Goal: Task Accomplishment & Management: Manage account settings

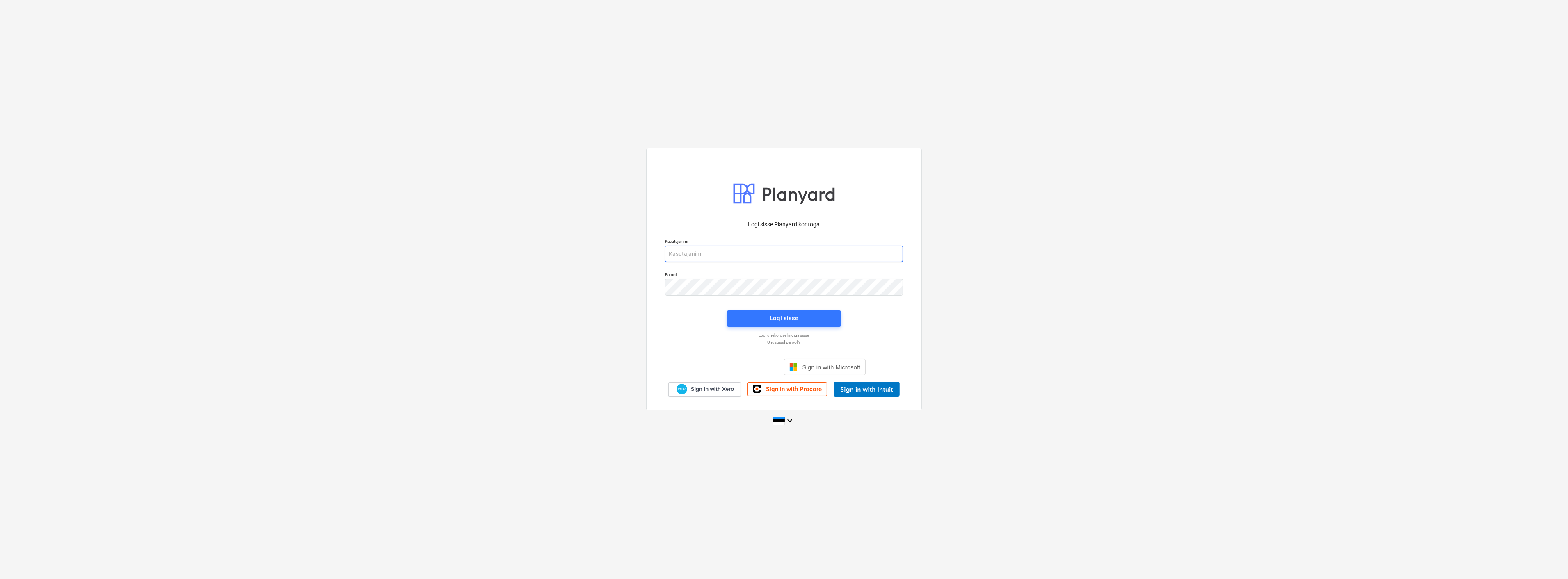
click at [693, 254] on input "email" at bounding box center [784, 254] width 238 height 16
type input "[EMAIL_ADDRESS][MEDICAL_DATA][DOMAIN_NAME]"
click at [779, 321] on div "Logi sisse" at bounding box center [783, 318] width 29 height 11
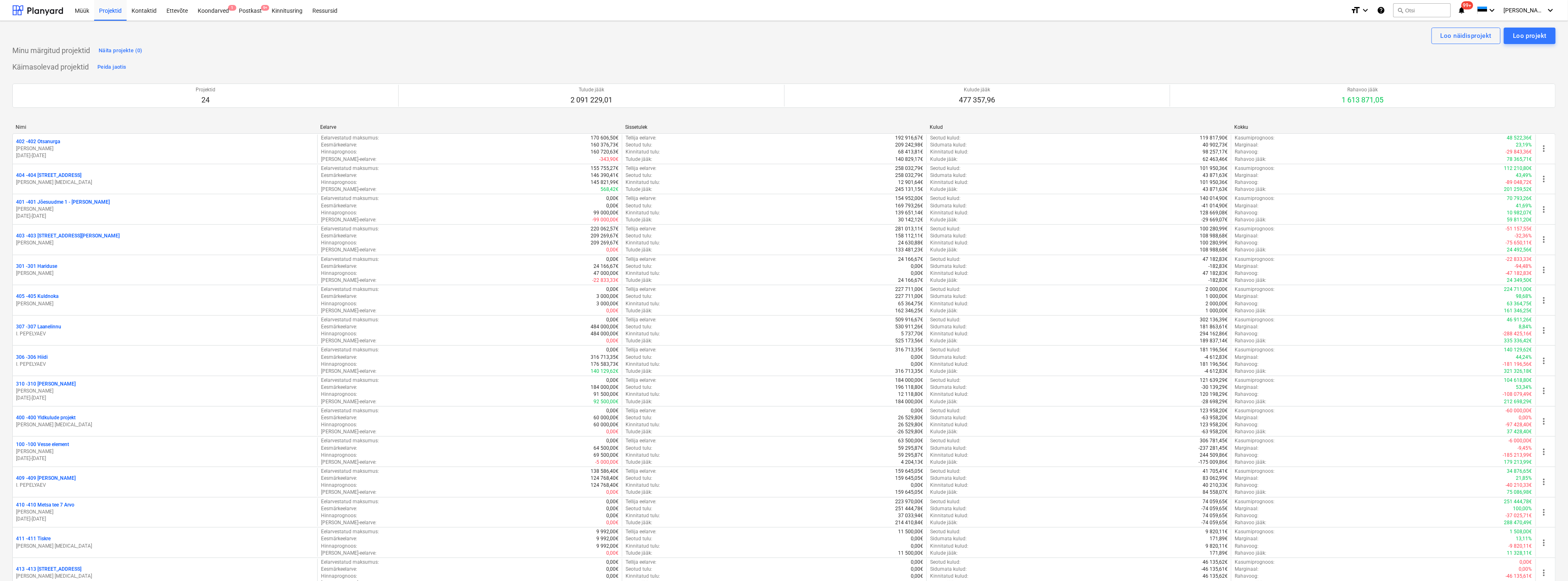
click at [788, 52] on div "Minu märgitud projektid Näita projekte (0)" at bounding box center [784, 51] width 1544 height 13
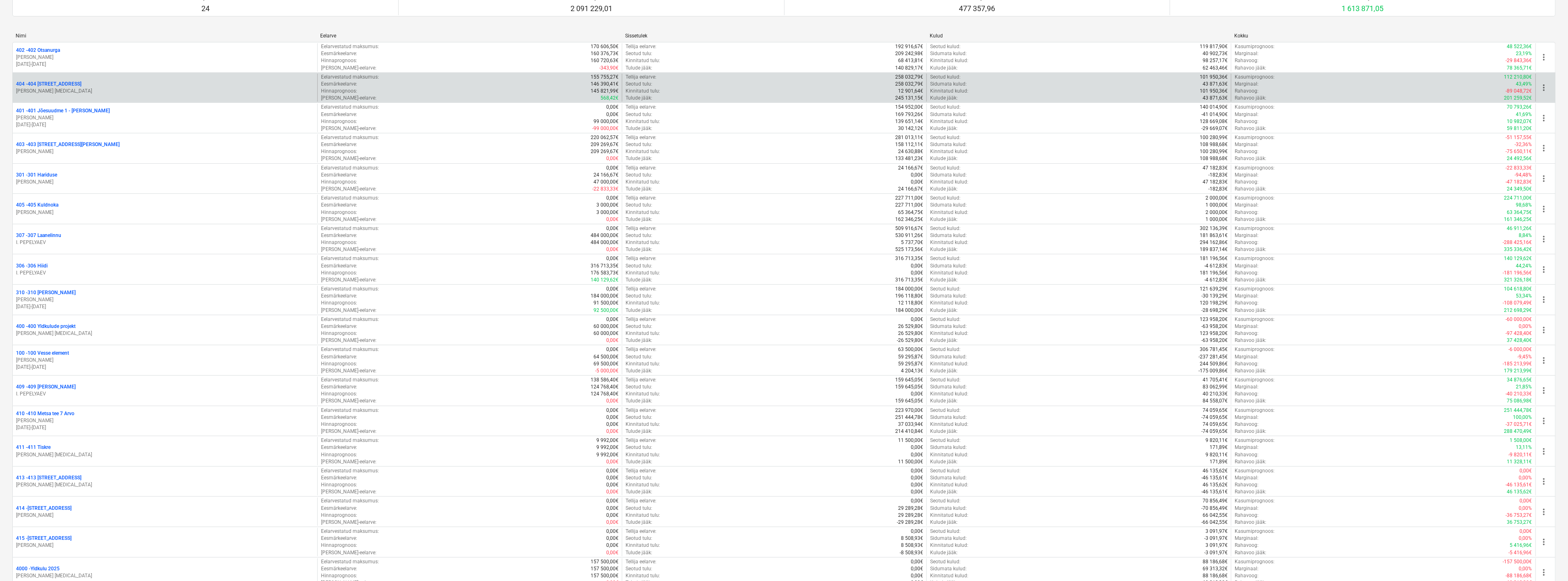
scroll to position [137, 0]
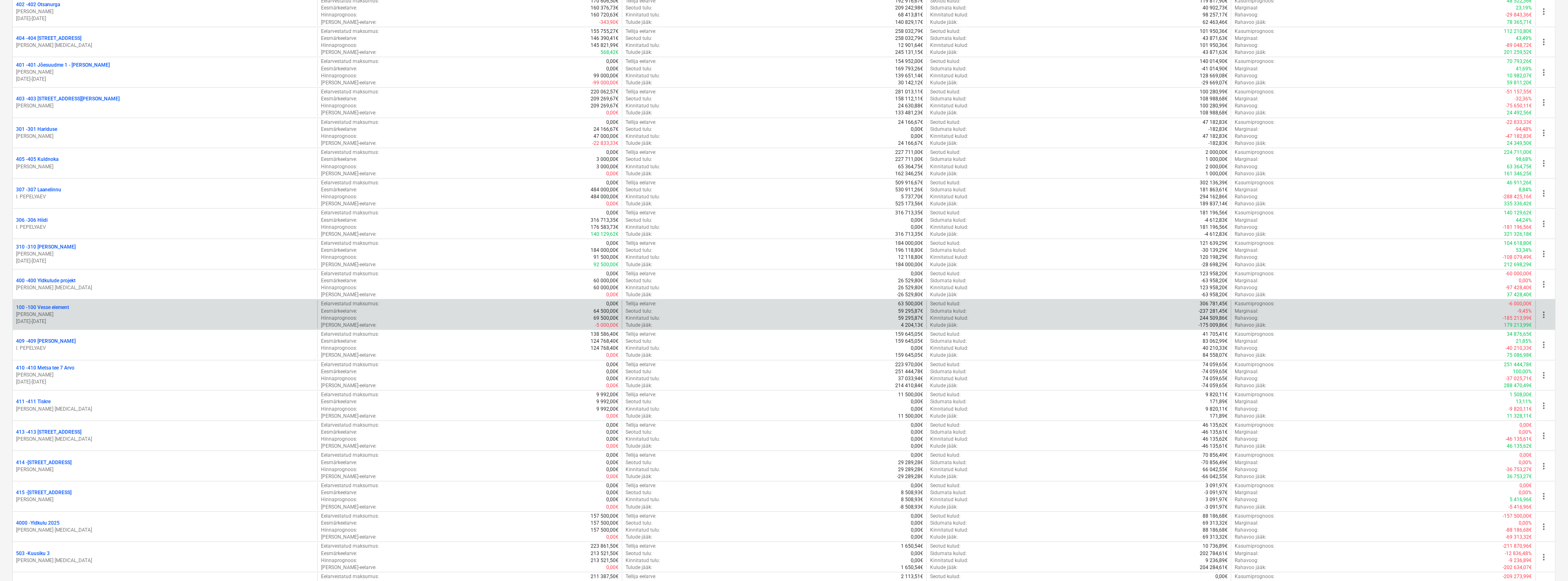
click at [199, 311] on p "[PERSON_NAME]" at bounding box center [165, 314] width 298 height 7
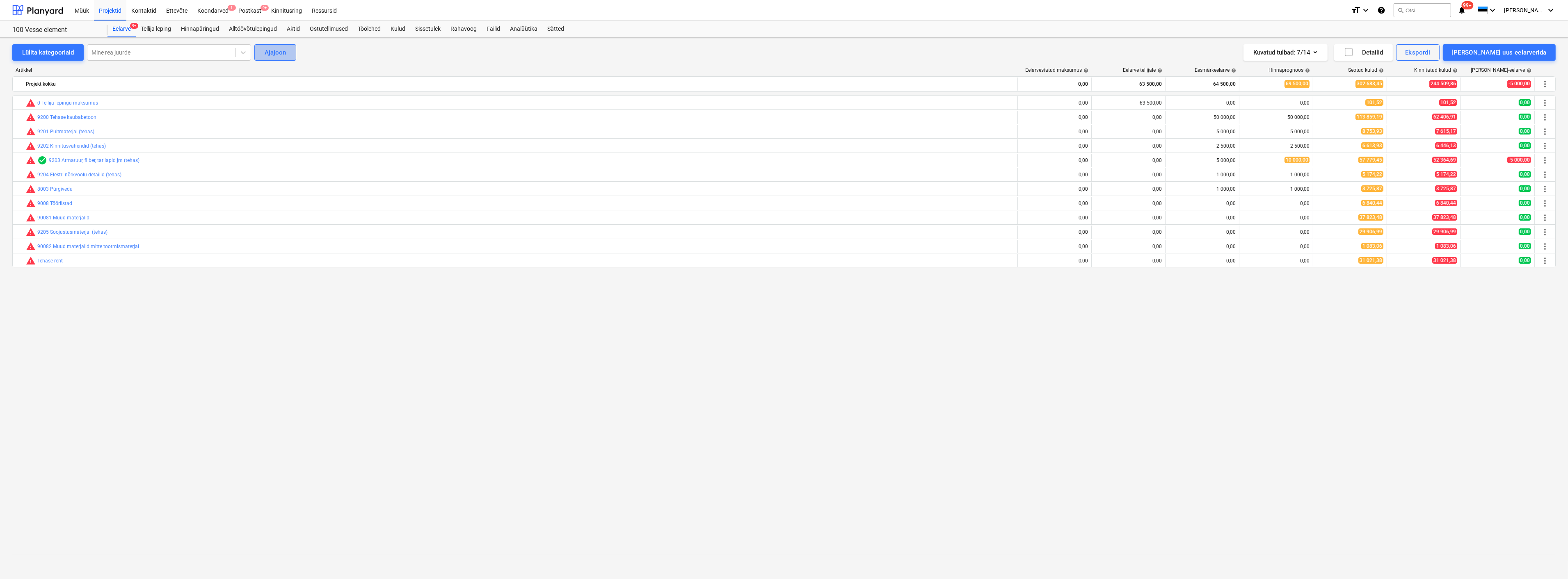
click at [268, 51] on div "Ajajoon" at bounding box center [275, 53] width 21 height 11
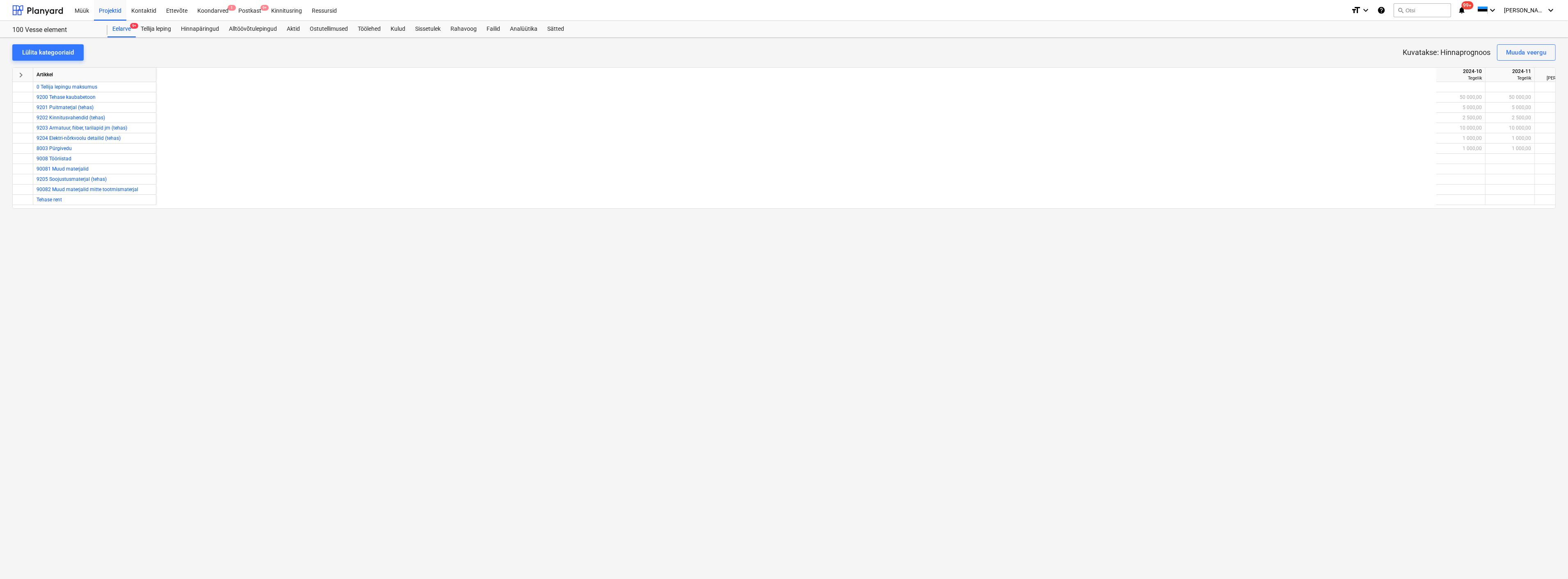
scroll to position [0, 1358]
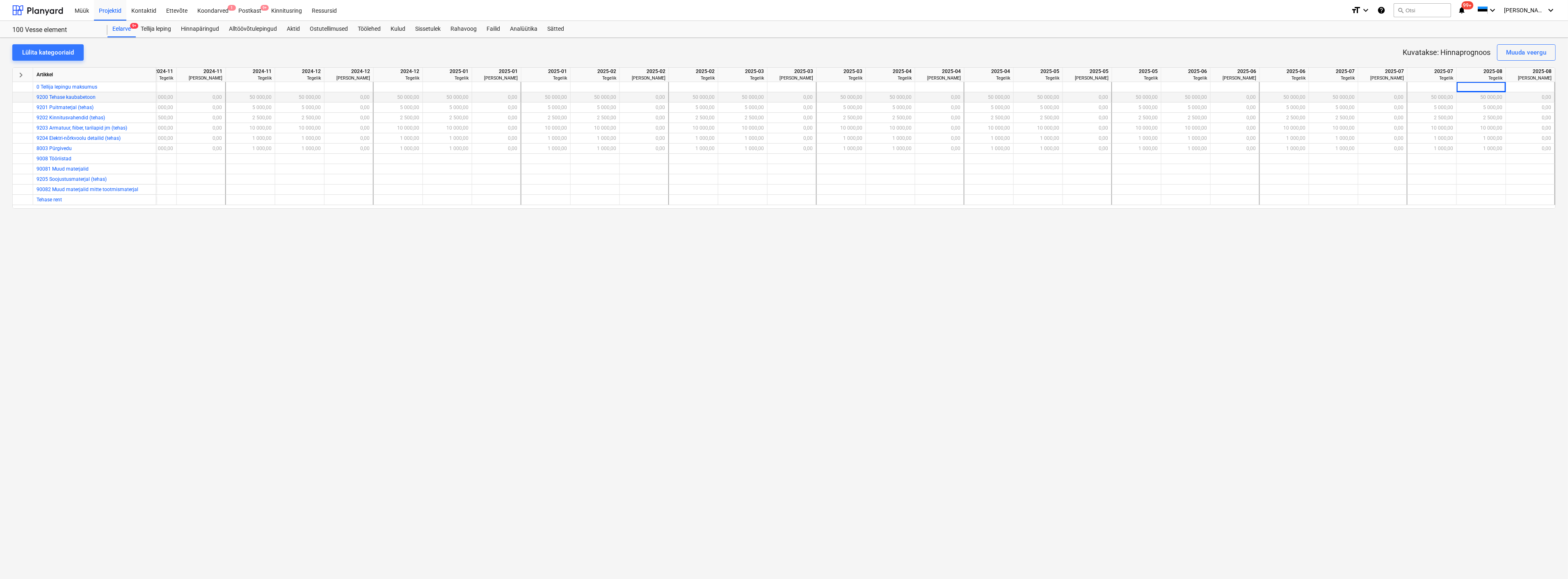
click at [898, 94] on div "50 000,00" at bounding box center [890, 97] width 42 height 10
click at [897, 73] on div "2025-04" at bounding box center [890, 71] width 42 height 7
click at [1521, 49] on div "Muuda veergu" at bounding box center [1526, 53] width 41 height 11
click at [1299, 448] on div at bounding box center [784, 290] width 1568 height 579
click at [467, 29] on div "Rahavoog" at bounding box center [463, 29] width 36 height 16
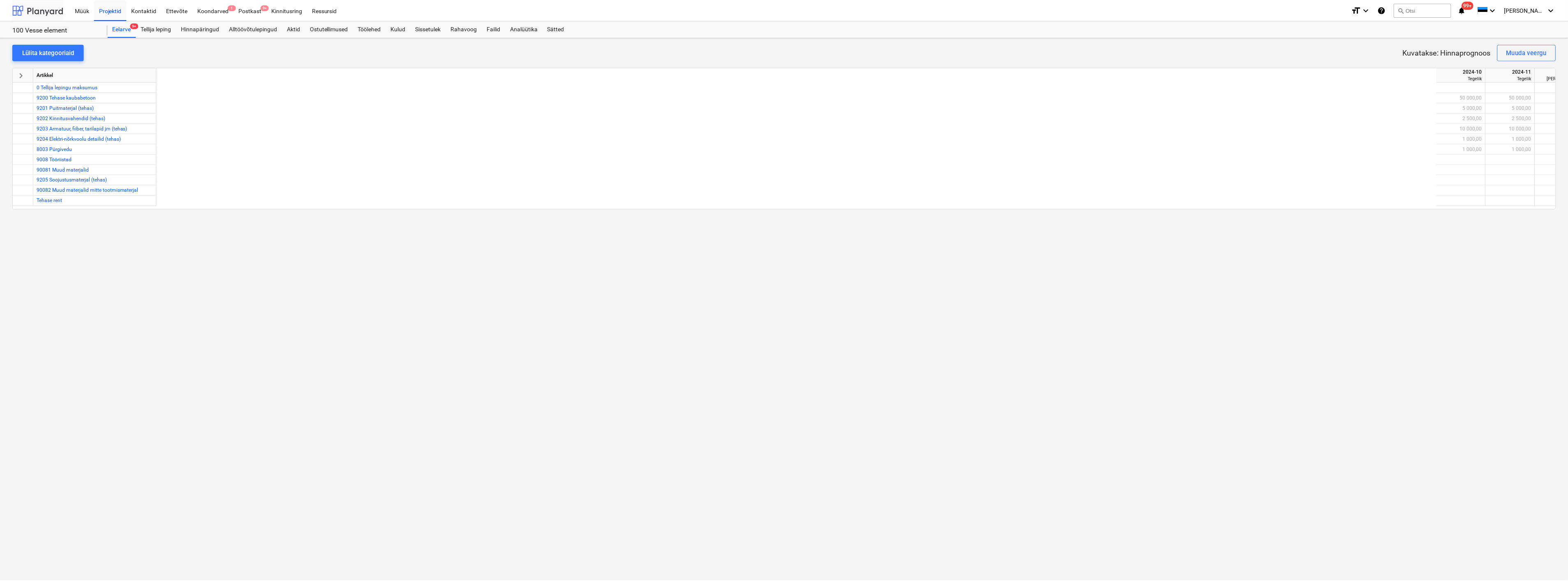
scroll to position [0, 1361]
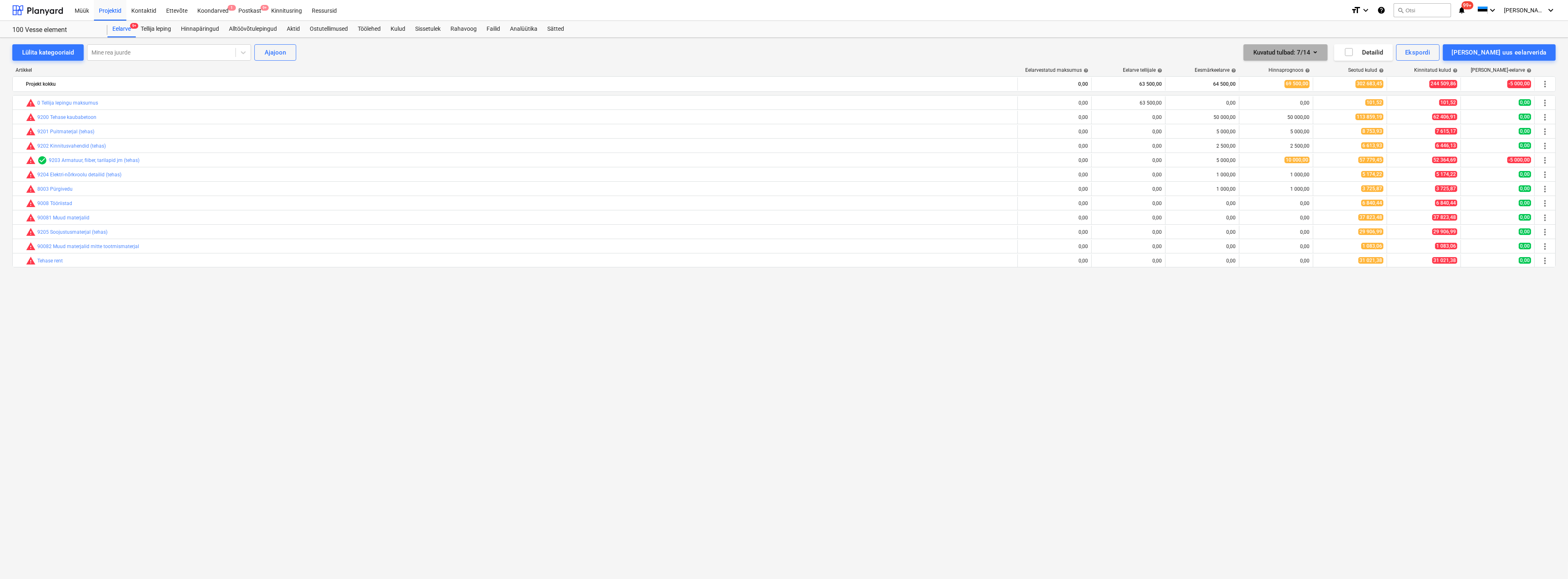
click at [1320, 51] on icon "button" at bounding box center [1315, 52] width 10 height 10
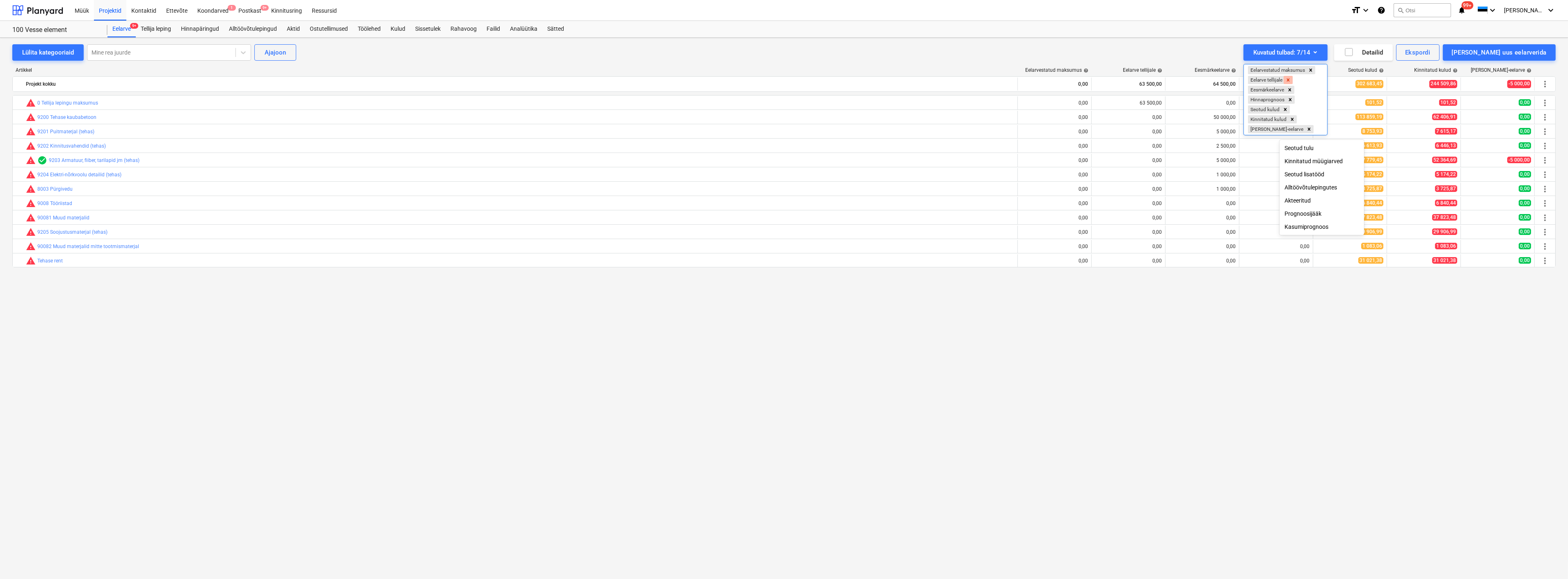
click at [1290, 80] on icon "Remove Eelarve tellijale" at bounding box center [1288, 80] width 3 height 3
click at [1293, 80] on icon "Remove Eesmärkeelarve" at bounding box center [1289, 80] width 5 height 5
click at [1303, 347] on div at bounding box center [784, 290] width 1568 height 579
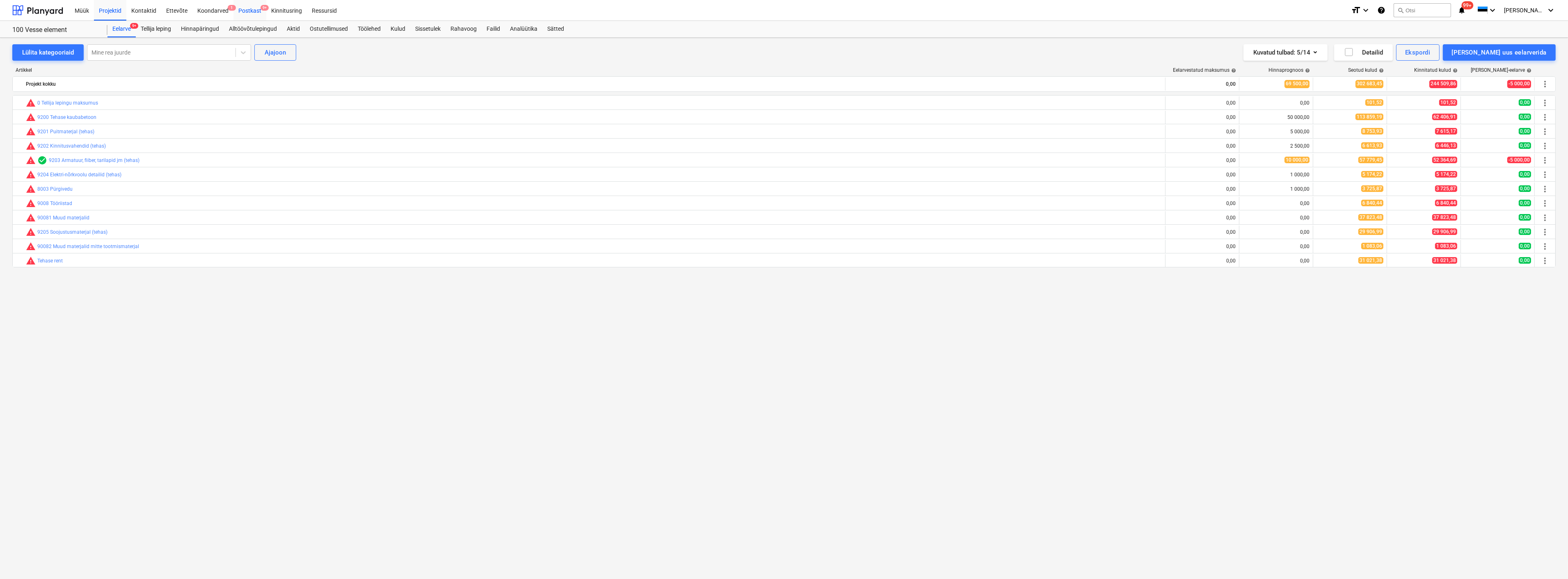
click at [248, 12] on div "Postkast 9+" at bounding box center [250, 10] width 33 height 21
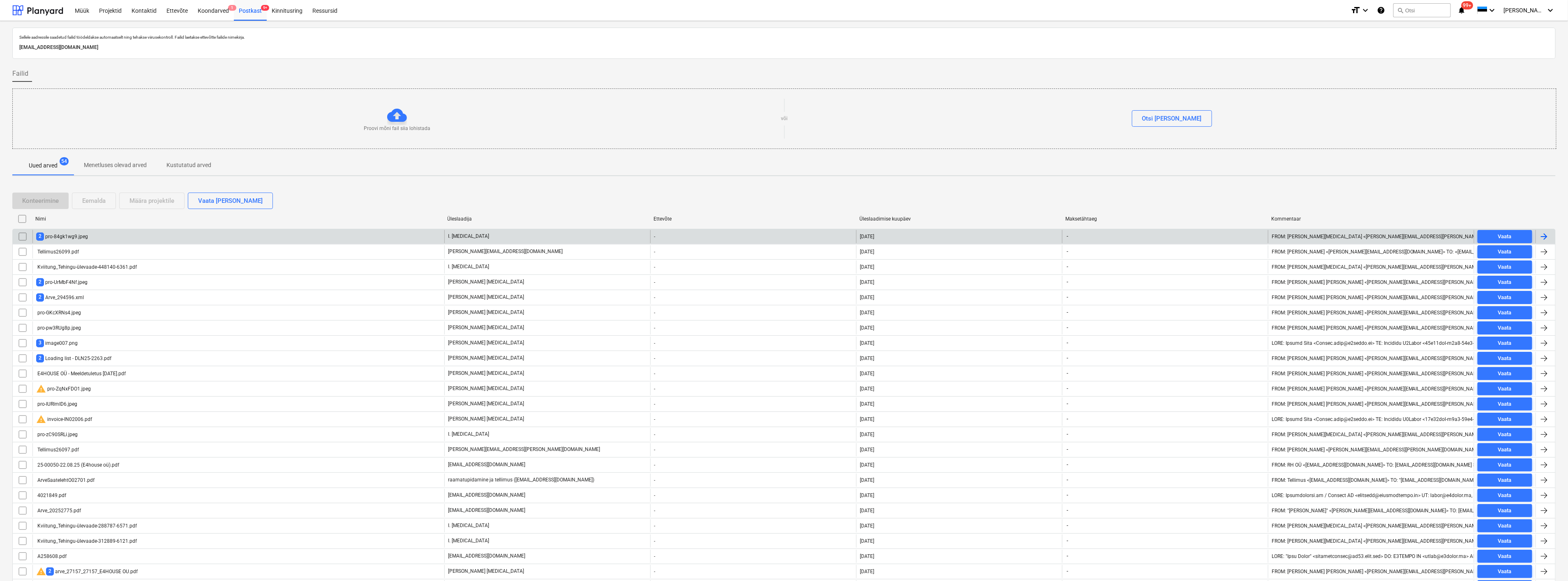
click at [75, 236] on div "2 pro-84gk1wg9.jpeg" at bounding box center [62, 236] width 52 height 8
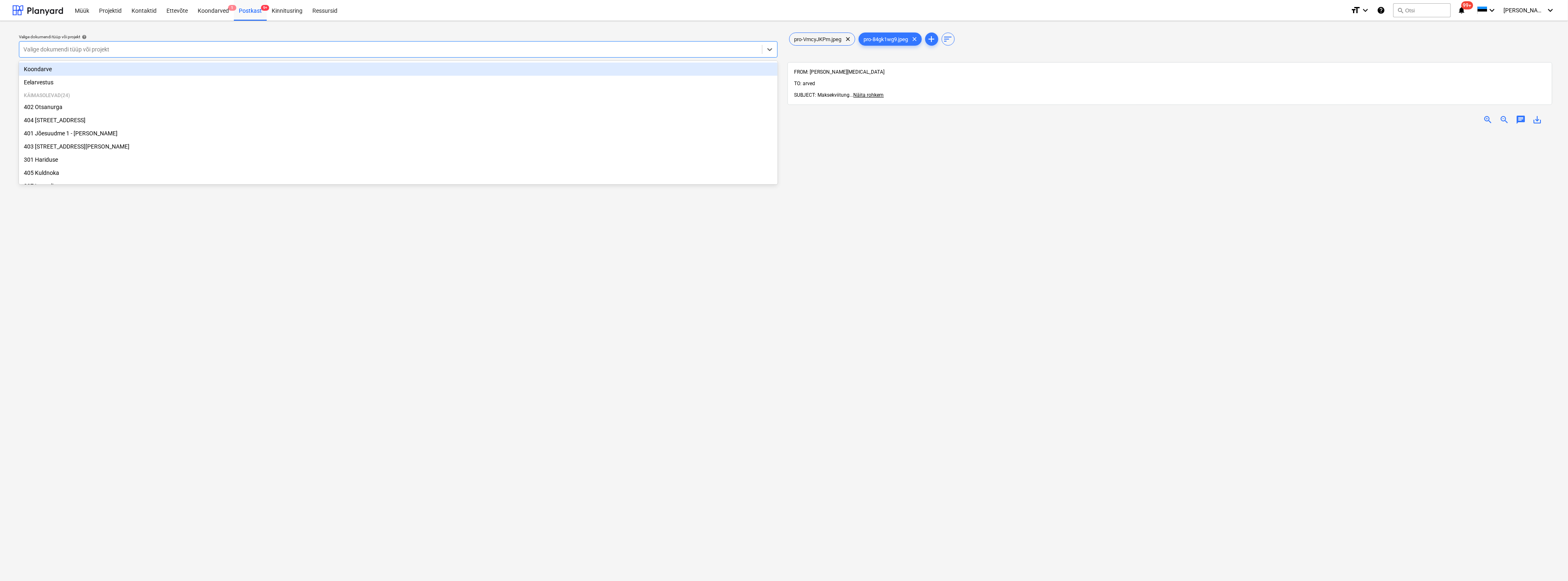
click at [68, 46] on div at bounding box center [390, 49] width 734 height 8
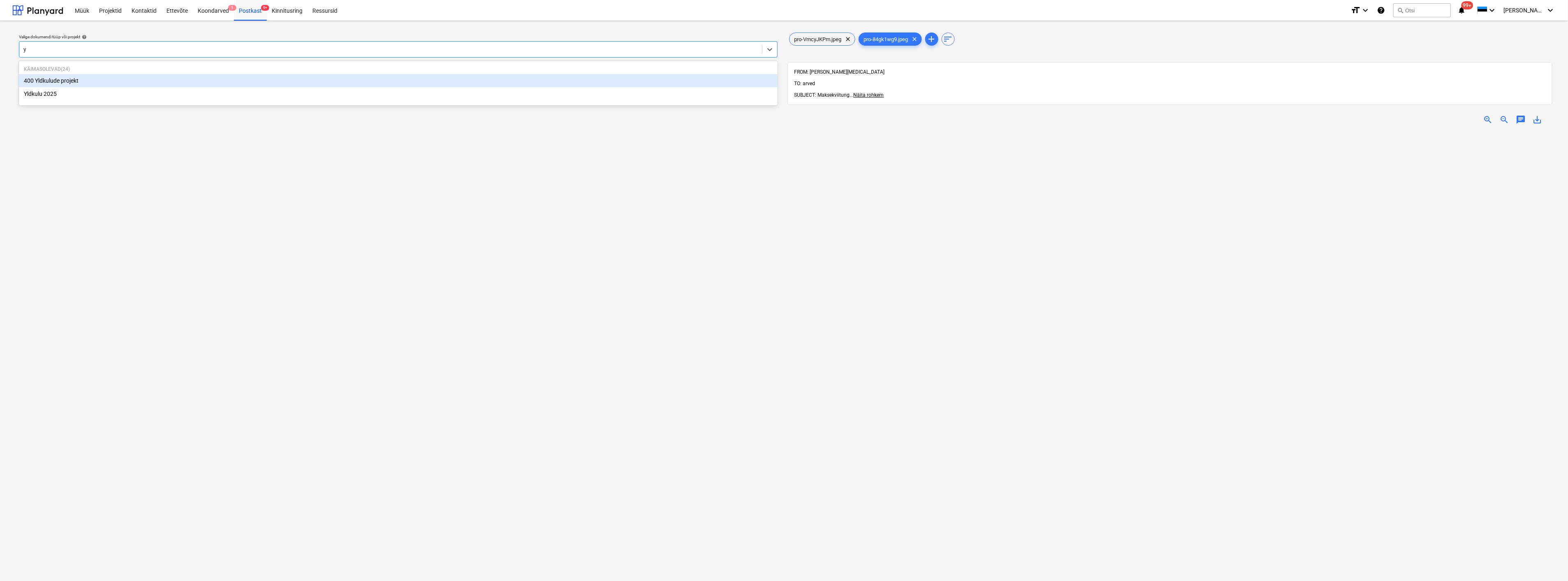
type input "yl"
click at [50, 94] on div "Yldkulu 2025" at bounding box center [398, 94] width 759 height 13
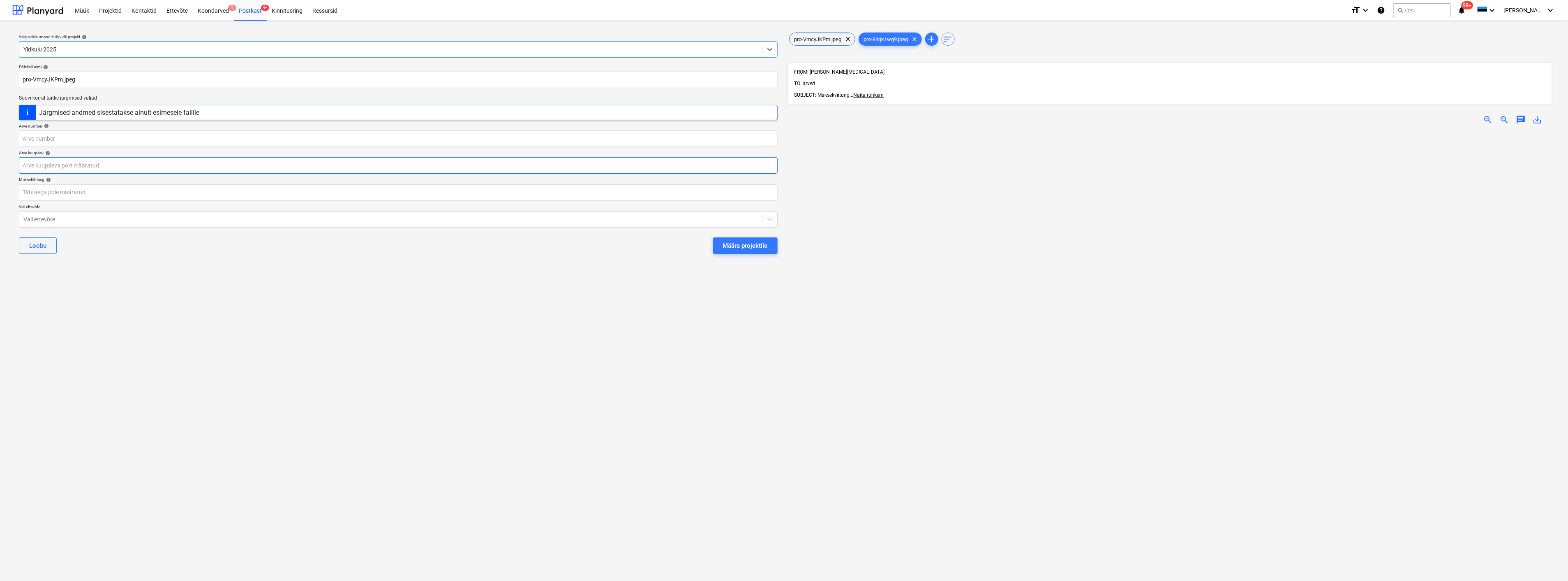
click at [72, 167] on body "Müük Projektid Kontaktid Ettevõte Koondarved 1 Postkast 9+ Kinnitusring Ressurs…" at bounding box center [784, 290] width 1568 height 581
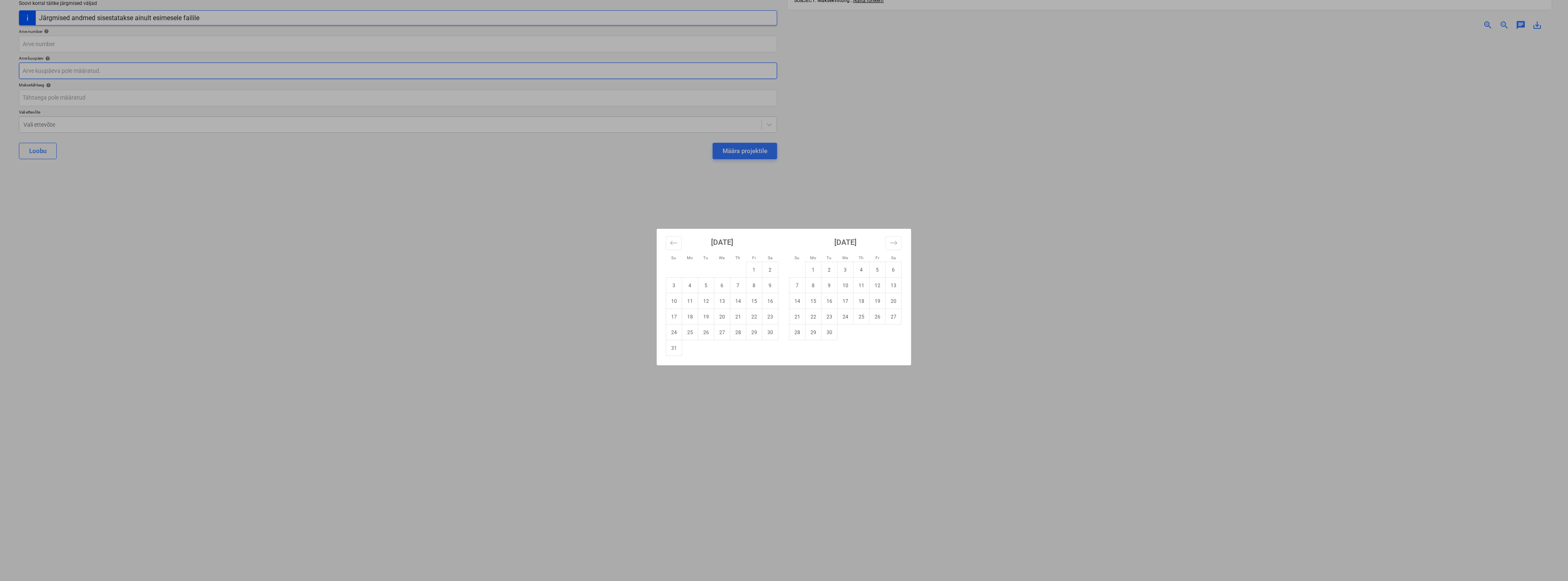
scroll to position [107, 0]
click at [690, 333] on td "25" at bounding box center [690, 333] width 16 height 16
type input "[DATE]"
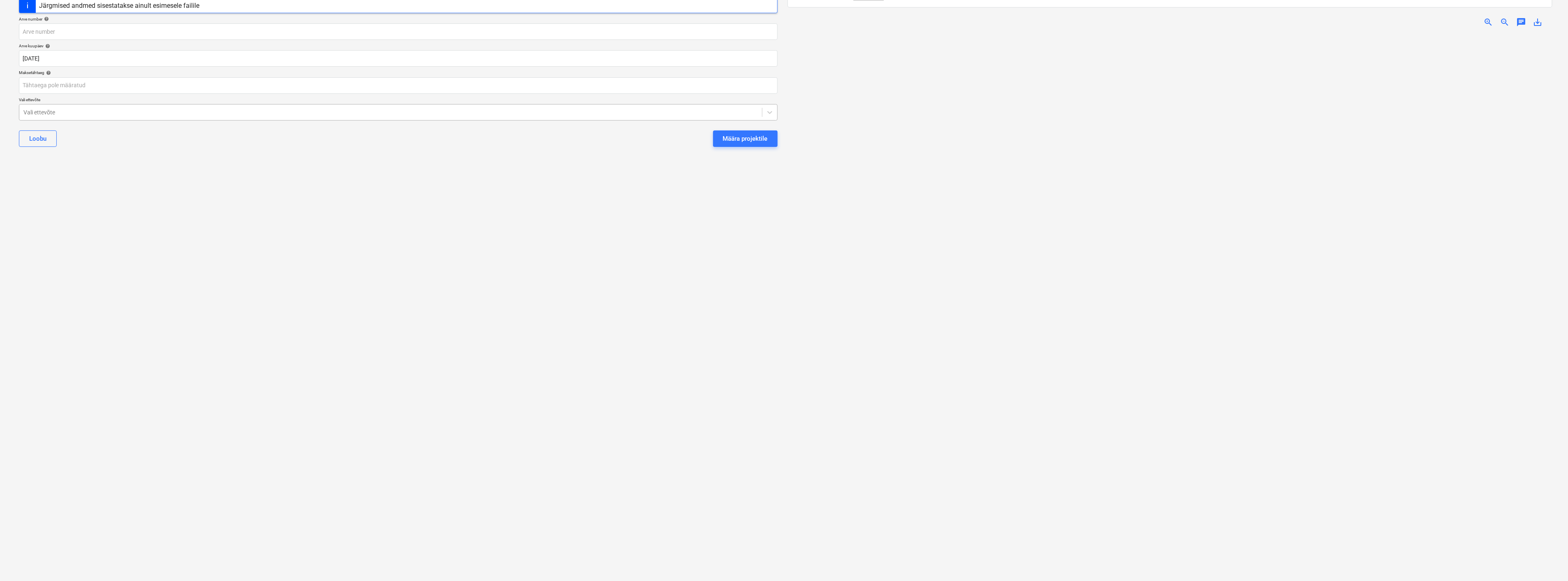
click at [406, 117] on div "Vali ettevõte" at bounding box center [391, 112] width 743 height 12
type input "cir"
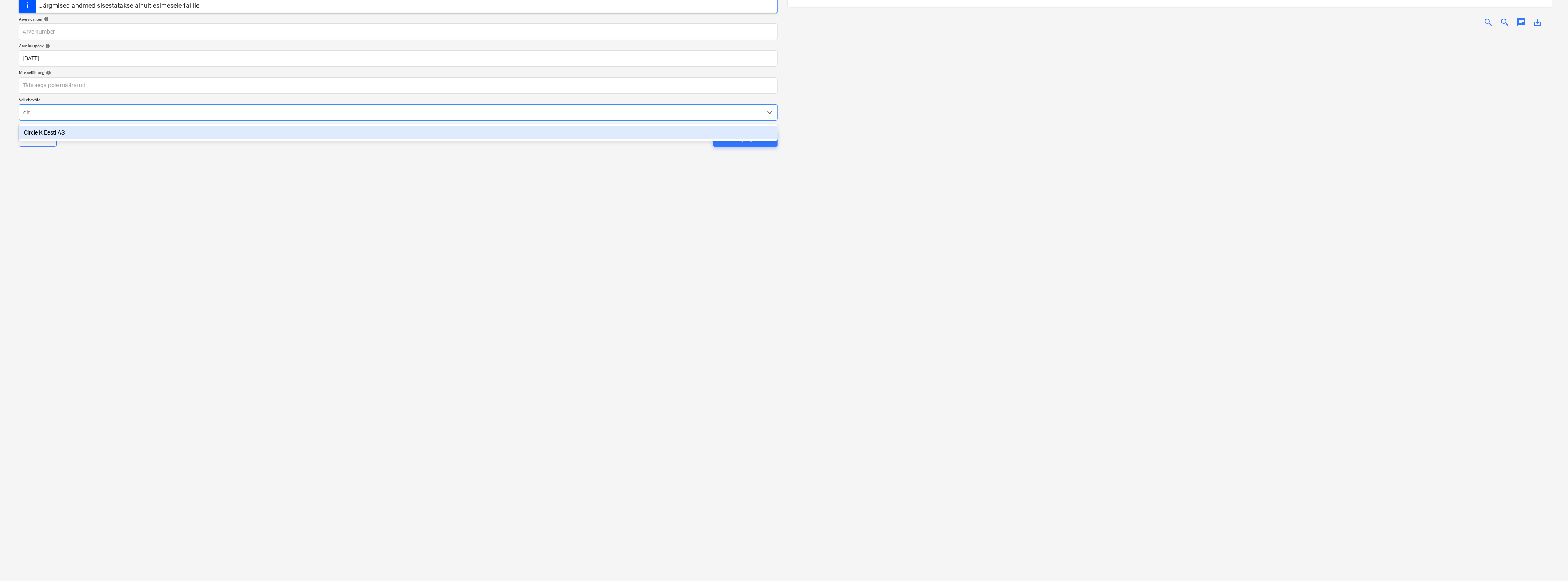
click at [235, 128] on div "Circle K Eesti AS" at bounding box center [398, 132] width 759 height 13
click at [209, 88] on body "Müük Projektid Kontaktid Ettevõte Koondarved 1 Postkast 9+ Kinnitusring Ressurs…" at bounding box center [784, 184] width 1568 height 581
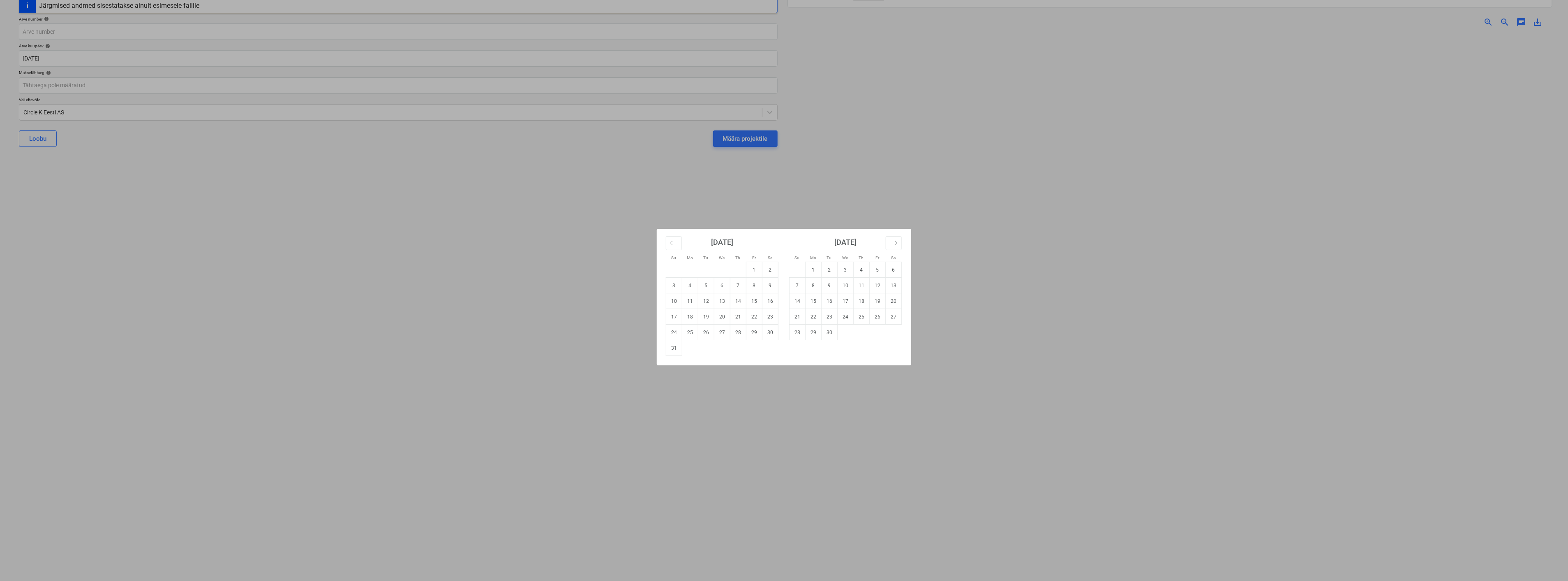
click at [481, 282] on div "Su Mo Tu We Th Fr Sa Su Mo Tu We Th Fr Sa [DATE] 1 2 3 4 5 6 7 8 9 10 11 12 13 …" at bounding box center [784, 290] width 1568 height 581
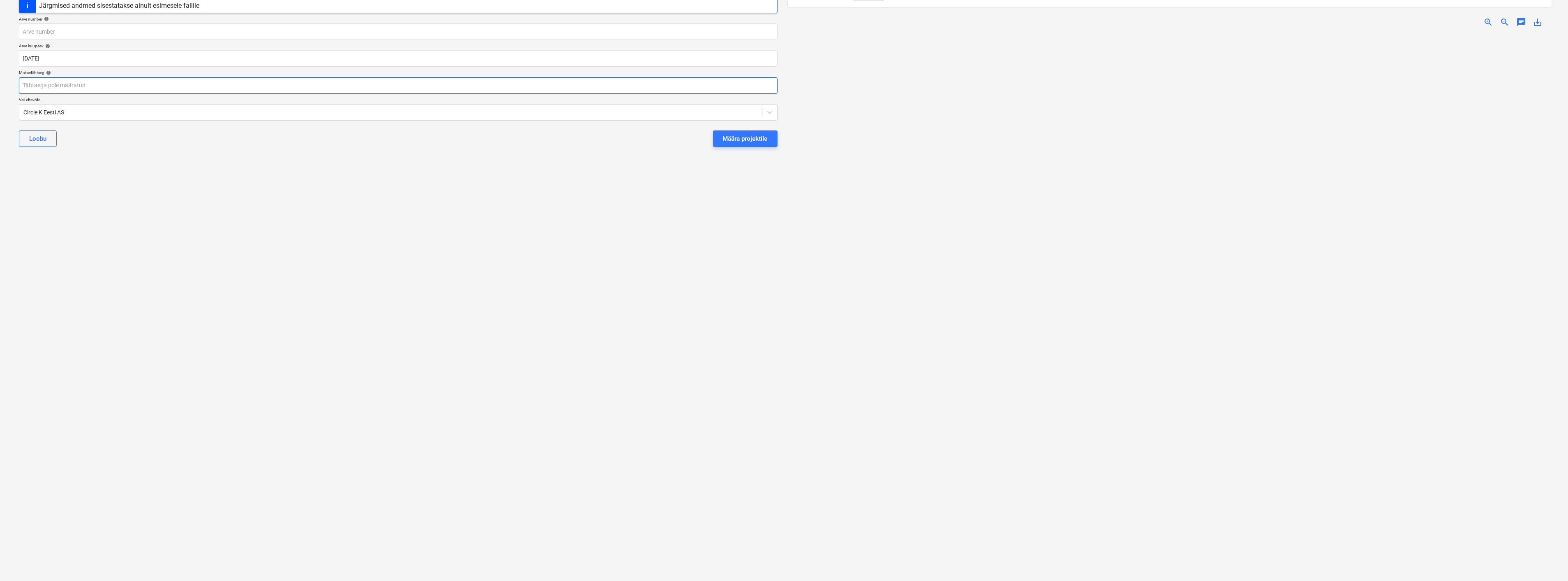
click at [246, 84] on body "Müük Projektid Kontaktid Ettevõte Koondarved 1 Postkast 9+ Kinnitusring Ressurs…" at bounding box center [784, 184] width 1568 height 581
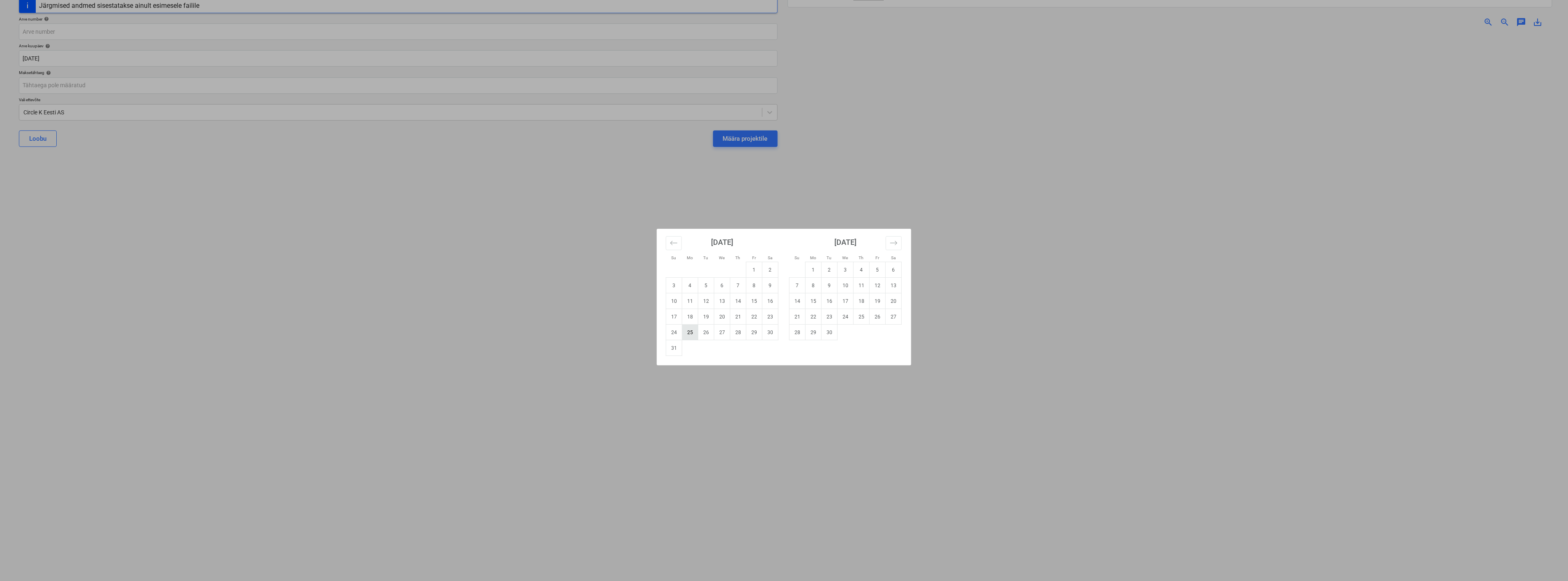
drag, startPoint x: 689, startPoint y: 331, endPoint x: 402, endPoint y: 290, distance: 289.9
click at [689, 331] on td "25" at bounding box center [690, 333] width 16 height 16
type input "[DATE]"
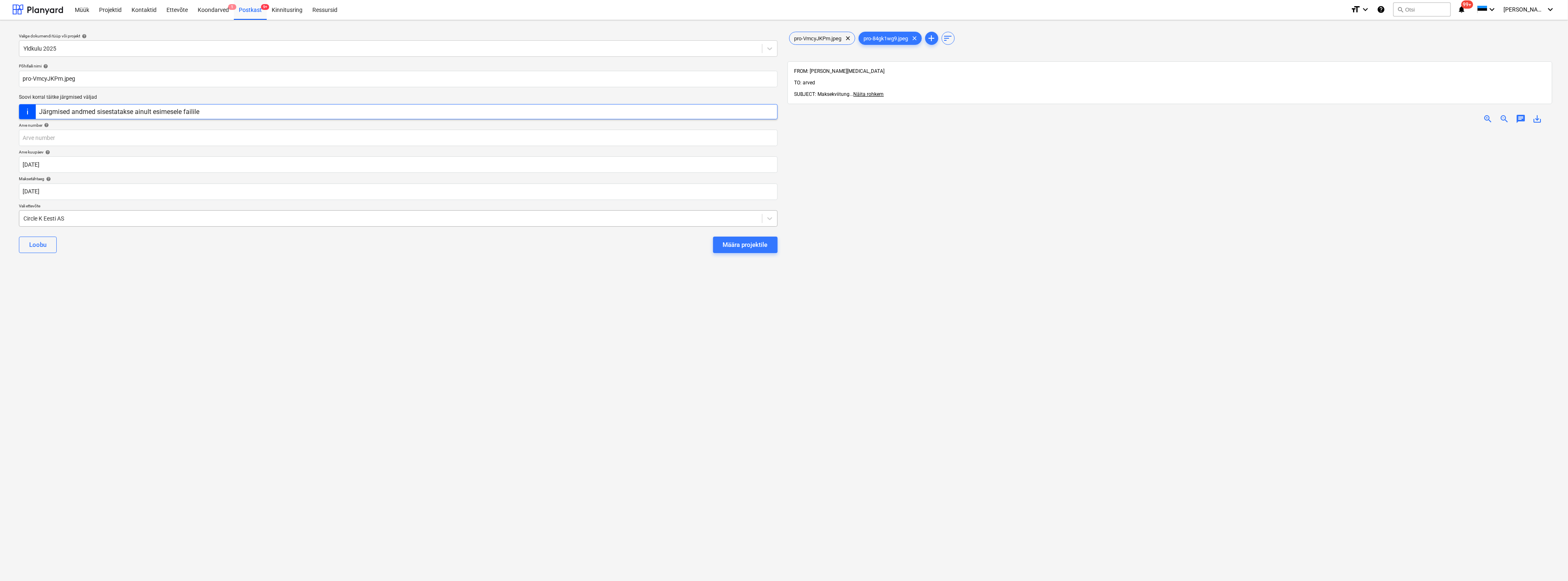
scroll to position [0, 0]
click at [829, 38] on span "pro-VmcyJKPm.jpeg" at bounding box center [818, 39] width 57 height 6
click at [849, 38] on span "clear" at bounding box center [848, 39] width 10 height 10
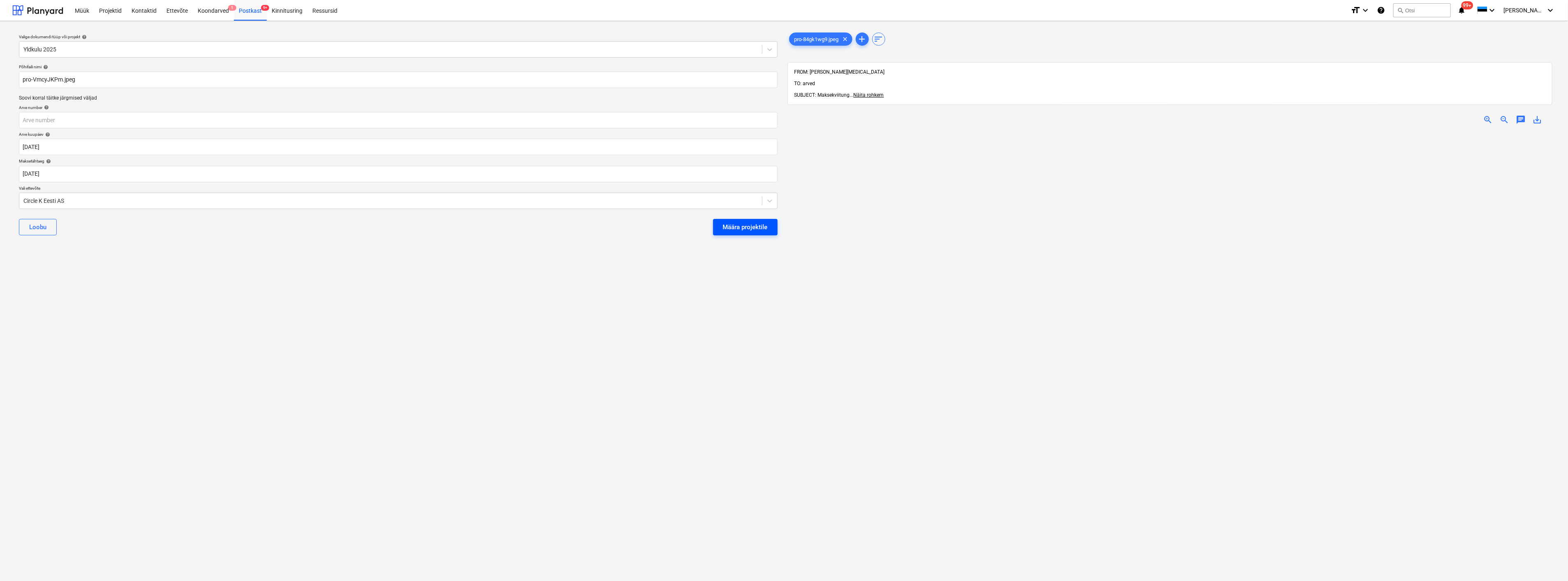
click at [748, 225] on div "Määra projektile" at bounding box center [745, 227] width 45 height 11
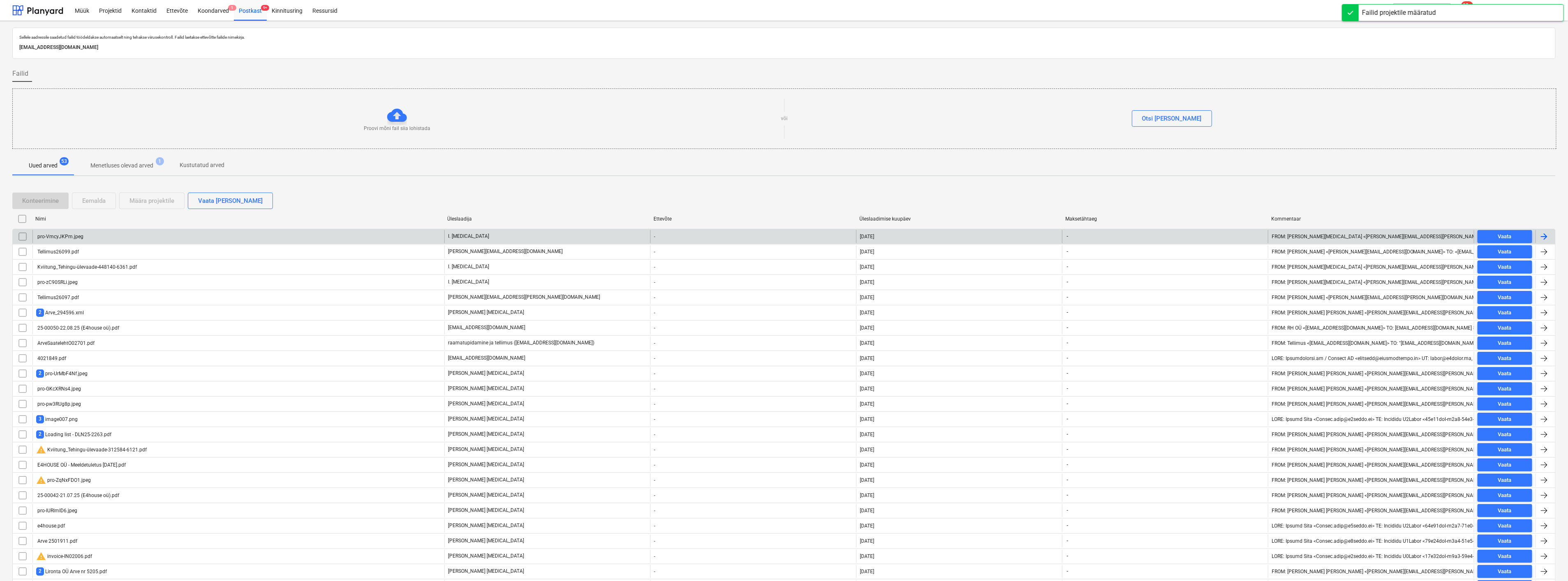
click at [141, 236] on div "pro-VmcyJKPm.jpeg" at bounding box center [238, 237] width 412 height 13
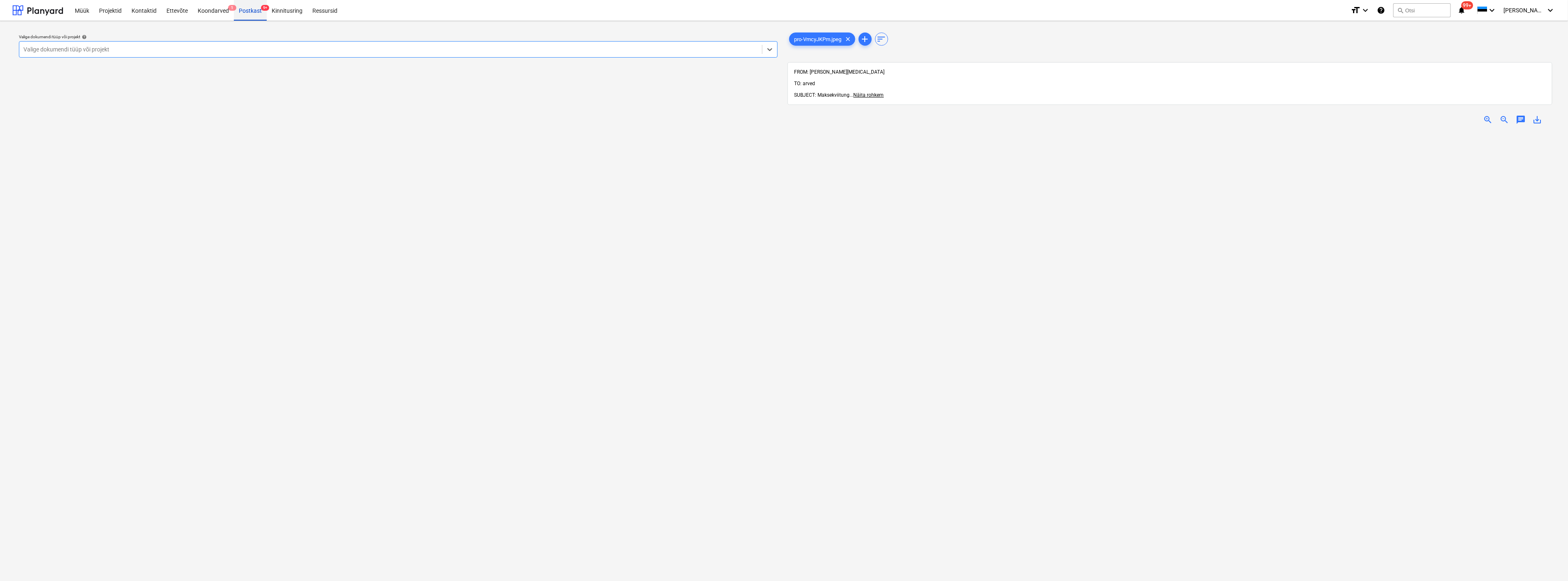
click at [251, 11] on div "Postkast 9+" at bounding box center [251, 10] width 33 height 21
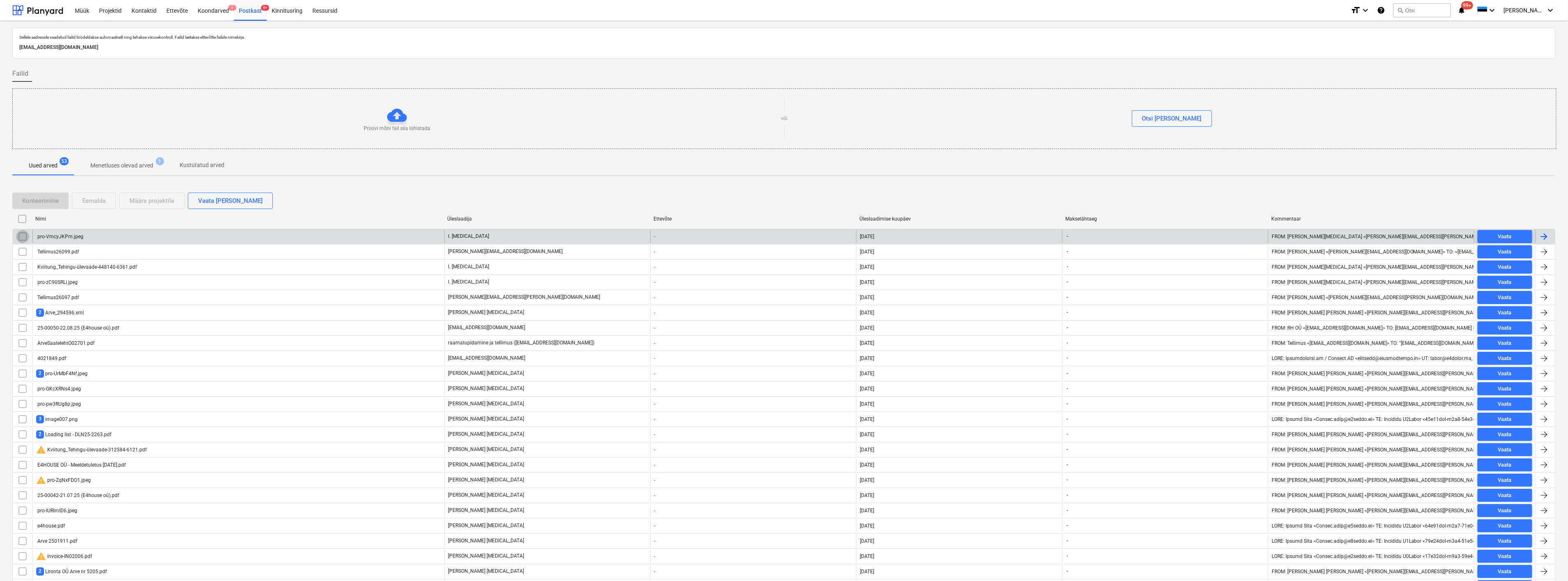
click at [22, 234] on input "checkbox" at bounding box center [23, 237] width 13 height 13
click at [96, 198] on div "Eemalda" at bounding box center [94, 201] width 23 height 11
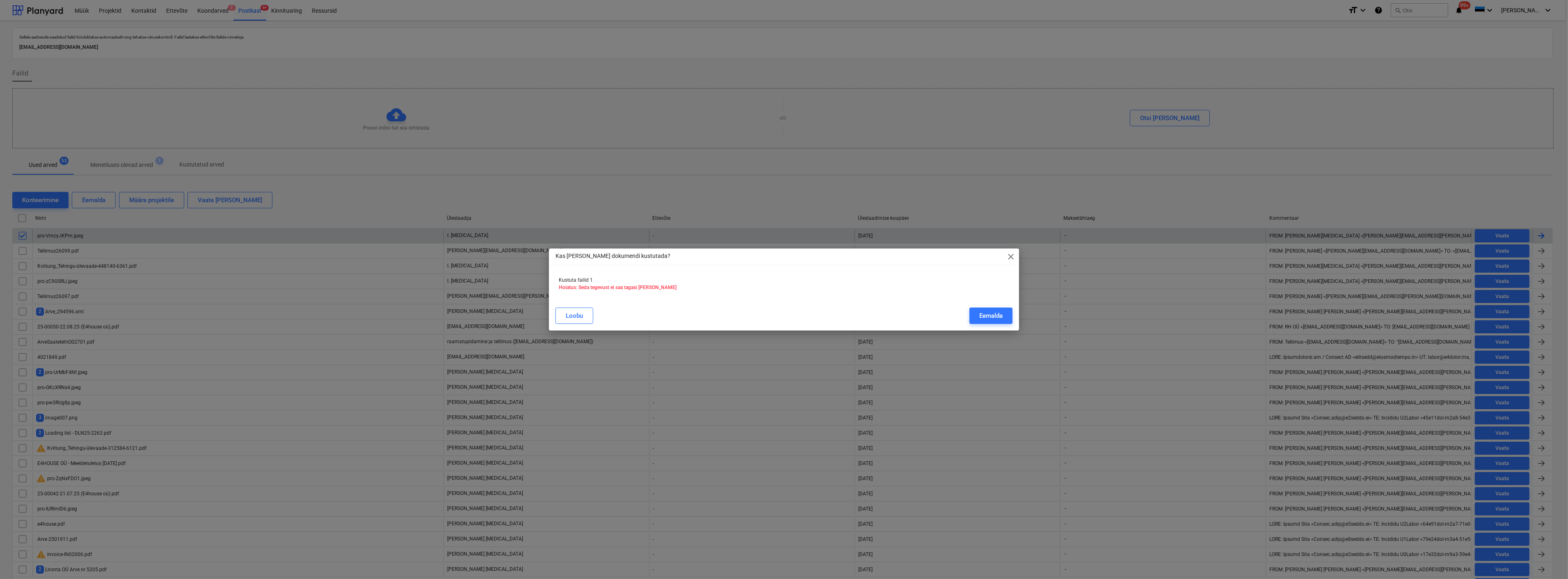
drag, startPoint x: 992, startPoint y: 314, endPoint x: 99, endPoint y: 257, distance: 894.8
click at [991, 314] on div "Eemalda" at bounding box center [991, 316] width 23 height 11
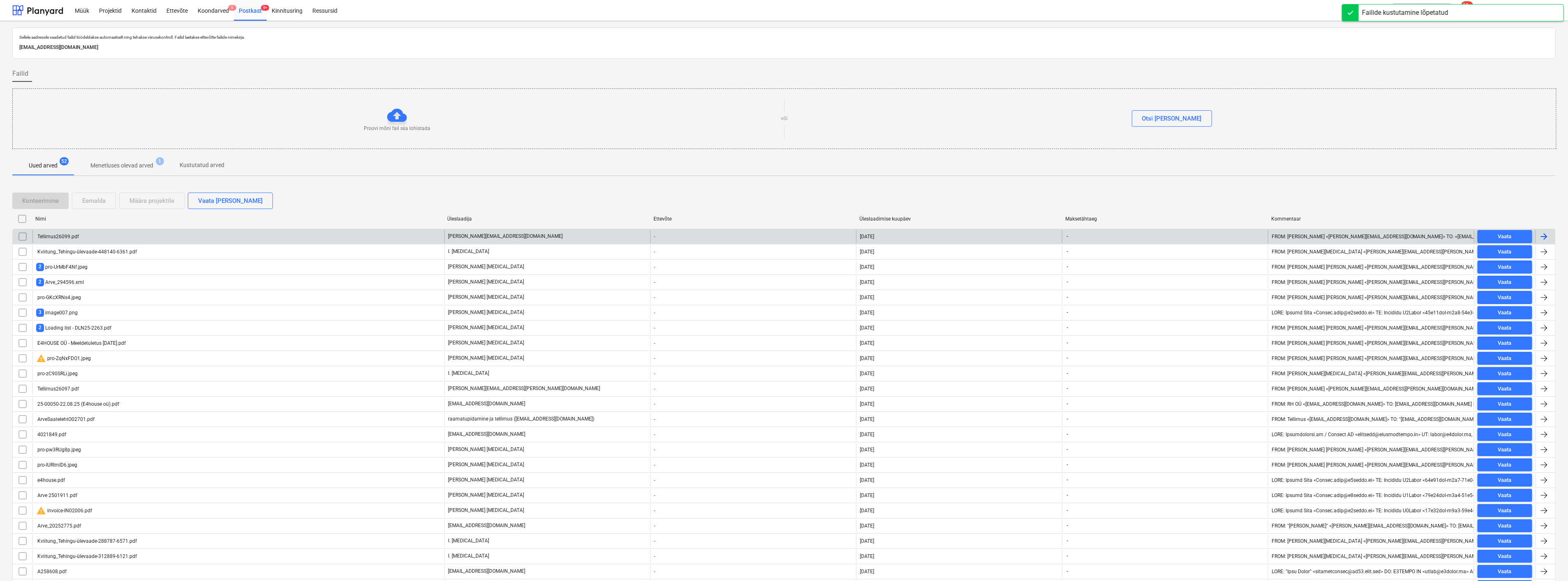
click at [63, 231] on div "Tellimus26099.pdf" at bounding box center [238, 237] width 412 height 13
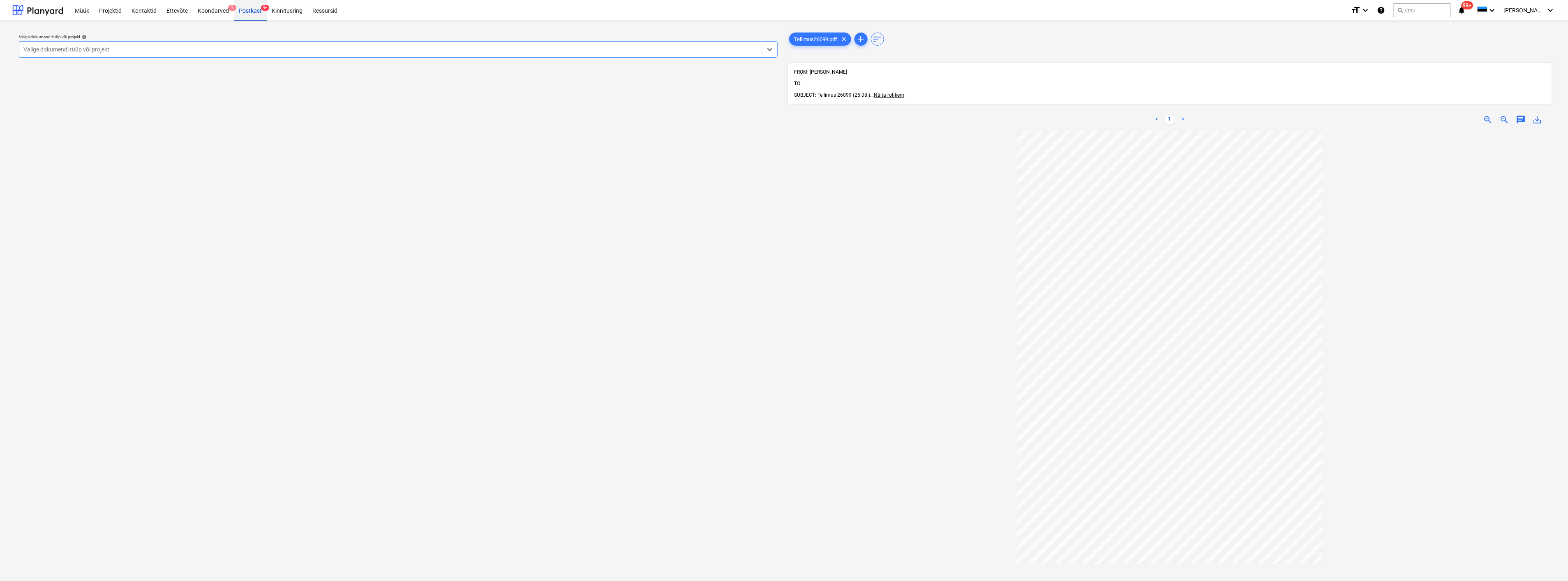
click at [241, 5] on div "Postkast 9+" at bounding box center [251, 10] width 33 height 21
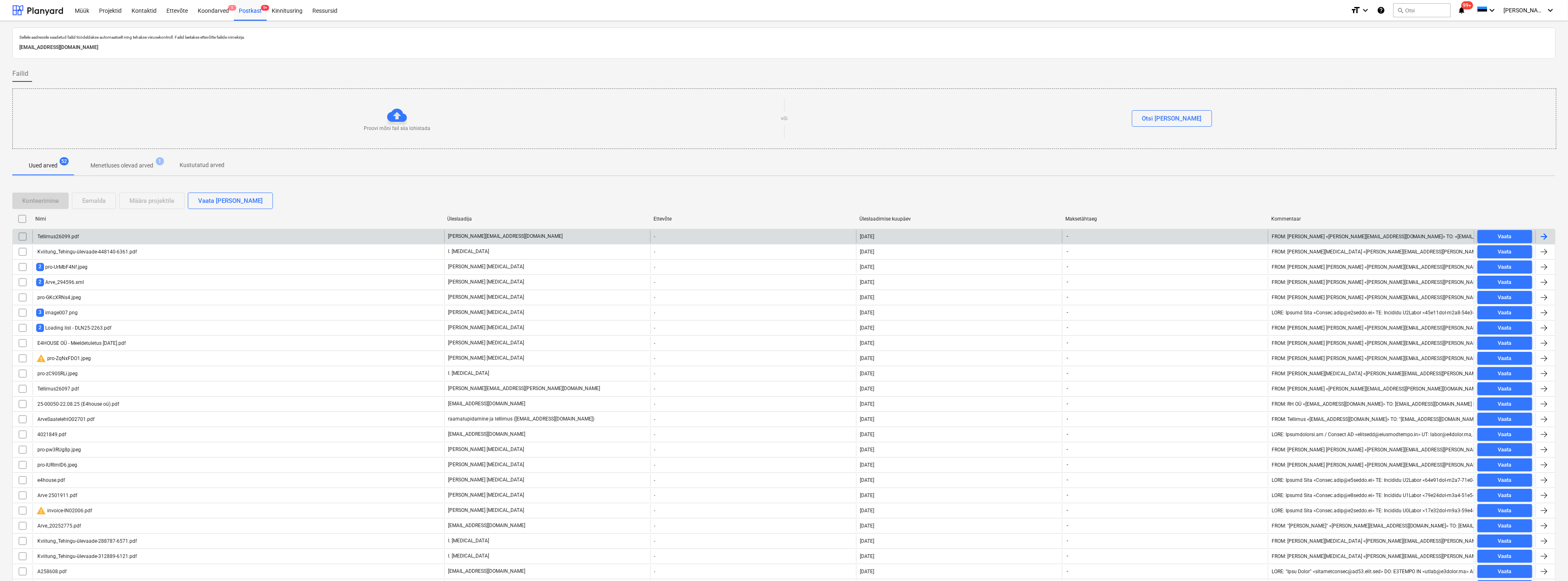
click at [24, 234] on input "checkbox" at bounding box center [23, 237] width 13 height 13
click at [93, 200] on div "Eemalda" at bounding box center [94, 201] width 23 height 11
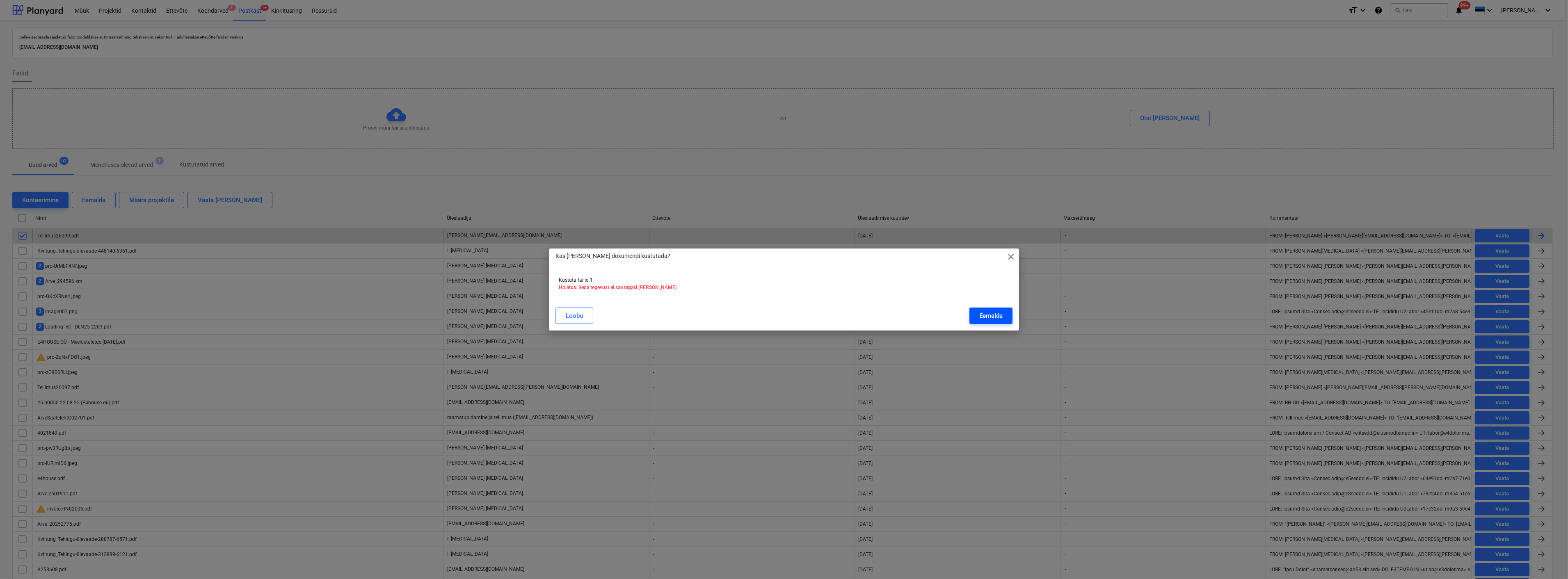
click at [984, 313] on div "Eemalda" at bounding box center [991, 316] width 23 height 11
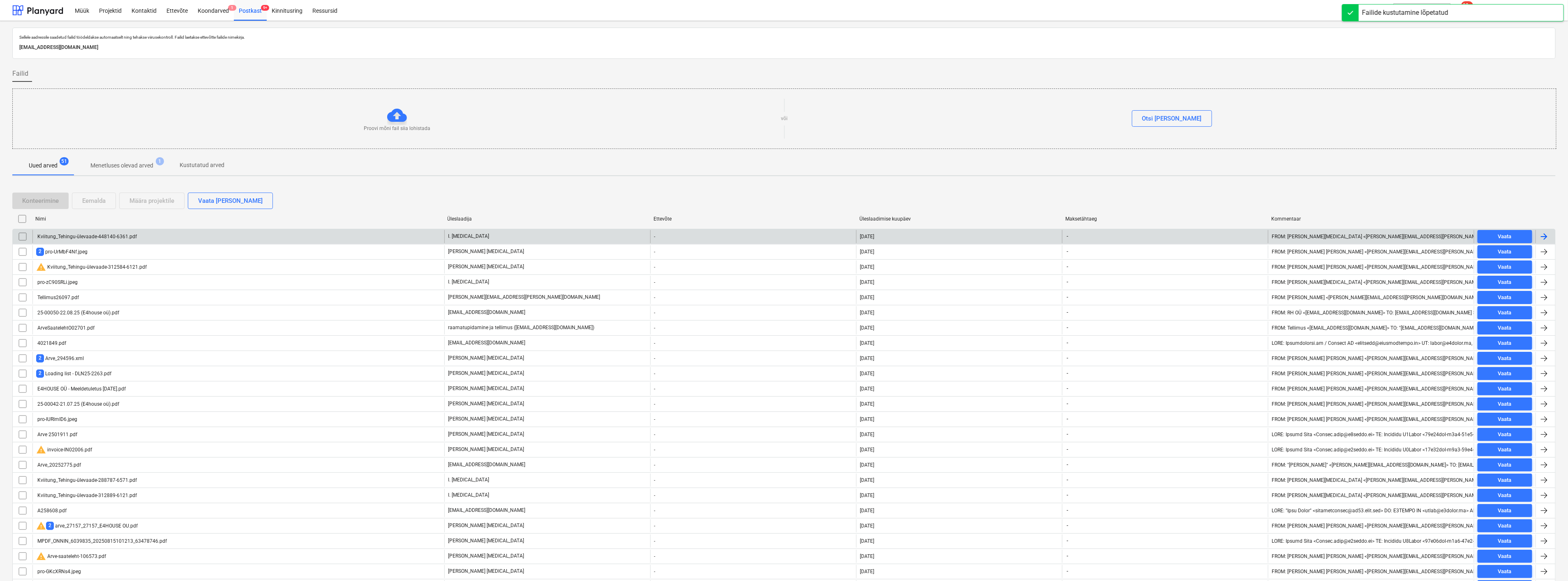
click at [76, 237] on div "Kviitung_Tehingu-ülevaade-448140-6361.pdf" at bounding box center [86, 236] width 101 height 5
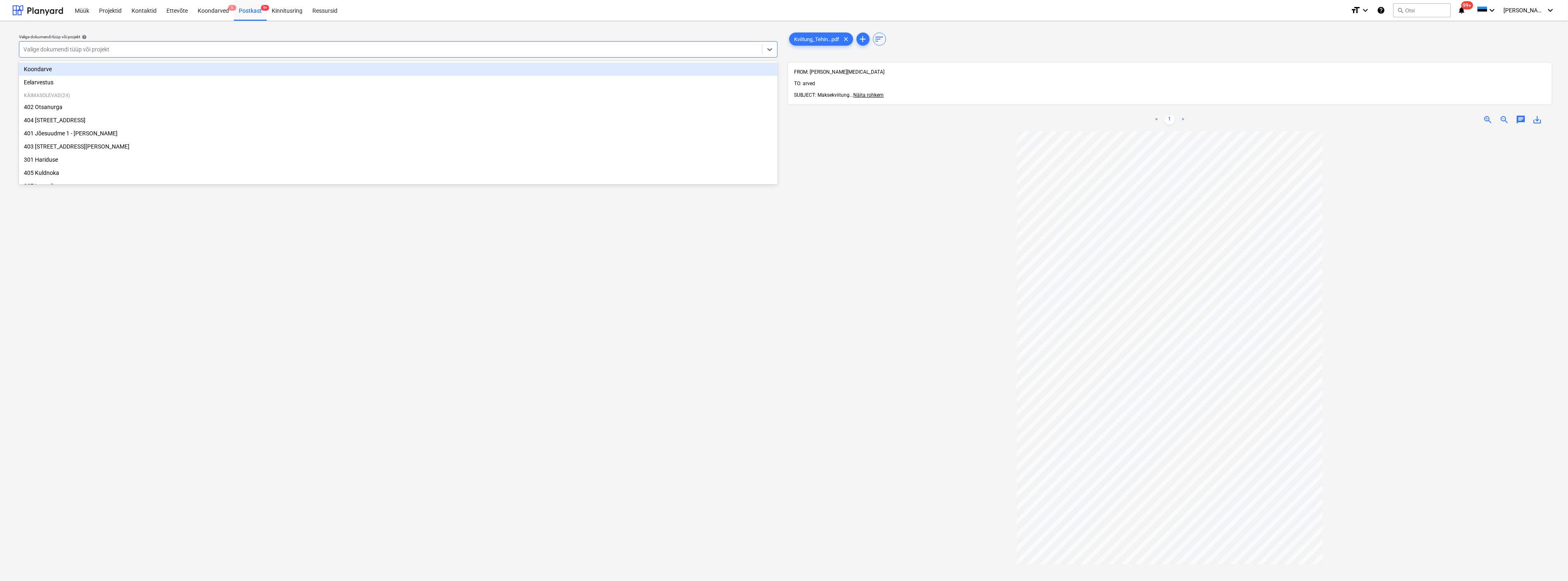
click at [367, 42] on div "Valige dokumendi tüüp või projekt" at bounding box center [398, 49] width 759 height 16
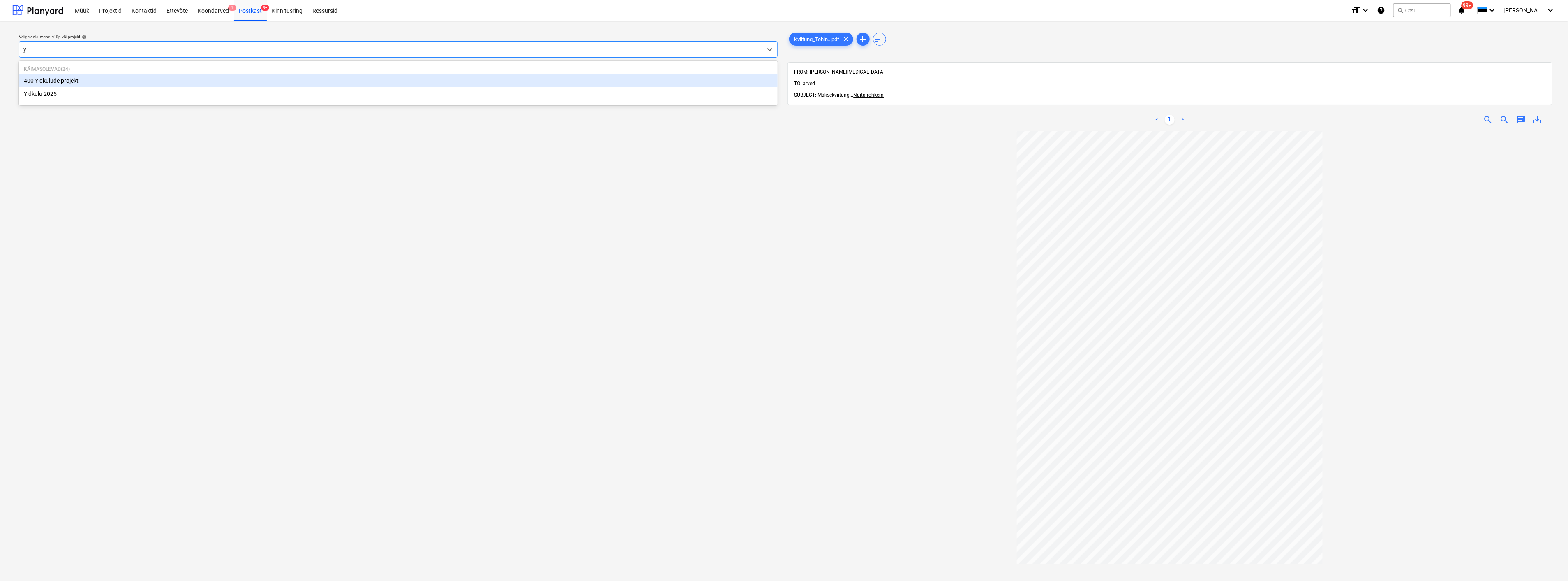
type input "yl"
click at [327, 99] on div "Yldkulu 2025" at bounding box center [398, 94] width 759 height 13
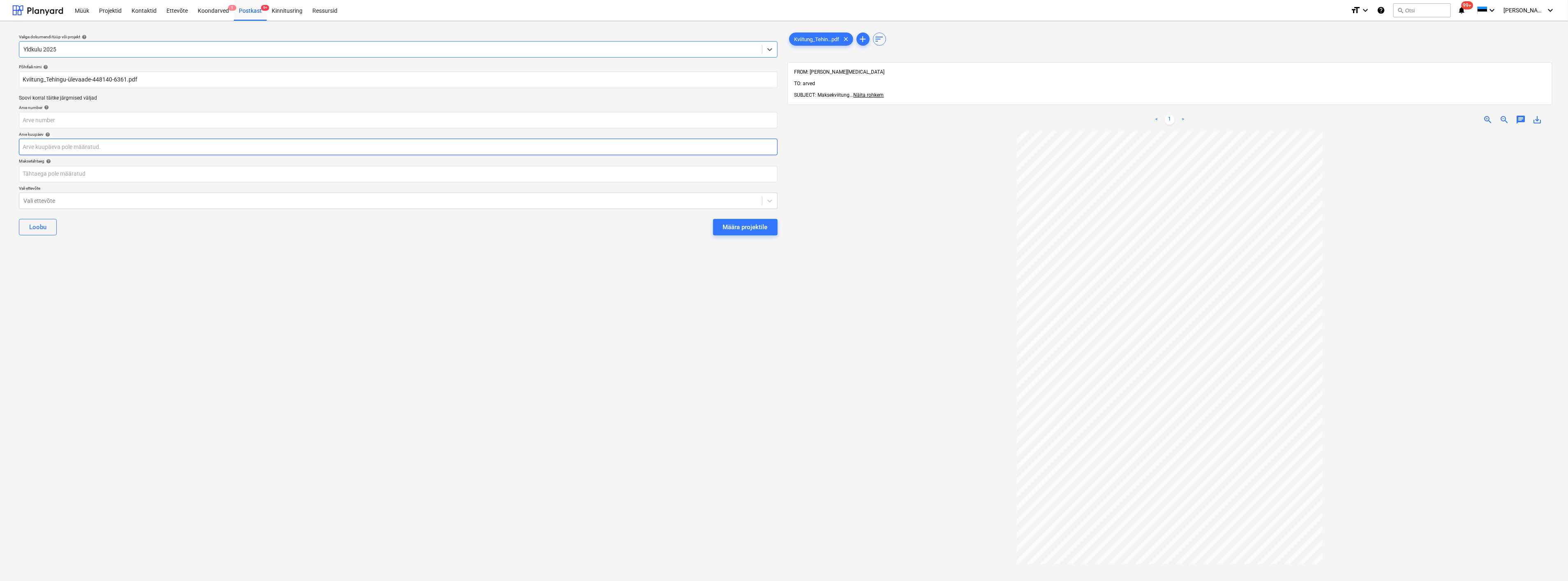
click at [242, 150] on body "Müük Projektid Kontaktid Ettevõte Koondarved 1 Postkast 9+ Kinnitusring Ressurs…" at bounding box center [784, 290] width 1568 height 581
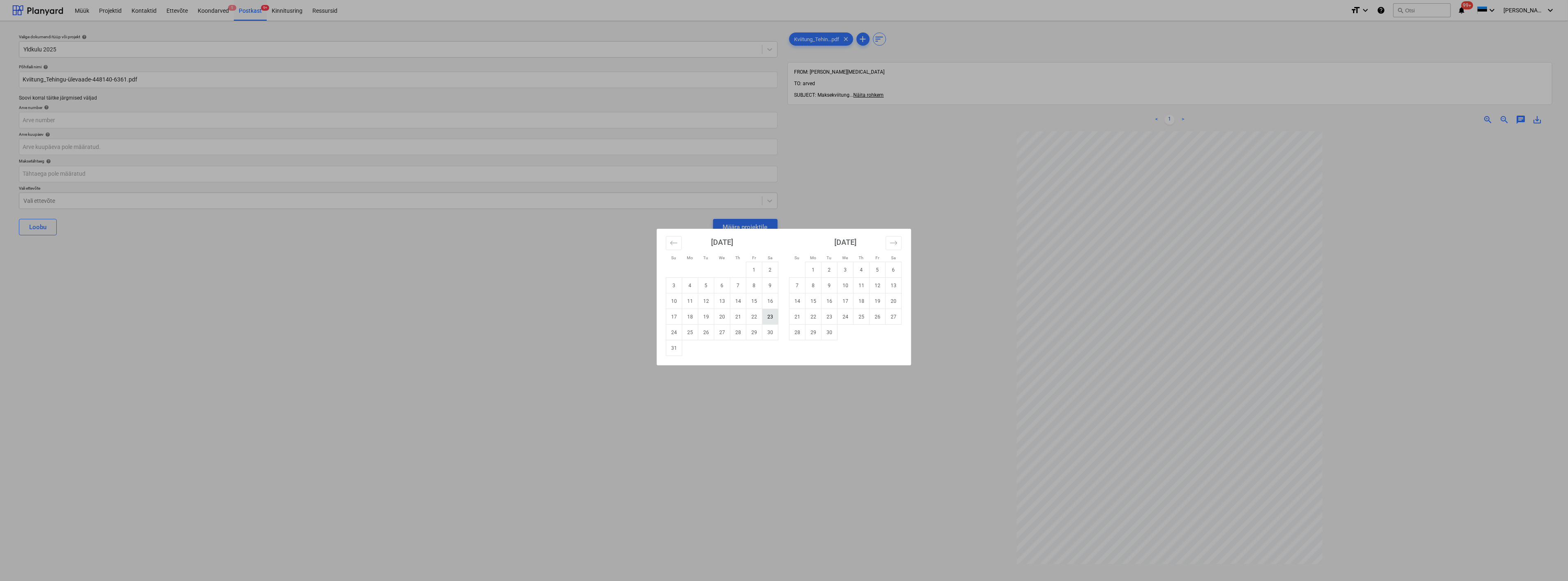
click at [775, 317] on td "23" at bounding box center [770, 317] width 16 height 16
type input "[DATE]"
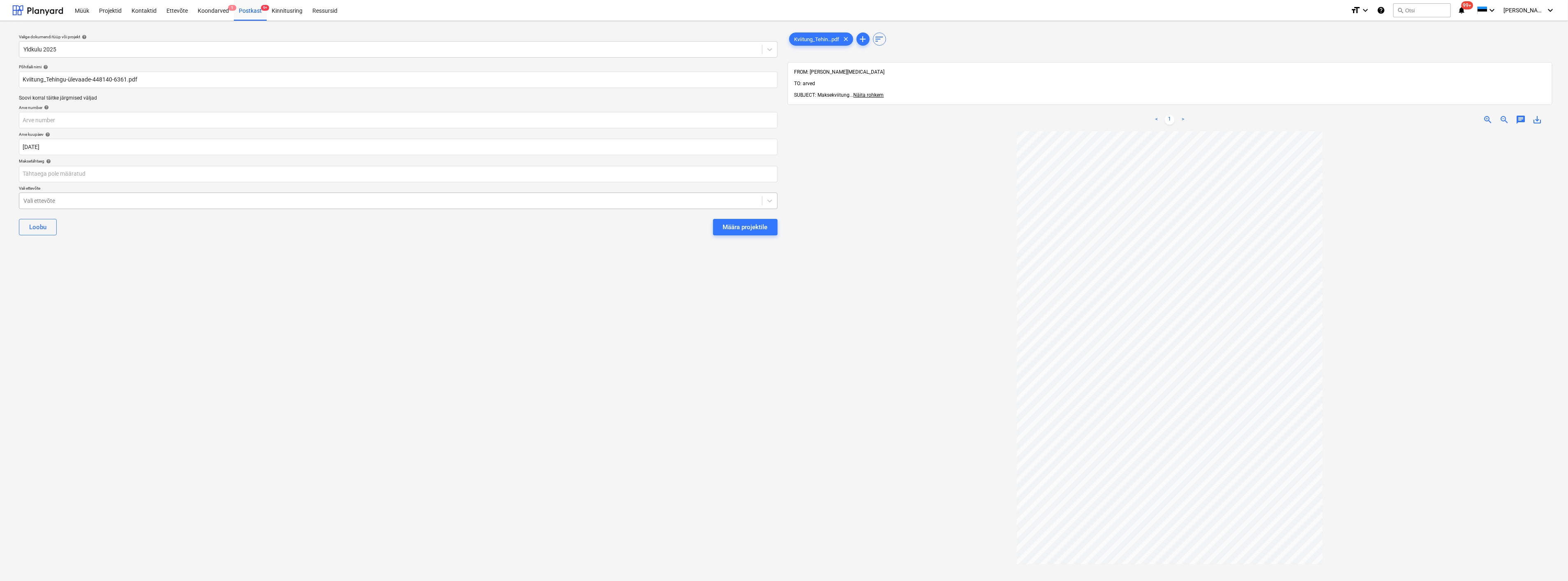
click at [196, 201] on div at bounding box center [390, 200] width 734 height 8
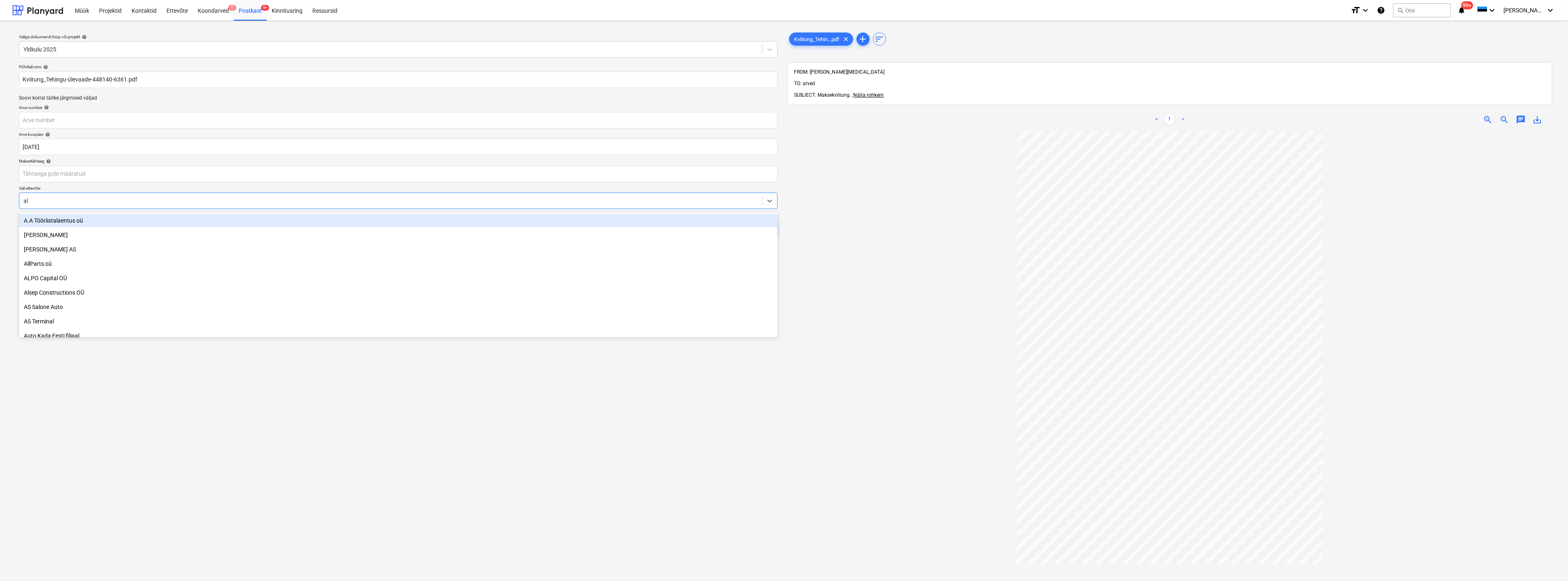
type input "ale"
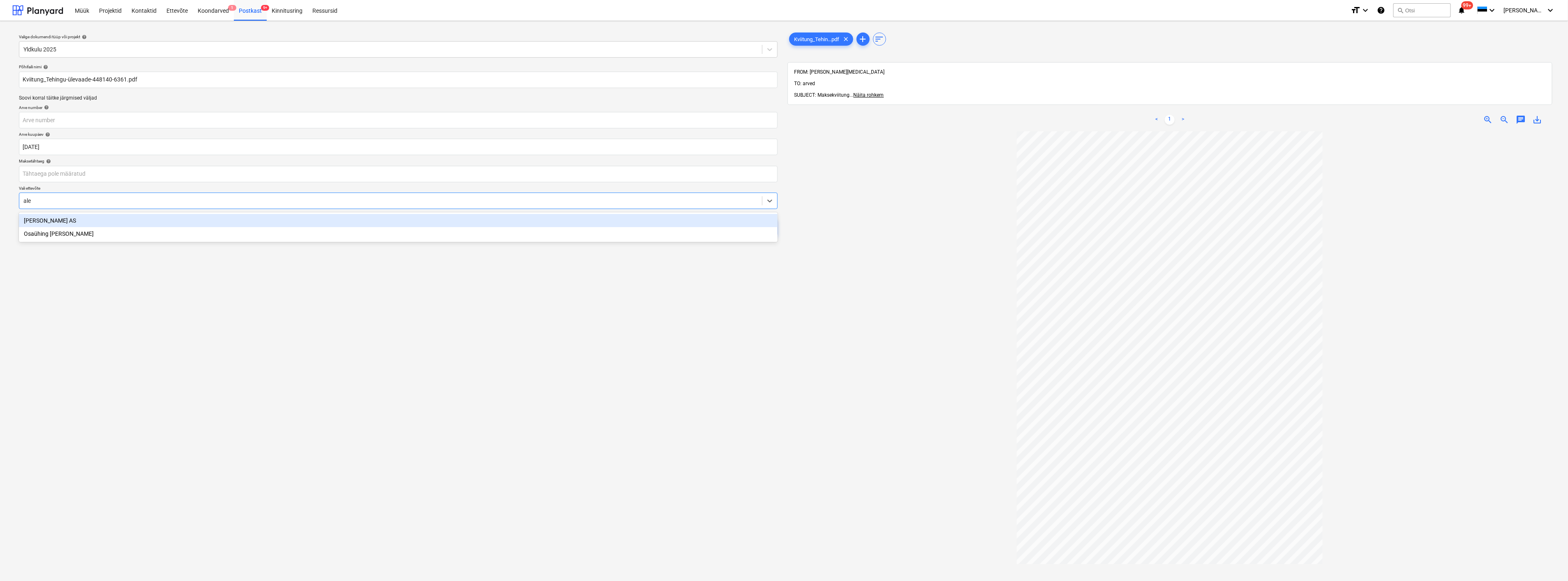
click at [192, 223] on div "[PERSON_NAME] AS" at bounding box center [398, 220] width 759 height 13
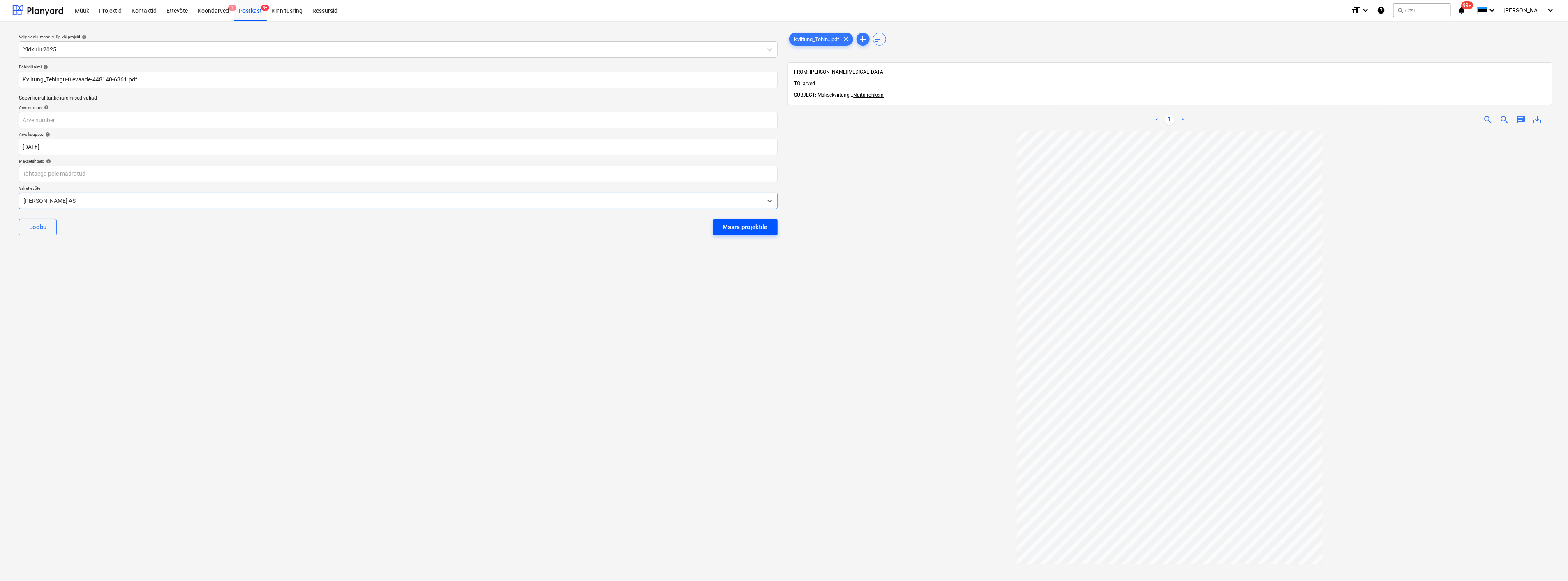
click at [759, 225] on div "Määra projektile" at bounding box center [745, 227] width 45 height 11
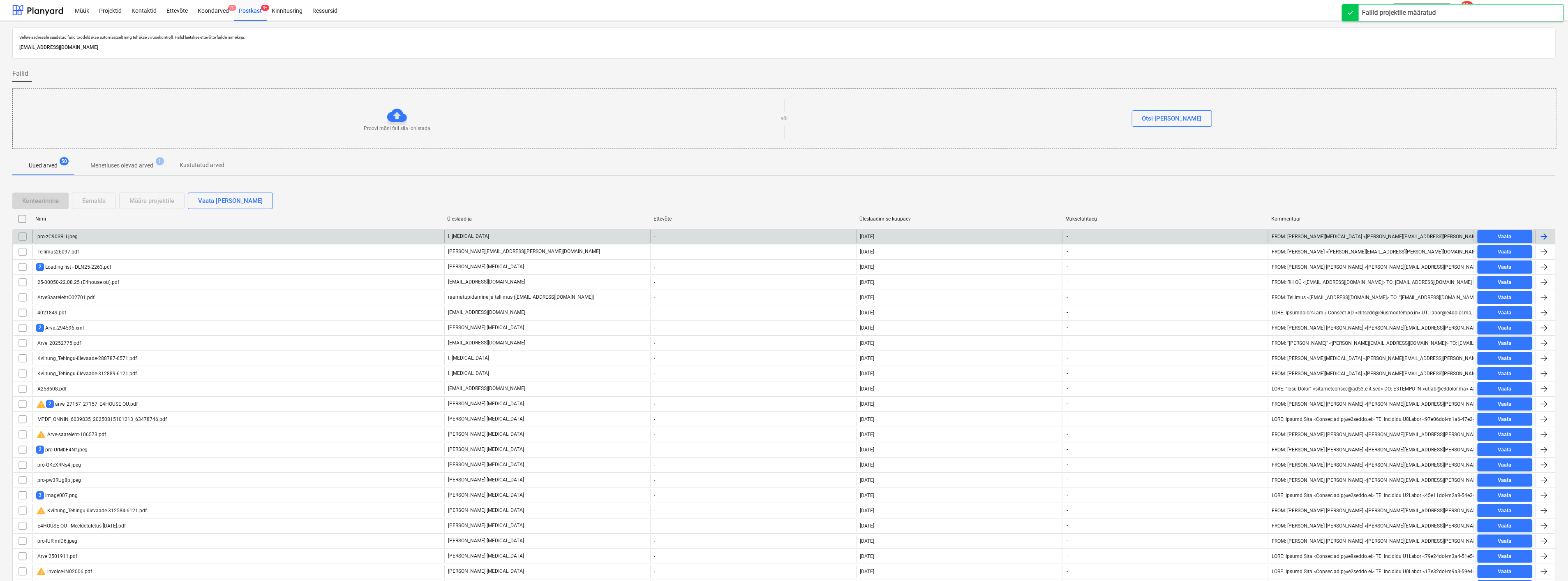
click at [198, 231] on div "pro-zC90SRLi.jpeg" at bounding box center [238, 237] width 412 height 13
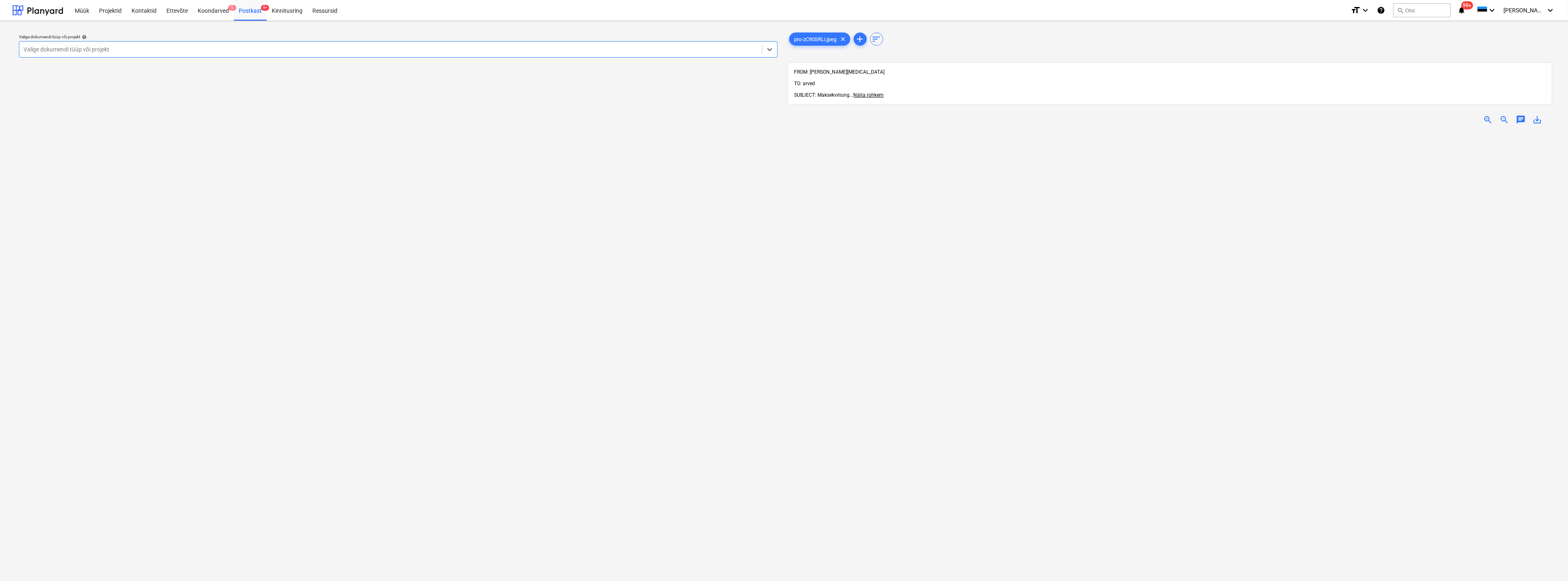
click at [163, 50] on div at bounding box center [390, 49] width 734 height 8
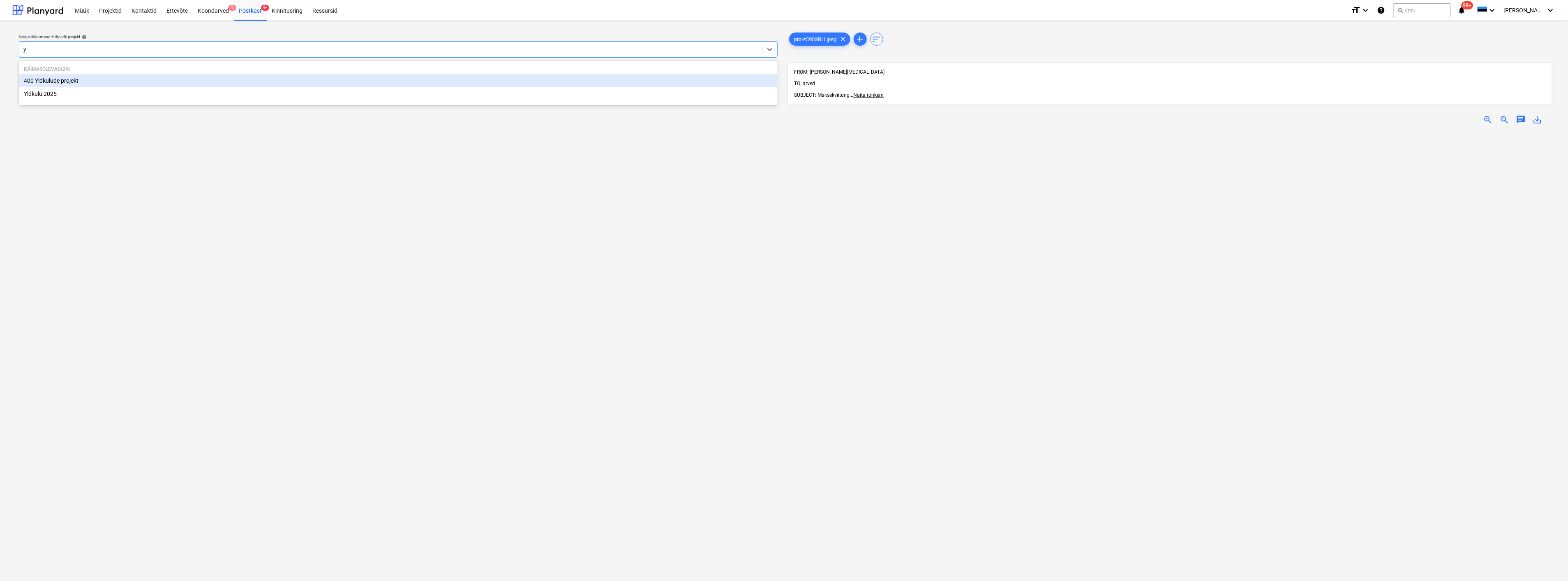
type input "yl"
click at [112, 92] on div "Yldkulu 2025" at bounding box center [398, 94] width 759 height 13
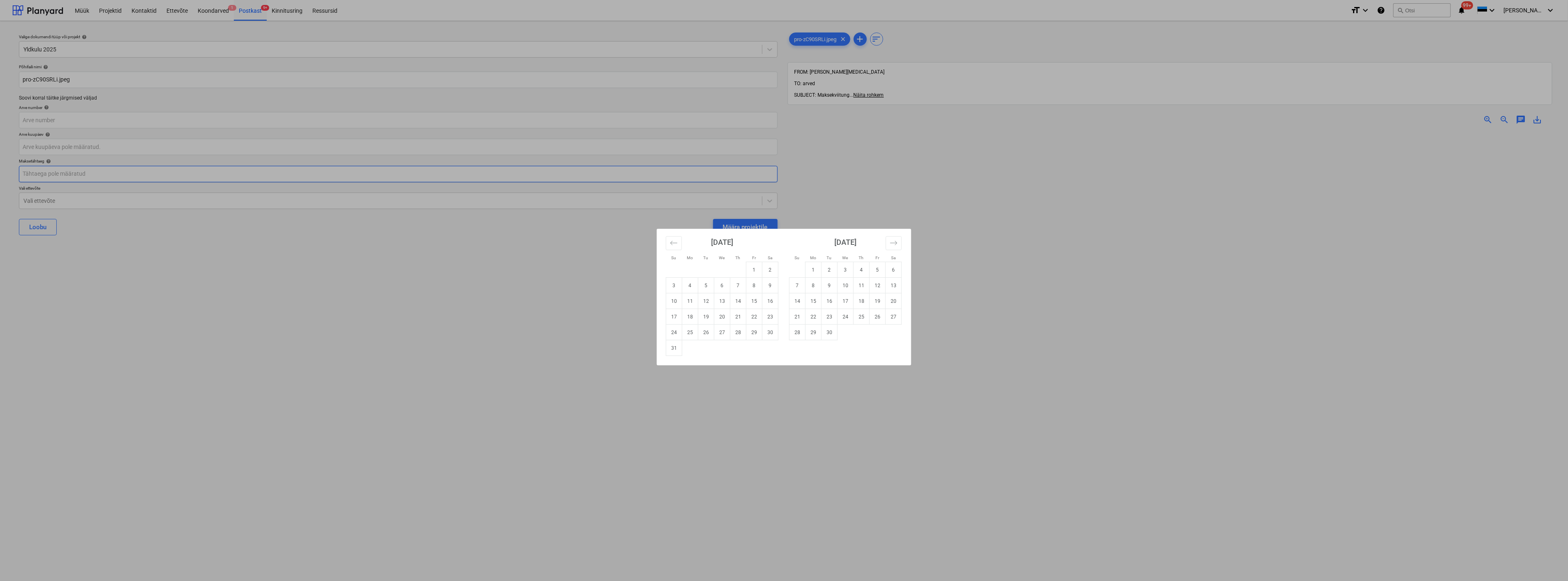
click at [76, 171] on body "Müük Projektid Kontaktid Ettevõte Koondarved 1 Postkast 9+ Kinnitusring Ressurs…" at bounding box center [784, 290] width 1568 height 581
click at [765, 316] on td "23" at bounding box center [770, 317] width 16 height 16
type input "[DATE]"
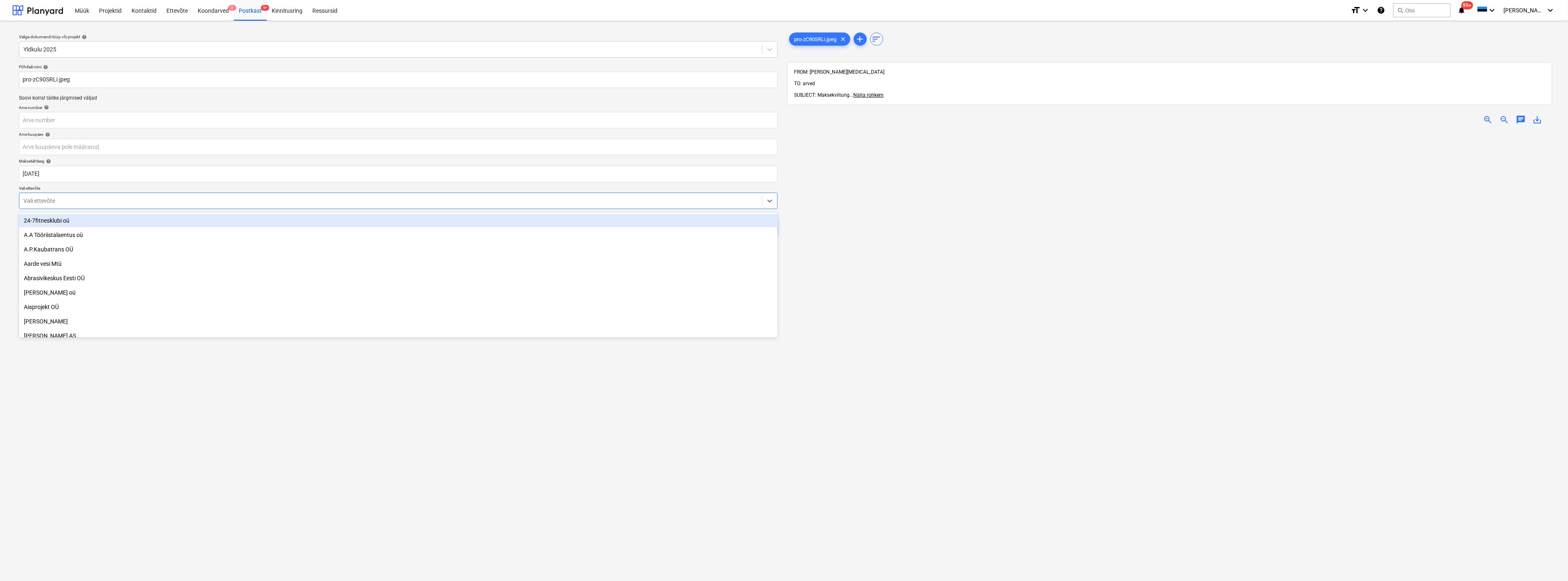
click at [122, 197] on div at bounding box center [390, 200] width 734 height 8
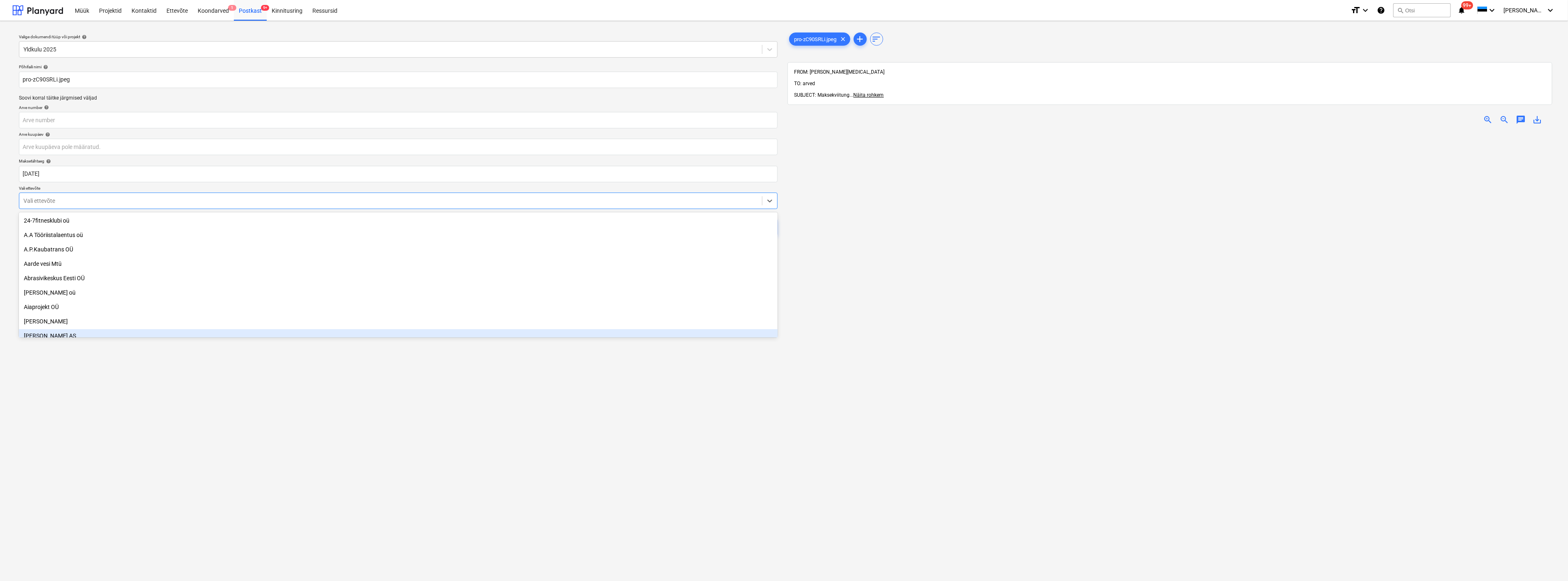
drag, startPoint x: 320, startPoint y: 408, endPoint x: 606, endPoint y: 280, distance: 313.3
click at [404, 375] on div "Valige dokumendi tüüp või projekt help Yldkulu 2025 Põhifaili nimi help pro-zC9…" at bounding box center [398, 359] width 772 height 665
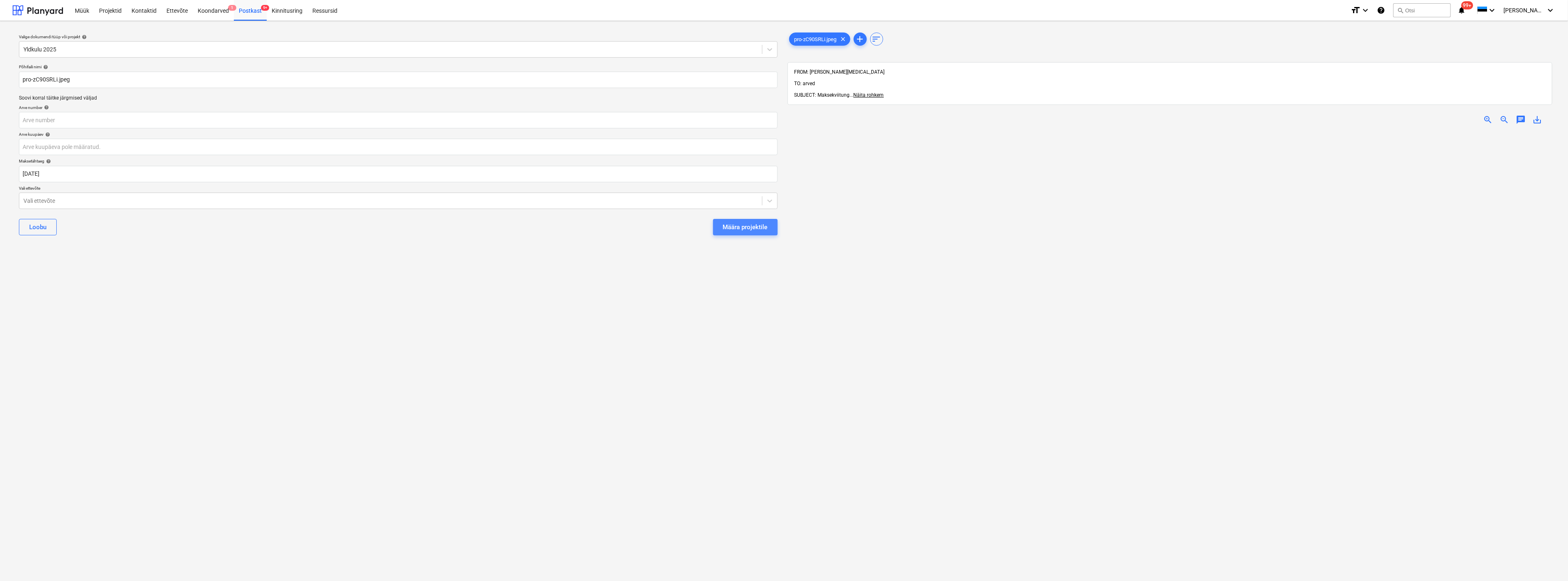
click at [743, 224] on div "Määra projektile" at bounding box center [745, 227] width 45 height 11
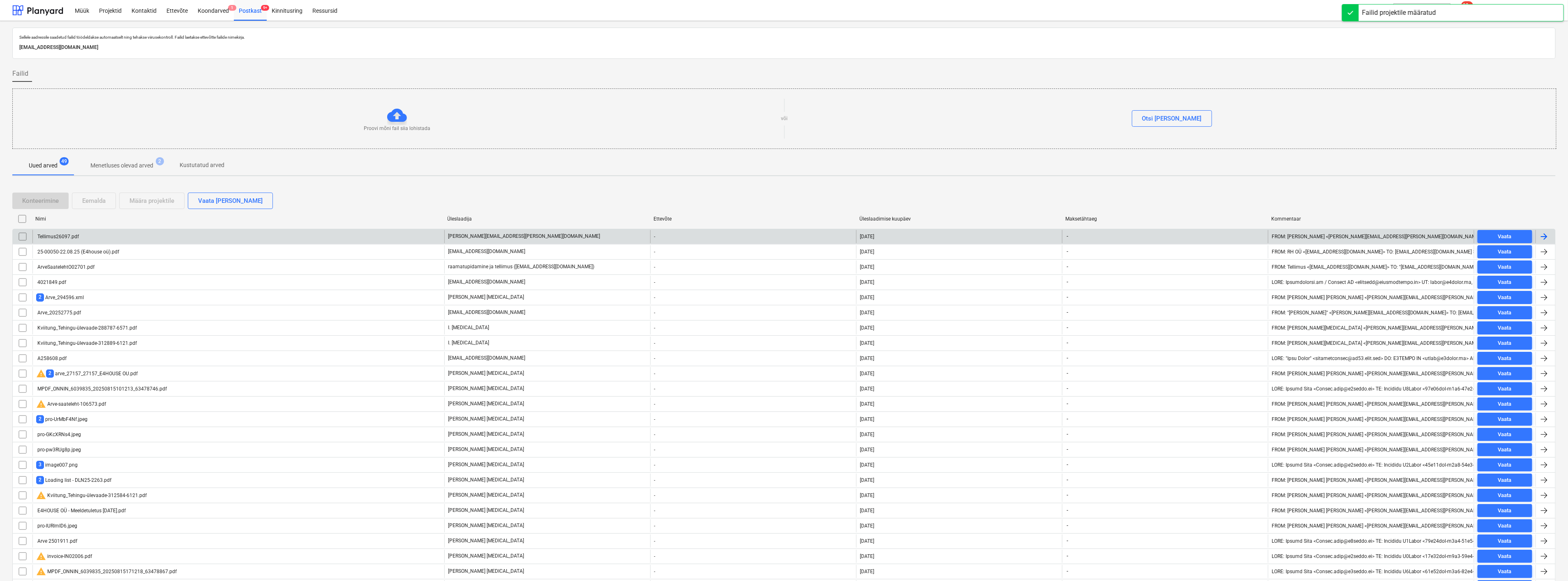
click at [157, 234] on div "Tellimus26097.pdf" at bounding box center [238, 237] width 412 height 13
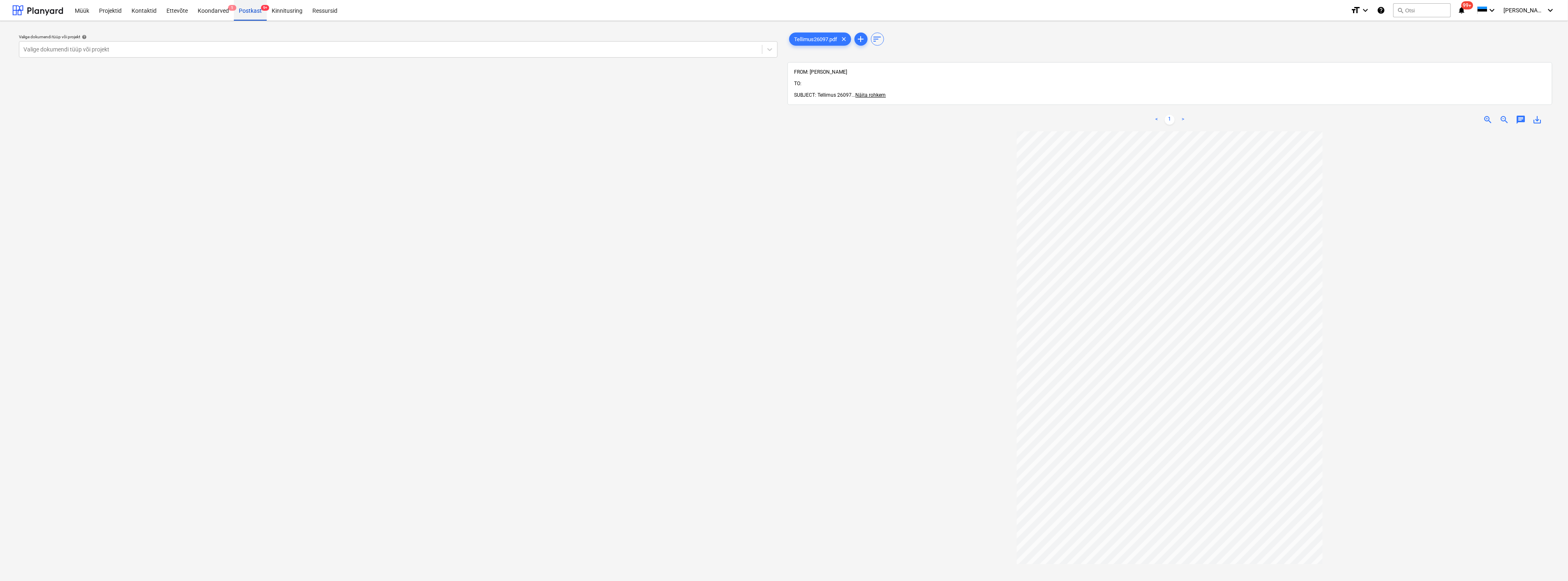
click at [251, 7] on div "Postkast 9+" at bounding box center [251, 10] width 33 height 21
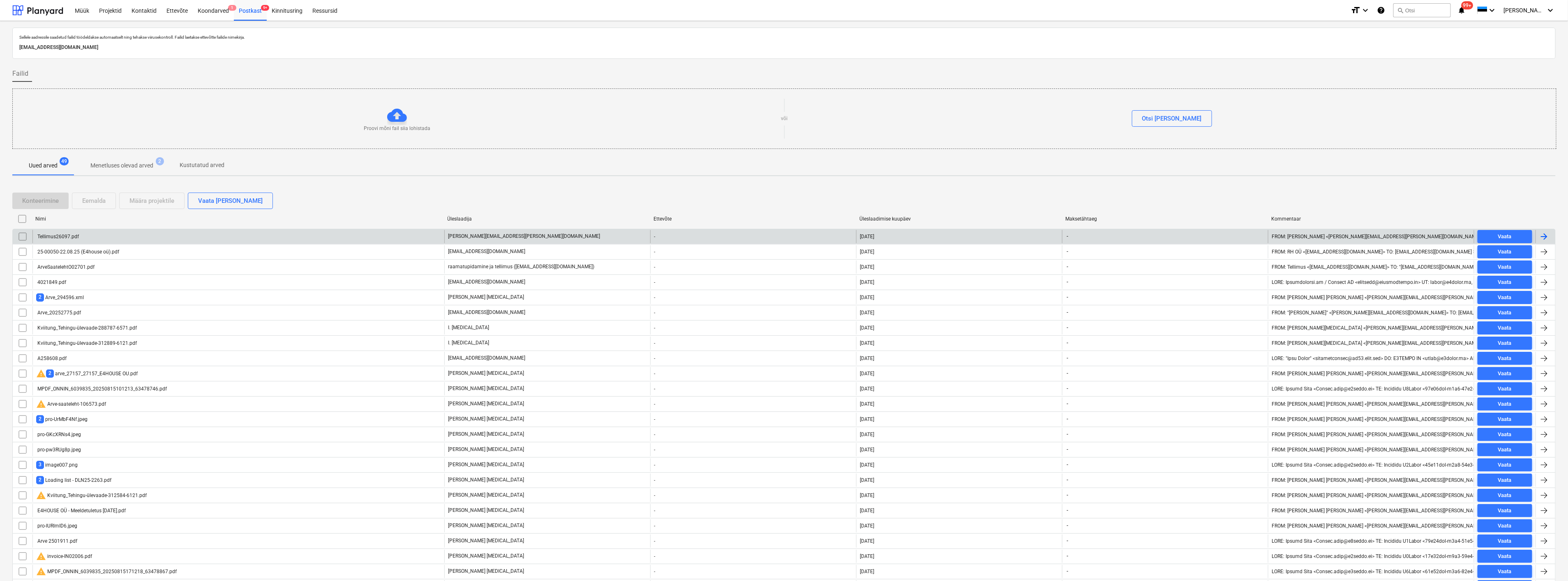
click at [23, 236] on input "checkbox" at bounding box center [23, 237] width 13 height 13
click at [98, 199] on div "Eemalda" at bounding box center [94, 201] width 23 height 11
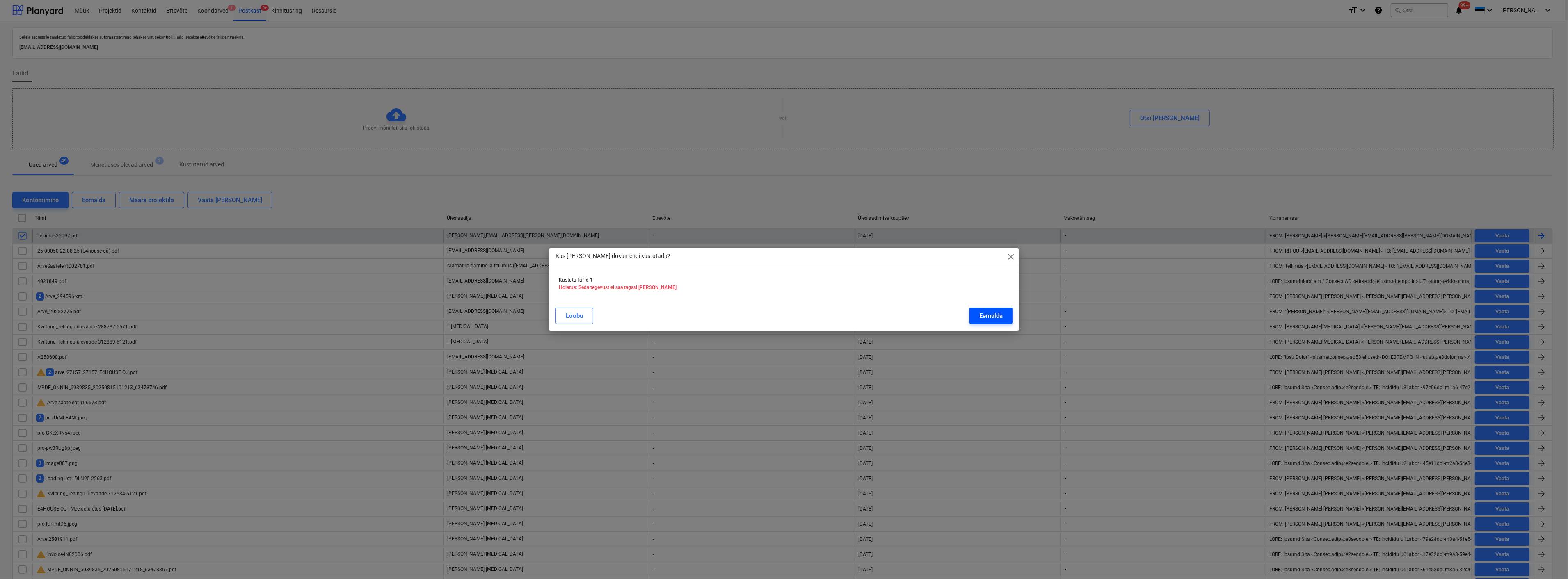
click at [993, 317] on div "Eemalda" at bounding box center [991, 316] width 23 height 11
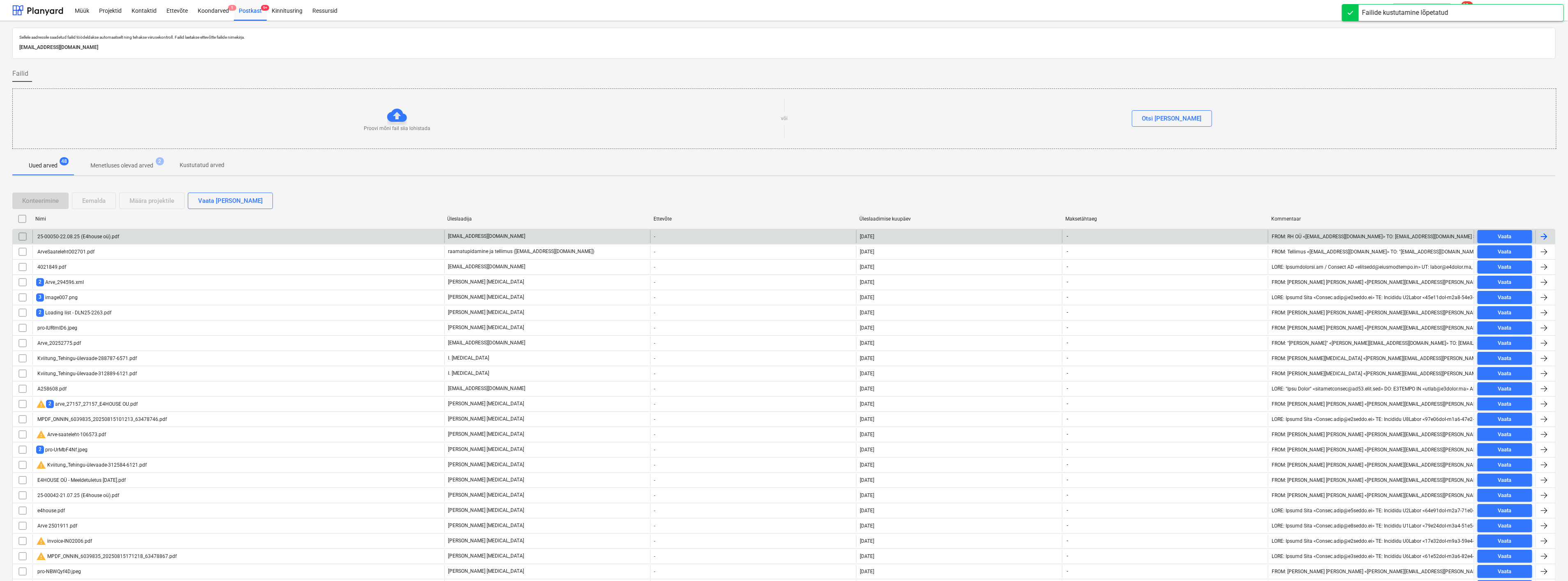
click at [73, 234] on div "25-00050-22.08.25 (E4house oü).pdf" at bounding box center [77, 236] width 83 height 5
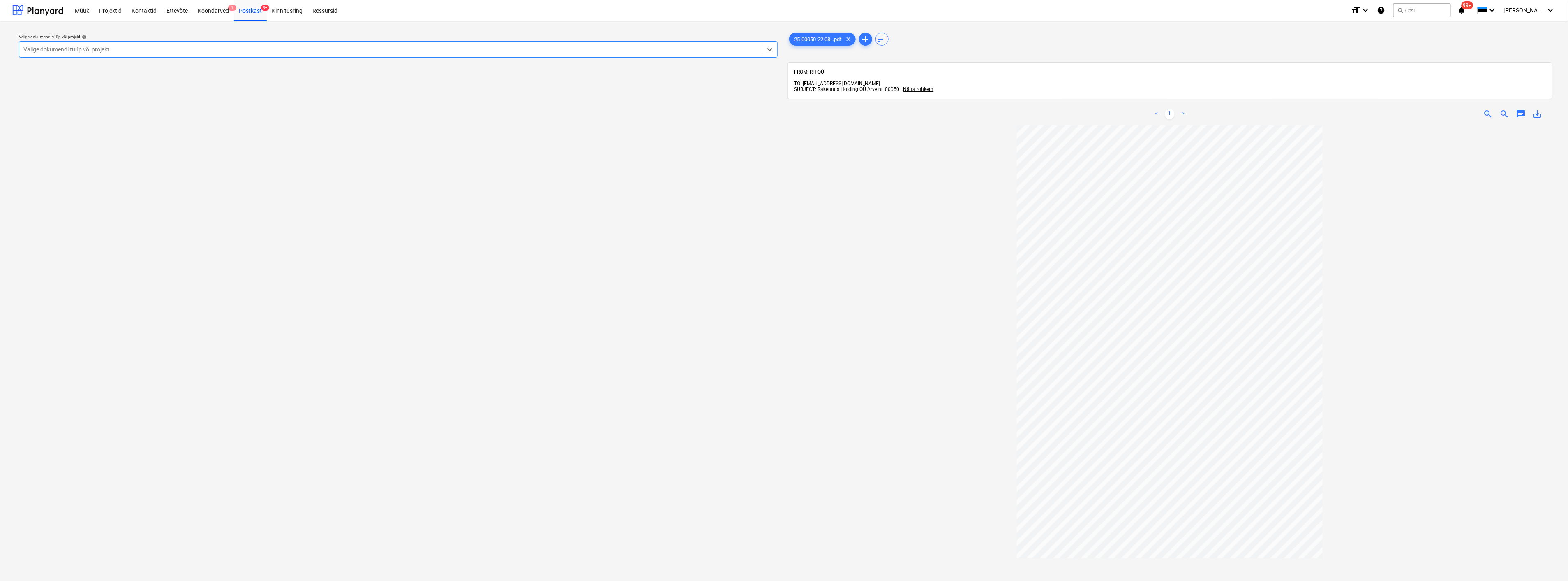
click at [236, 52] on div at bounding box center [390, 49] width 734 height 8
click at [112, 50] on div at bounding box center [390, 49] width 734 height 8
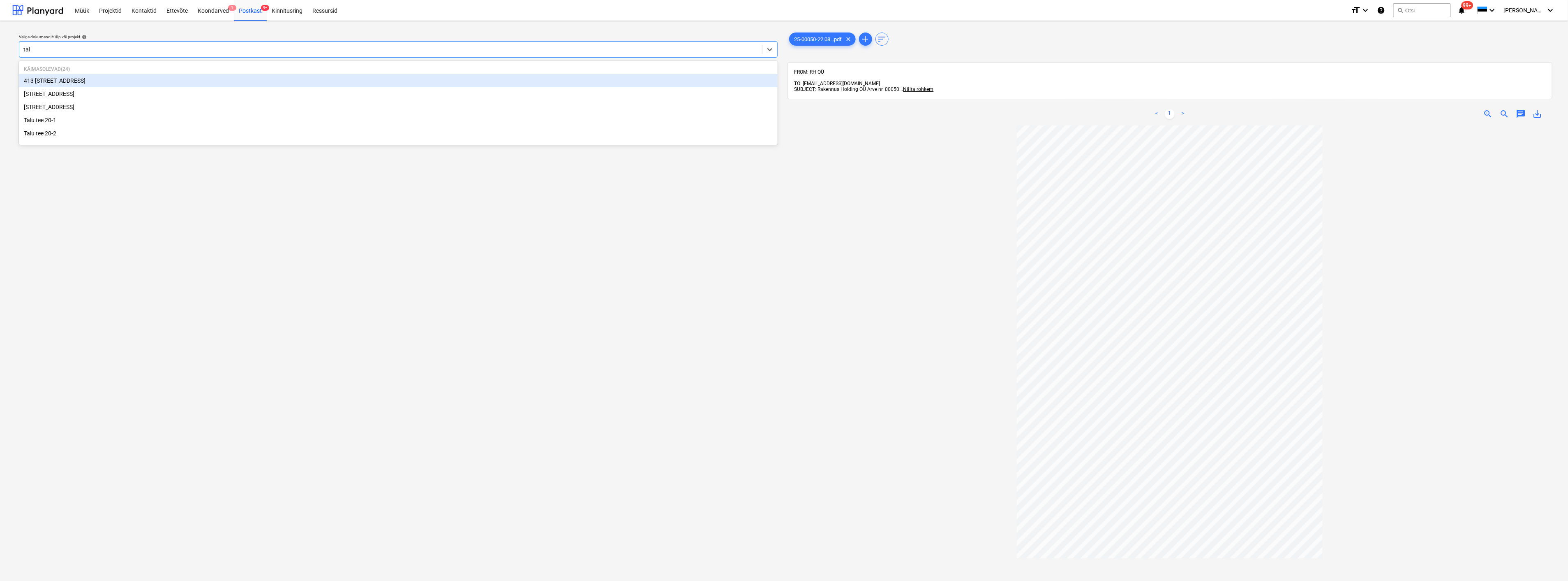
type input "talu"
click at [102, 82] on div "[STREET_ADDRESS]" at bounding box center [398, 81] width 759 height 13
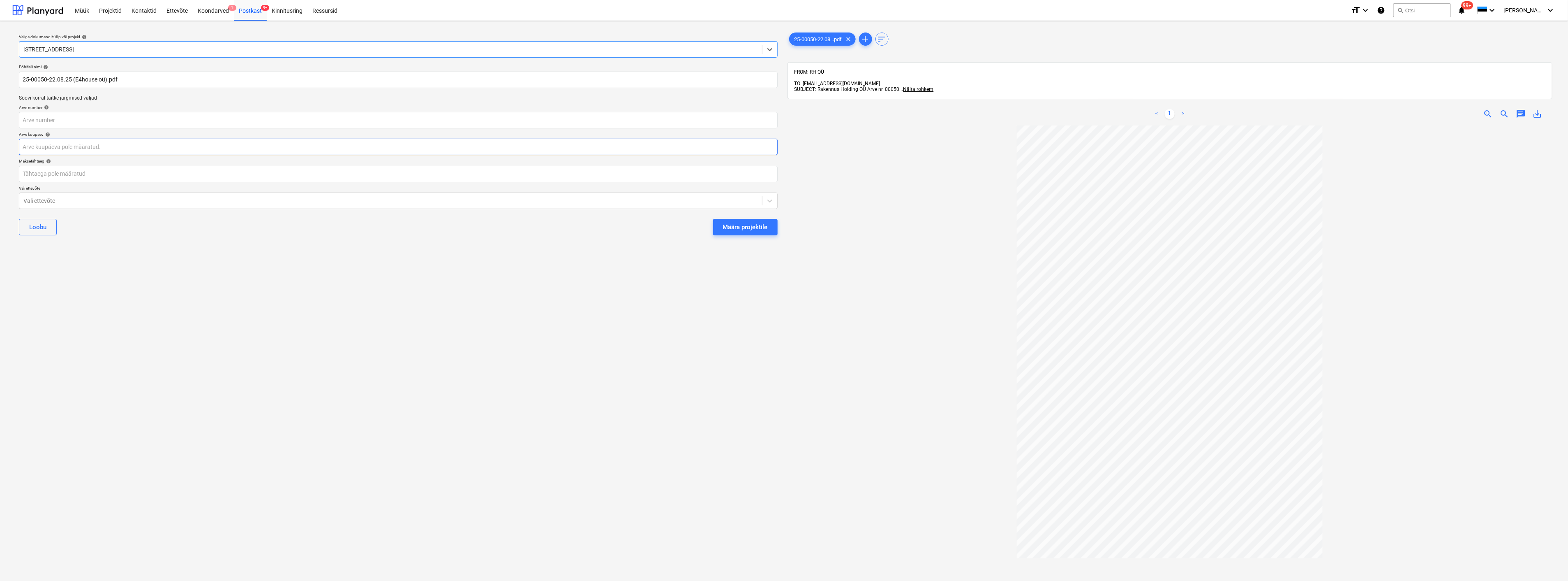
click at [115, 146] on body "Müük Projektid Kontaktid Ettevõte Koondarved 1 Postkast 9+ Kinnitusring Ressurs…" at bounding box center [784, 290] width 1568 height 581
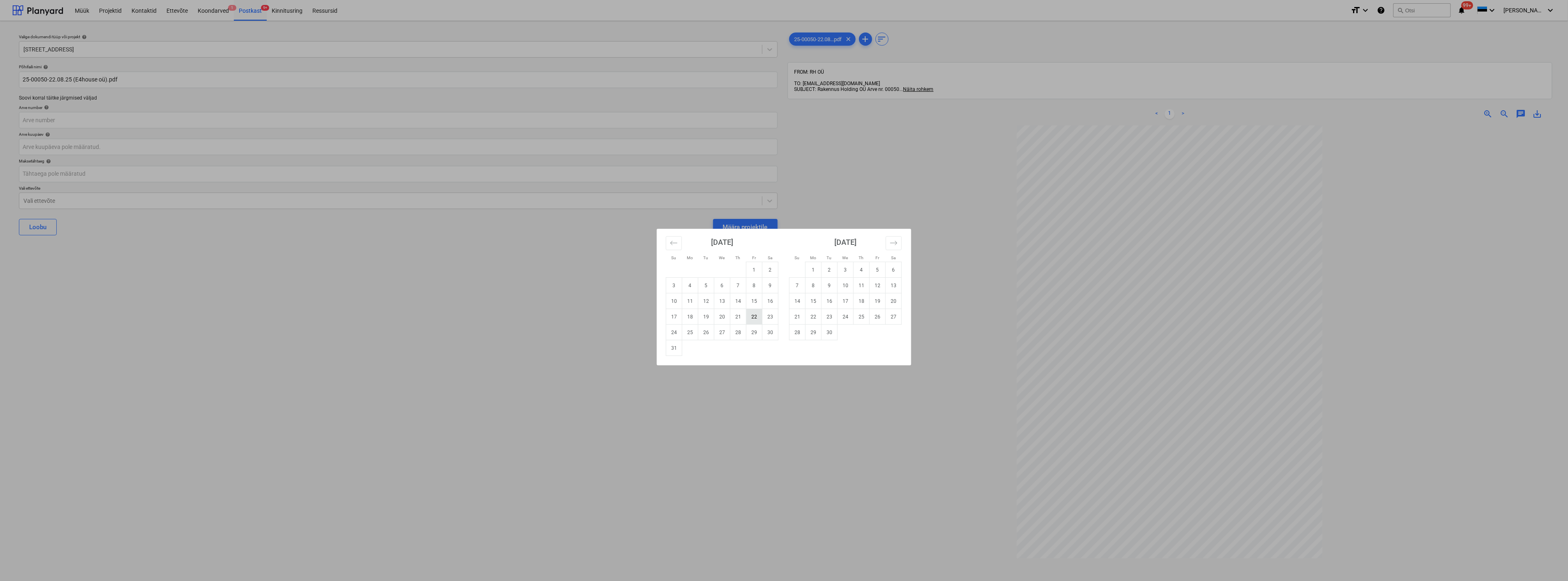
click at [757, 313] on td "22" at bounding box center [754, 317] width 16 height 16
type input "[DATE]"
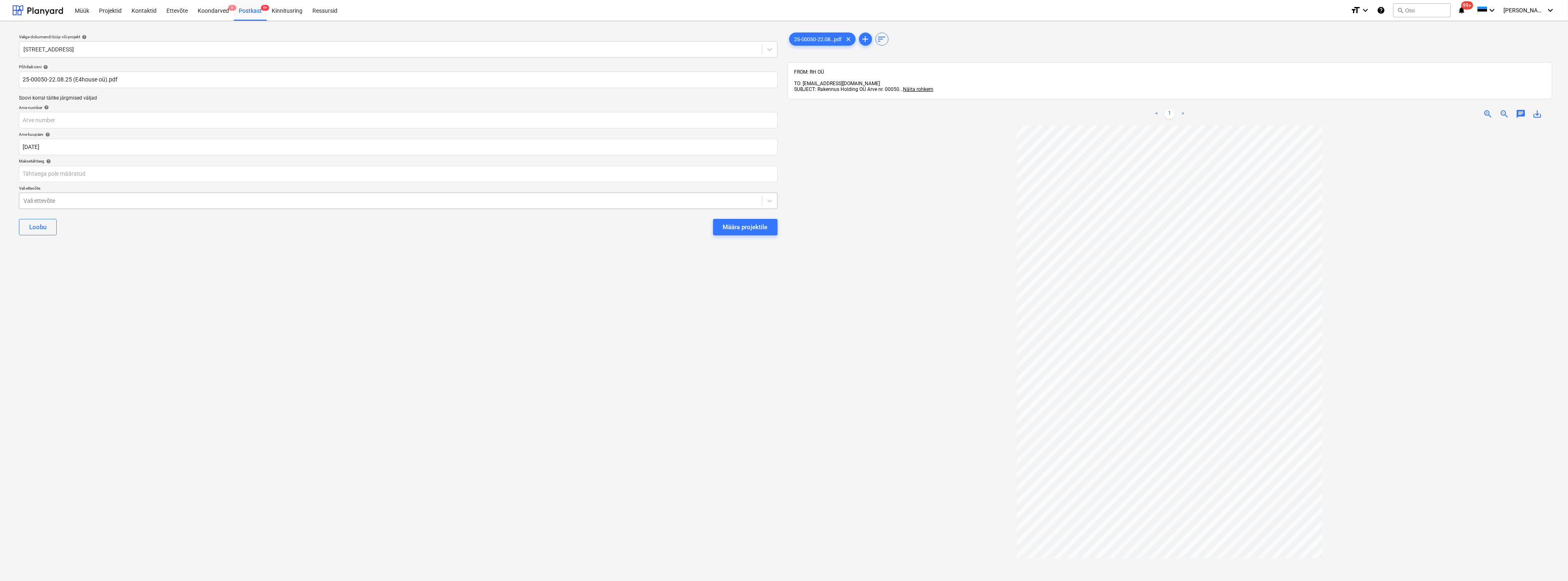
click at [92, 200] on div at bounding box center [390, 200] width 734 height 8
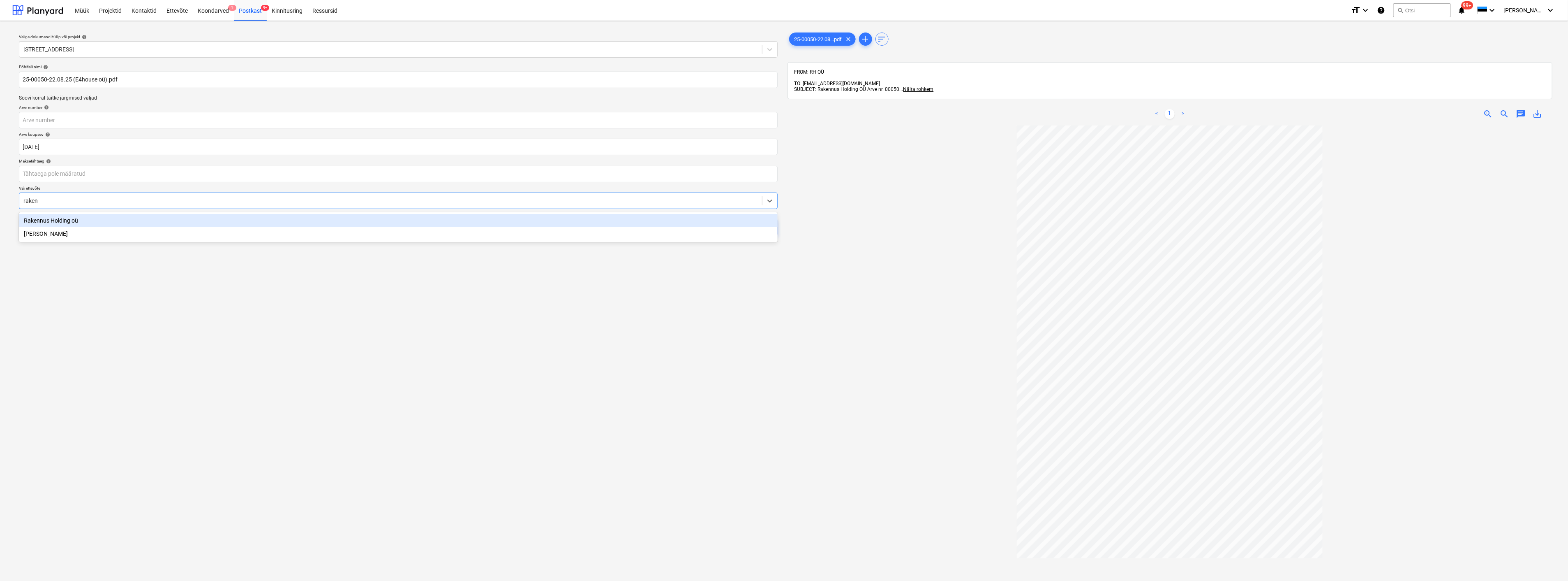
type input "rakenn"
click at [77, 220] on div "Rakennus Holding oü" at bounding box center [398, 220] width 759 height 13
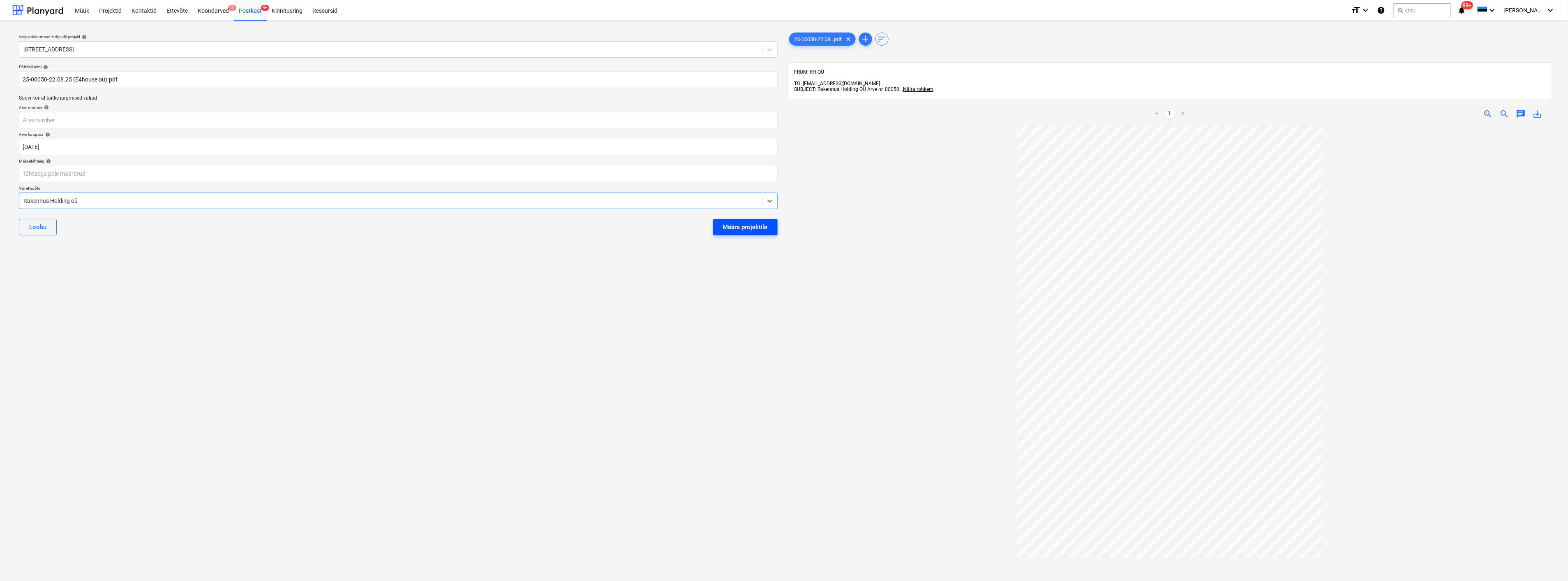
click at [741, 229] on div "Määra projektile" at bounding box center [745, 227] width 45 height 11
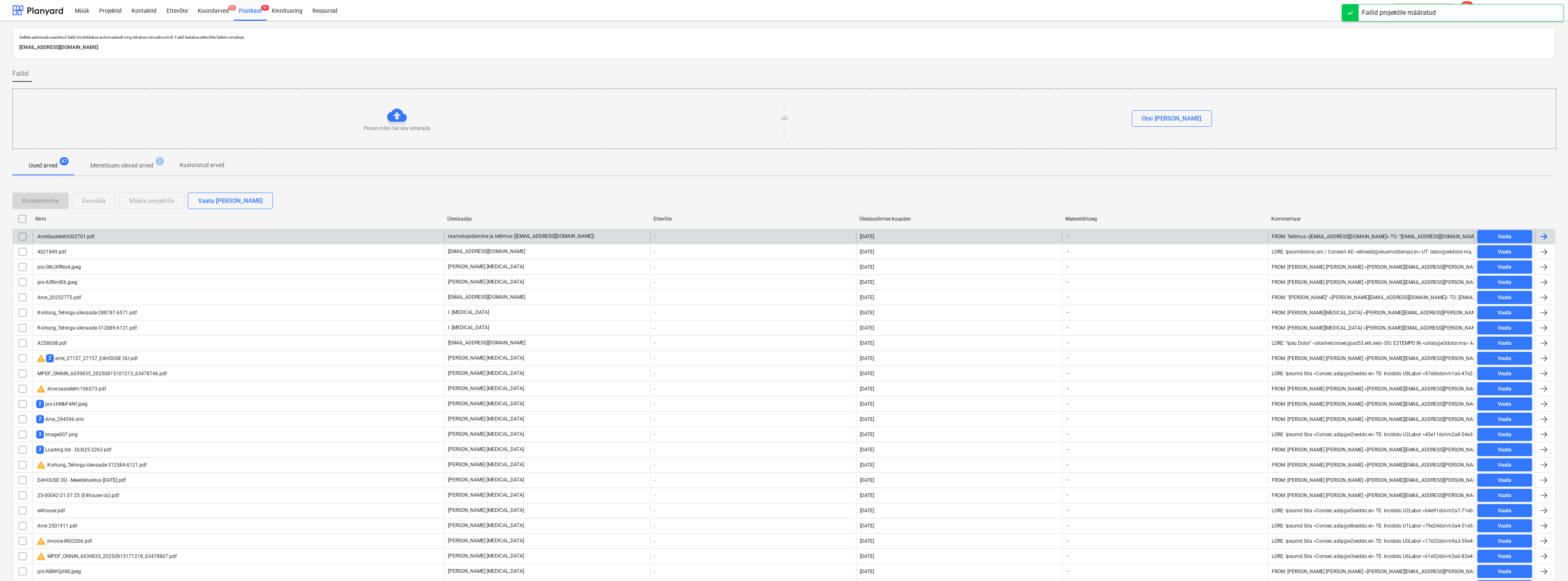
click at [201, 236] on div "ArveSaatelehtO02701.pdf" at bounding box center [238, 237] width 412 height 13
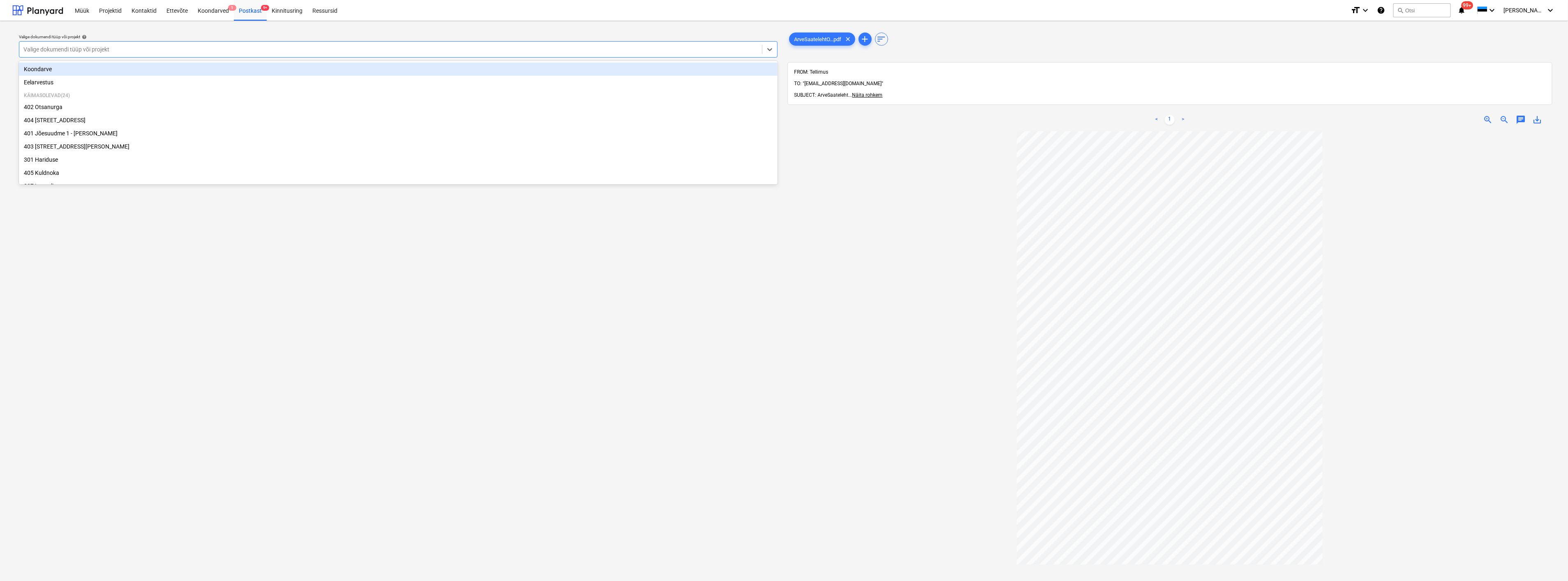
click at [191, 46] on div at bounding box center [390, 49] width 734 height 8
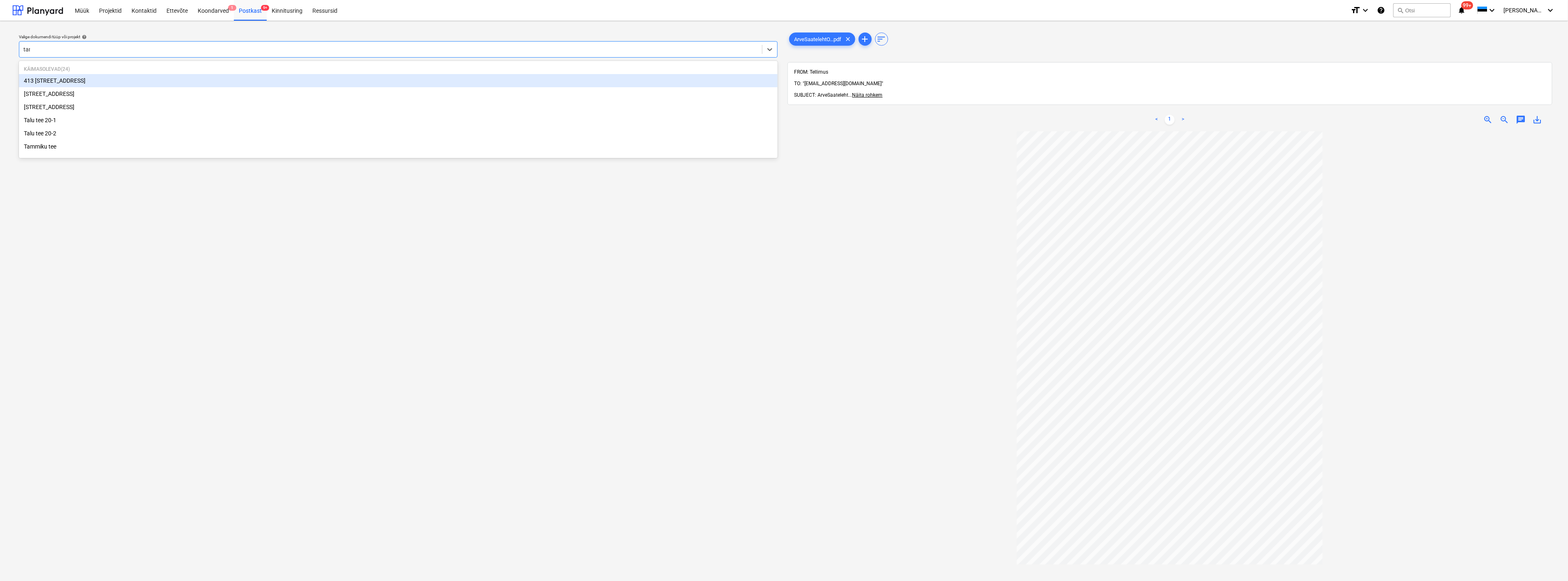
type input "tamm"
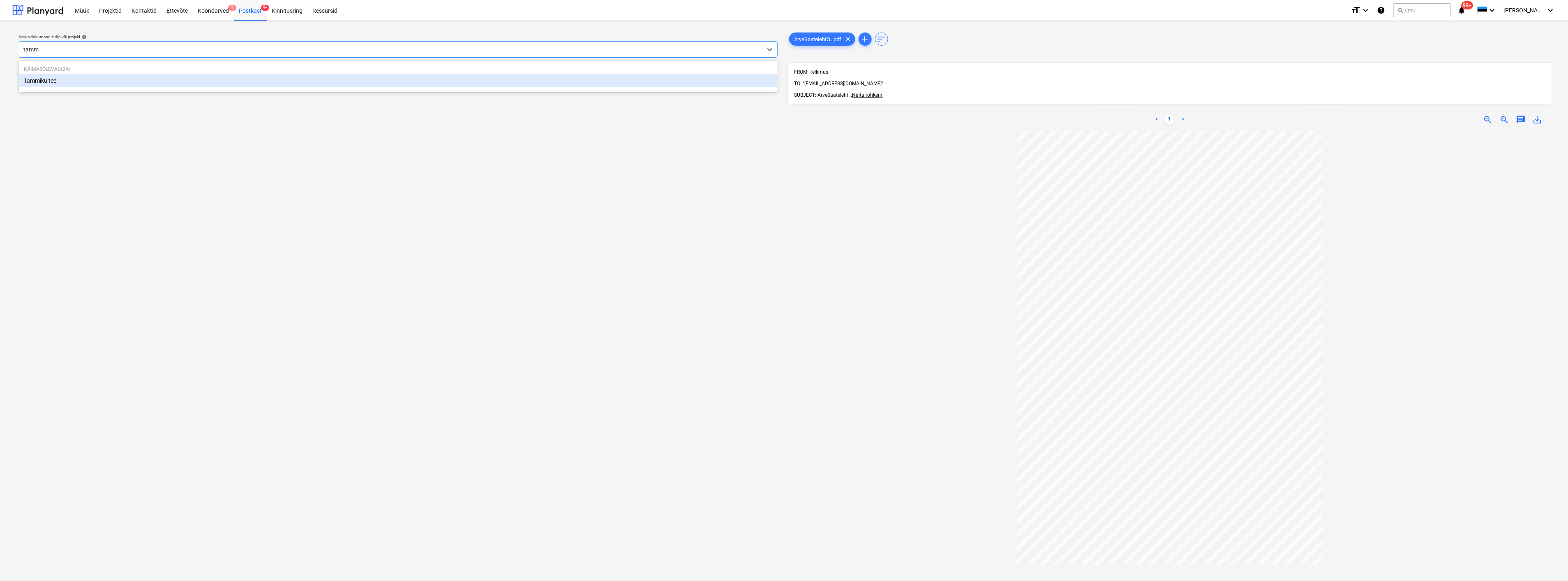
click at [143, 75] on div "Tammiku tee" at bounding box center [398, 81] width 759 height 13
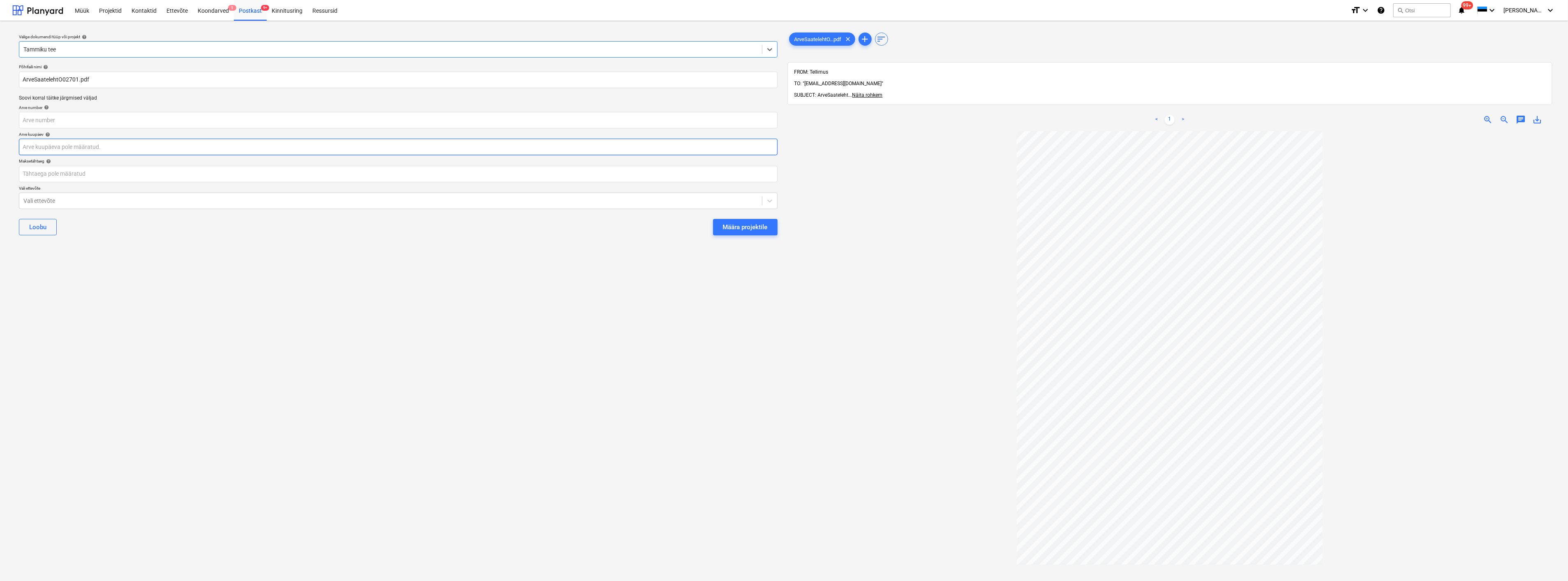
click at [109, 147] on body "Müük Projektid Kontaktid Ettevõte Koondarved 1 Postkast 9+ Kinnitusring Ressurs…" at bounding box center [784, 290] width 1568 height 581
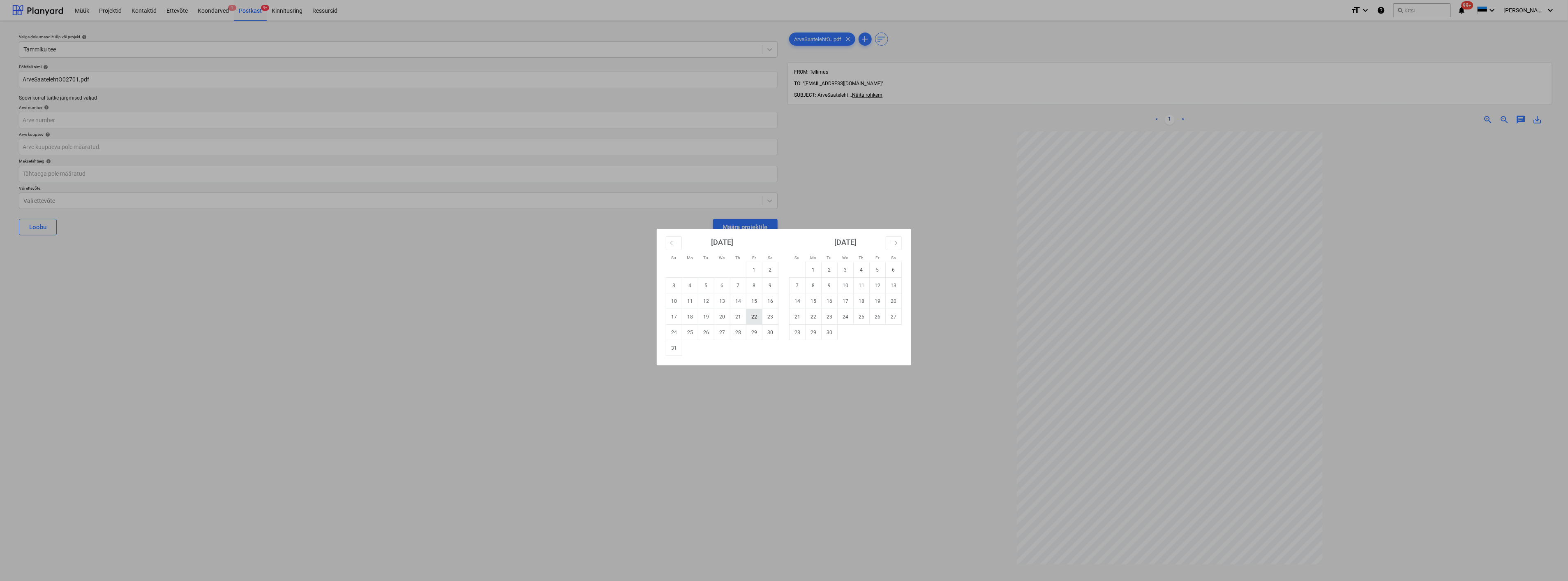
click at [756, 315] on td "22" at bounding box center [754, 317] width 16 height 16
type input "[DATE]"
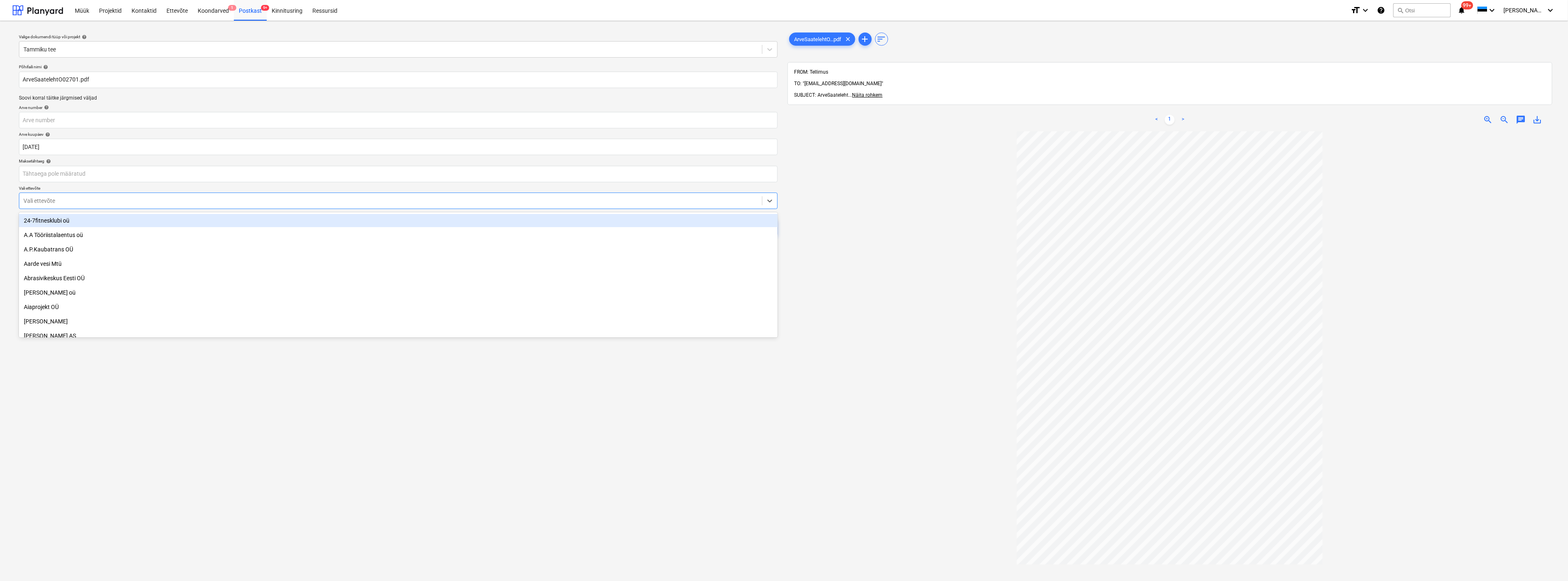
click at [142, 200] on div at bounding box center [390, 200] width 734 height 8
type input "har"
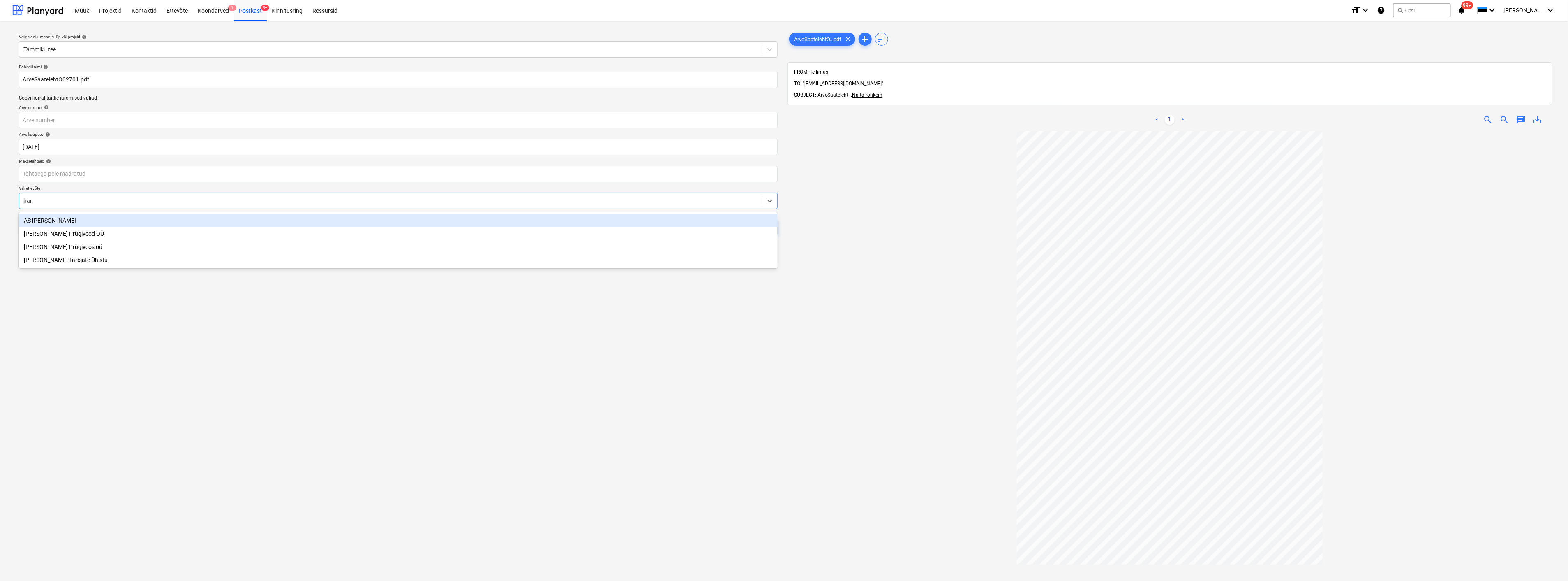
click at [115, 218] on div "AS [PERSON_NAME]" at bounding box center [398, 220] width 759 height 13
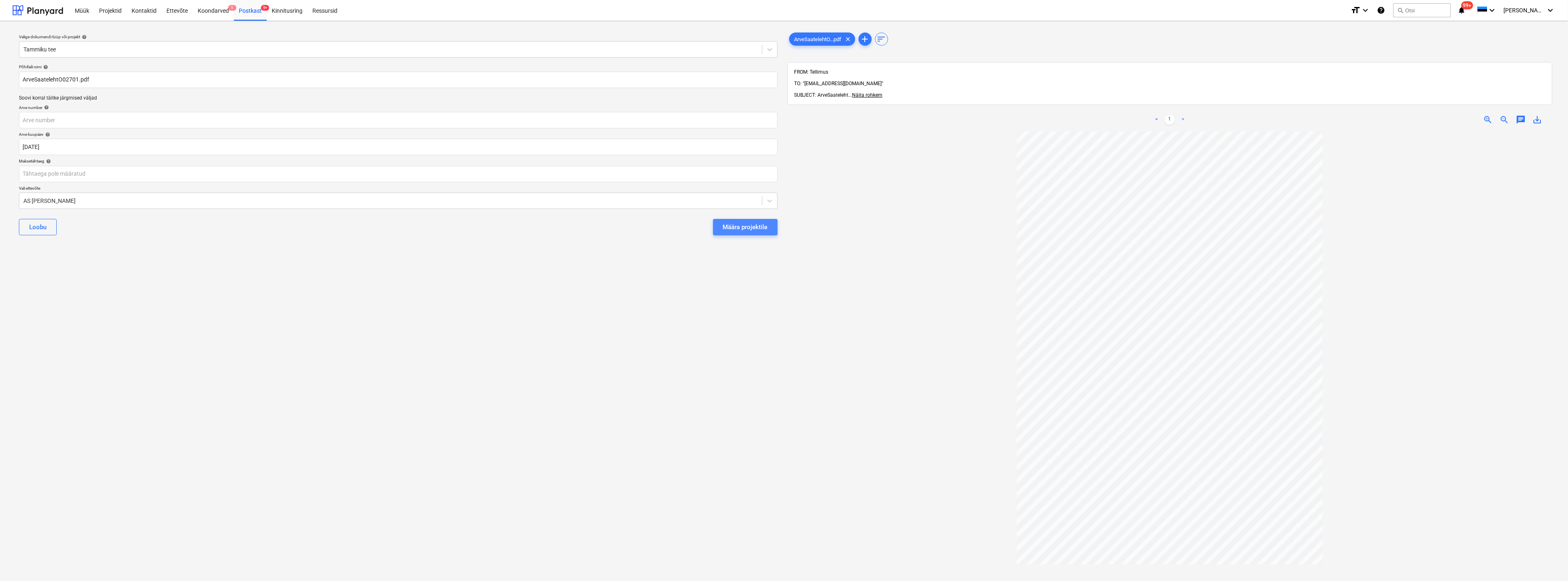
click at [760, 224] on div "Määra projektile" at bounding box center [745, 227] width 45 height 11
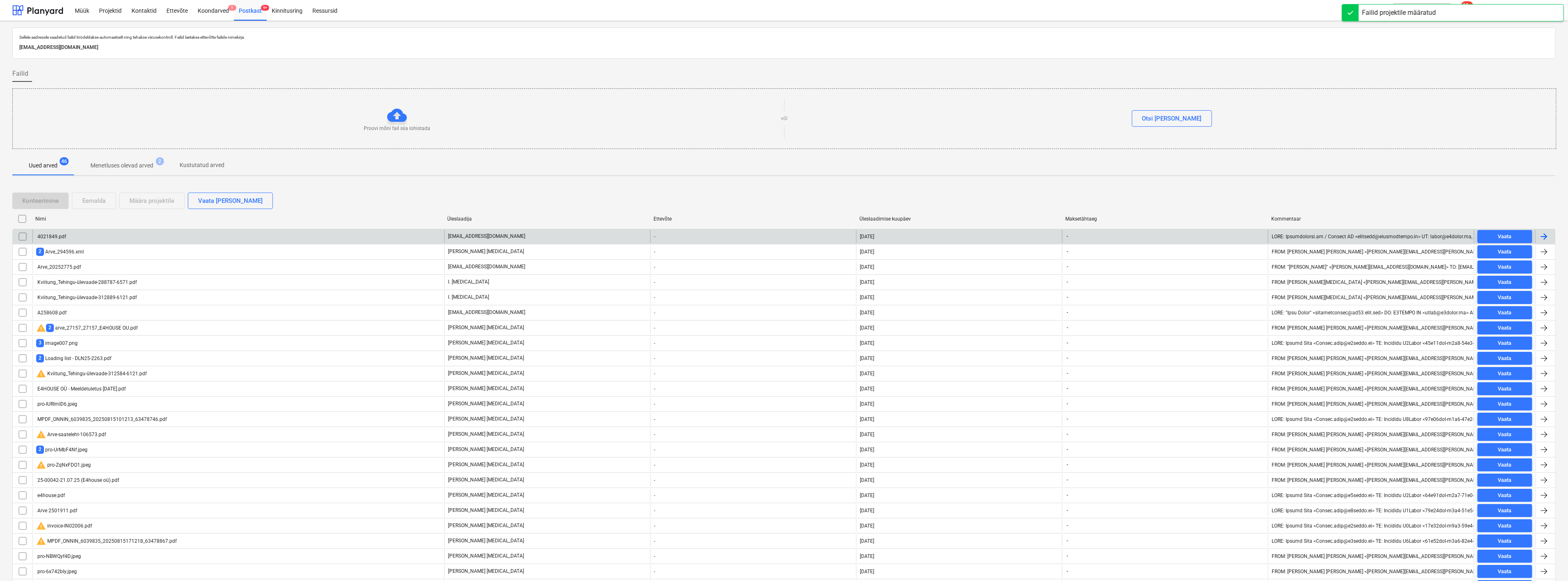
click at [105, 237] on div "4021849.pdf" at bounding box center [238, 237] width 412 height 13
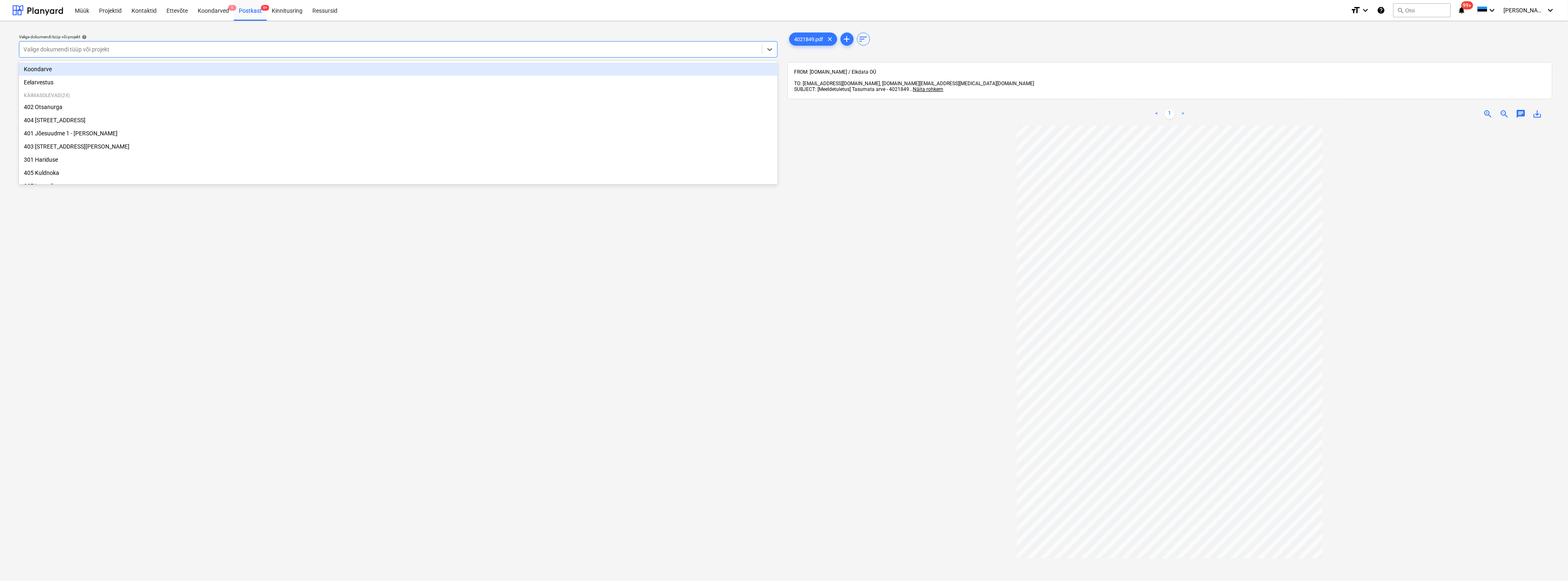
click at [115, 46] on div at bounding box center [390, 49] width 734 height 8
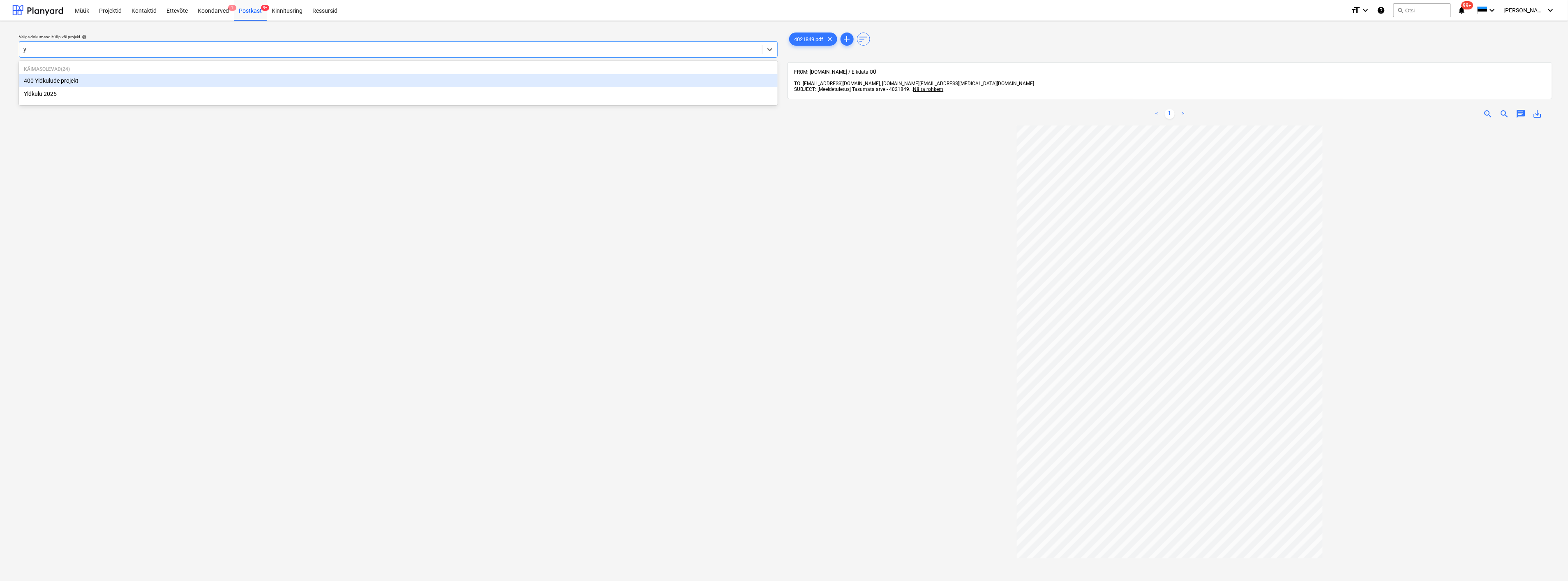
type input "yl"
click at [84, 93] on div "Yldkulu 2025" at bounding box center [398, 94] width 759 height 13
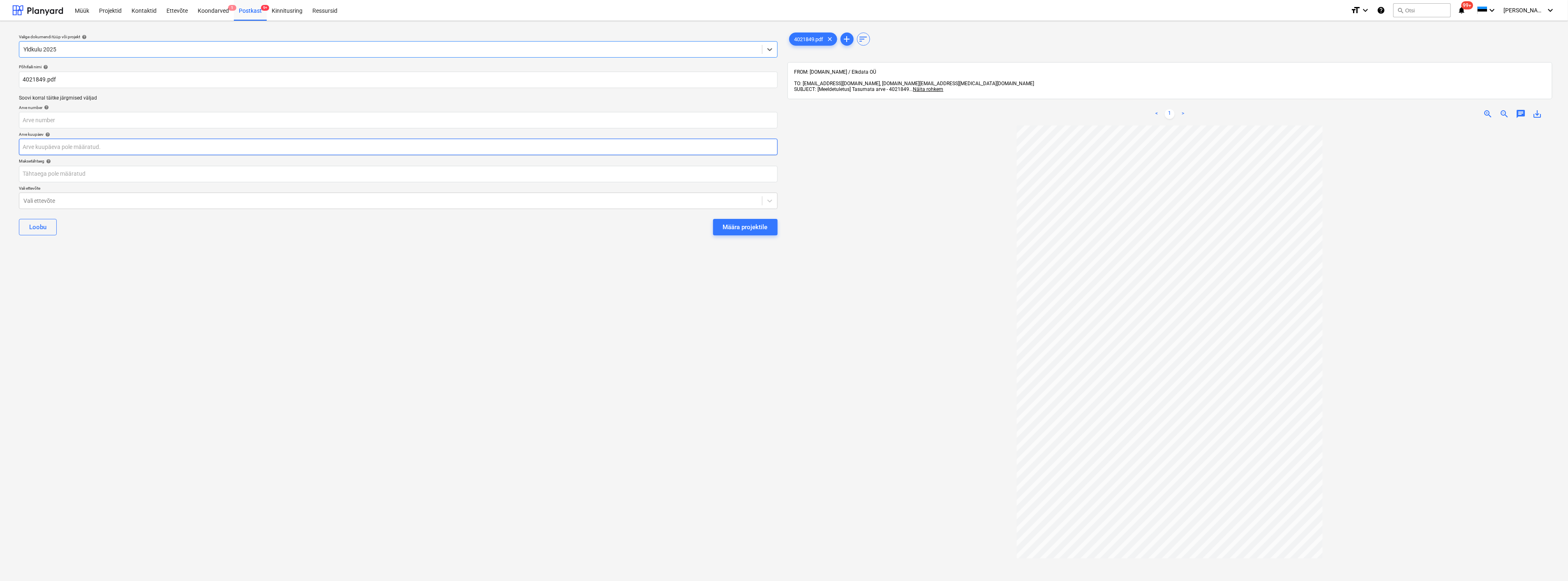
click at [66, 148] on body "Müük Projektid Kontaktid Ettevõte Koondarved 1 Postkast 9+ Kinnitusring Ressurs…" at bounding box center [784, 290] width 1568 height 581
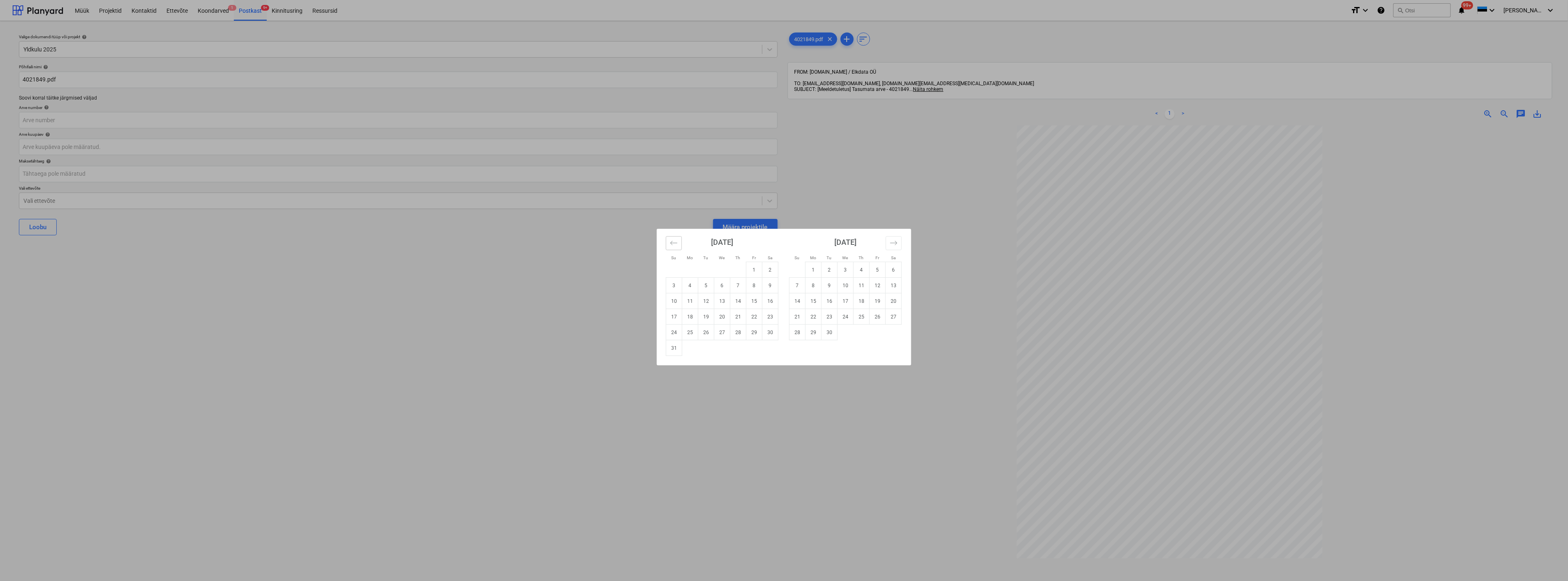
click at [675, 242] on icon "Move backward to switch to the previous month." at bounding box center [674, 243] width 8 height 8
click at [708, 269] on td "1" at bounding box center [706, 270] width 16 height 16
type input "[DATE]"
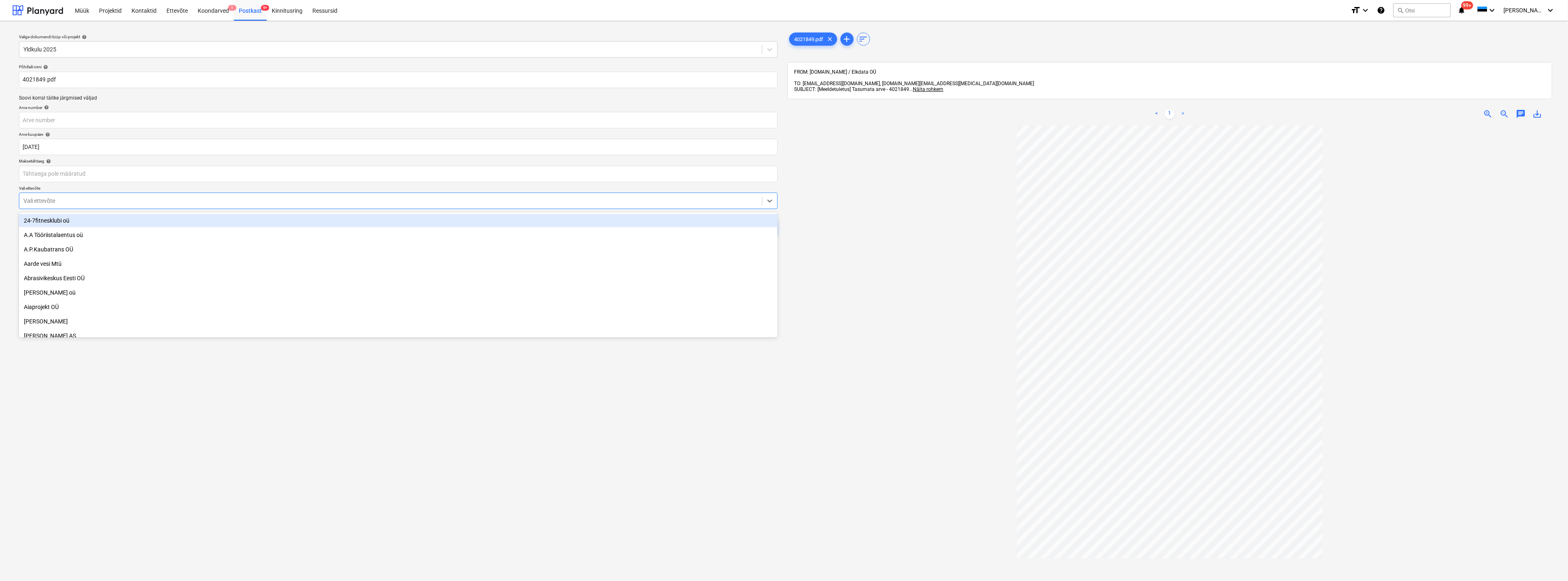
click at [439, 198] on div at bounding box center [390, 200] width 734 height 8
type input "elk"
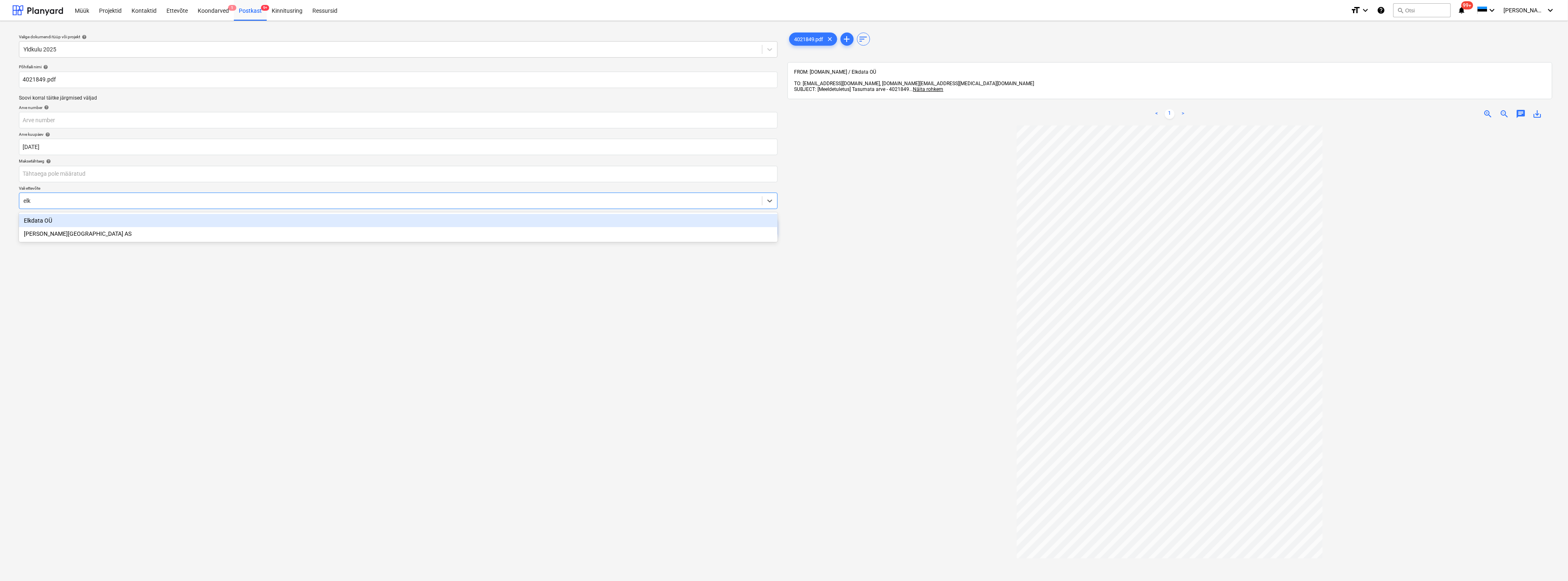
click at [204, 219] on div "Elkdata OÜ" at bounding box center [398, 220] width 759 height 13
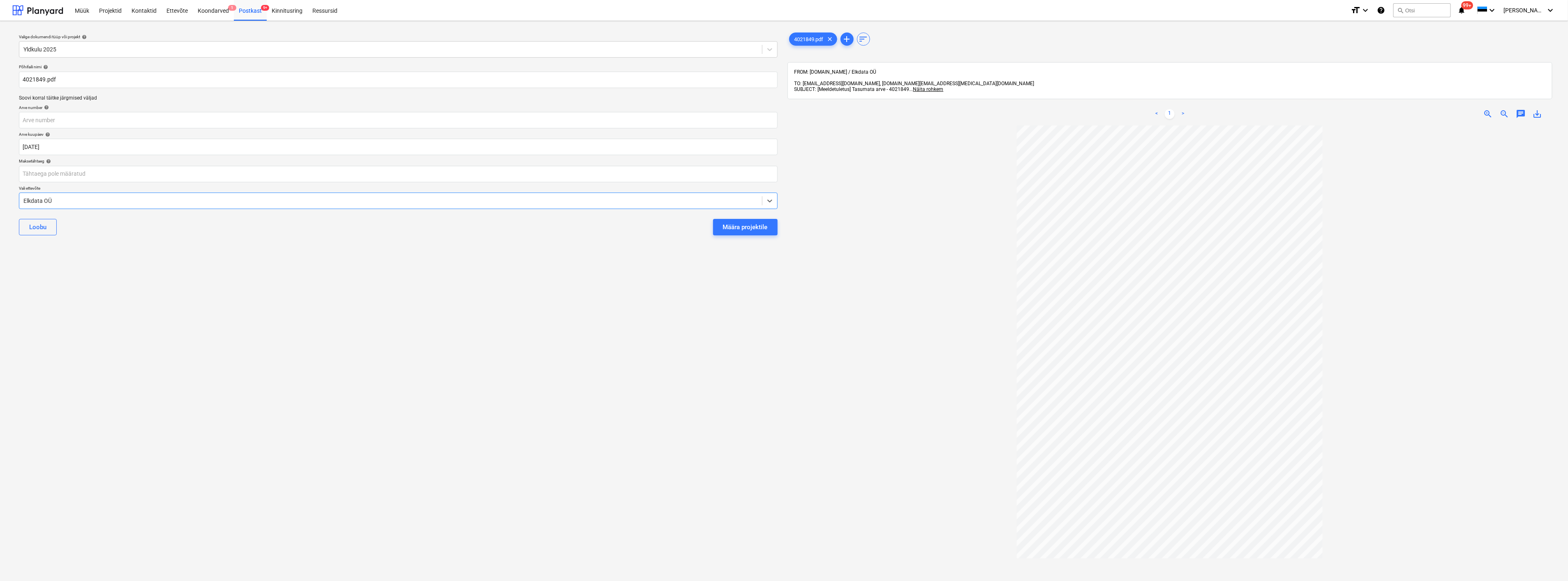
click at [759, 229] on div "Määra projektile" at bounding box center [745, 227] width 45 height 11
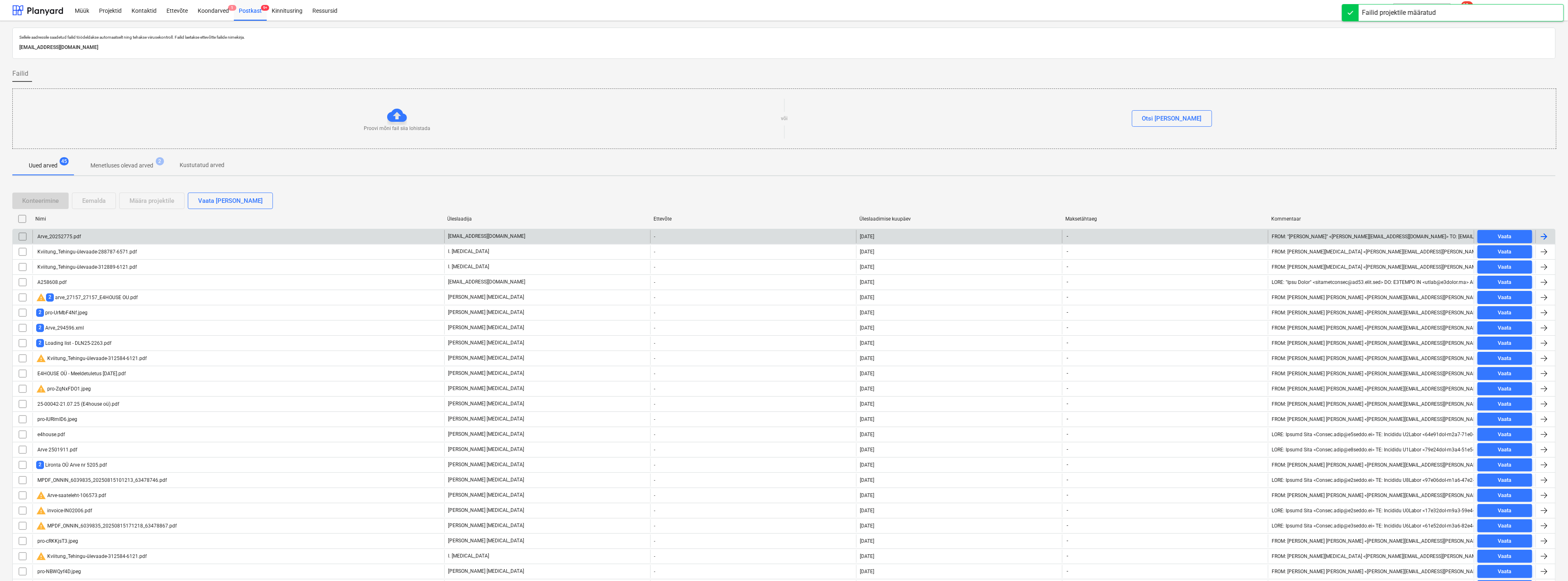
click at [146, 237] on div "Arve_20252775.pdf" at bounding box center [238, 237] width 412 height 13
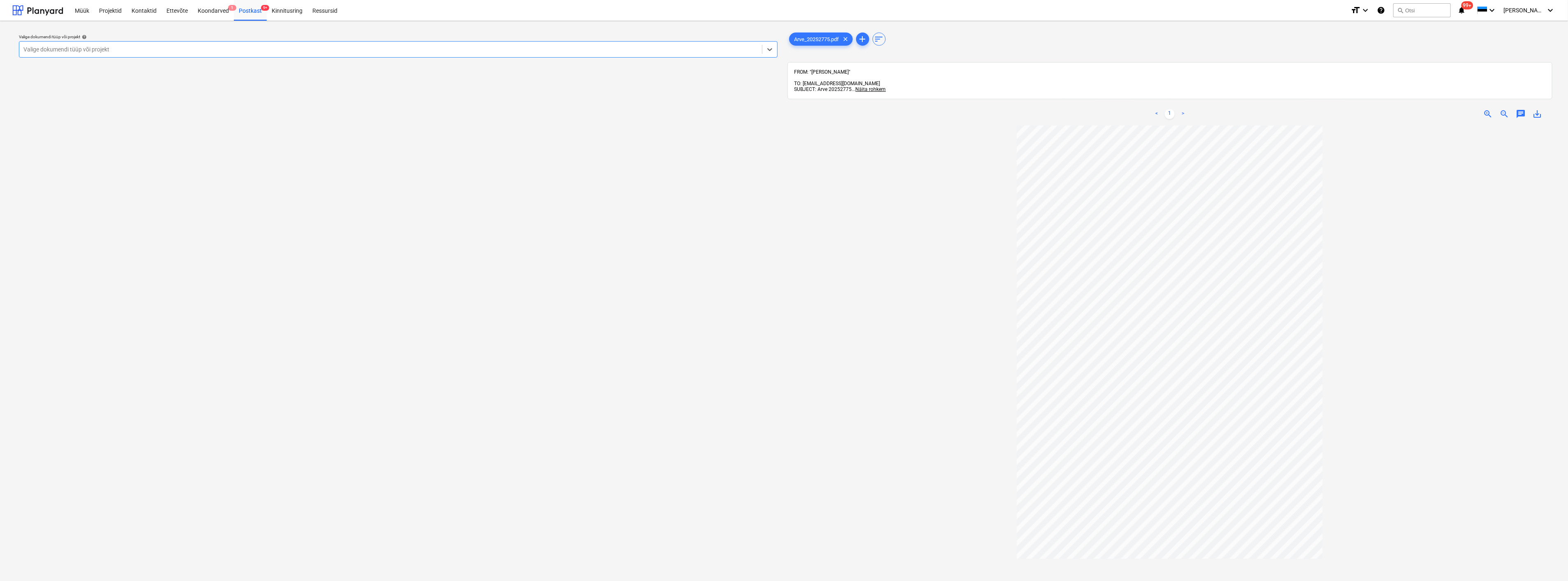
click at [261, 51] on div at bounding box center [390, 49] width 734 height 8
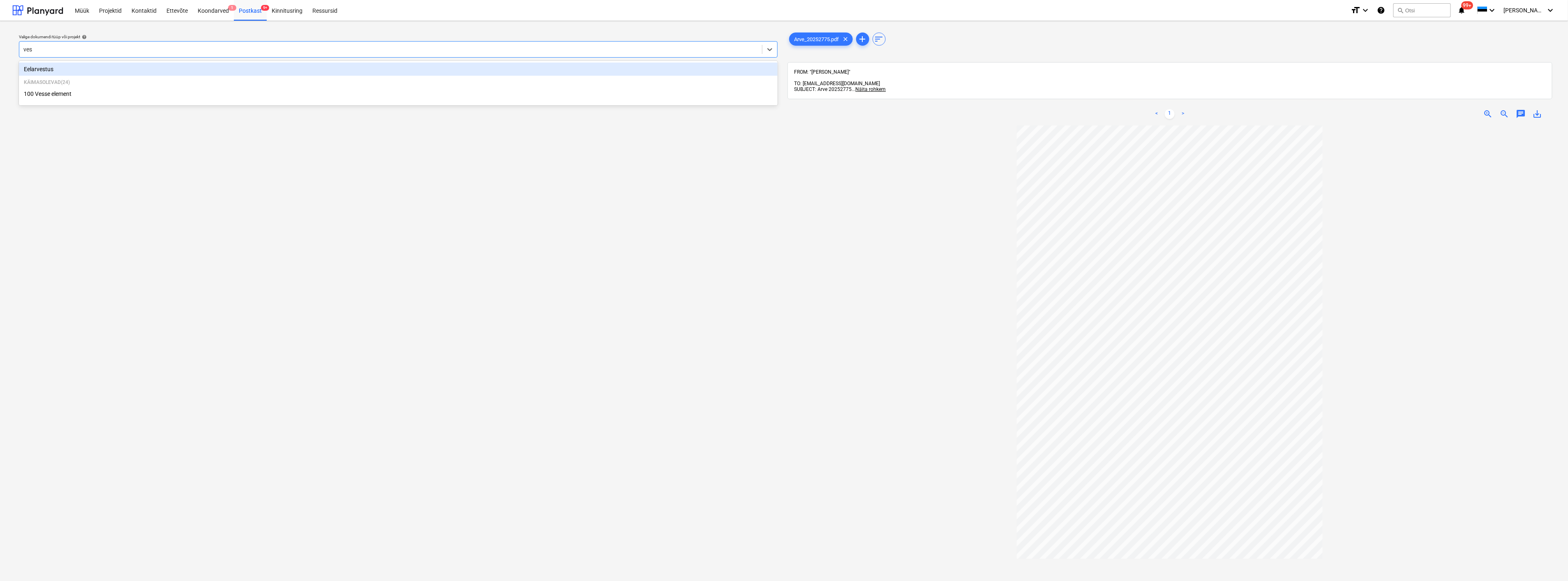
type input "[PERSON_NAME]"
click at [166, 77] on div "100 Vesse element" at bounding box center [398, 81] width 759 height 13
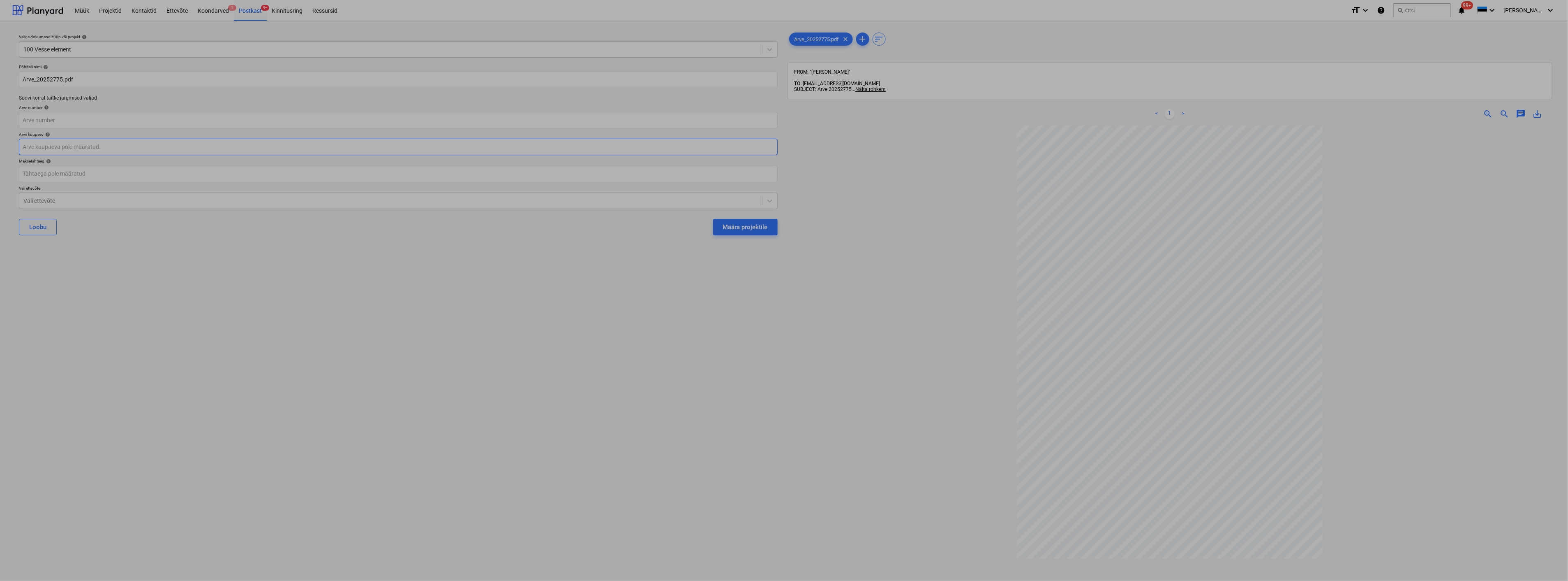
click at [116, 145] on body "Müük Projektid Kontaktid Ettevõte Koondarved 1 Postkast 9+ Kinnitusring Ressurs…" at bounding box center [784, 290] width 1568 height 581
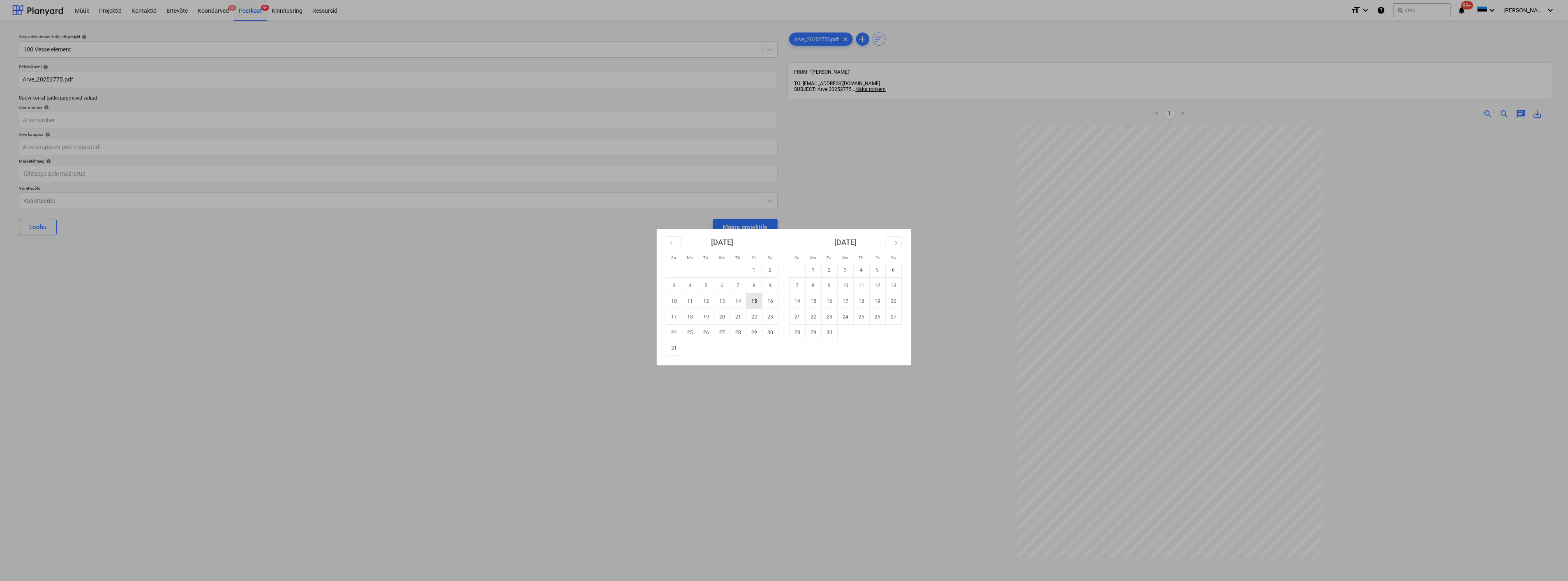
click at [751, 301] on td "15" at bounding box center [754, 301] width 16 height 16
type input "[DATE]"
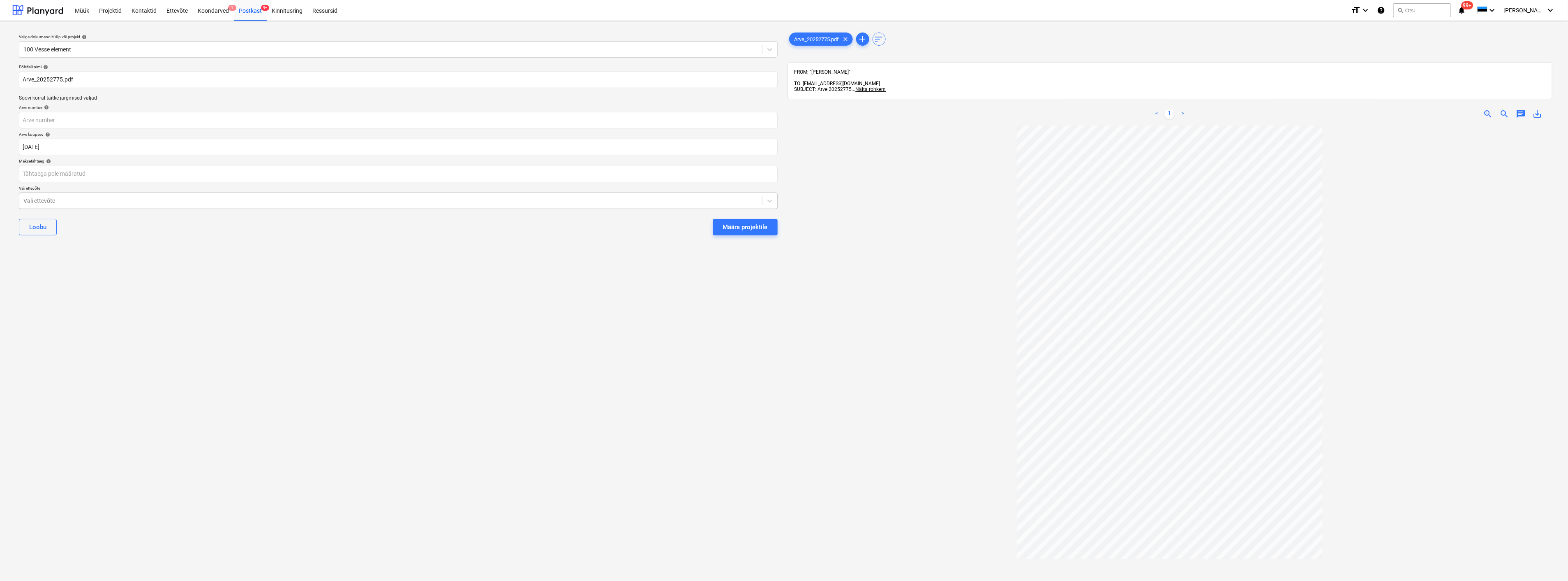
click at [156, 198] on div at bounding box center [390, 200] width 734 height 8
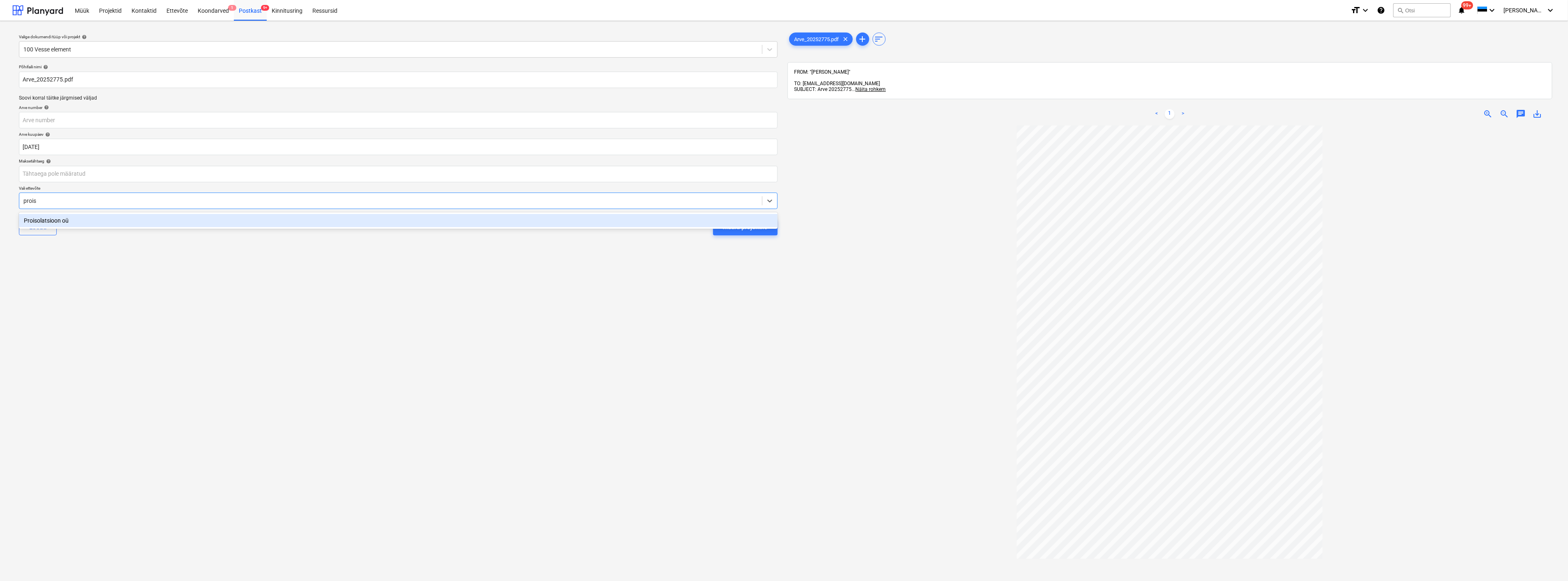
type input "proiso"
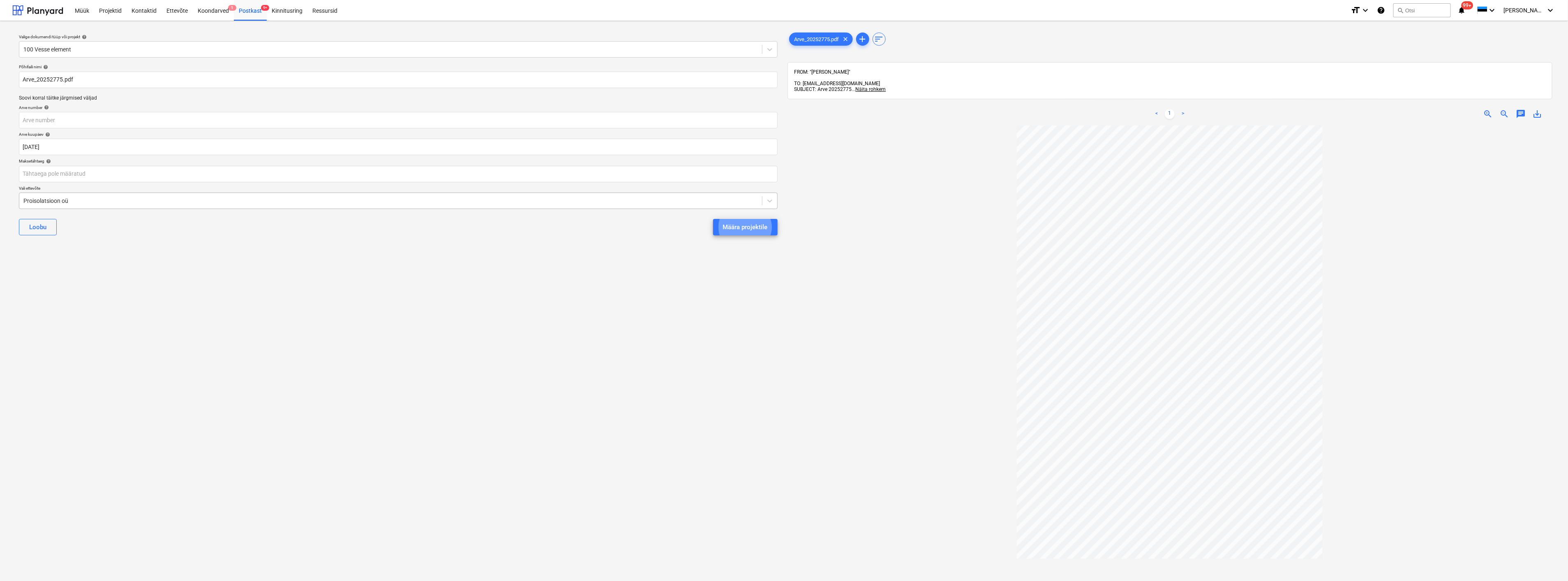
click at [713, 219] on button "Määra projektile" at bounding box center [745, 227] width 65 height 16
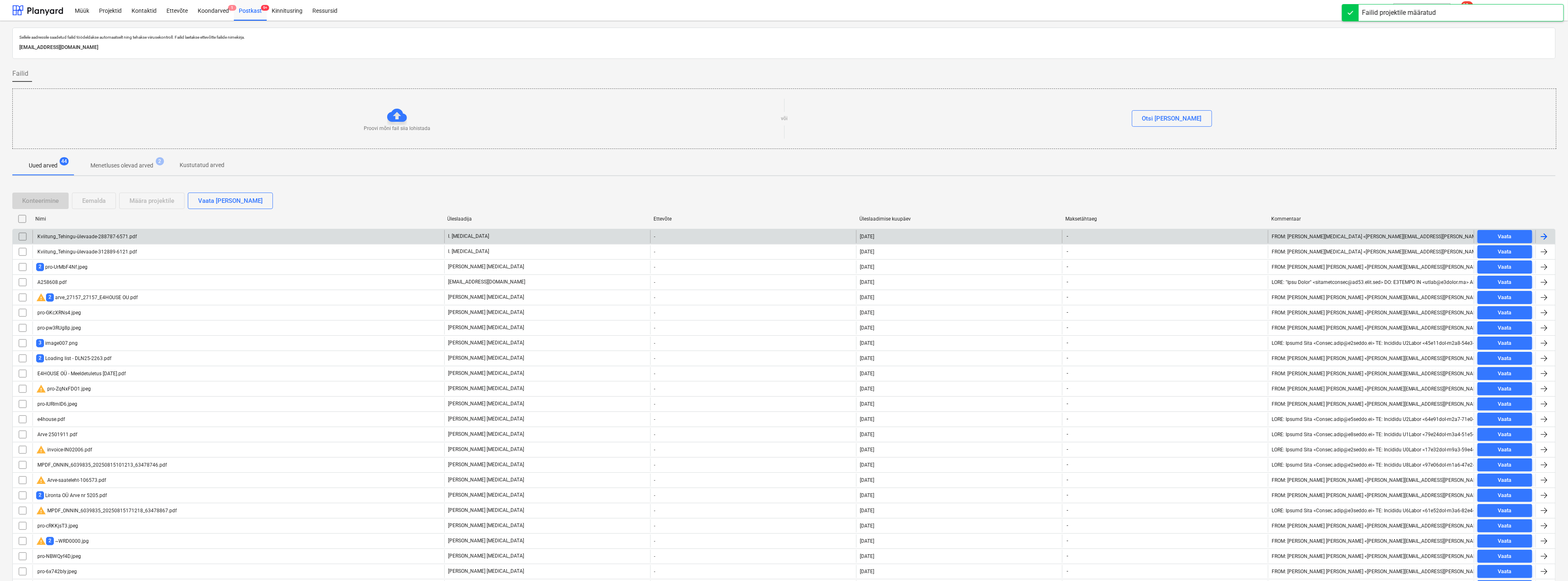
click at [124, 233] on div "Kviitung_Tehingu-ülevaade-288787-6571.pdf" at bounding box center [238, 237] width 412 height 13
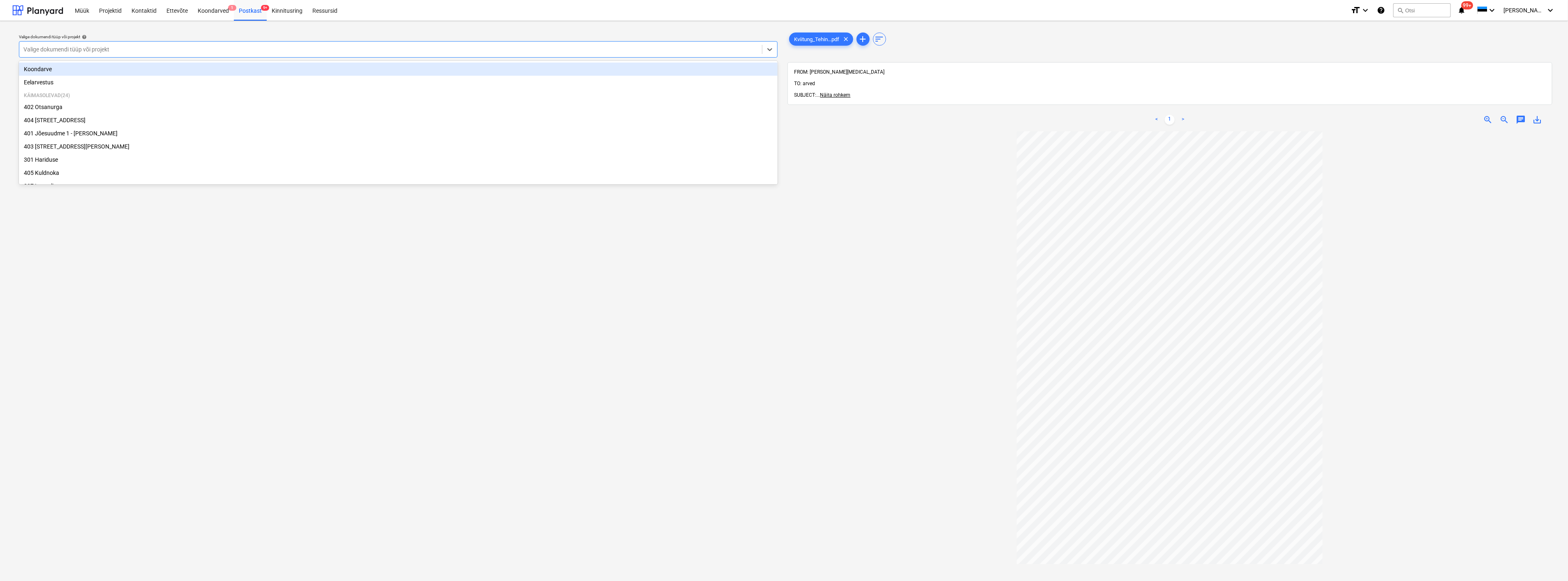
click at [229, 46] on div at bounding box center [390, 49] width 734 height 8
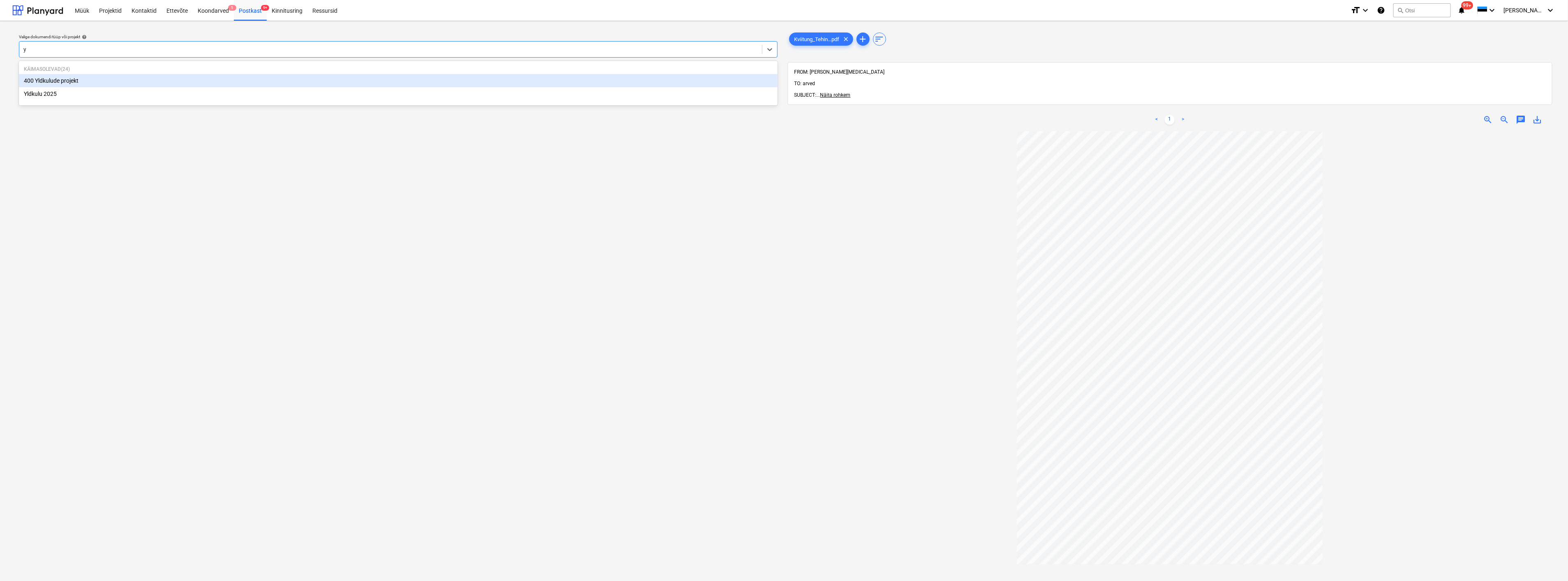
type input "yl"
click at [177, 99] on div "Yldkulu 2025" at bounding box center [398, 94] width 759 height 13
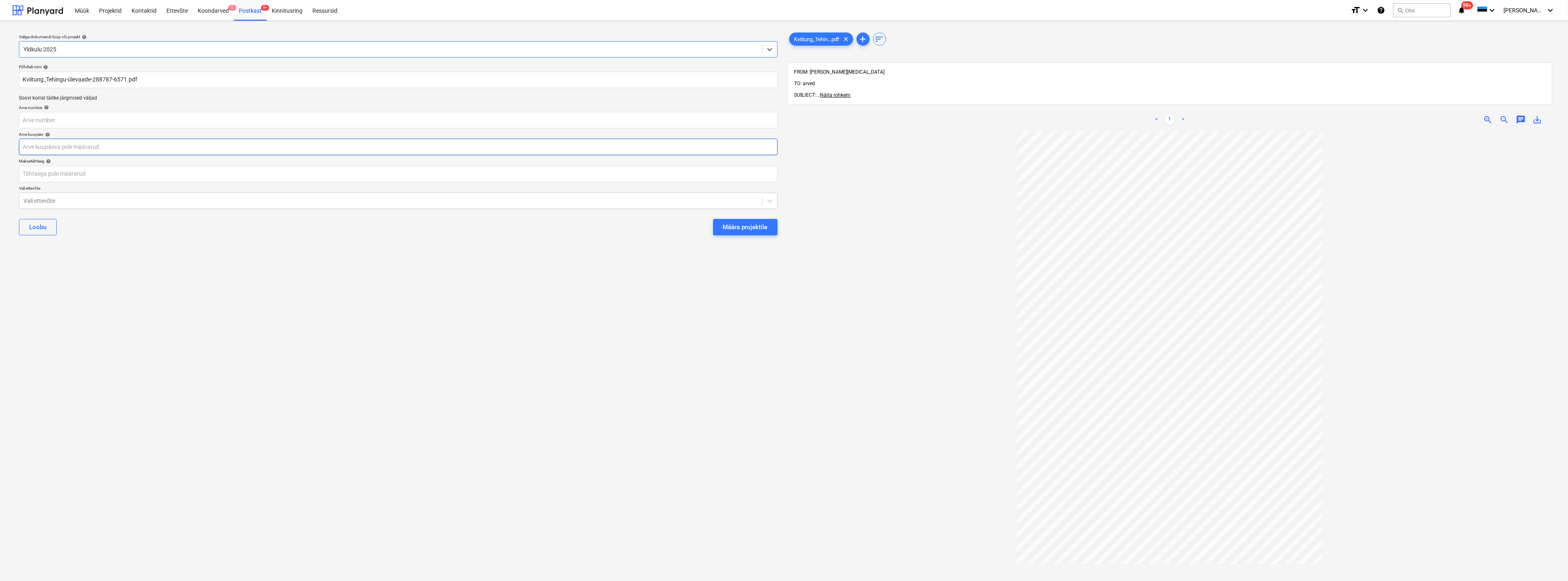
click at [171, 147] on body "Müük Projektid Kontaktid Ettevõte Koondarved 1 Postkast 9+ Kinnitusring Ressurs…" at bounding box center [784, 290] width 1568 height 581
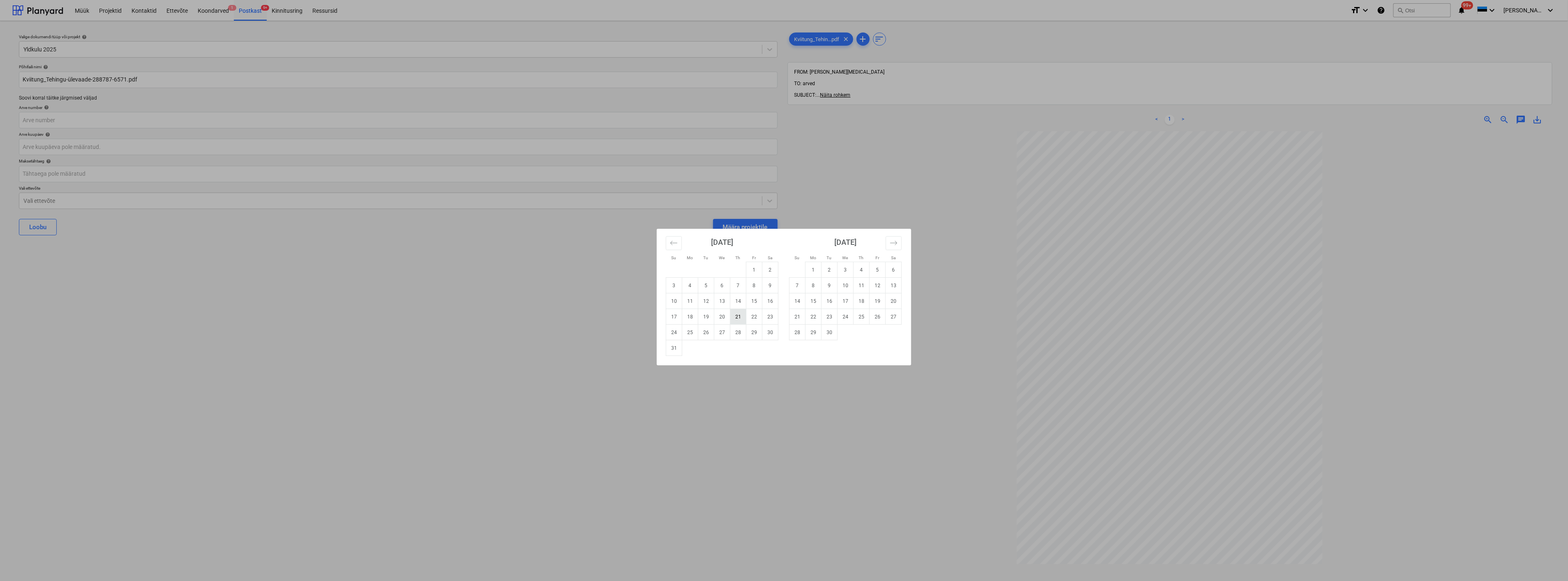
click at [741, 315] on td "21" at bounding box center [739, 317] width 16 height 16
type input "[DATE]"
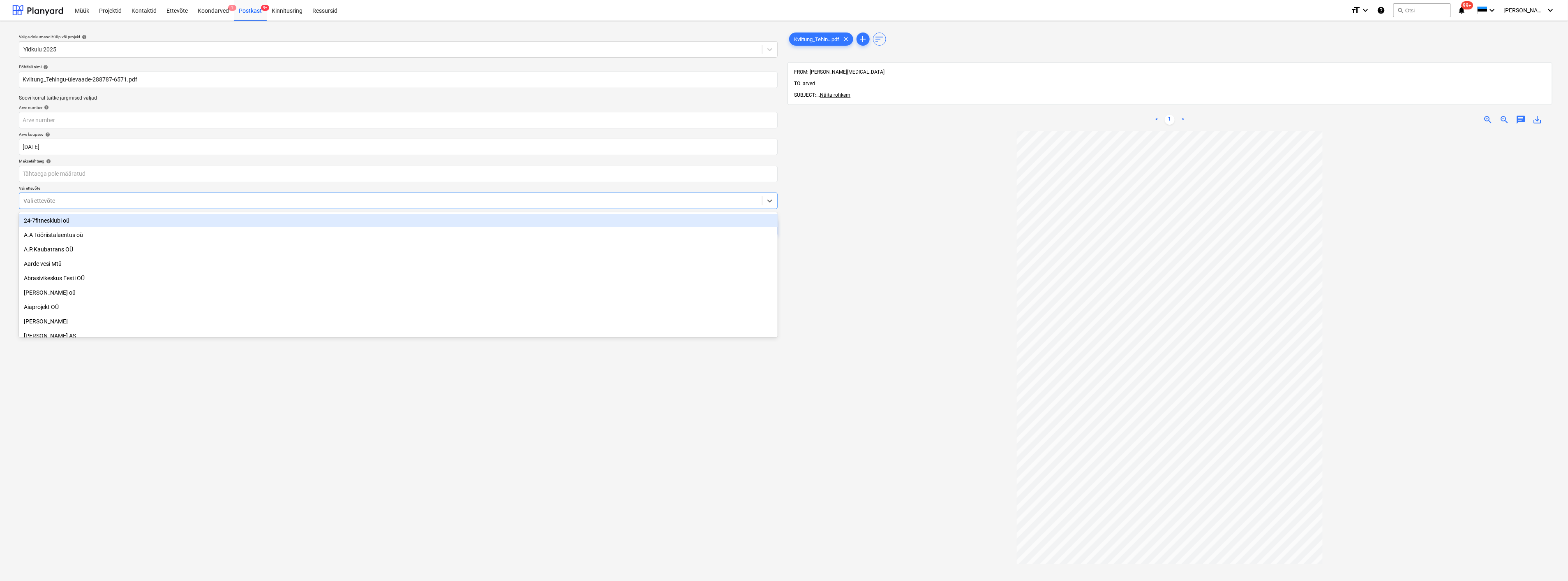
click at [243, 202] on div at bounding box center [390, 200] width 734 height 8
type input "ale"
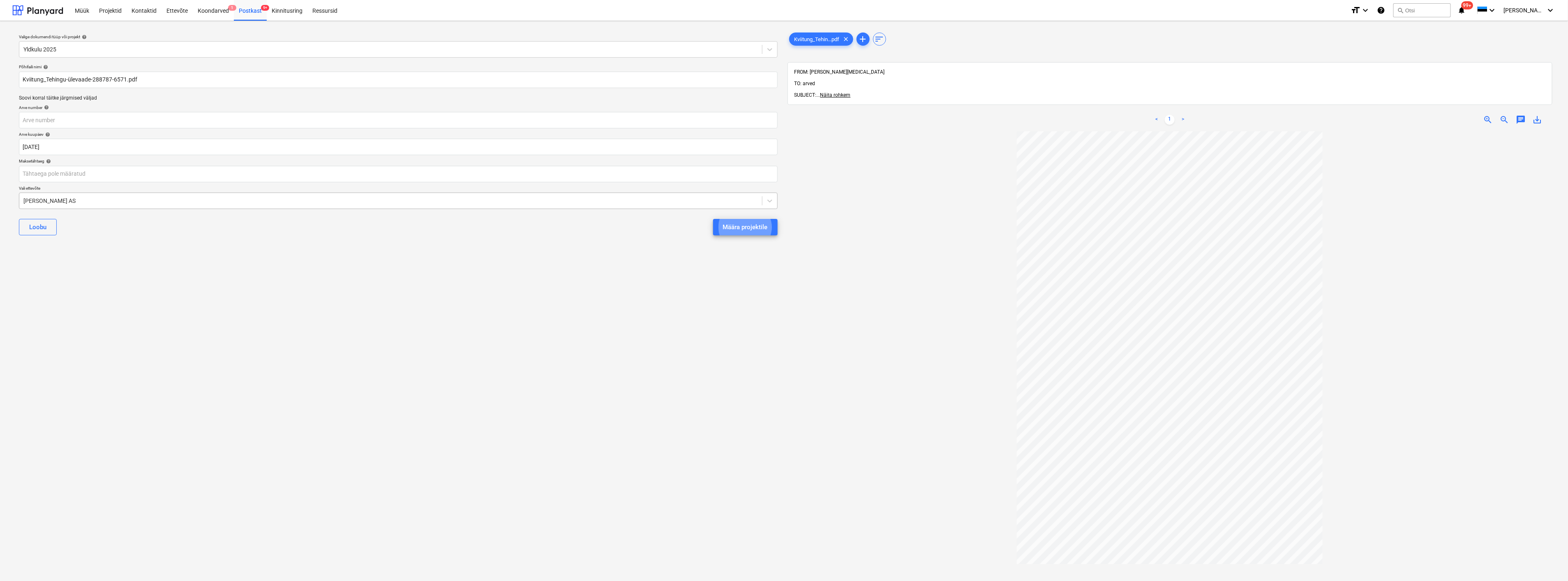
click at [713, 219] on button "Määra projektile" at bounding box center [745, 227] width 65 height 16
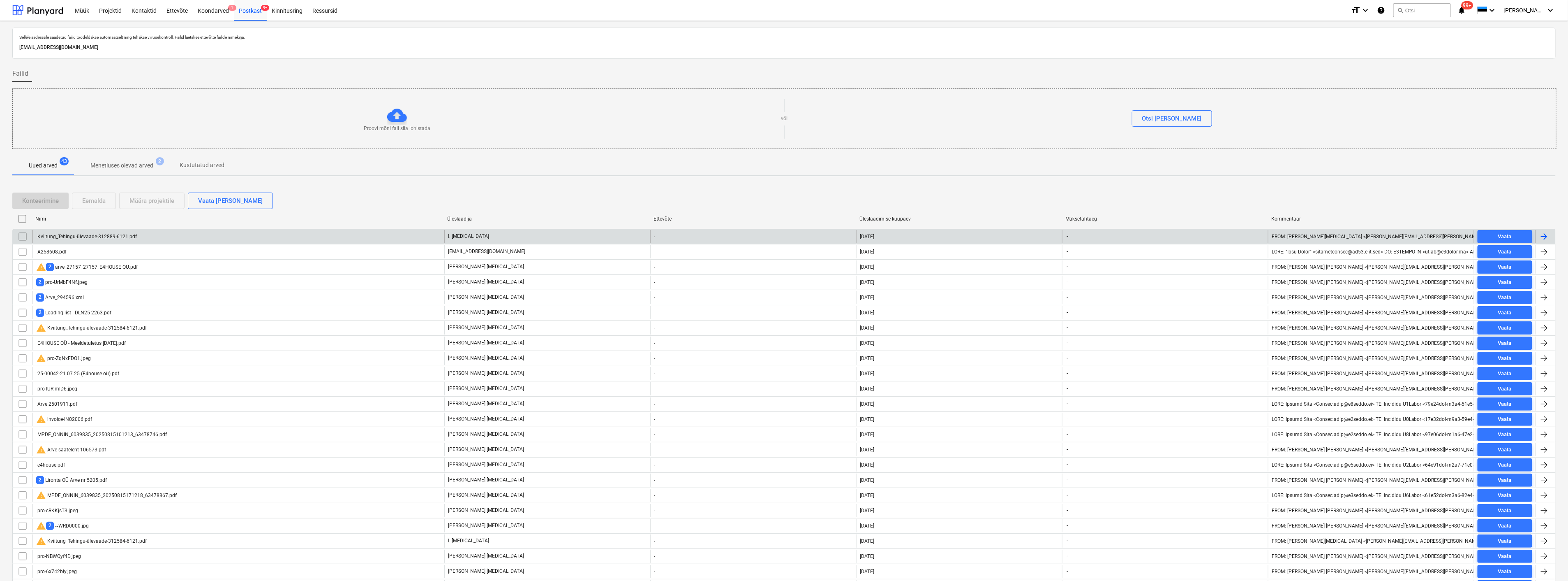
click at [179, 235] on div "Kviitung_Tehingu-ülevaade-312889-6121.pdf" at bounding box center [238, 237] width 412 height 13
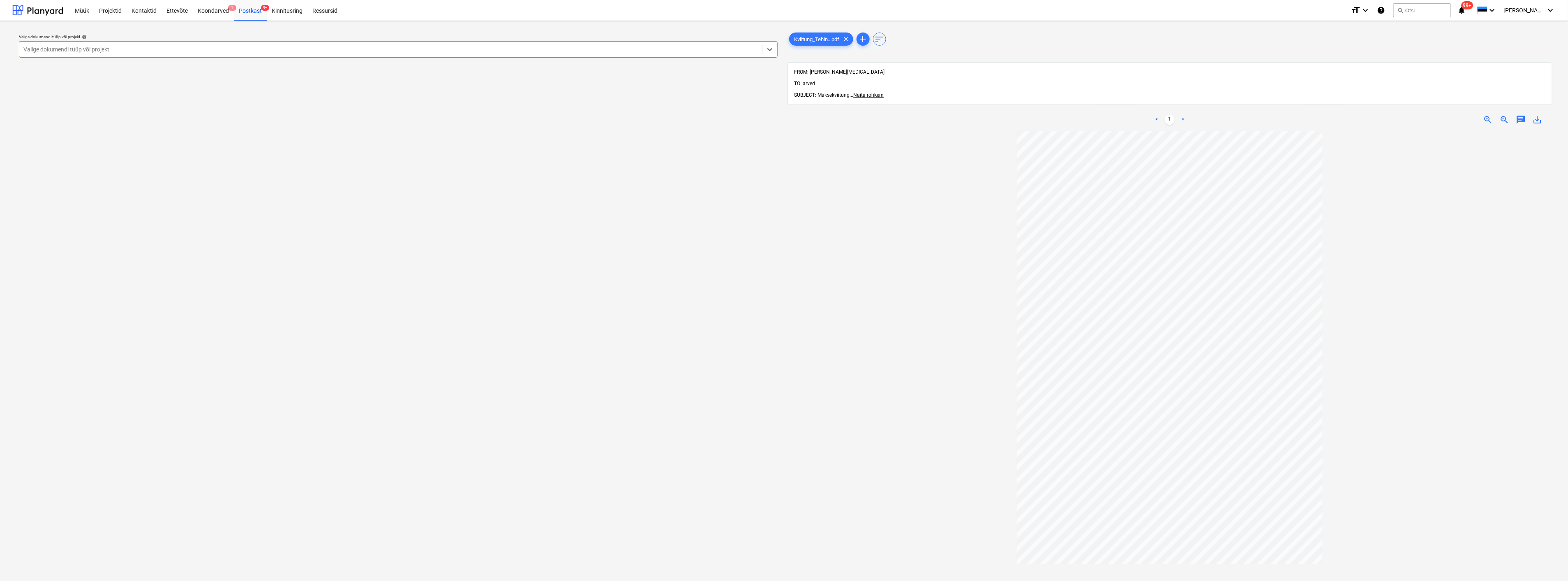
click at [166, 43] on div "Valige dokumendi tüüp või projekt" at bounding box center [391, 49] width 743 height 12
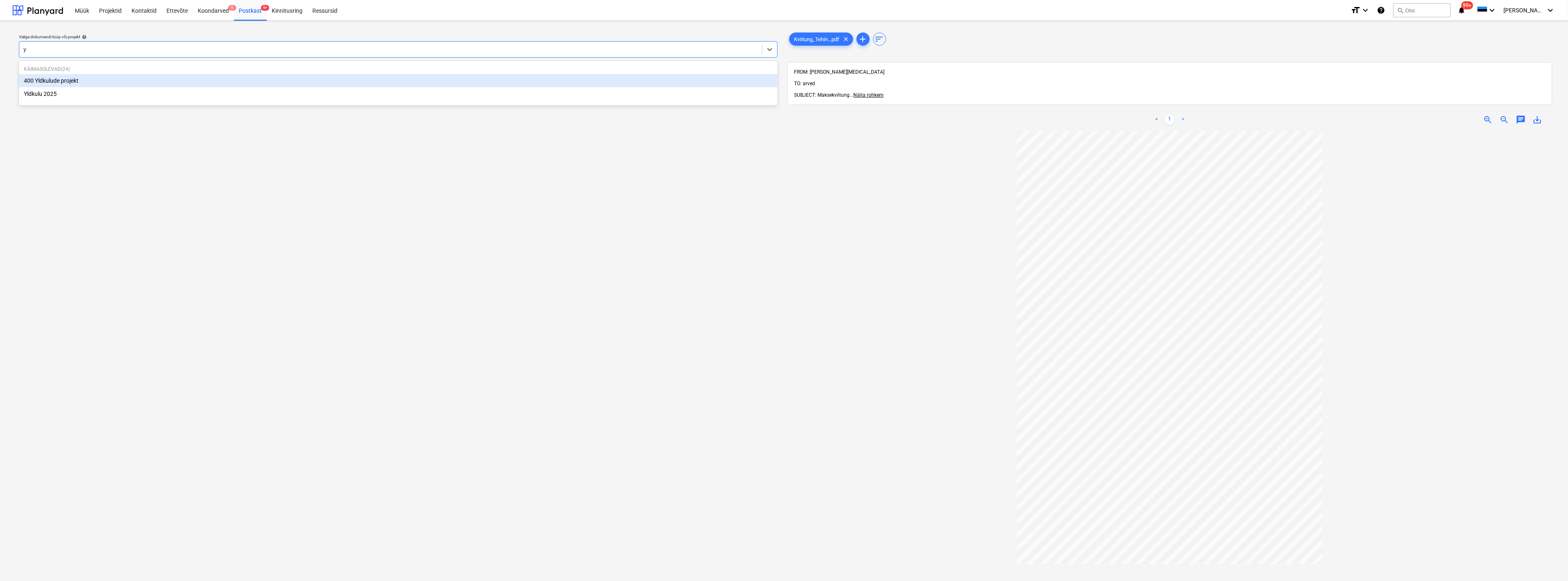
type input "yl"
click at [81, 92] on div "Yldkulu 2025" at bounding box center [398, 94] width 759 height 13
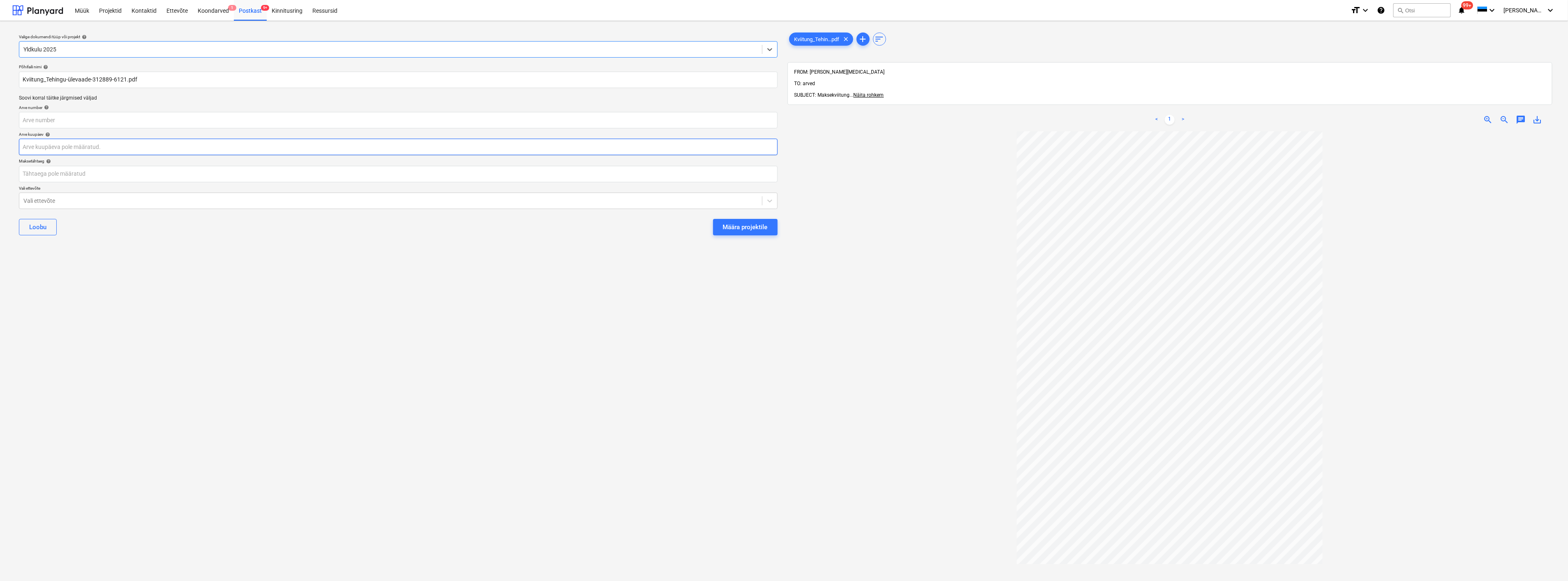
click at [106, 146] on body "Müük Projektid Kontaktid Ettevõte Koondarved 1 Postkast 9+ Kinnitusring Ressurs…" at bounding box center [784, 290] width 1568 height 581
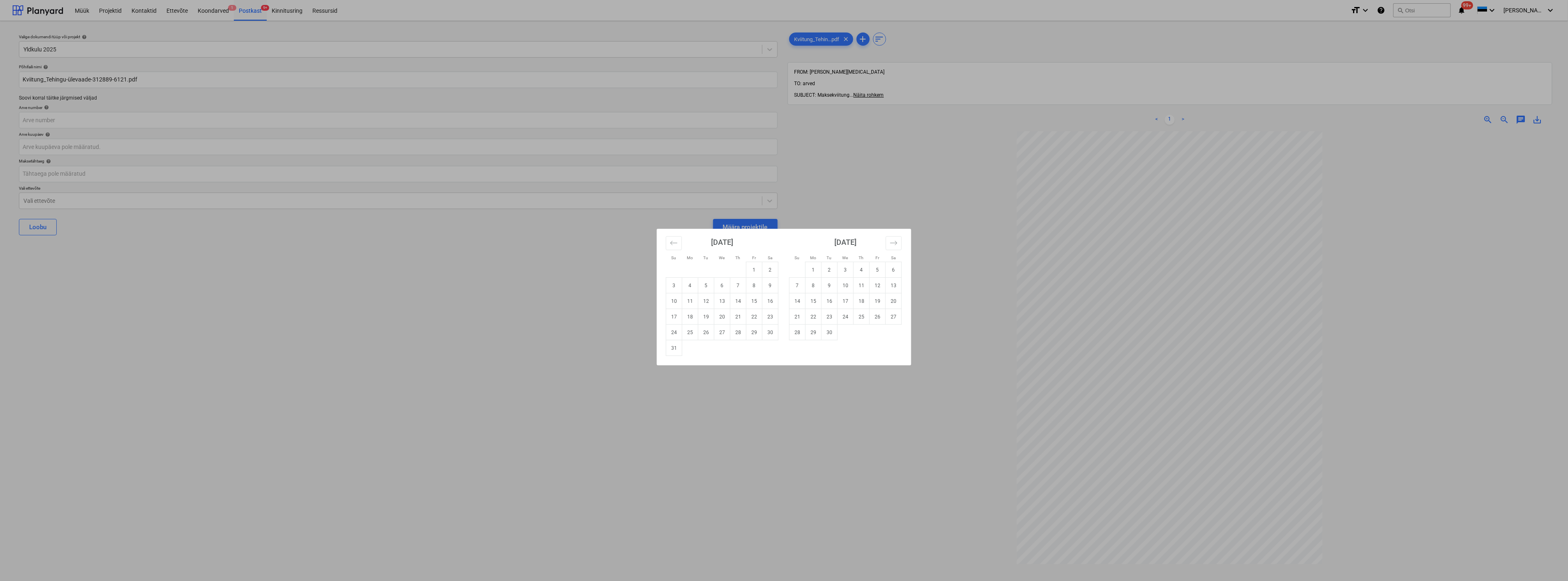
drag, startPoint x: 740, startPoint y: 317, endPoint x: 538, endPoint y: 292, distance: 203.5
click at [736, 317] on td "21" at bounding box center [739, 317] width 16 height 16
type input "[DATE]"
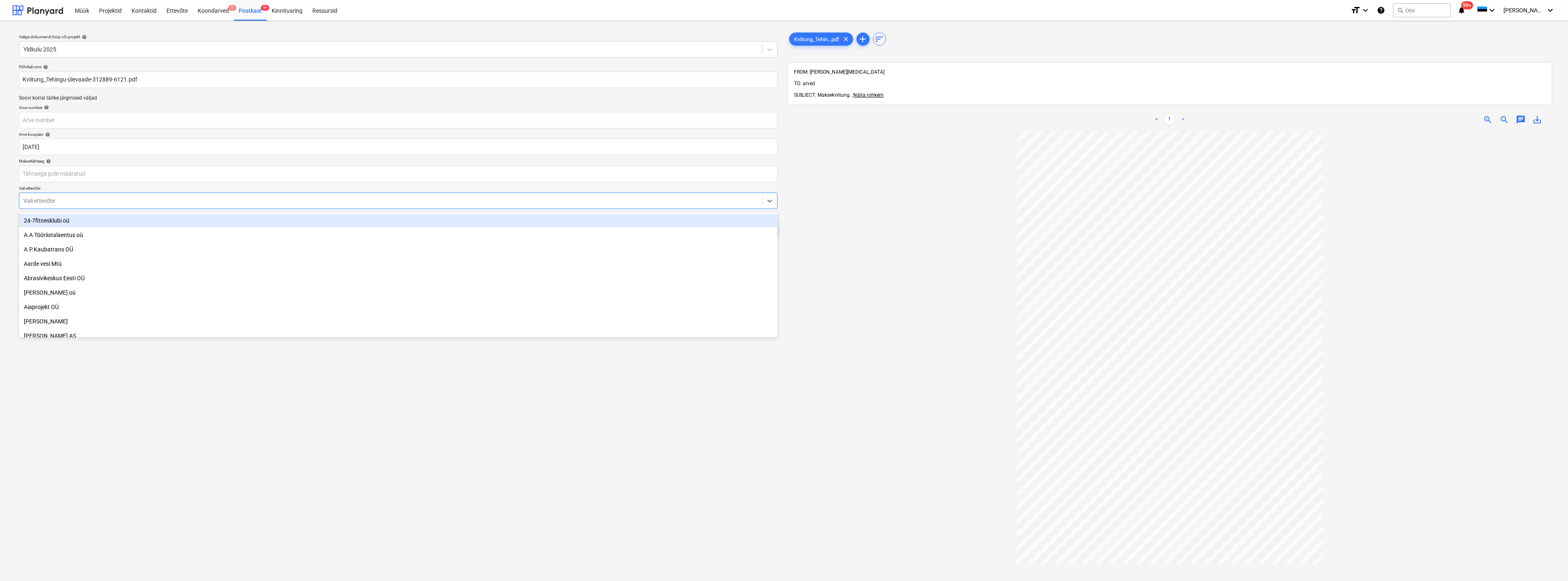
click at [245, 201] on div at bounding box center [390, 200] width 734 height 8
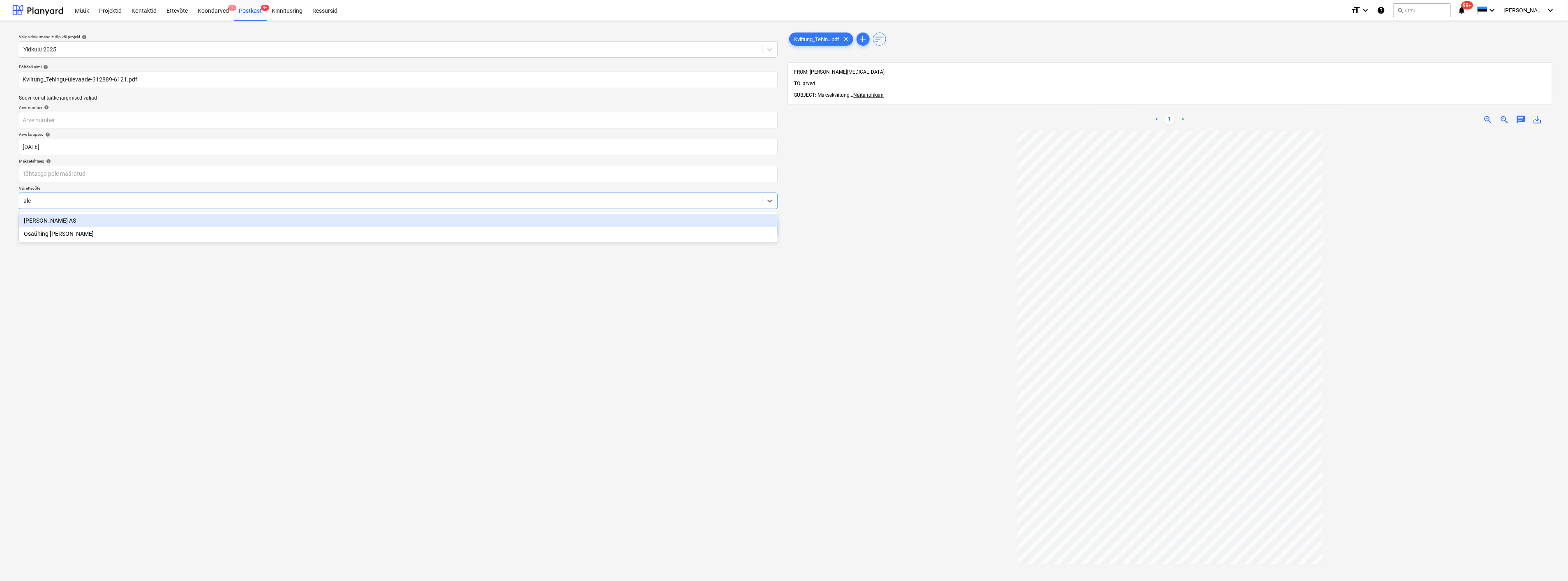
type input "[PERSON_NAME]"
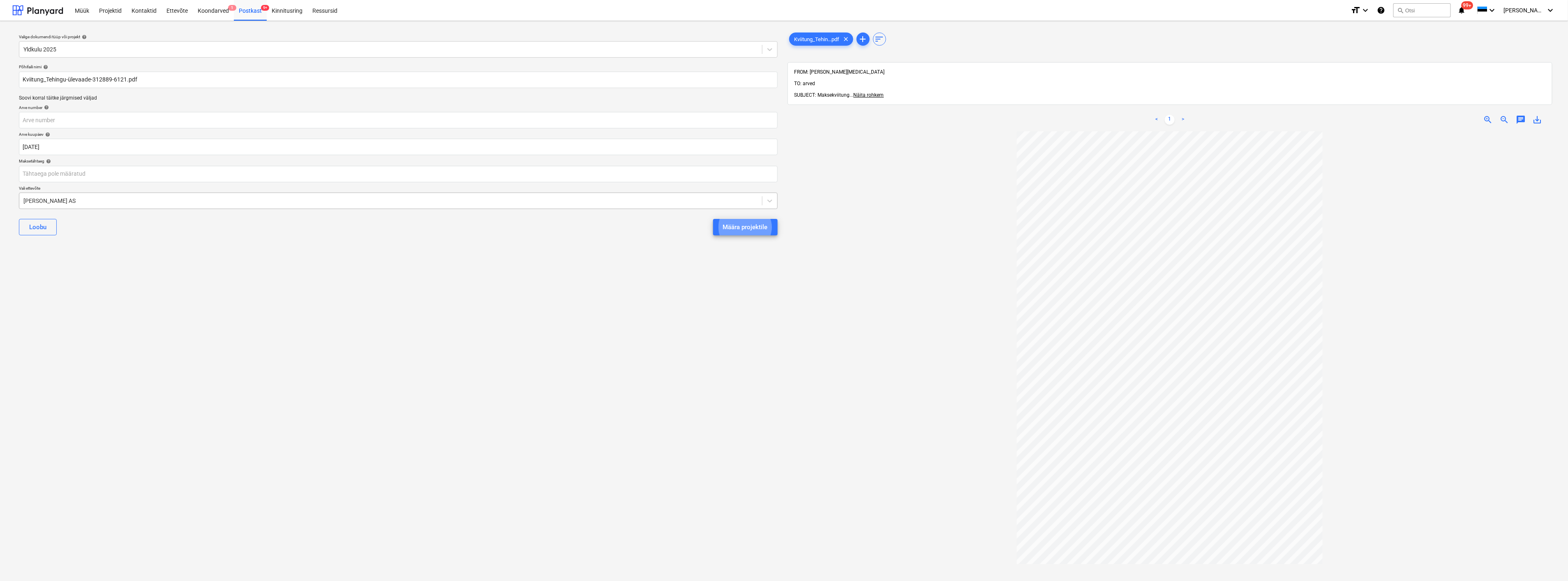
click at [713, 219] on button "Määra projektile" at bounding box center [745, 227] width 65 height 16
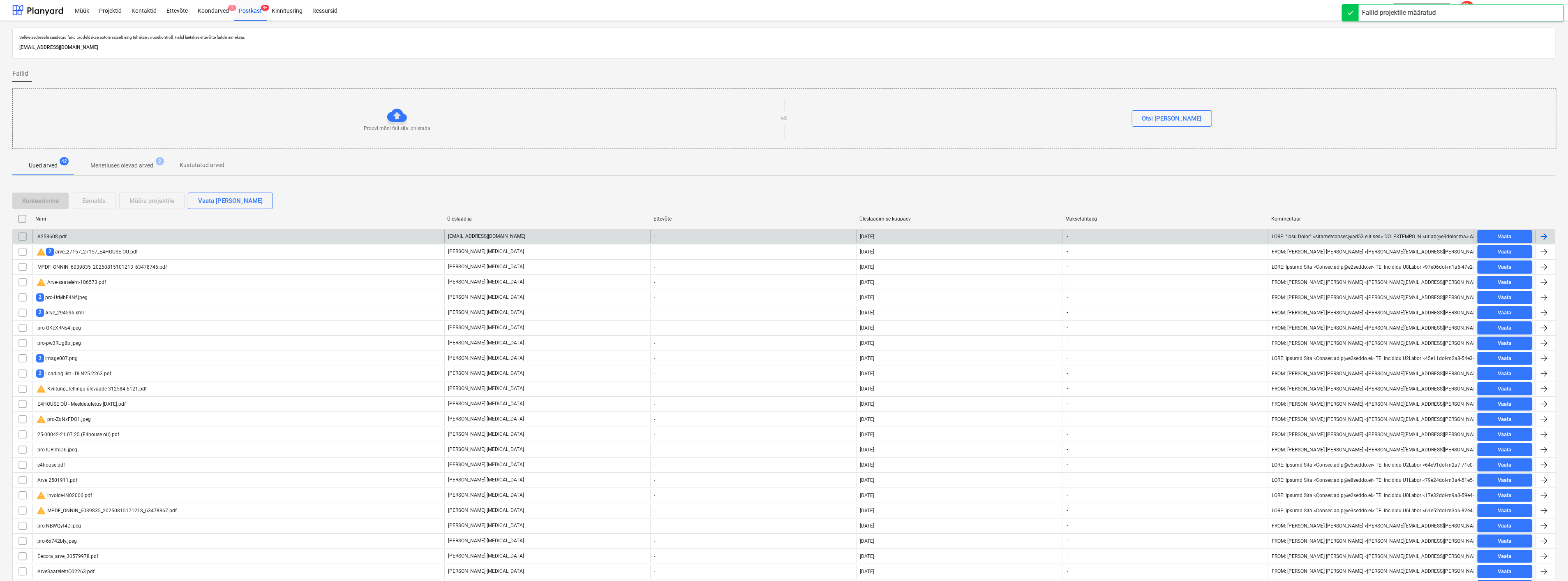
click at [54, 237] on div "A258608.pdf" at bounding box center [51, 236] width 30 height 5
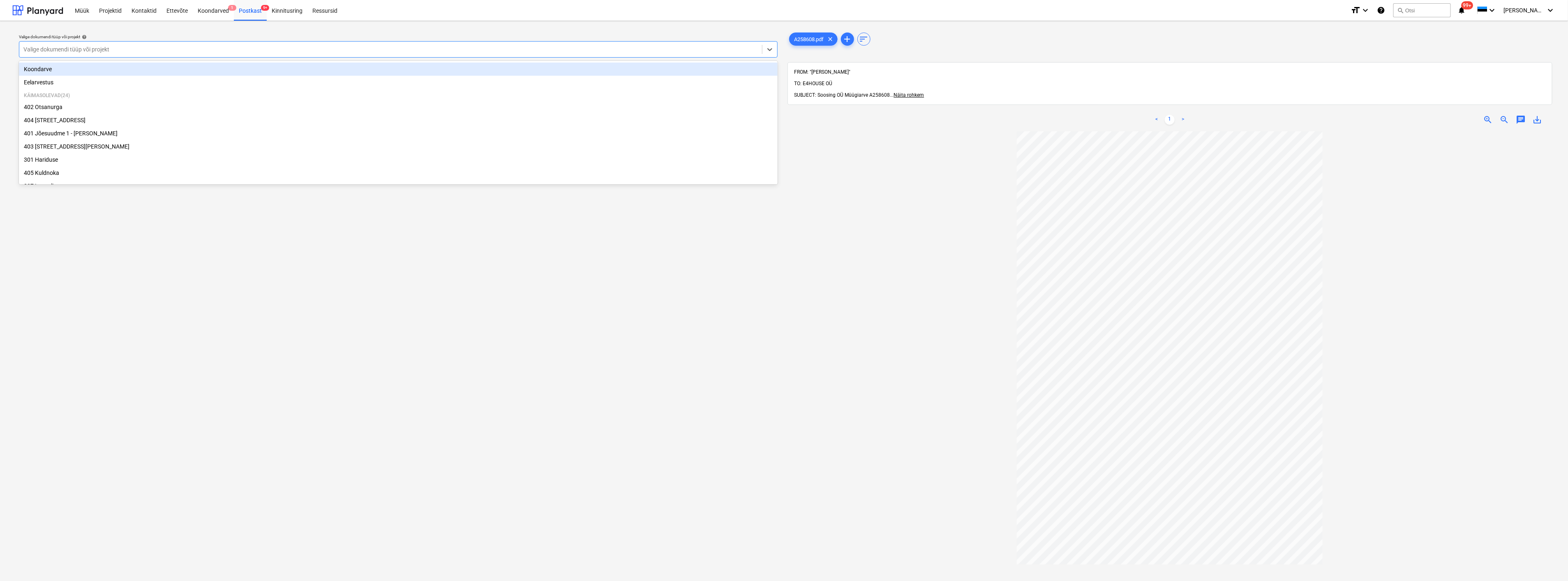
click at [157, 46] on div at bounding box center [390, 49] width 734 height 8
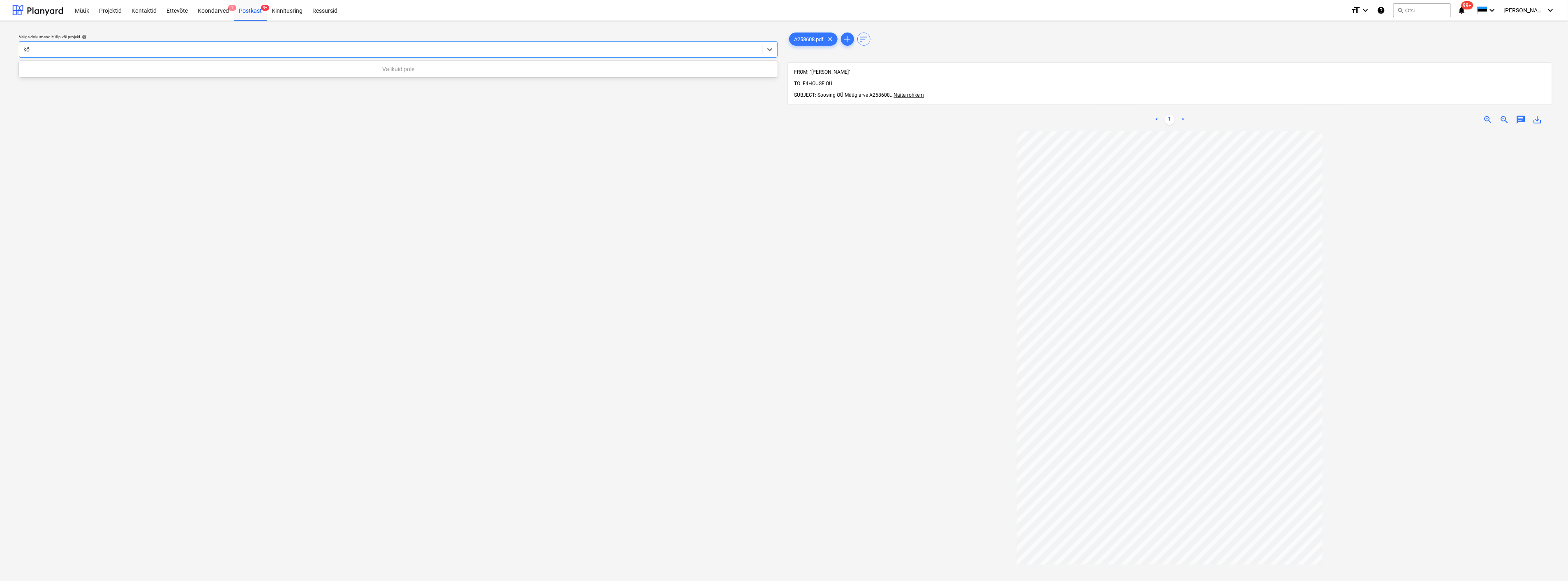
type input "k"
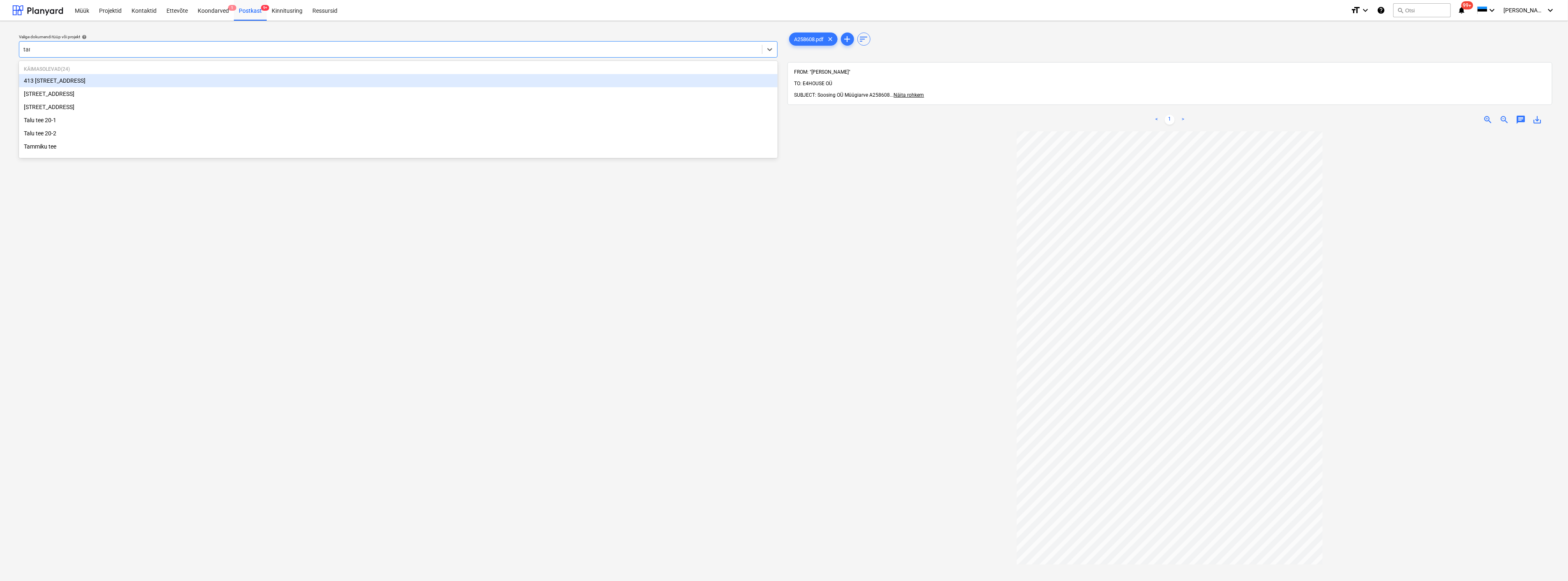
type input "tamm"
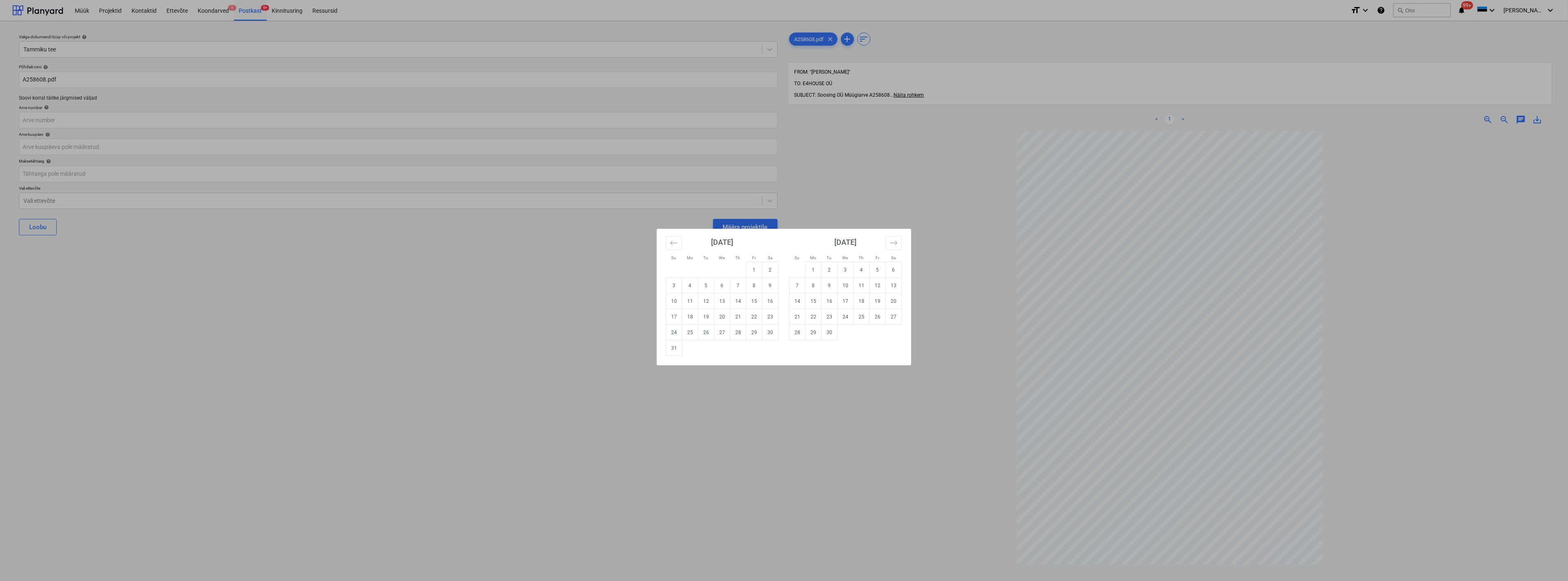
drag, startPoint x: 740, startPoint y: 314, endPoint x: 731, endPoint y: 316, distance: 9.2
click at [739, 314] on td "21" at bounding box center [739, 317] width 16 height 16
type input "[DATE]"
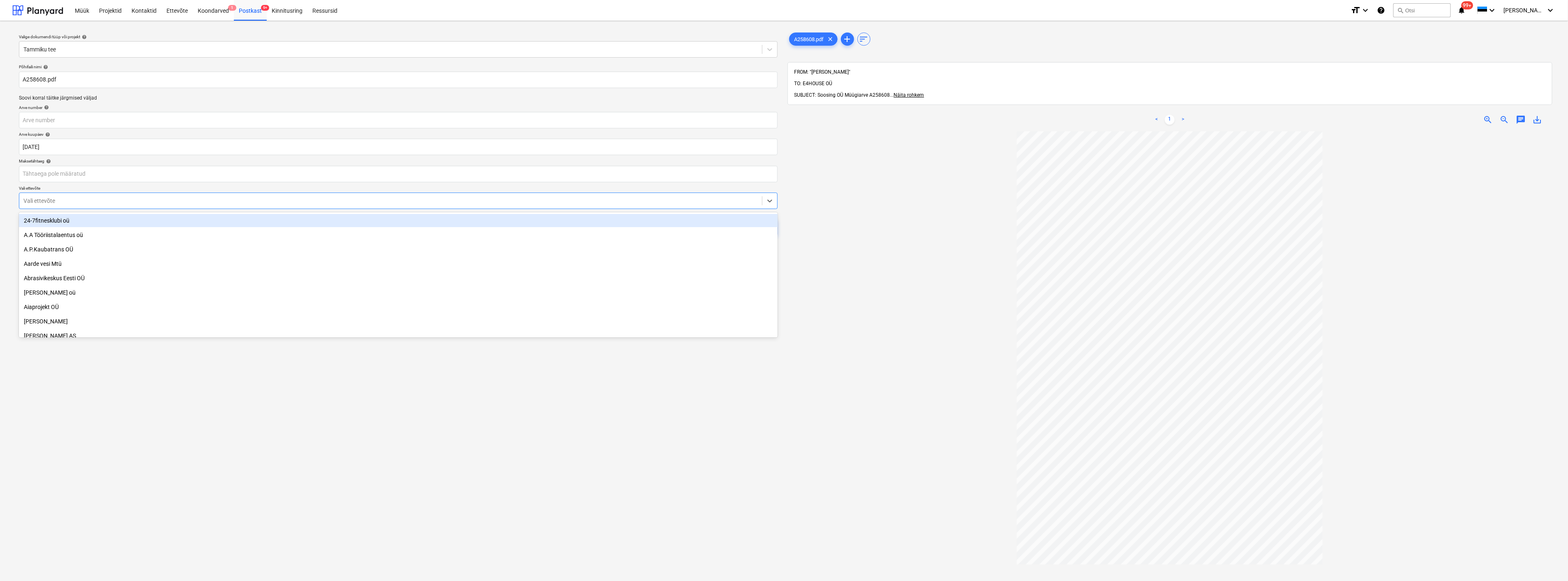
click at [190, 203] on div at bounding box center [390, 200] width 734 height 8
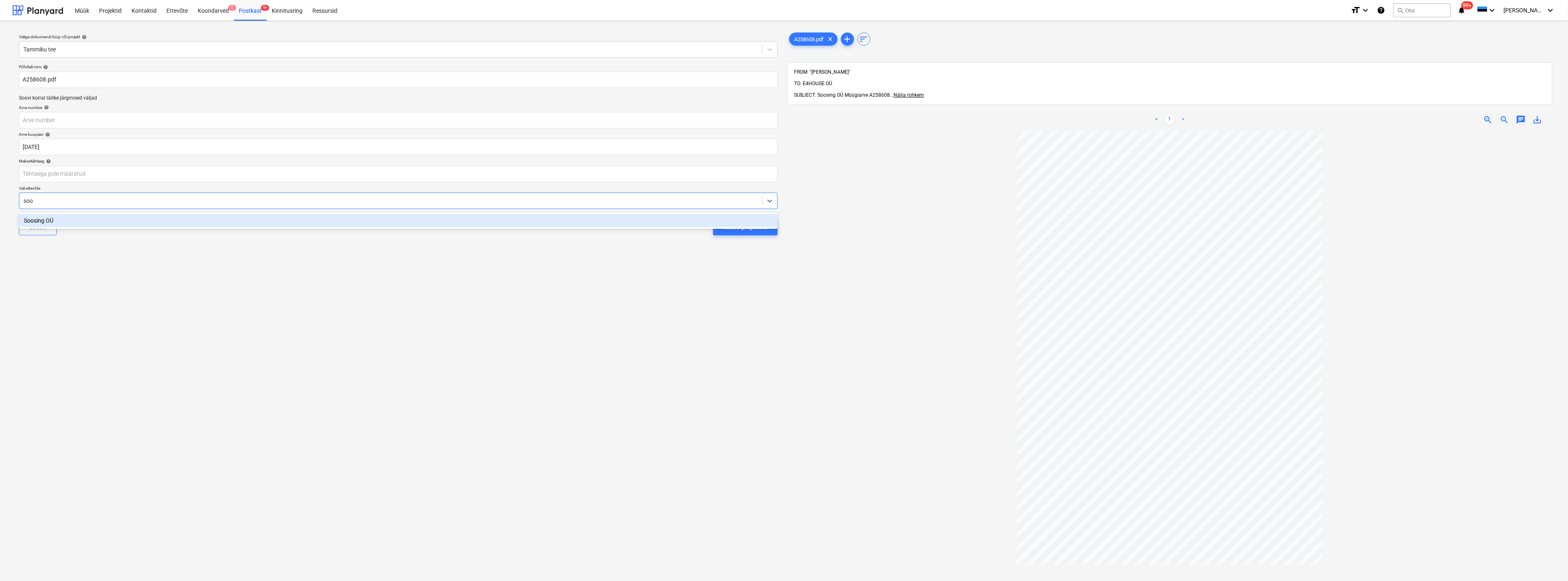
type input "[PERSON_NAME]"
click at [82, 219] on div "Soosing OÜ" at bounding box center [398, 220] width 759 height 13
click at [754, 228] on div "Määra projektile" at bounding box center [745, 227] width 45 height 11
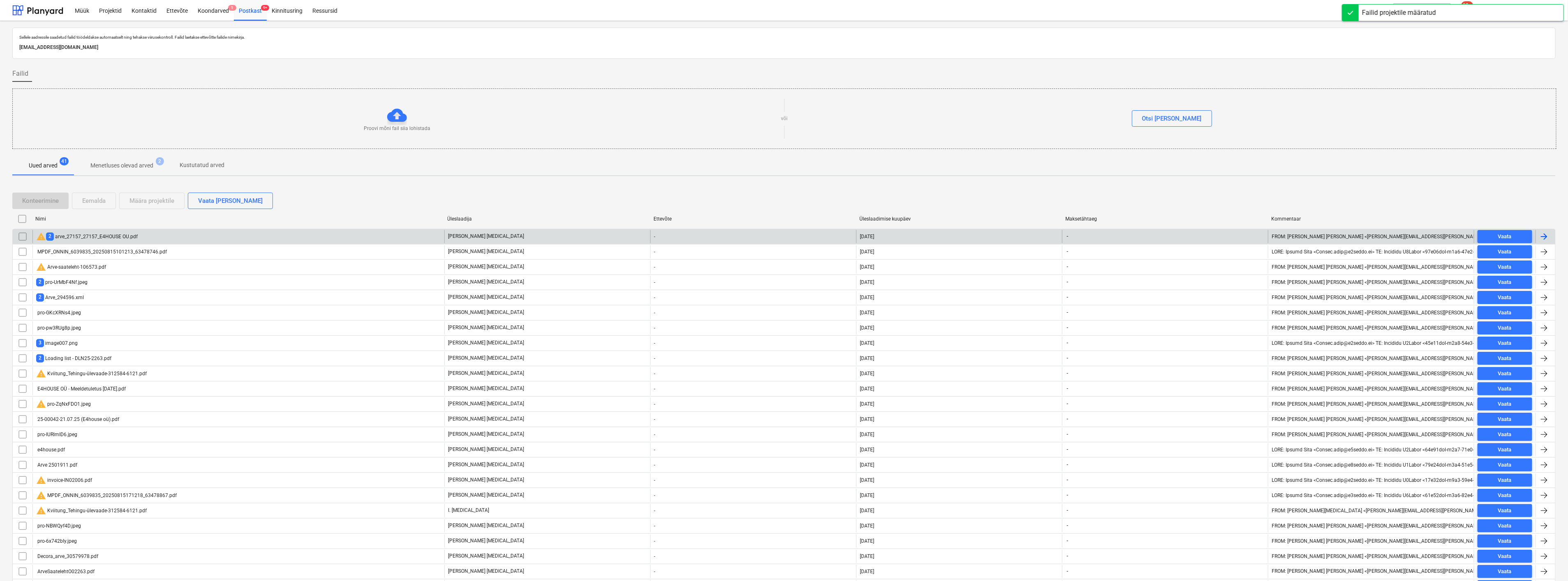
click at [224, 233] on div "warning 2 arve_27157_27157_E4HOUSE OU.pdf" at bounding box center [238, 237] width 412 height 13
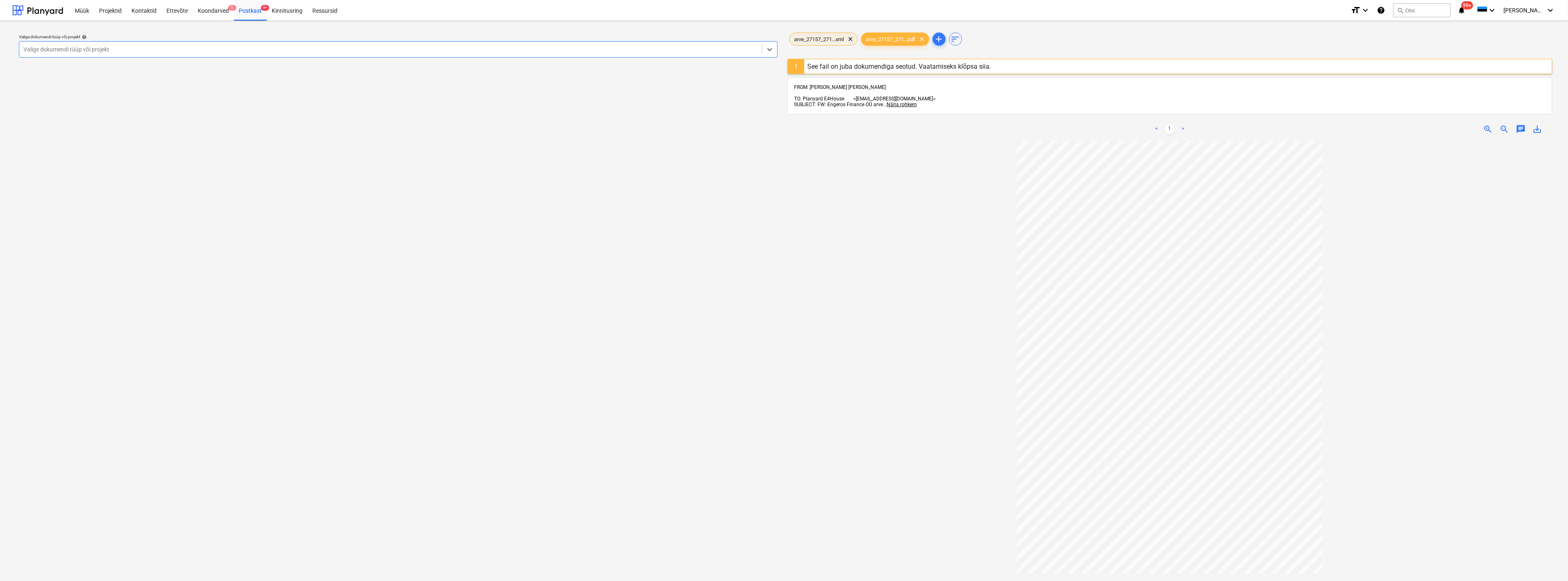
click at [825, 36] on span "arve_27157_271...xml" at bounding box center [820, 39] width 60 height 6
click at [851, 38] on span "clear" at bounding box center [851, 39] width 10 height 10
click at [869, 63] on div "See fail on juba dokumendiga seotud. Vaatamiseks klõpsa siia." at bounding box center [899, 66] width 184 height 8
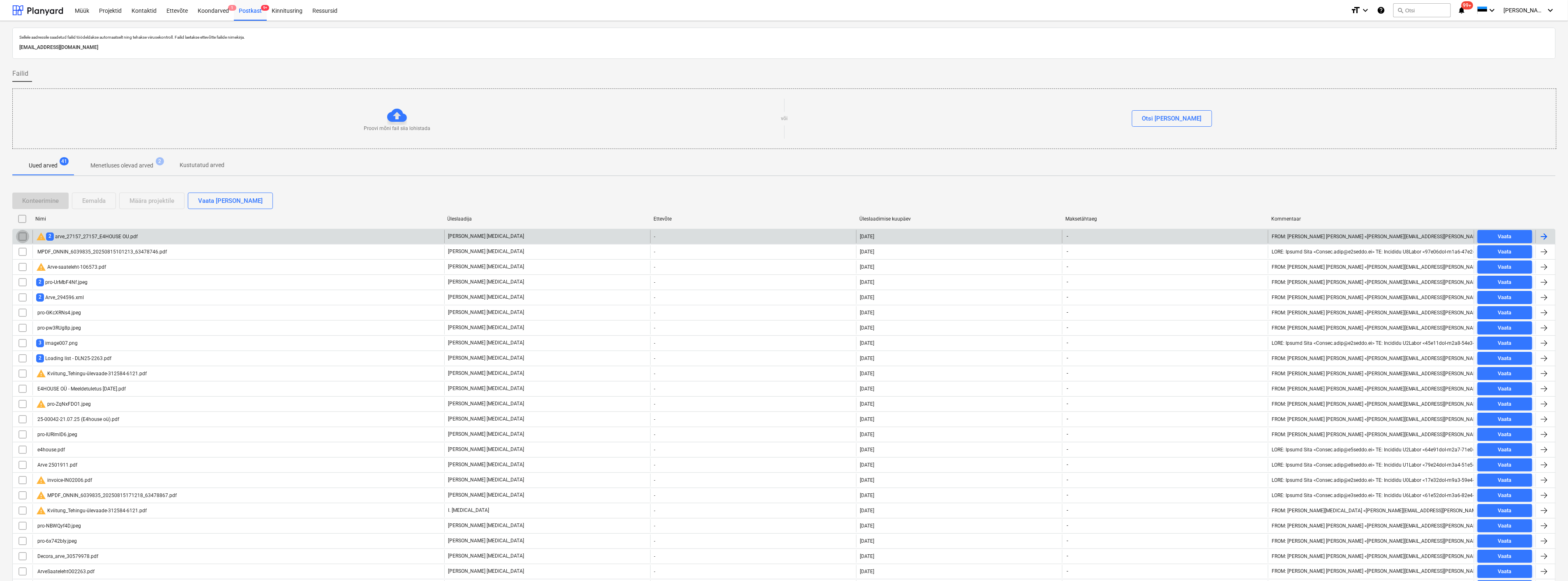
click at [21, 237] on input "checkbox" at bounding box center [23, 237] width 13 height 13
click at [98, 199] on div "Eemalda" at bounding box center [94, 201] width 23 height 11
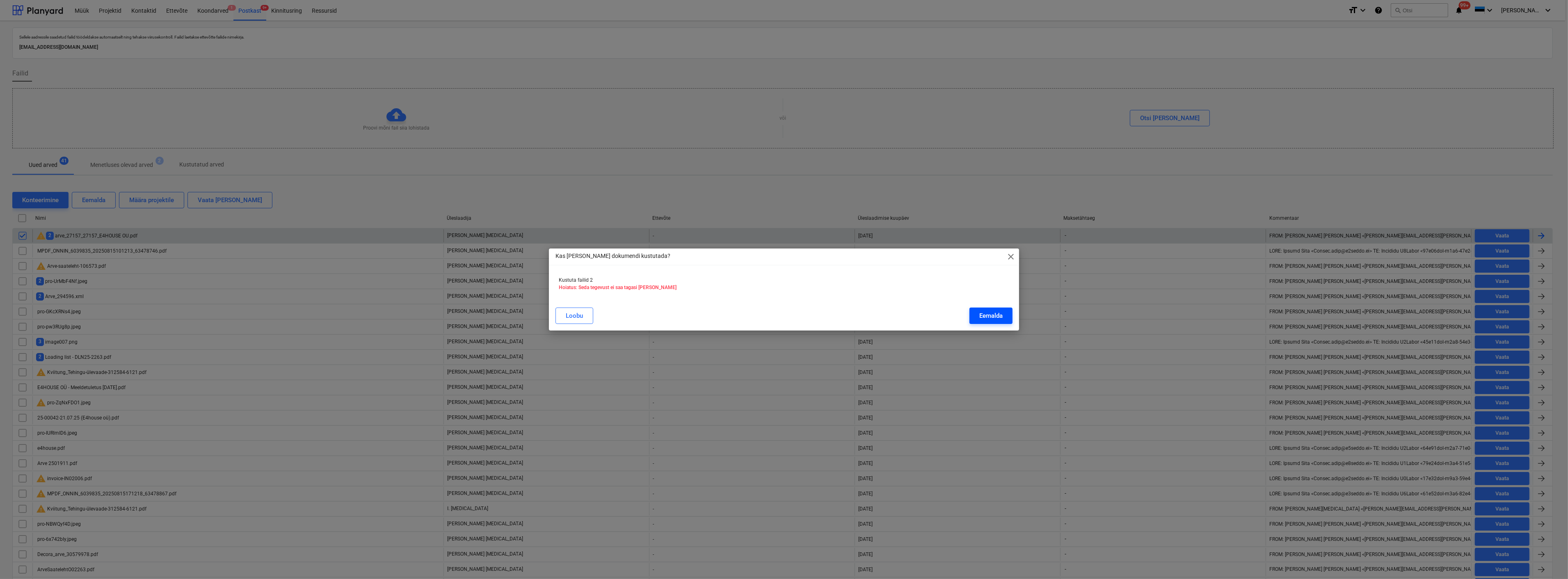
click at [998, 313] on div "Eemalda" at bounding box center [991, 316] width 23 height 11
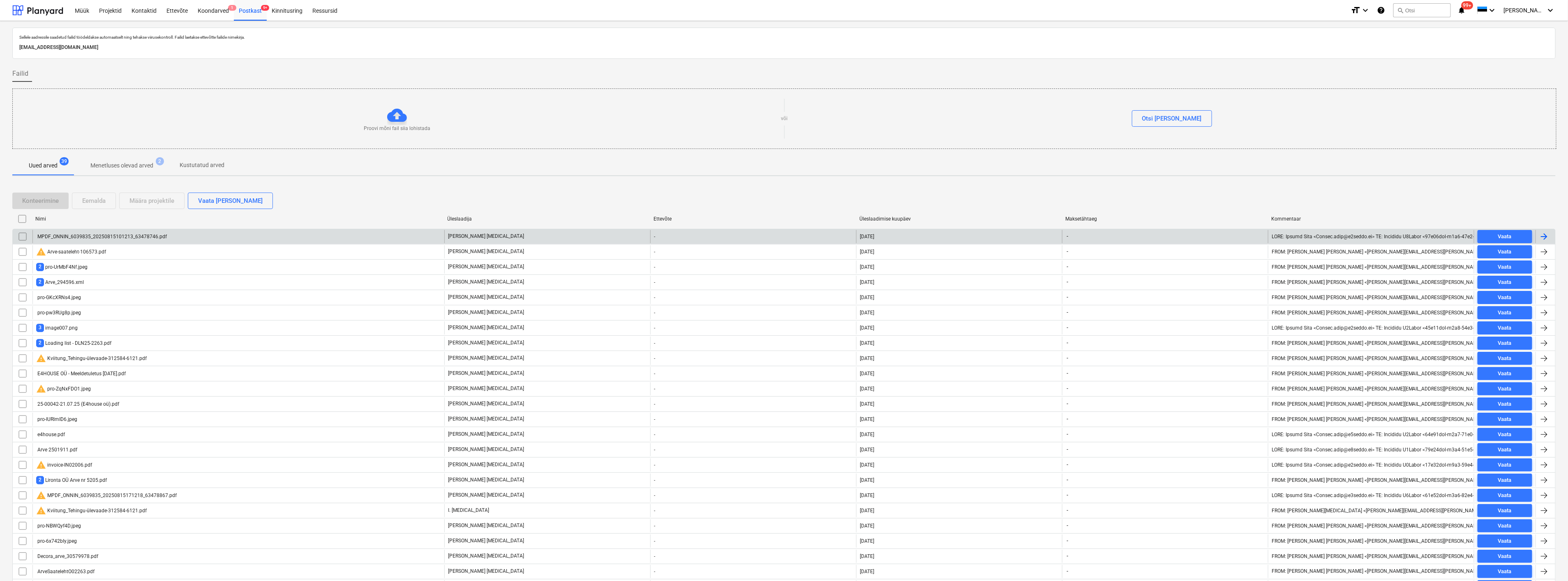
click at [91, 236] on div "MPDF_ONNIN_6039835_20250815101213_63478746.pdf" at bounding box center [101, 236] width 131 height 5
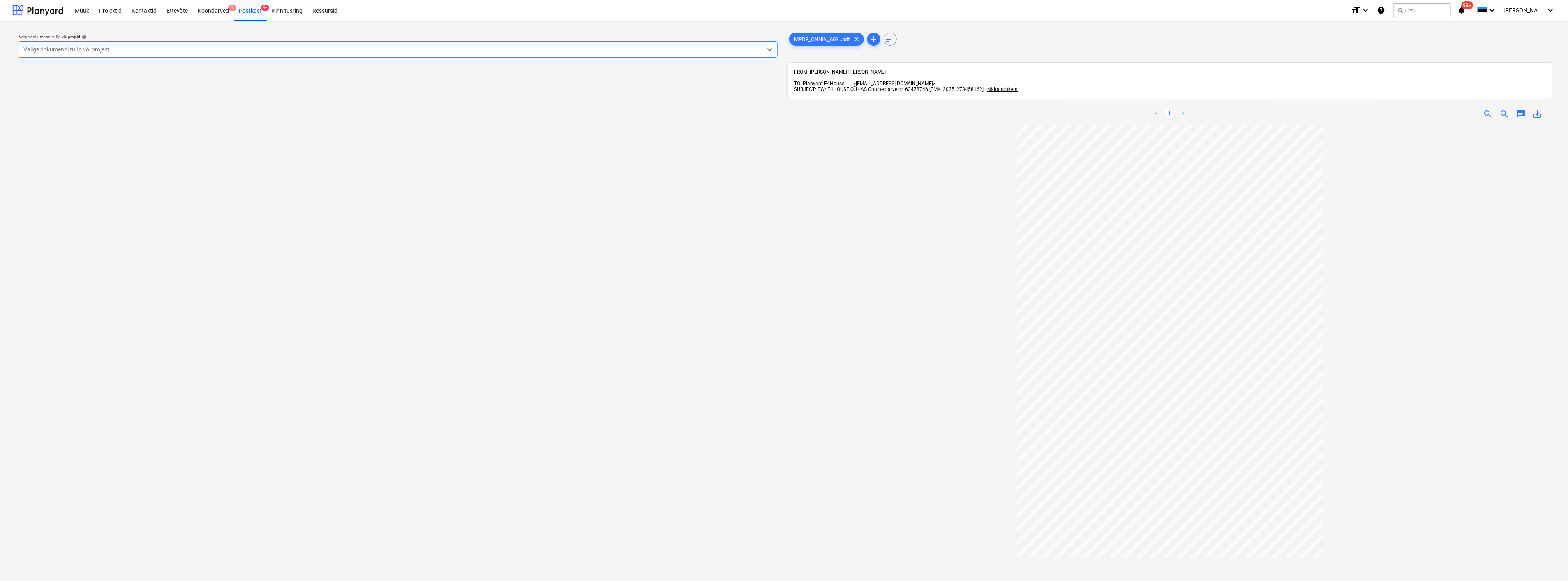
click at [143, 48] on div at bounding box center [390, 49] width 734 height 8
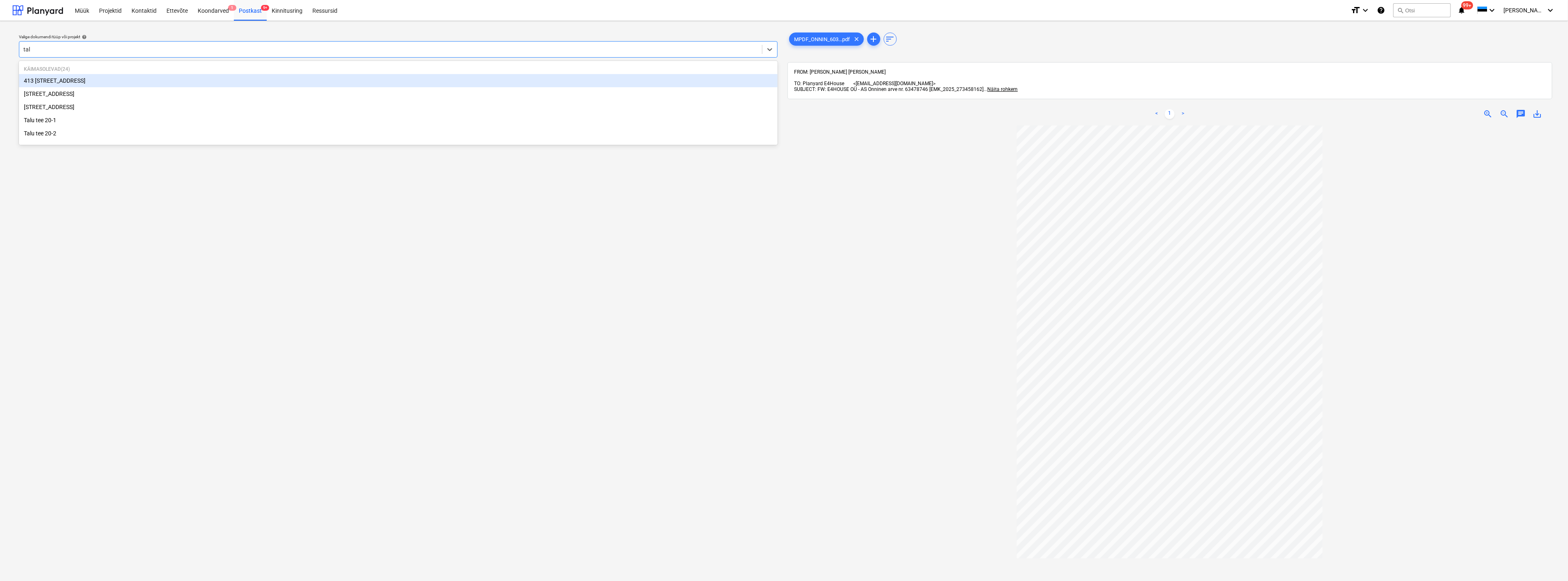
type input "talu"
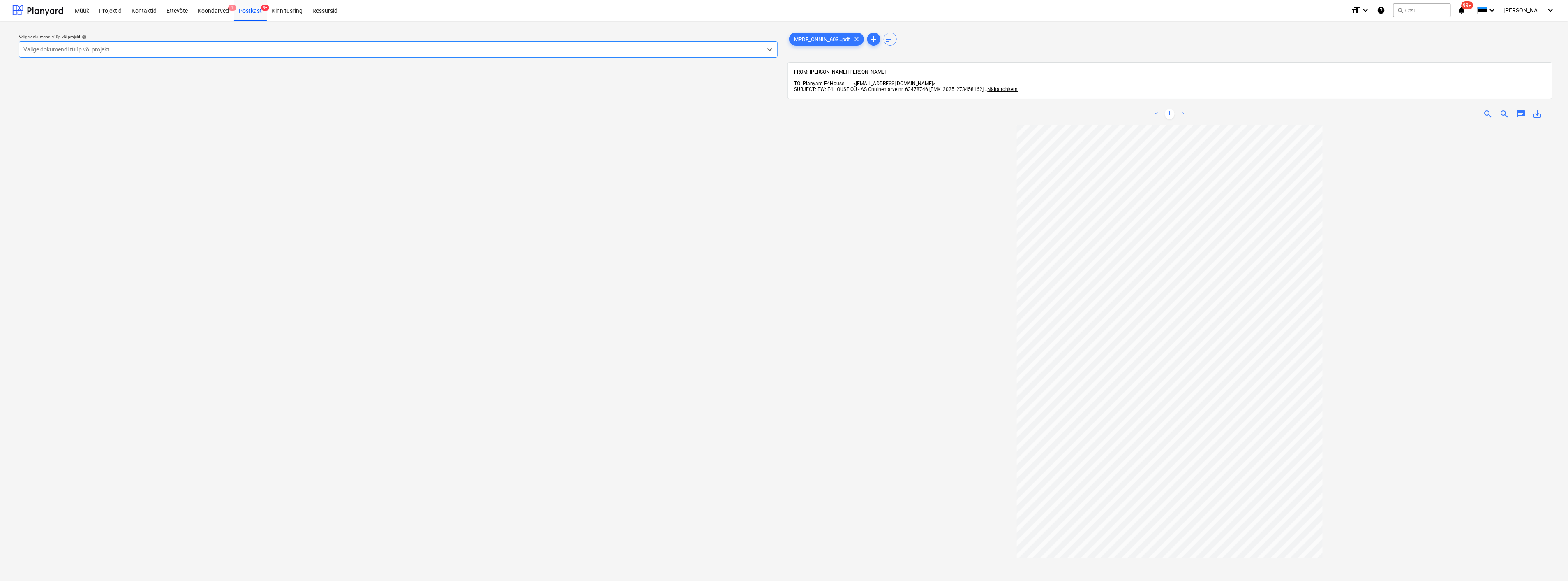
click at [101, 51] on div at bounding box center [390, 49] width 734 height 8
click at [772, 48] on icon at bounding box center [770, 49] width 8 height 8
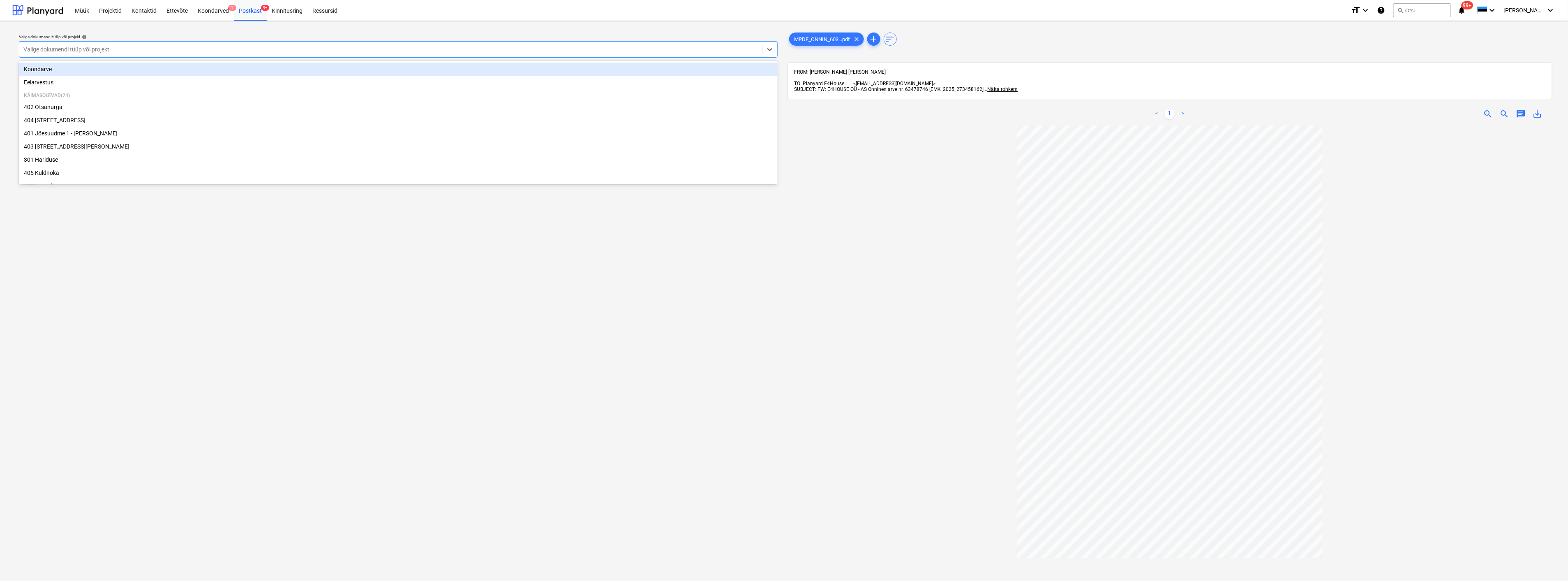
click at [44, 68] on div "Koondarve" at bounding box center [398, 69] width 759 height 13
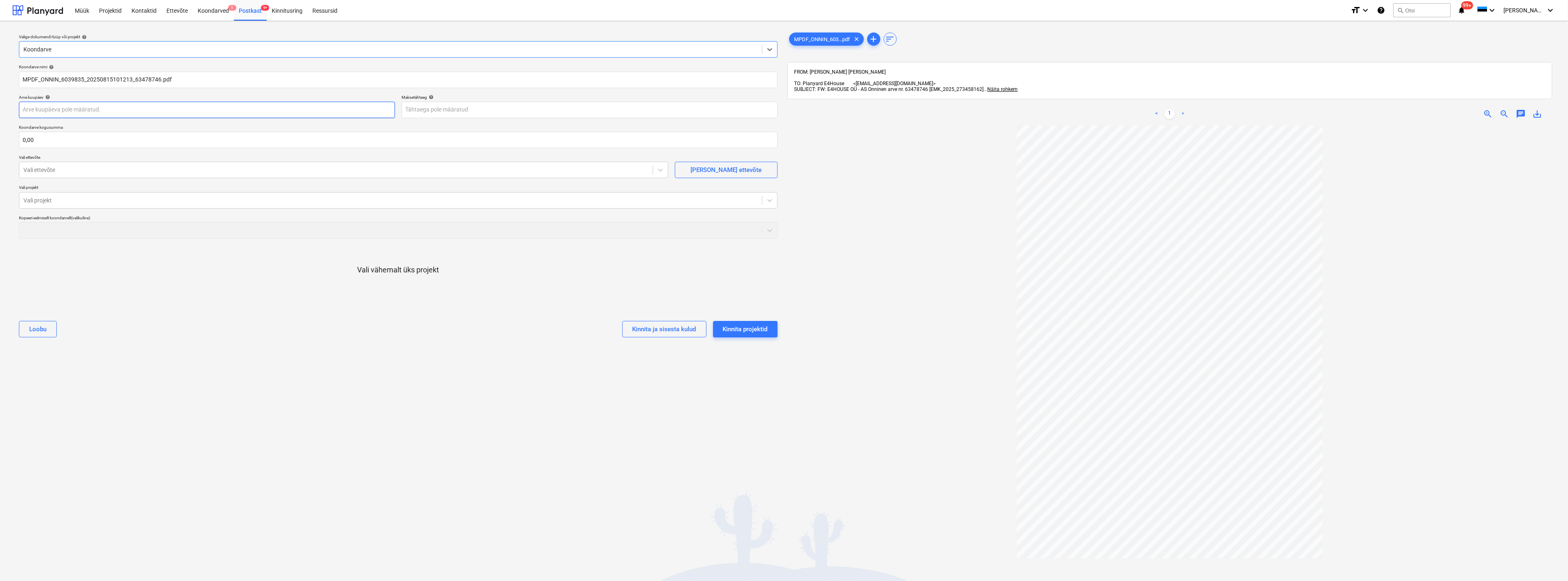
click at [35, 109] on body "Müük Projektid Kontaktid Ettevõte Koondarved 1 Postkast 9+ Kinnitusring Ressurs…" at bounding box center [784, 290] width 1568 height 581
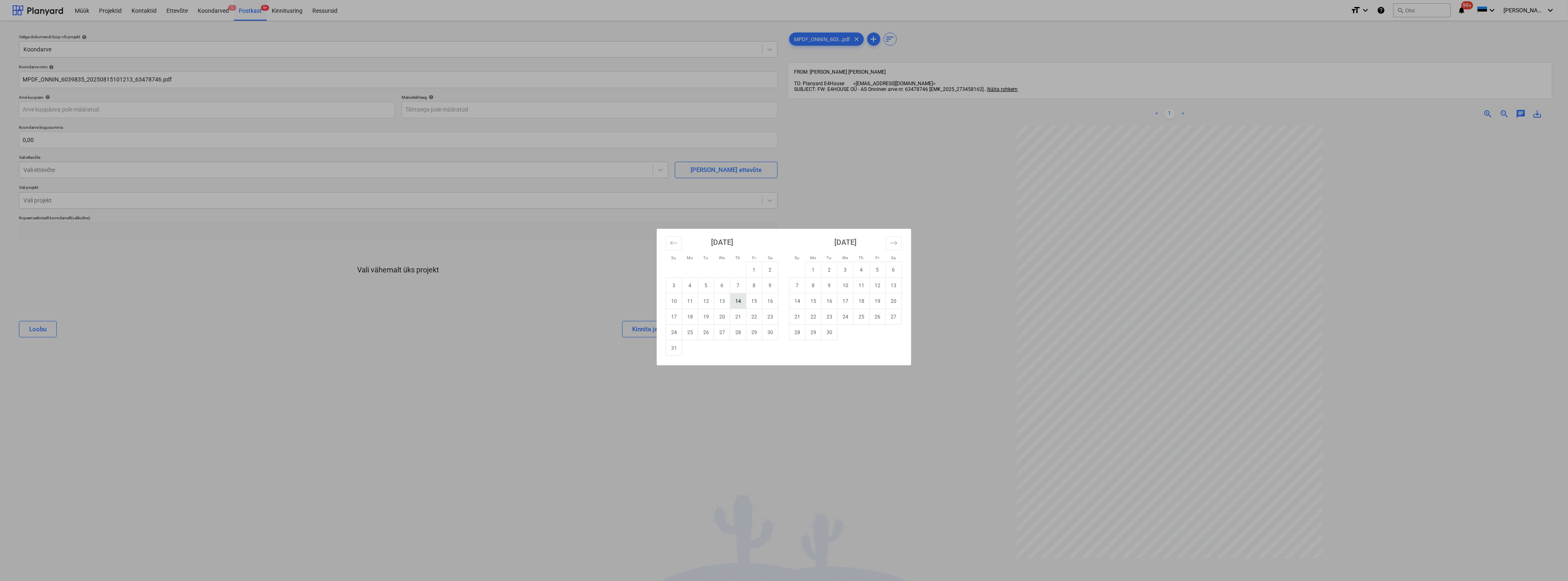
click at [739, 297] on td "14" at bounding box center [739, 301] width 16 height 16
type input "[DATE]"
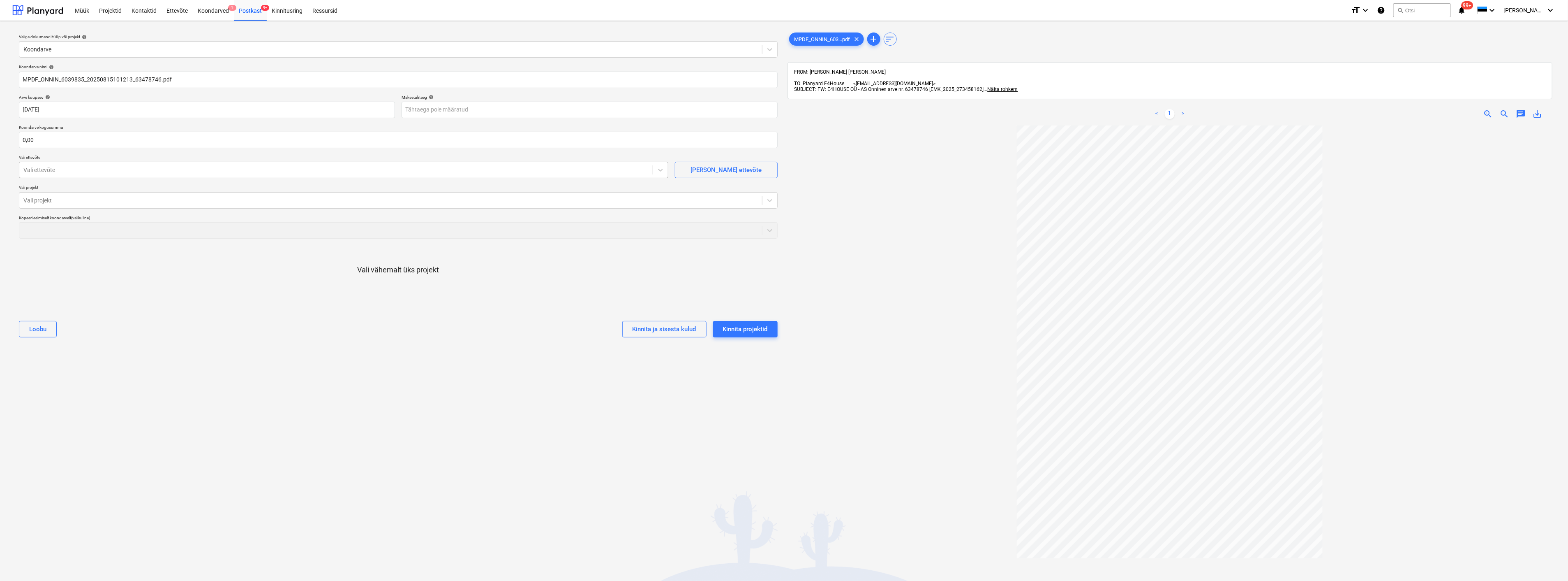
click at [76, 174] on div at bounding box center [335, 170] width 625 height 8
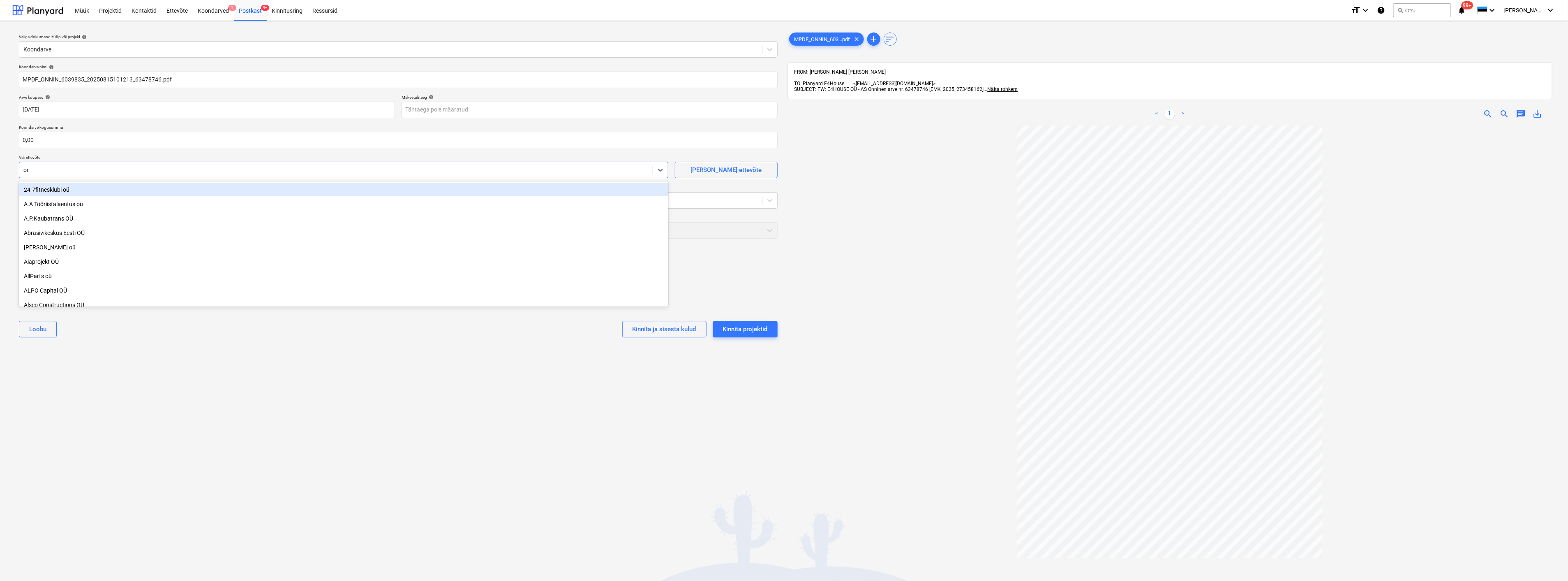
type input "onn"
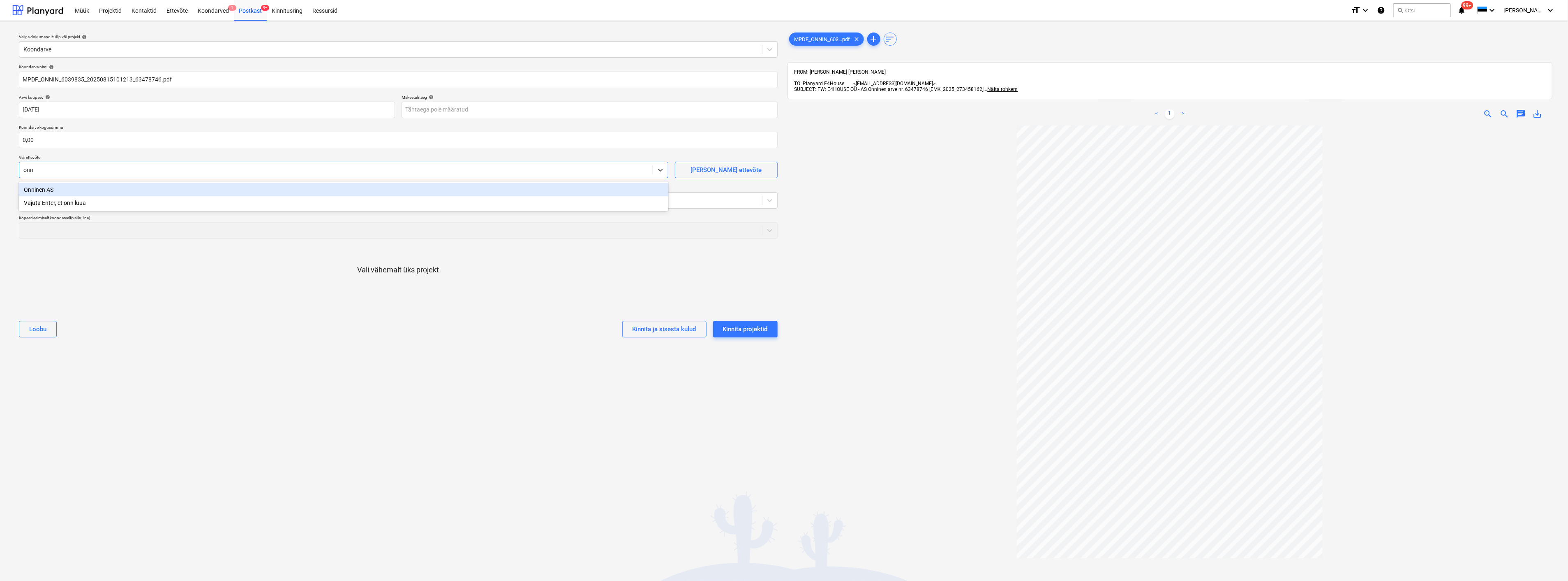
click at [58, 192] on div "Onninen AS" at bounding box center [343, 190] width 650 height 13
click at [56, 200] on div at bounding box center [390, 200] width 734 height 8
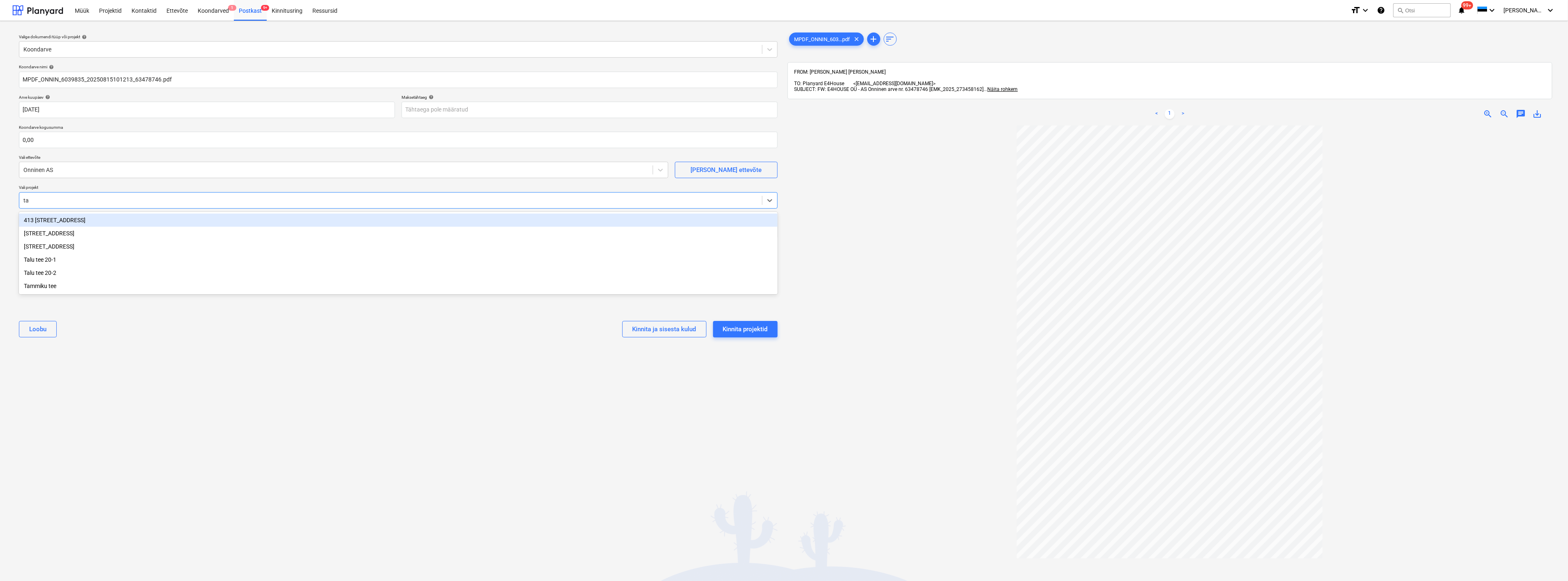
type input "tal"
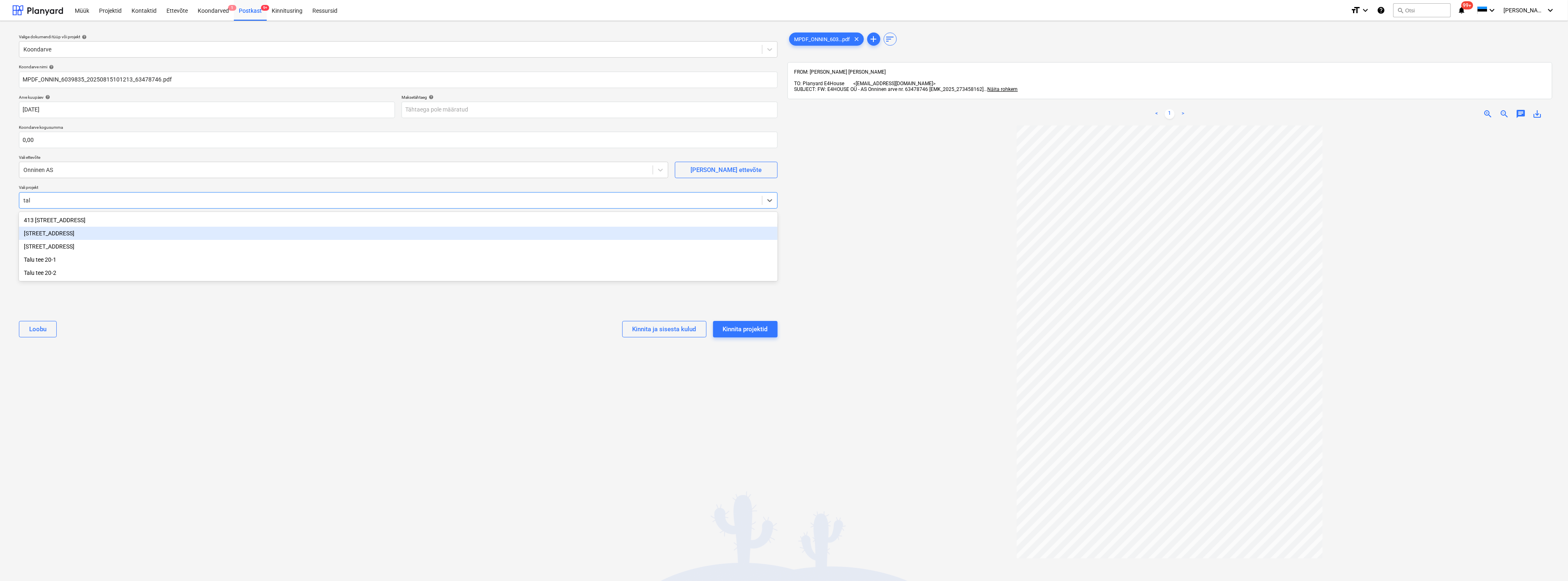
click at [52, 229] on div "[STREET_ADDRESS]" at bounding box center [398, 233] width 759 height 13
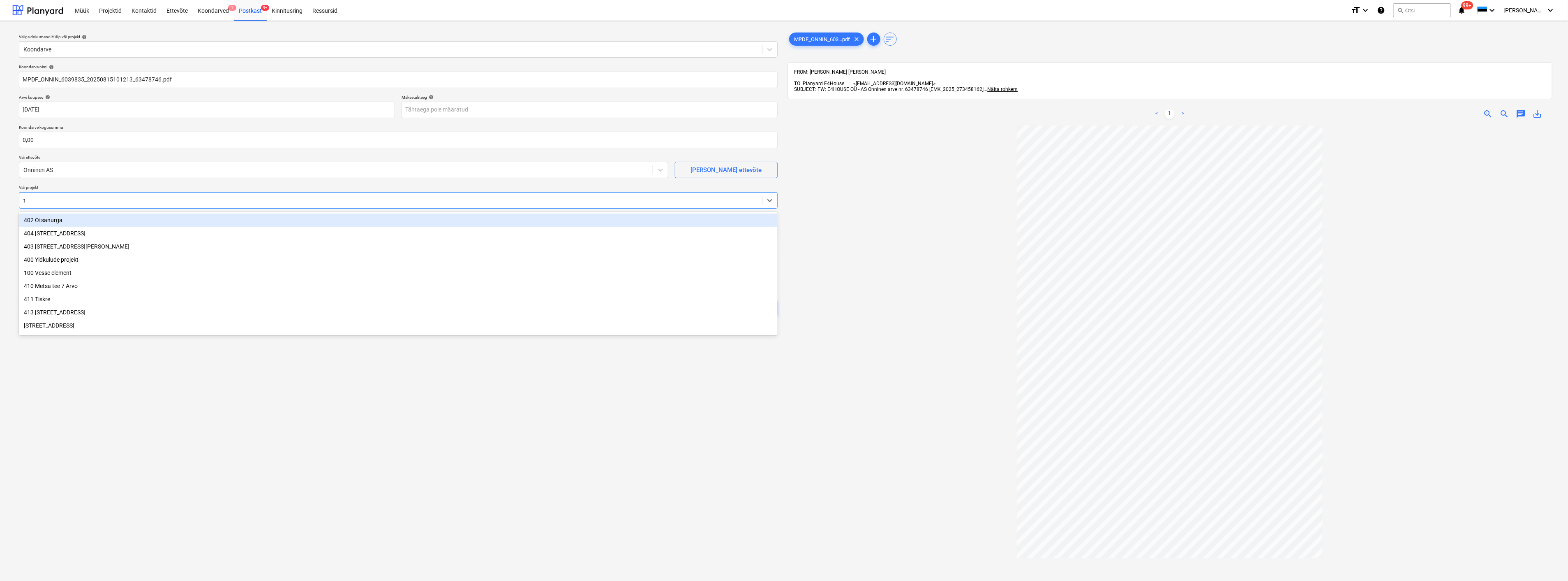
type input "ta"
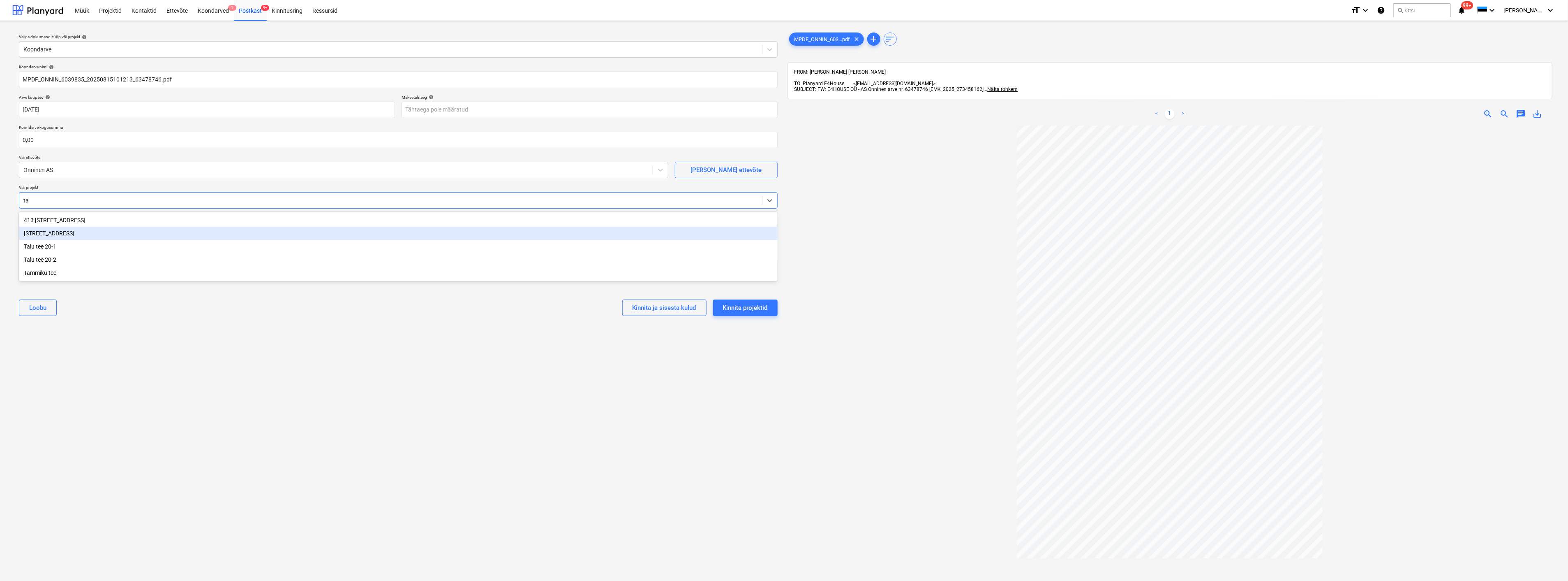
click at [54, 232] on div "[STREET_ADDRESS]" at bounding box center [398, 233] width 759 height 13
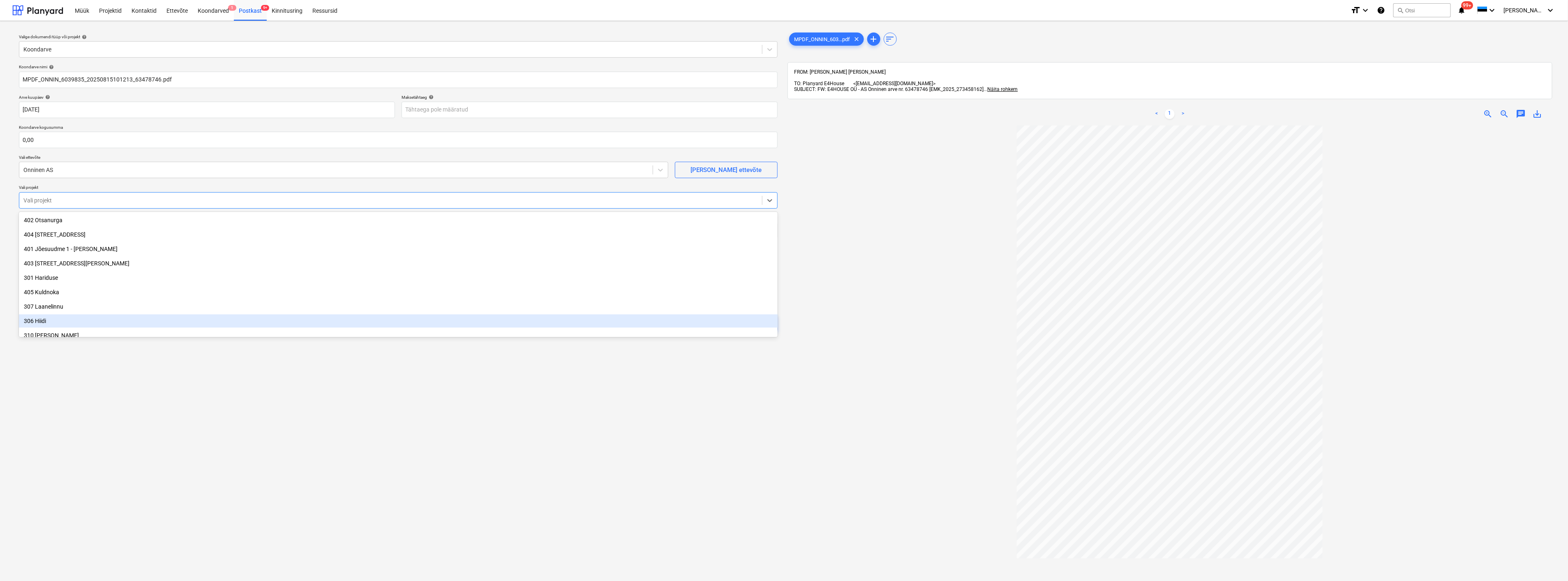
drag, startPoint x: 195, startPoint y: 465, endPoint x: 196, endPoint y: 458, distance: 7.1
click at [196, 462] on div "Valige dokumendi tüüp või projekt help Koondarve Koondarve nimi help MPDF_ONNIN…" at bounding box center [398, 357] width 772 height 659
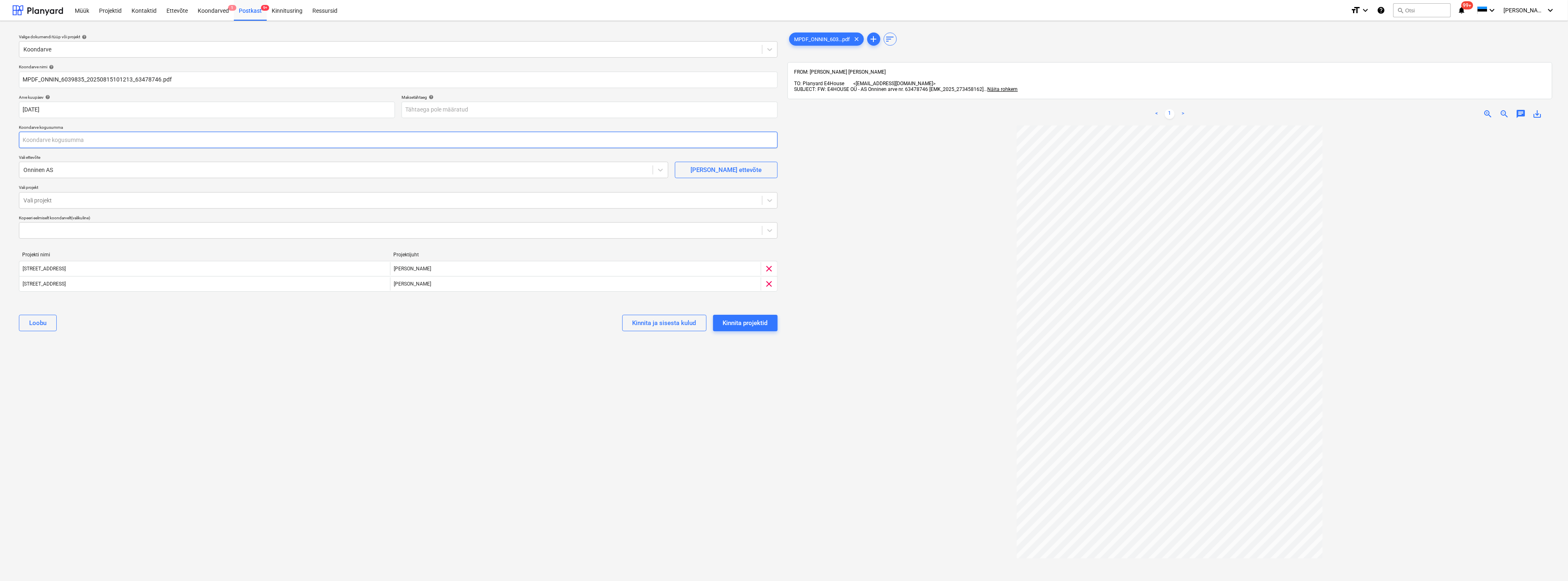
click at [87, 141] on input "text" at bounding box center [398, 140] width 759 height 16
type input "499,80"
click at [750, 322] on div "Kinnita projektid" at bounding box center [745, 323] width 45 height 11
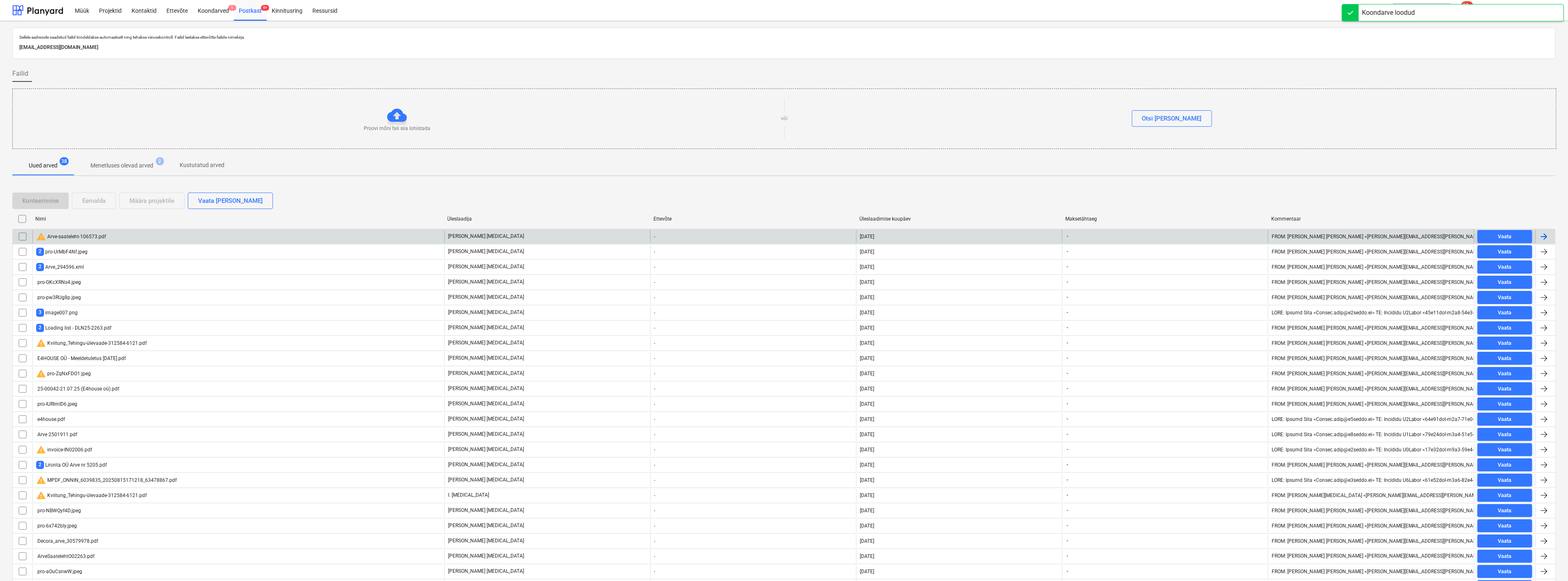
click at [128, 236] on div "warning Arve-saateleht-106573.pdf" at bounding box center [238, 237] width 412 height 13
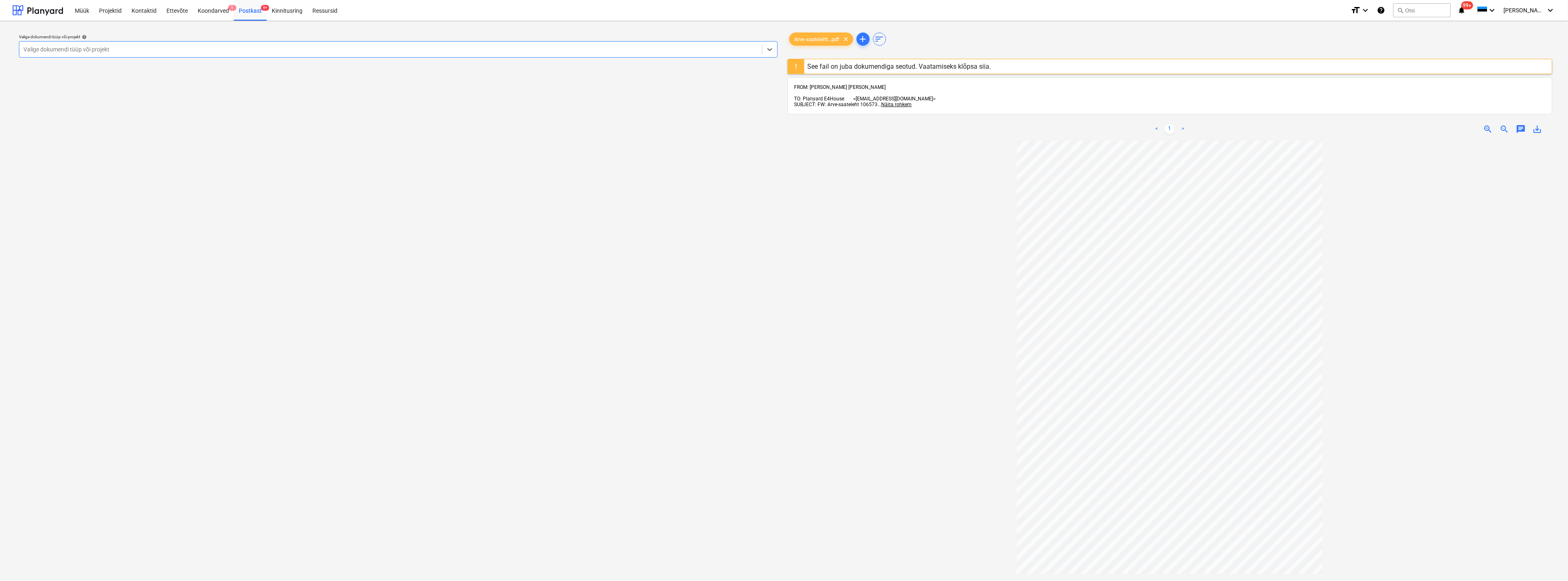
click at [897, 66] on div "See fail on juba dokumendiga seotud. Vaatamiseks klõpsa siia." at bounding box center [899, 66] width 184 height 8
click at [882, 67] on div "See fail on juba dokumendiga seotud. Vaatamiseks klõpsa siia." at bounding box center [899, 66] width 184 height 8
click at [796, 63] on div at bounding box center [796, 67] width 16 height 15
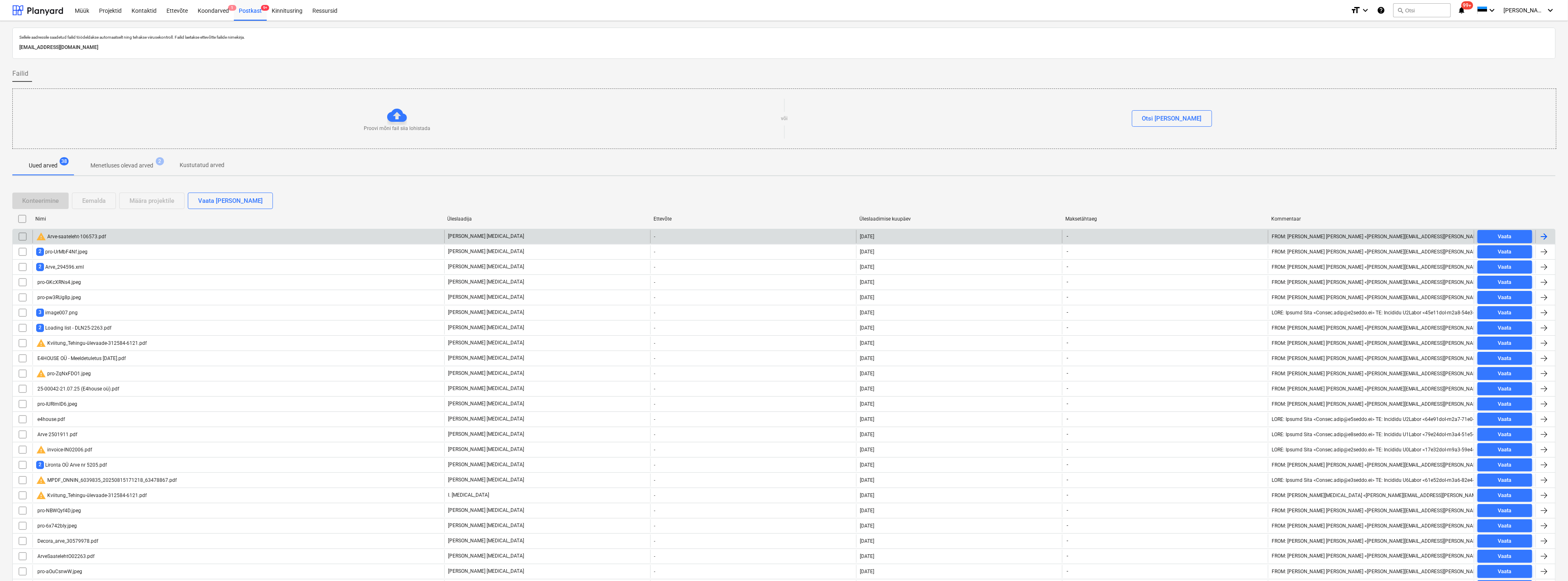
click at [68, 233] on div "warning Arve-saateleht-106573.pdf" at bounding box center [71, 236] width 70 height 10
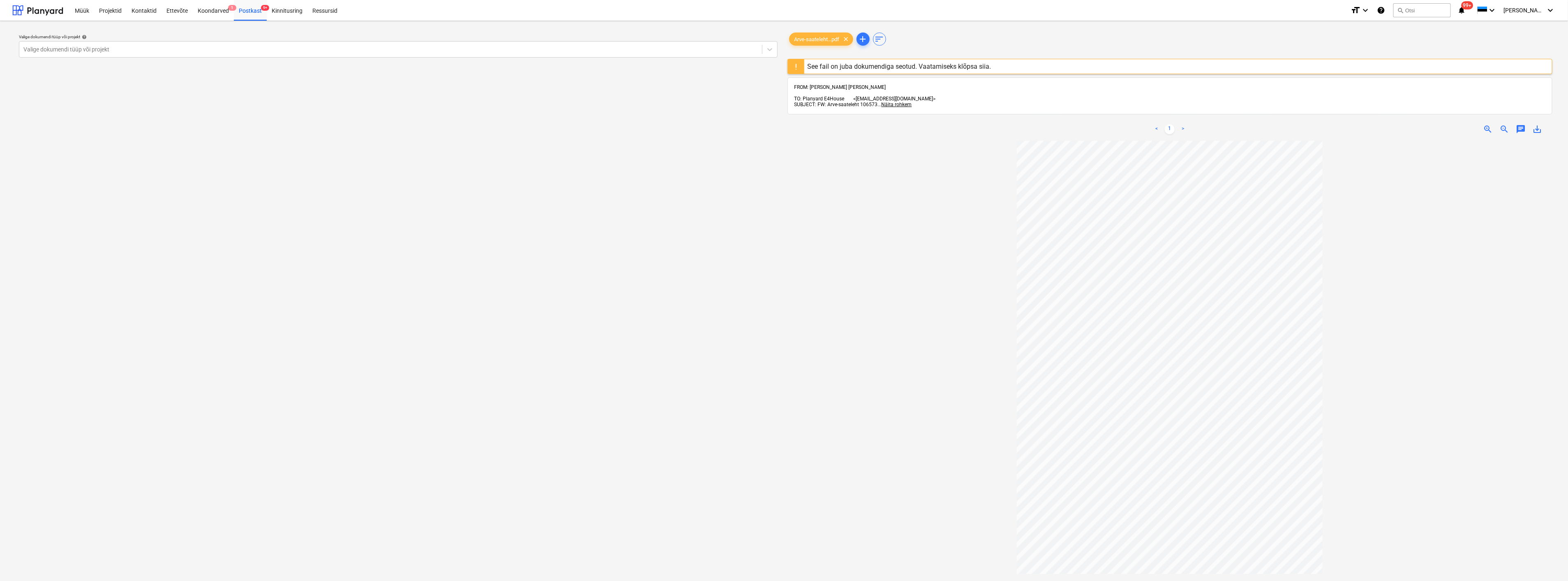
click at [852, 65] on div "See fail on juba dokumendiga seotud. Vaatamiseks klõpsa siia." at bounding box center [899, 66] width 184 height 8
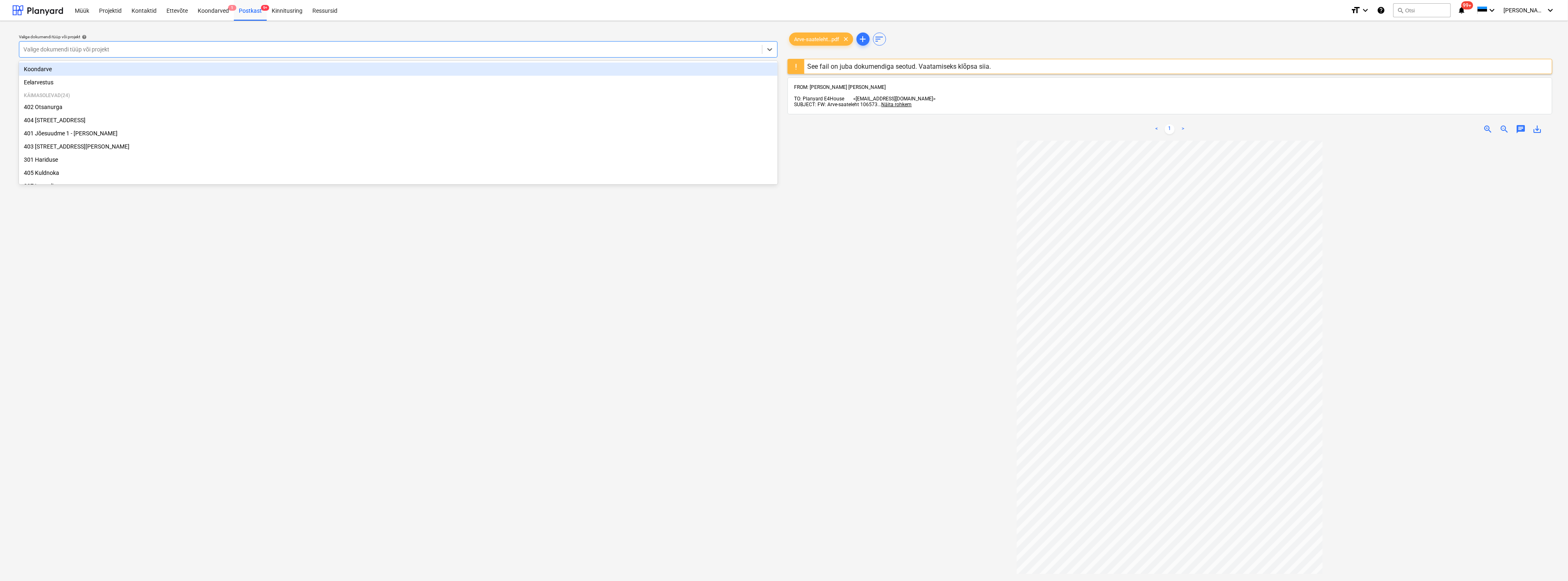
click at [573, 44] on div "Valige dokumendi tüüp või projekt" at bounding box center [391, 49] width 743 height 12
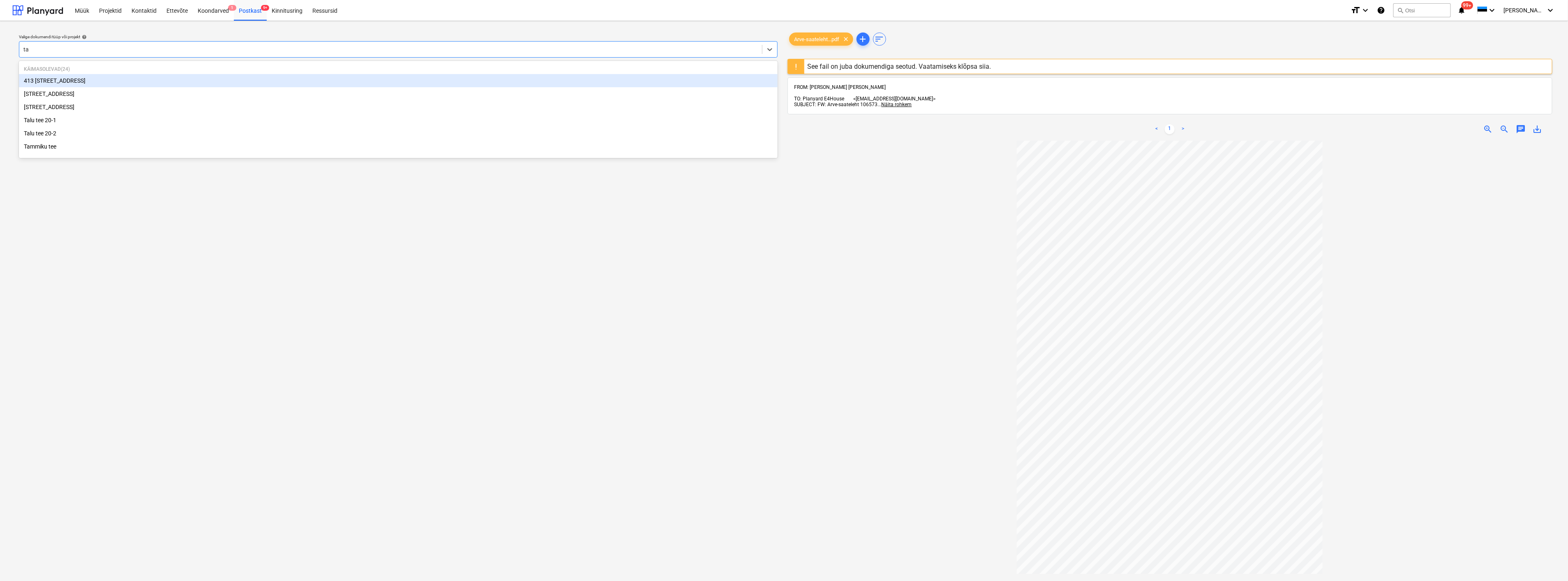
type input "tal"
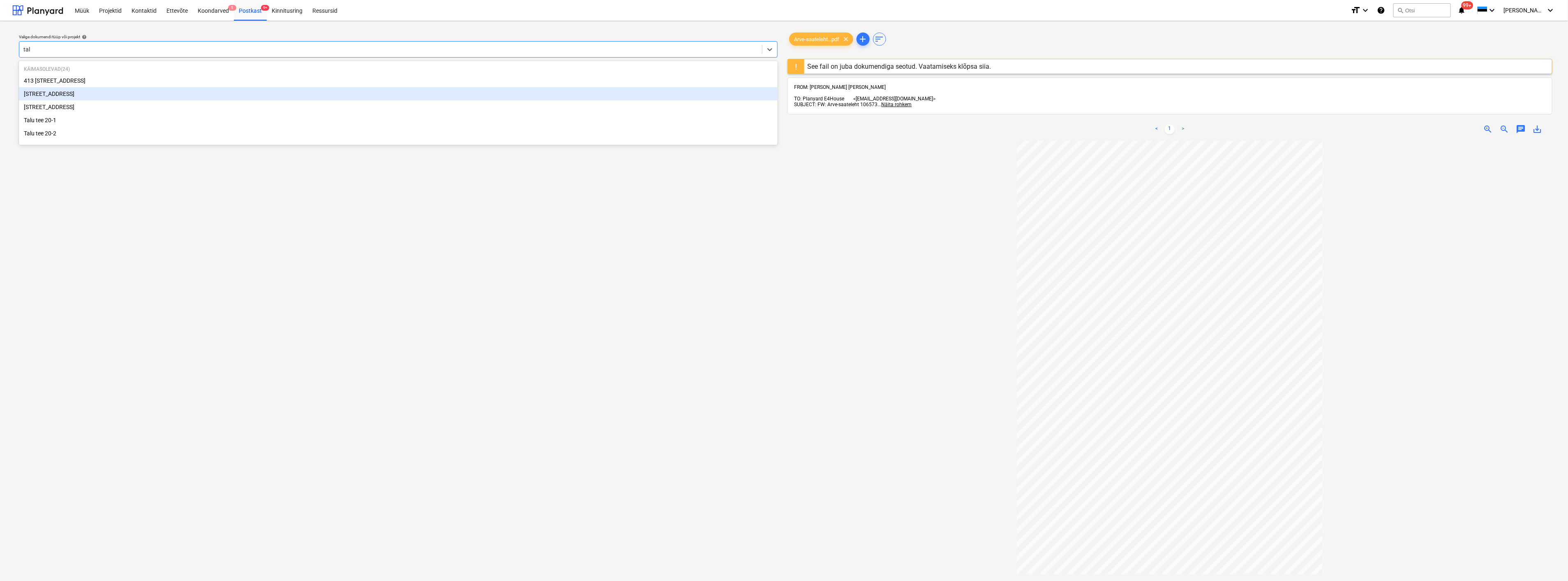
click at [173, 96] on div "[STREET_ADDRESS]" at bounding box center [398, 94] width 759 height 13
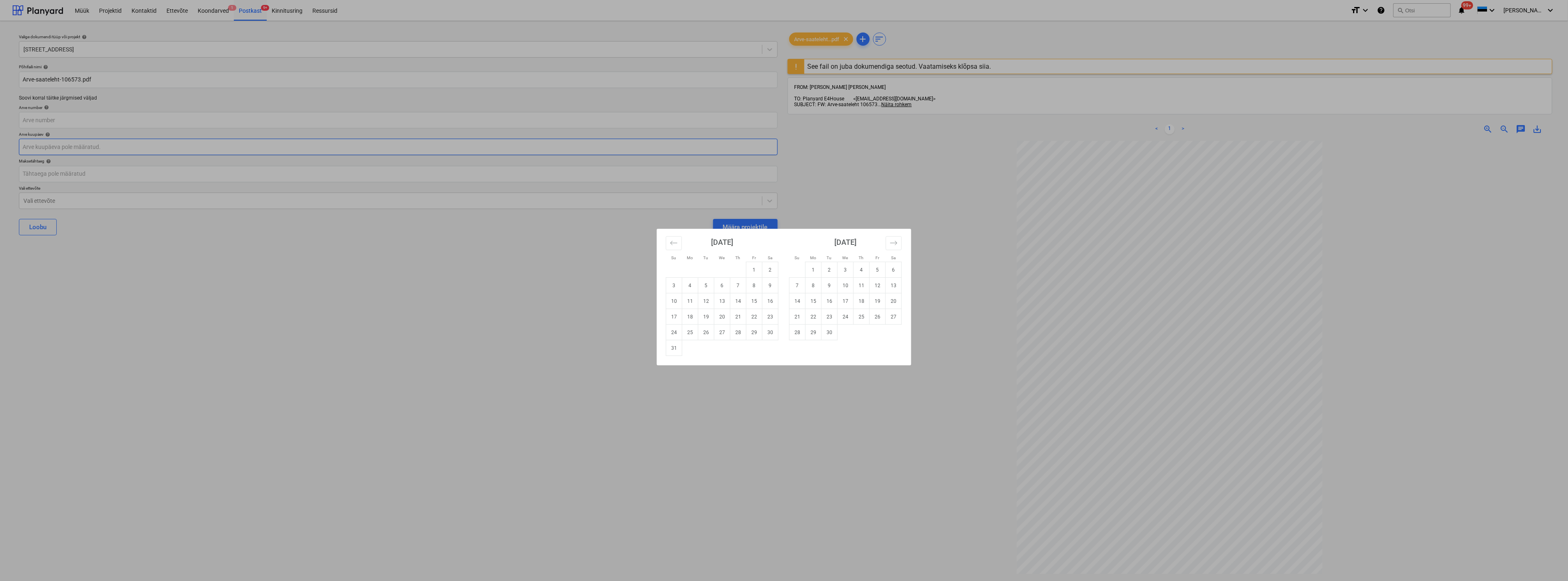
click at [162, 146] on body "Müük Projektid Kontaktid Ettevõte Koondarved 1 Postkast 9+ Kinnitusring Ressurs…" at bounding box center [784, 290] width 1568 height 581
click at [753, 298] on td "15" at bounding box center [754, 301] width 16 height 16
type input "[DATE]"
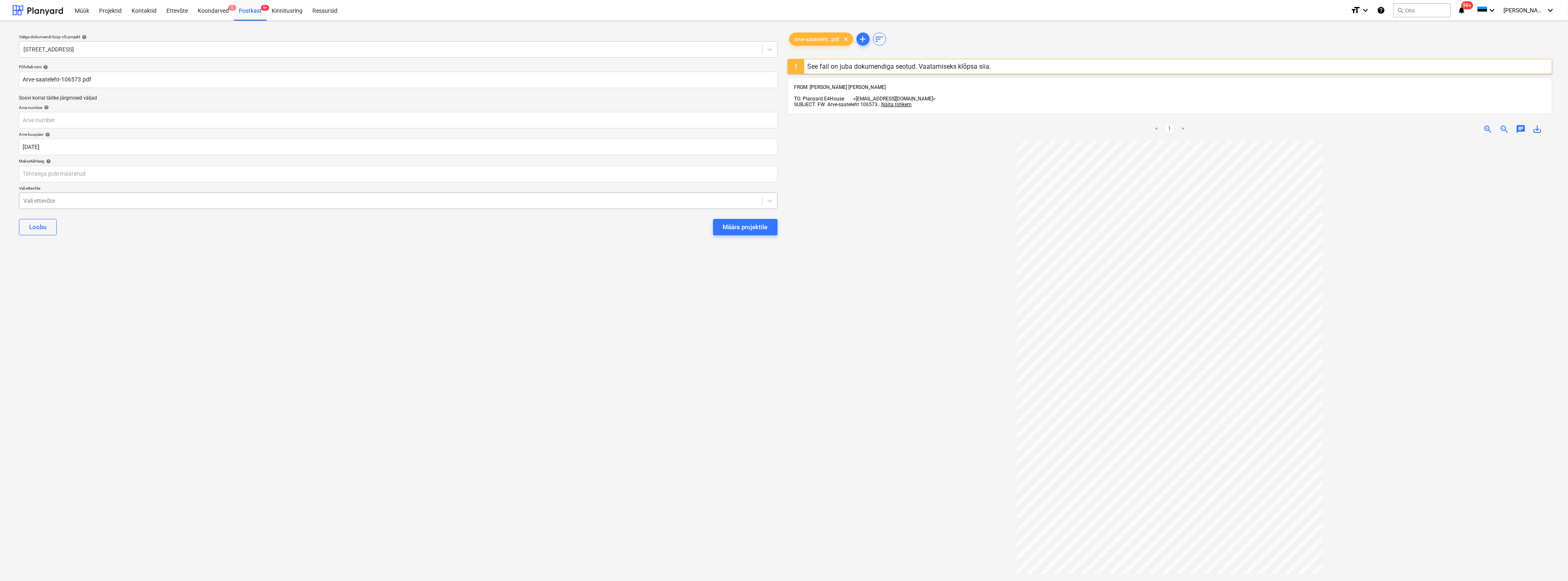
click at [134, 201] on div at bounding box center [390, 200] width 734 height 8
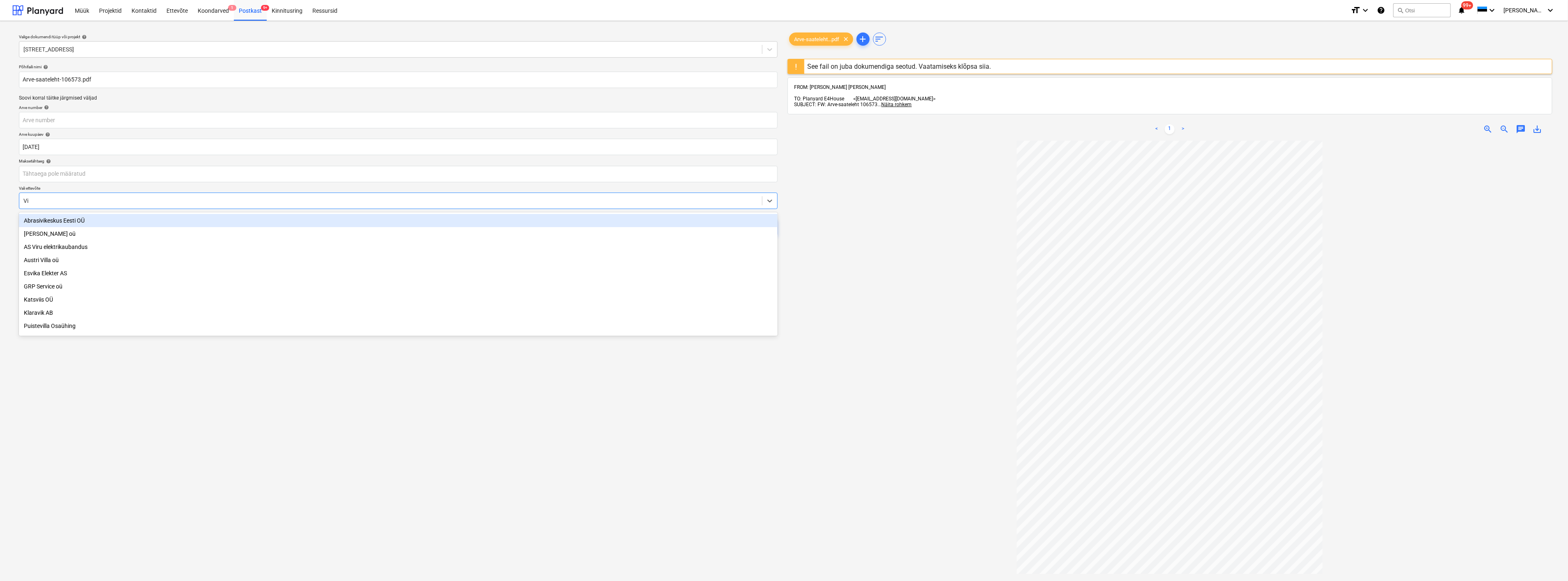
type input "Vil"
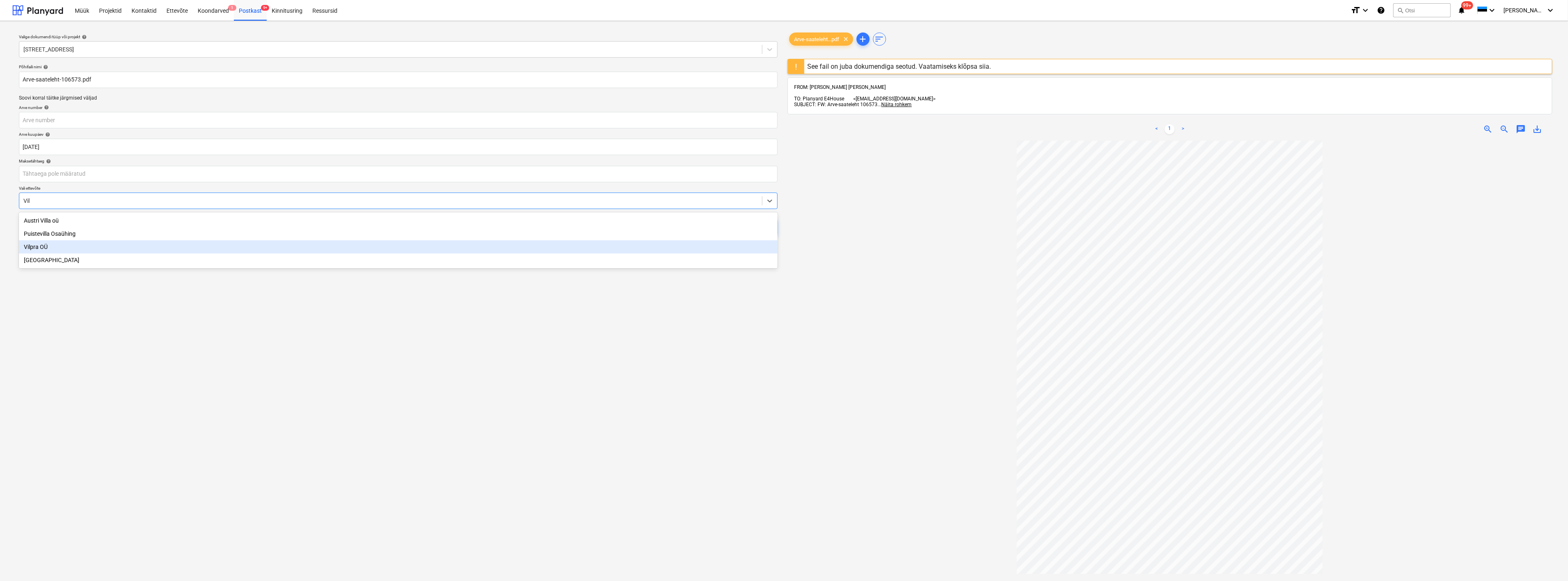
click at [80, 245] on div "Vilpra OÜ" at bounding box center [398, 247] width 759 height 13
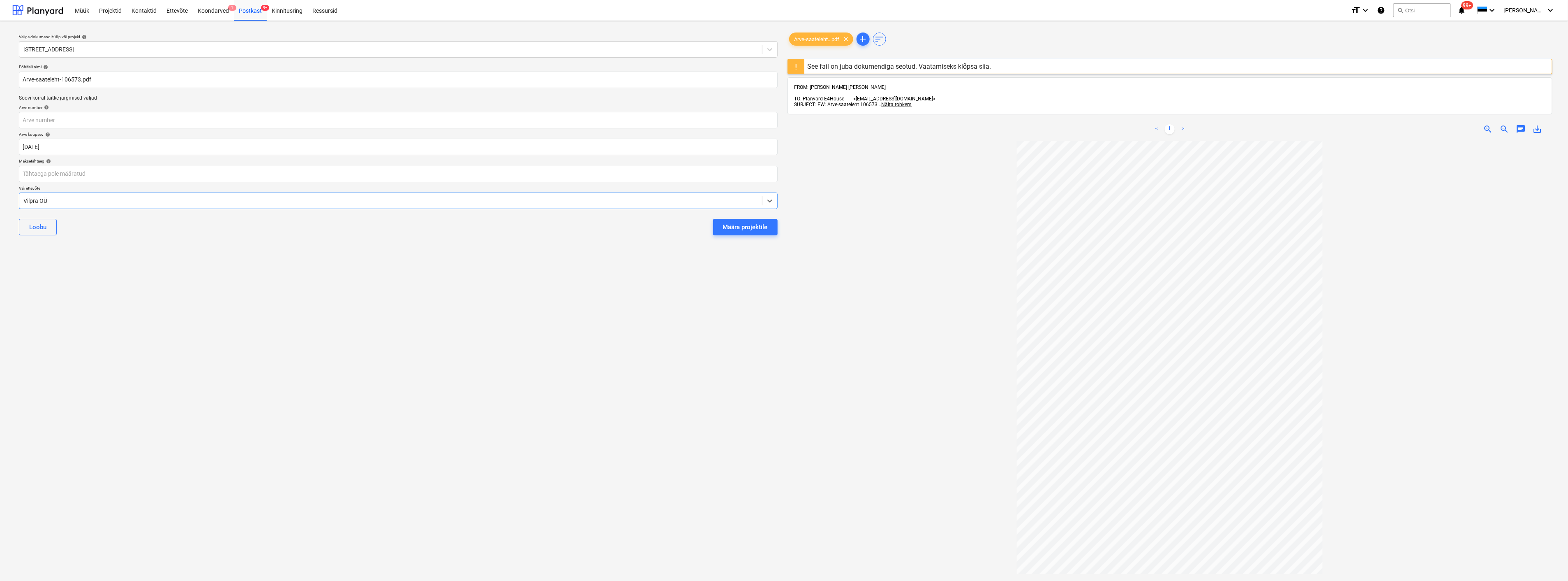
click at [745, 226] on div "Määra projektile" at bounding box center [745, 227] width 45 height 11
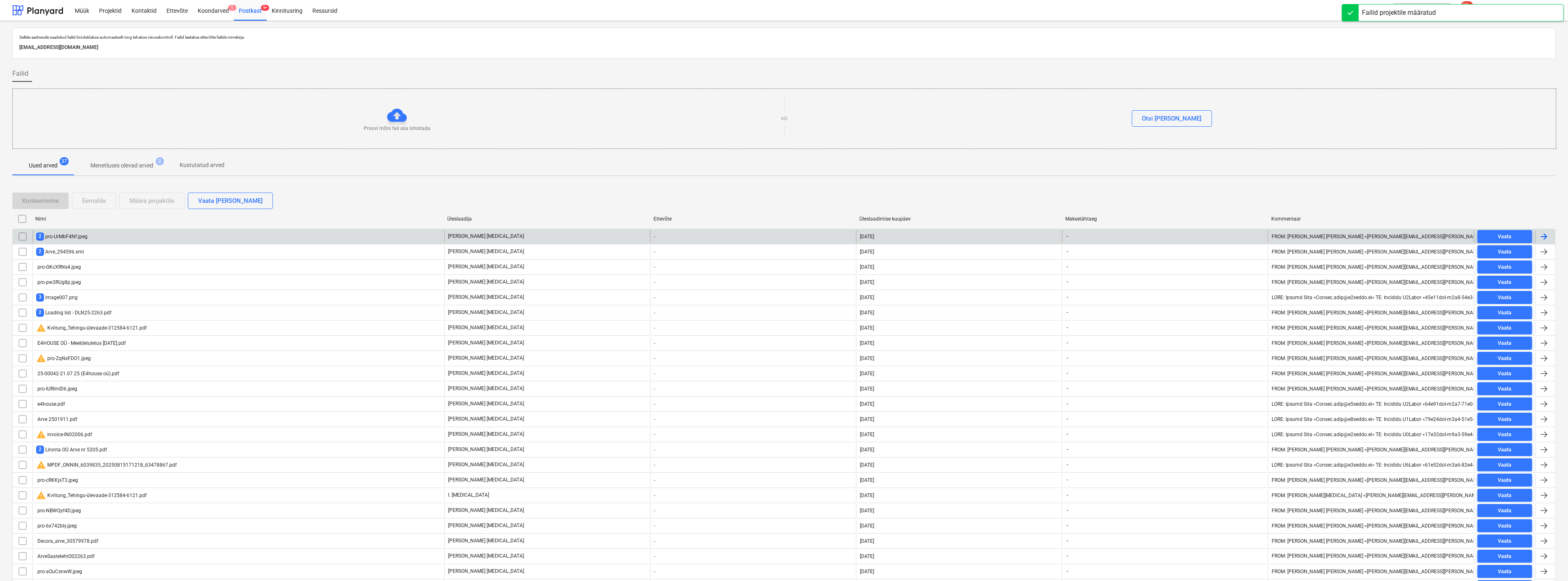
click at [91, 238] on div "2 pro-UrMbF4Nf.jpeg" at bounding box center [238, 237] width 412 height 13
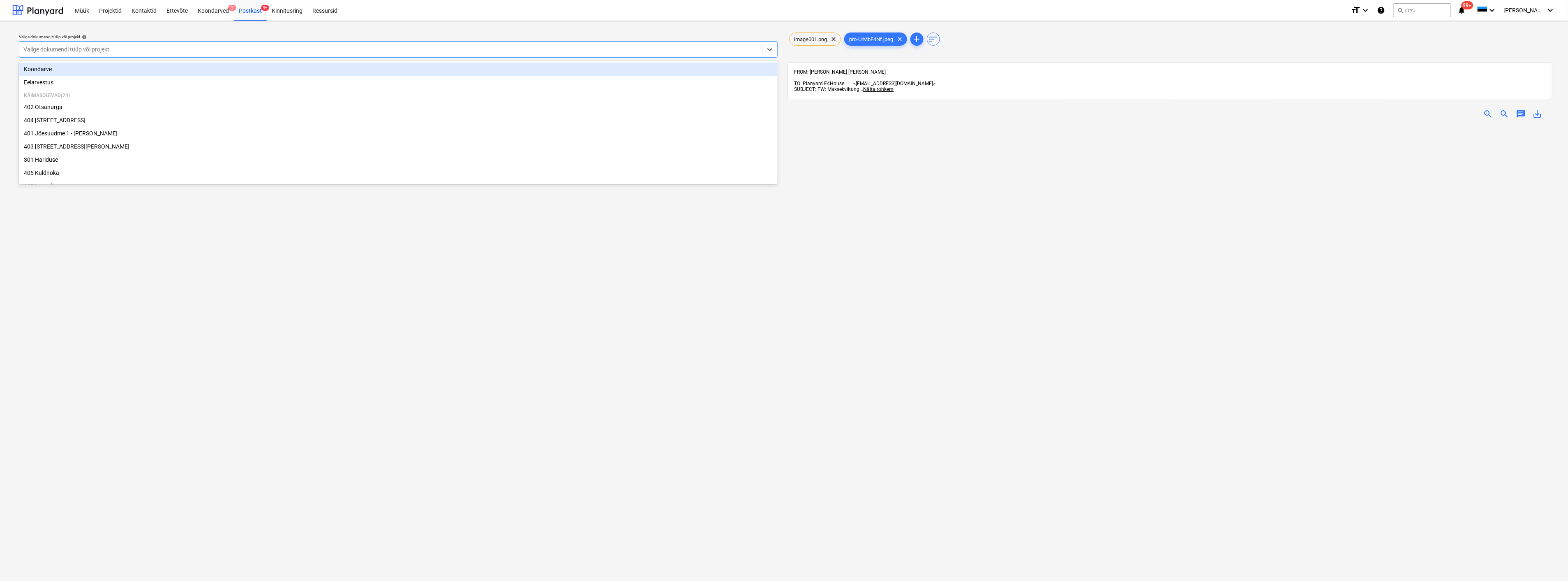
click at [84, 43] on div "Valige dokumendi tüüp või projekt" at bounding box center [391, 49] width 743 height 12
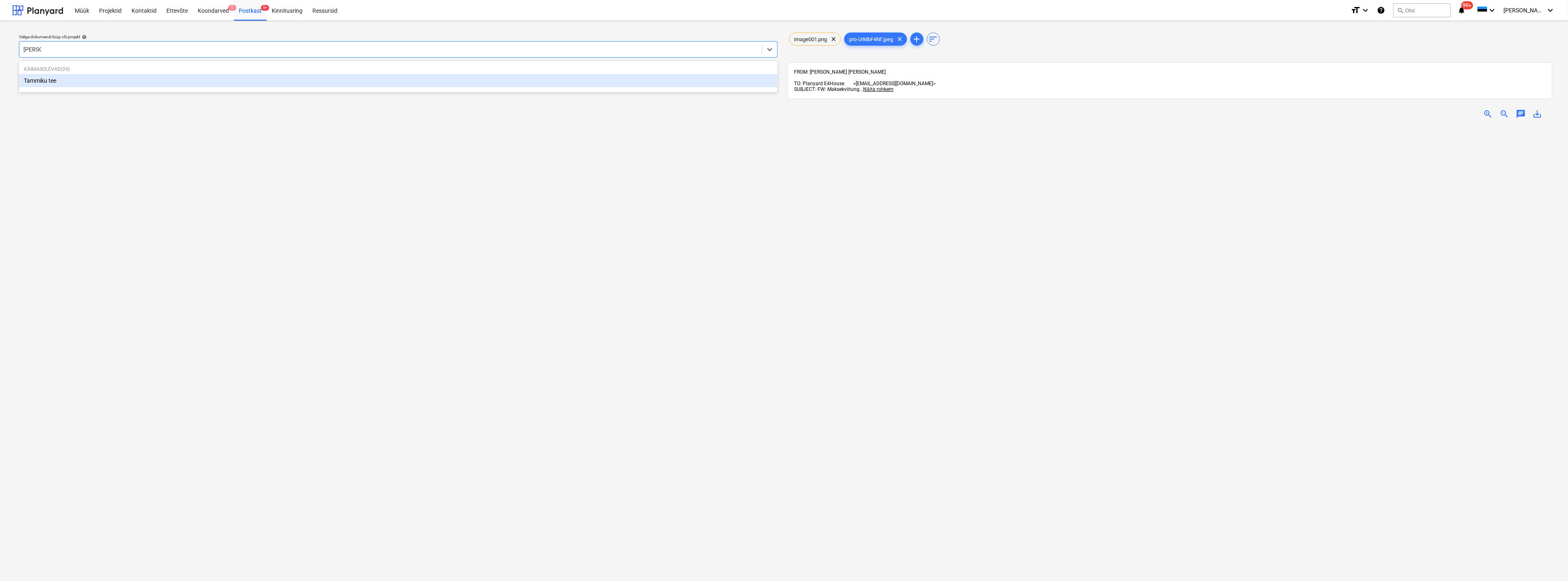
type input "tammik"
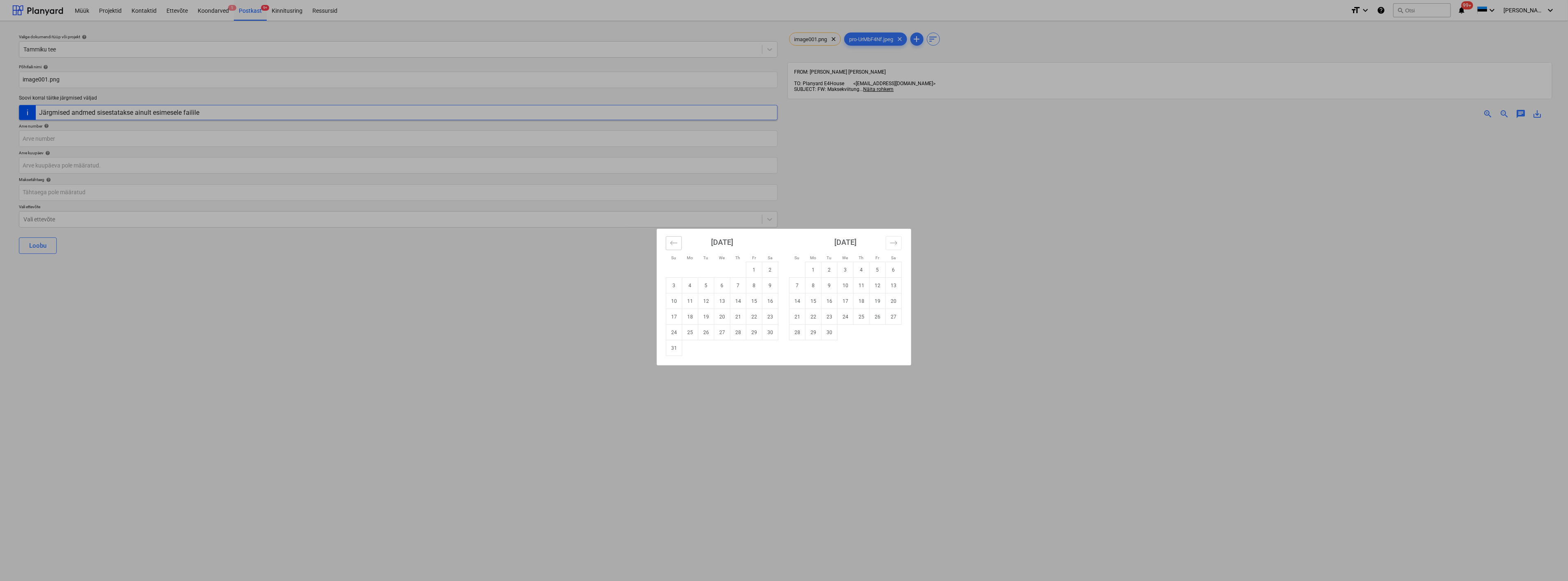
click at [673, 244] on icon "Move backward to switch to the previous month." at bounding box center [674, 243] width 8 height 8
drag, startPoint x: 736, startPoint y: 317, endPoint x: 667, endPoint y: 312, distance: 69.2
click at [735, 317] on td "24" at bounding box center [739, 317] width 16 height 16
type input "[DATE]"
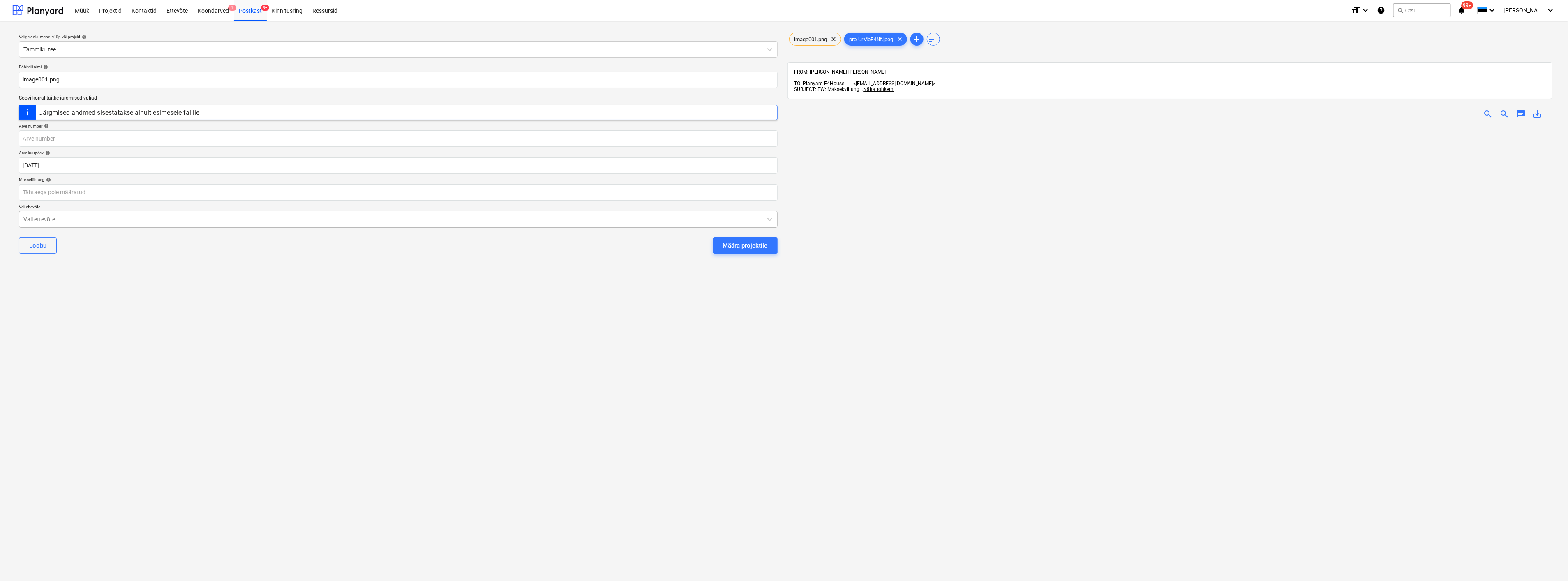
click at [176, 220] on div at bounding box center [390, 218] width 734 height 8
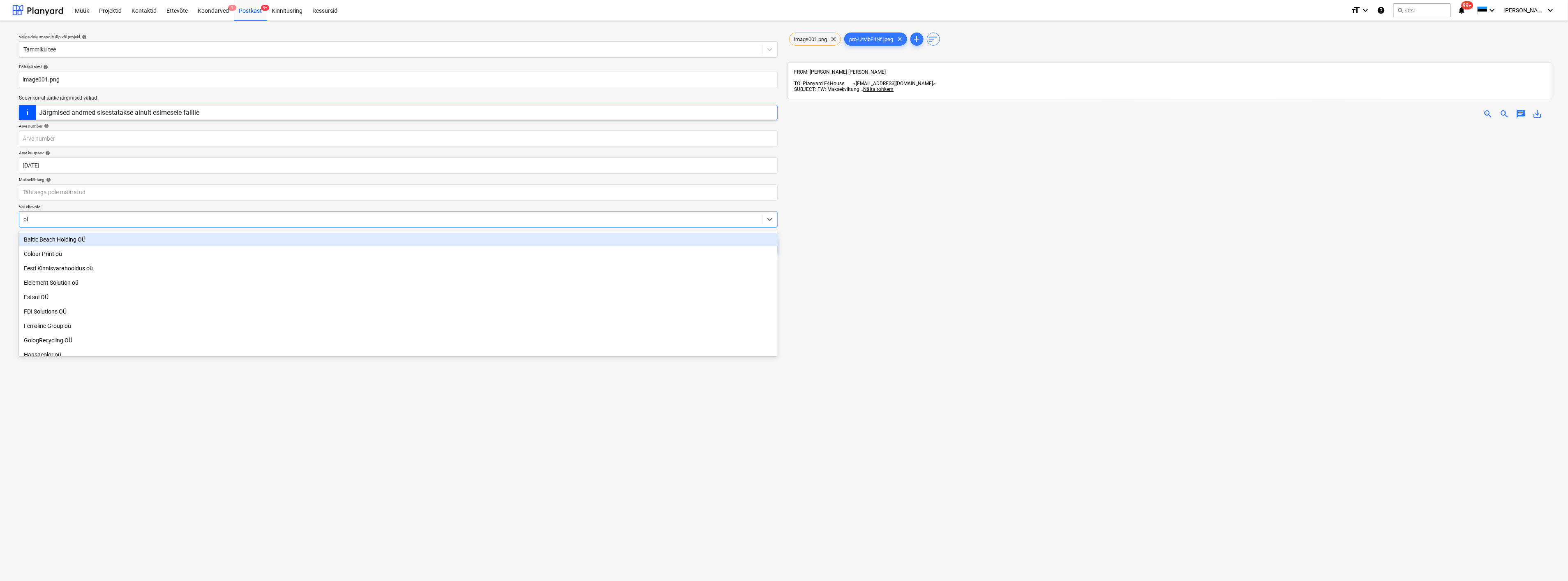
type input "ole"
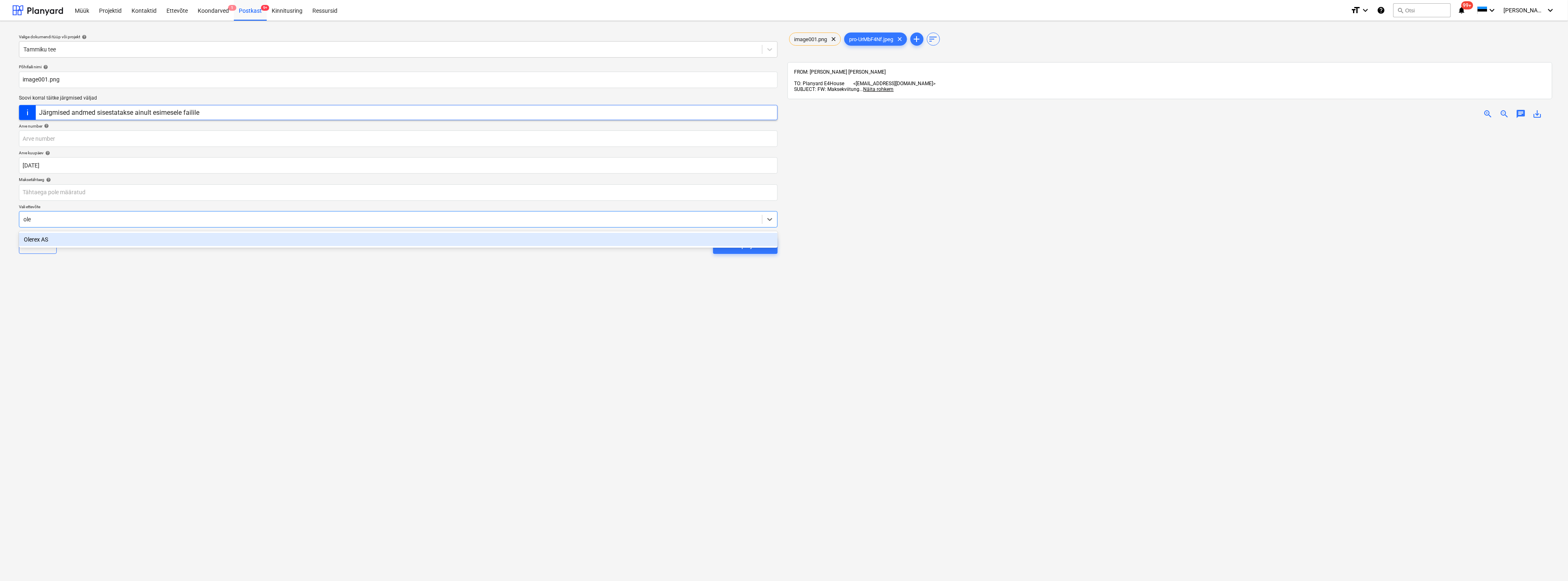
click at [157, 237] on div "Olerex AS" at bounding box center [398, 239] width 759 height 13
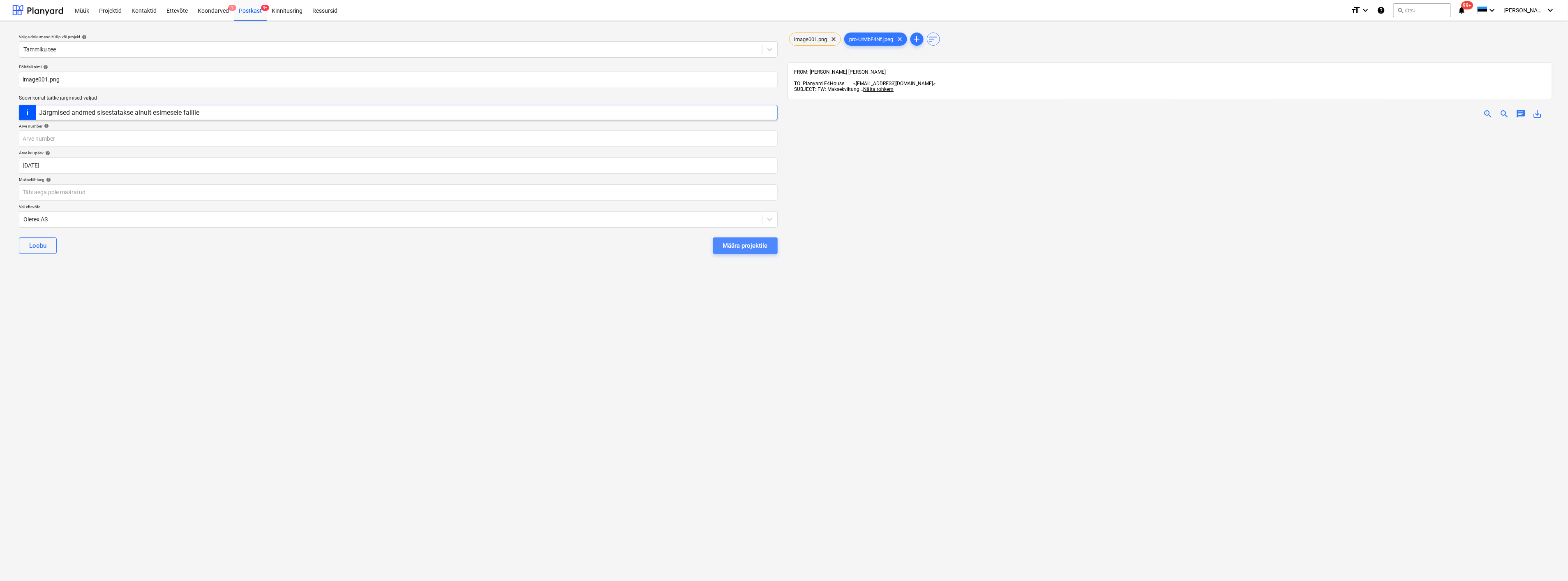
click at [728, 241] on div "Määra projektile" at bounding box center [745, 246] width 45 height 11
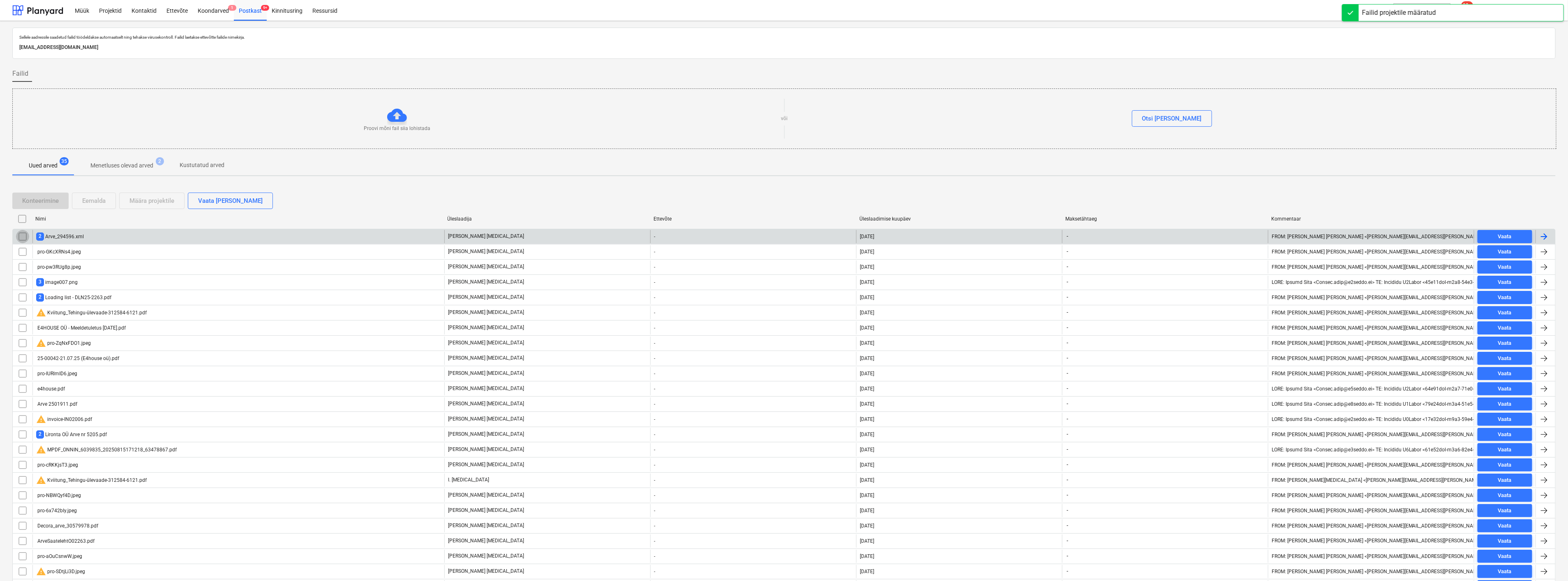
click at [20, 233] on input "checkbox" at bounding box center [23, 237] width 13 height 13
click at [88, 202] on div "Eemalda" at bounding box center [94, 201] width 23 height 11
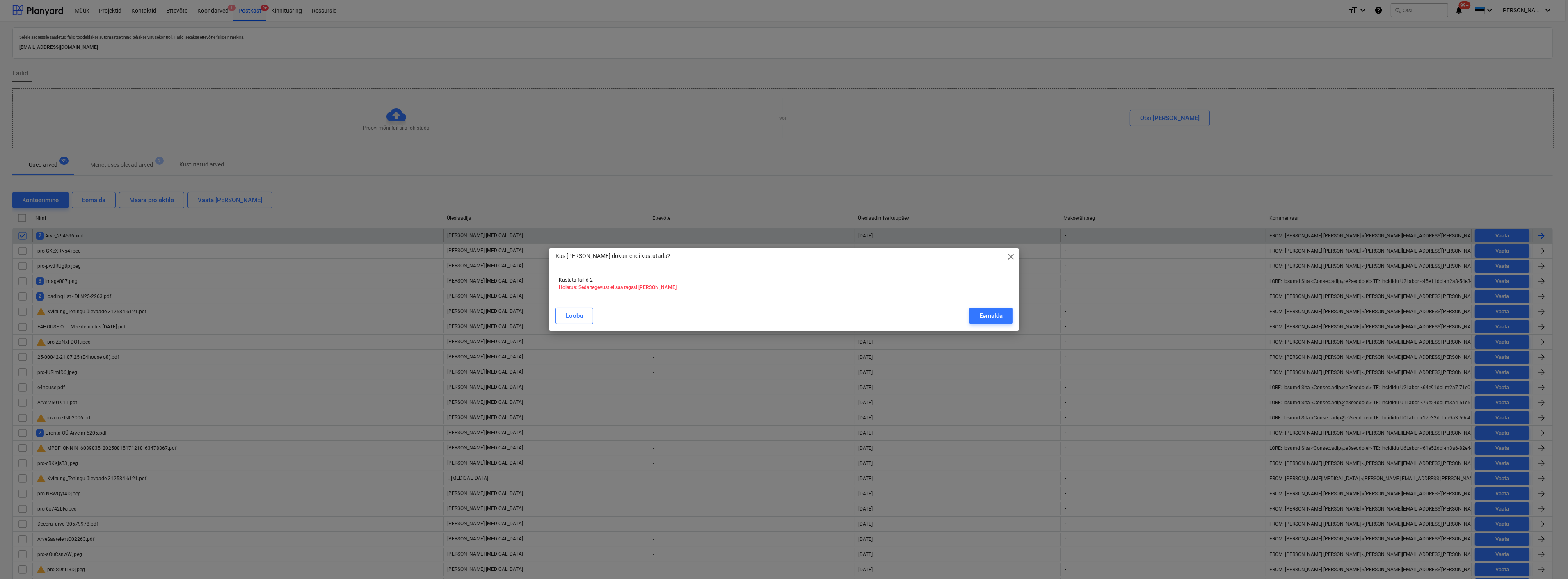
click at [1013, 257] on span "close" at bounding box center [1011, 257] width 10 height 10
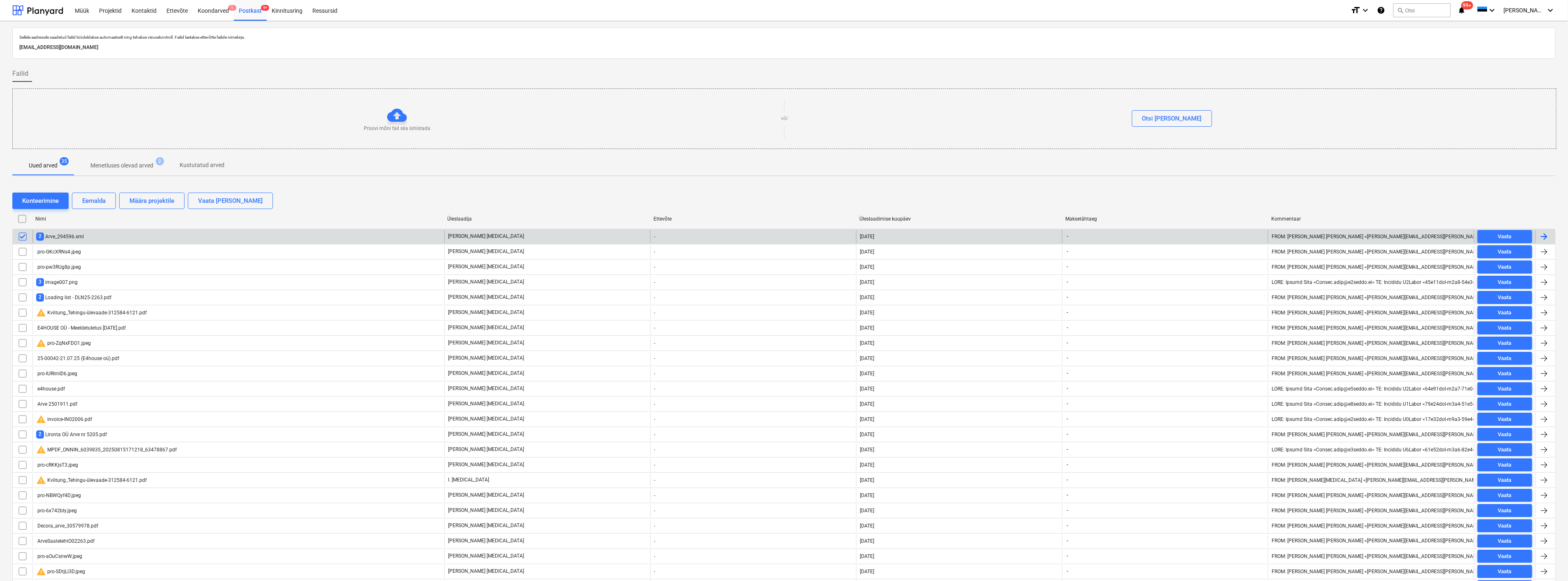
click at [159, 237] on div "2 Arve_294596.xml" at bounding box center [238, 237] width 412 height 13
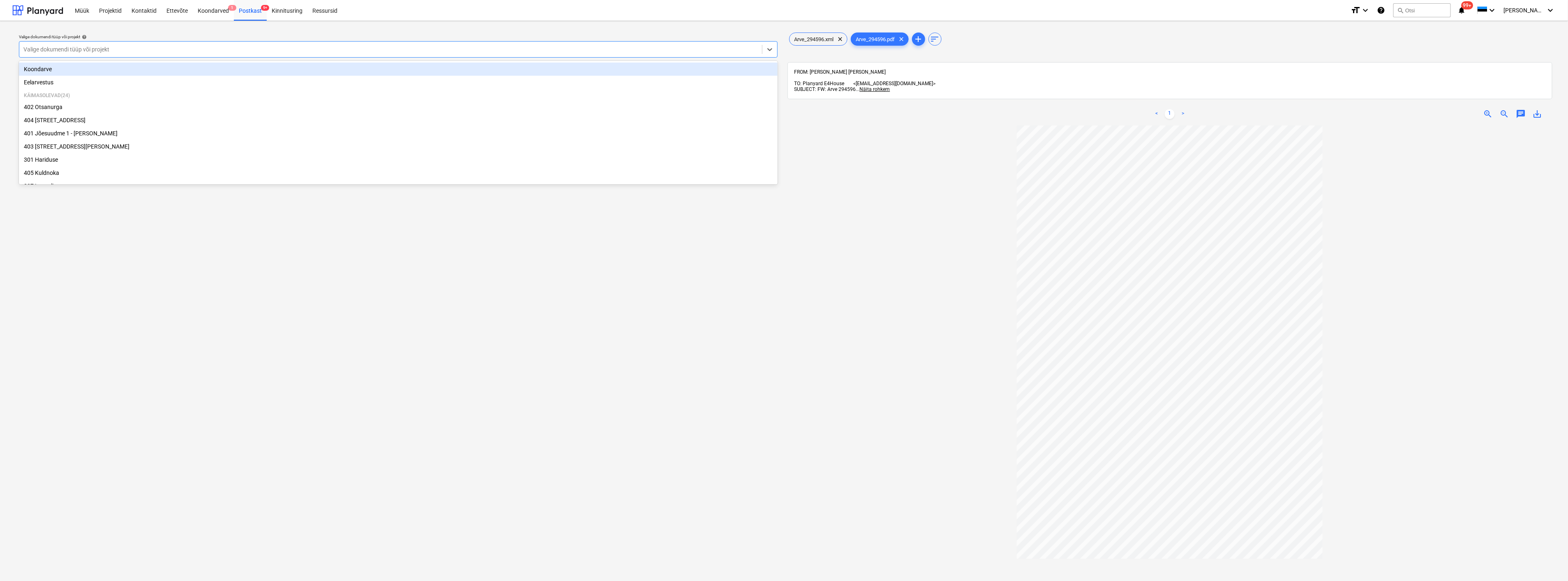
click at [406, 49] on div at bounding box center [390, 49] width 734 height 8
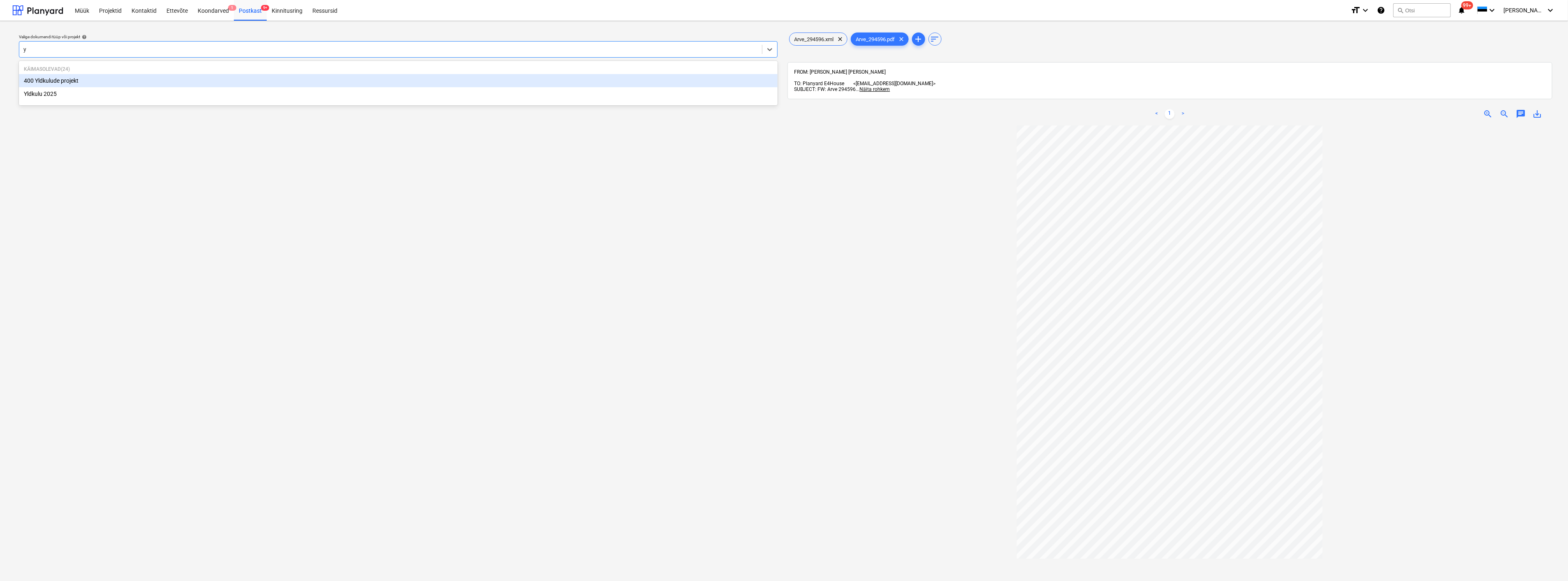
type input "yl"
click at [245, 96] on div "Yldkulu 2025" at bounding box center [398, 94] width 759 height 13
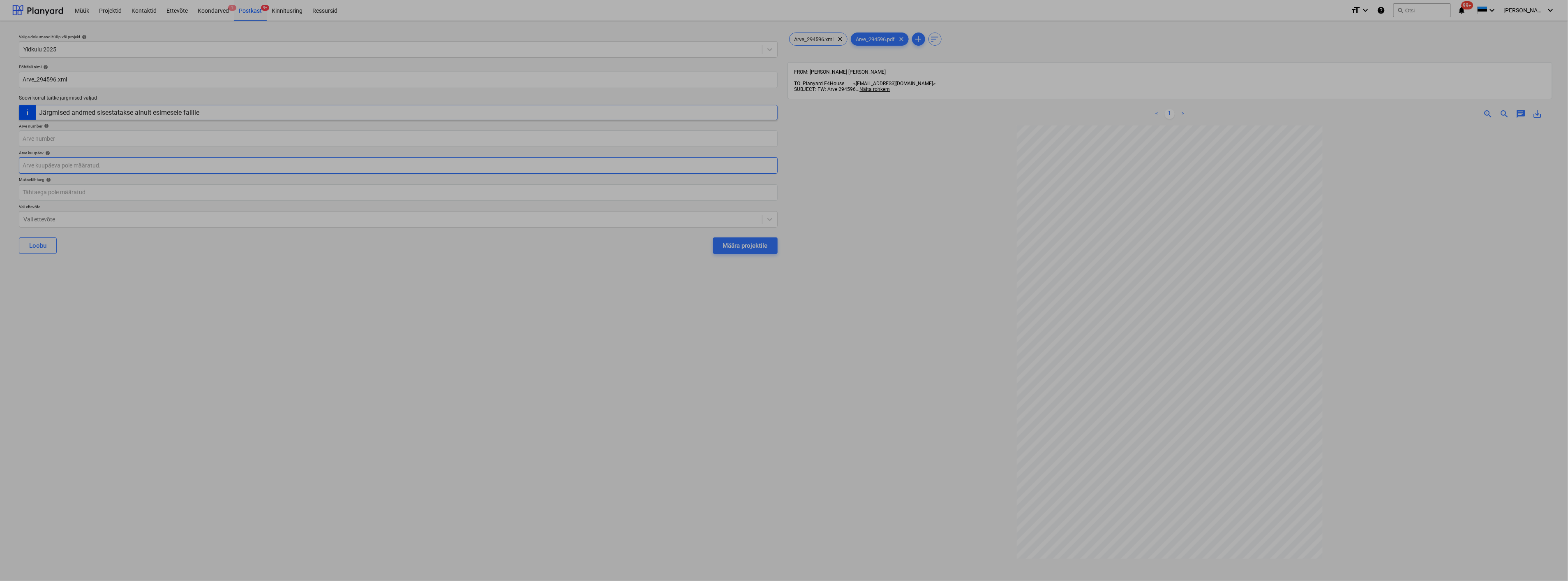
click at [192, 165] on body "Müük Projektid Kontaktid Ettevõte Koondarved 1 Postkast 9+ Kinnitusring Ressurs…" at bounding box center [784, 290] width 1568 height 581
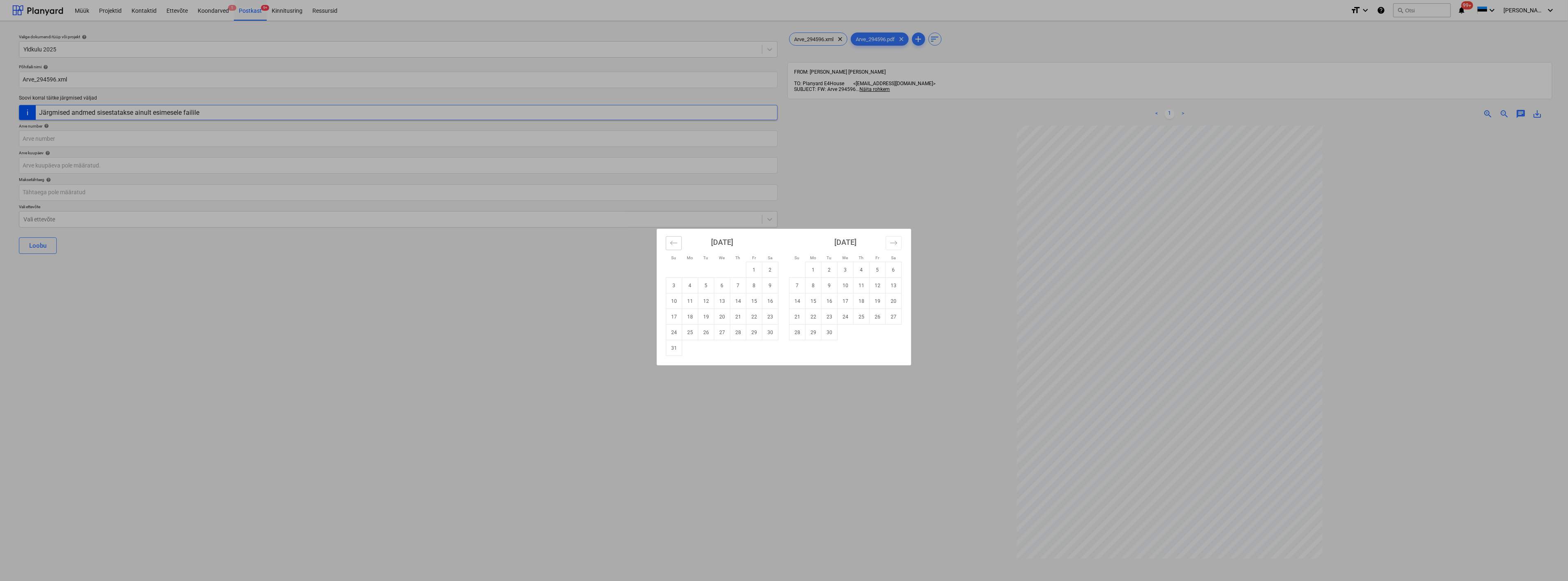
click at [673, 245] on icon "Move backward to switch to the previous month." at bounding box center [673, 242] width 7 height 4
click at [715, 311] on td "23" at bounding box center [722, 317] width 16 height 16
type input "[DATE]"
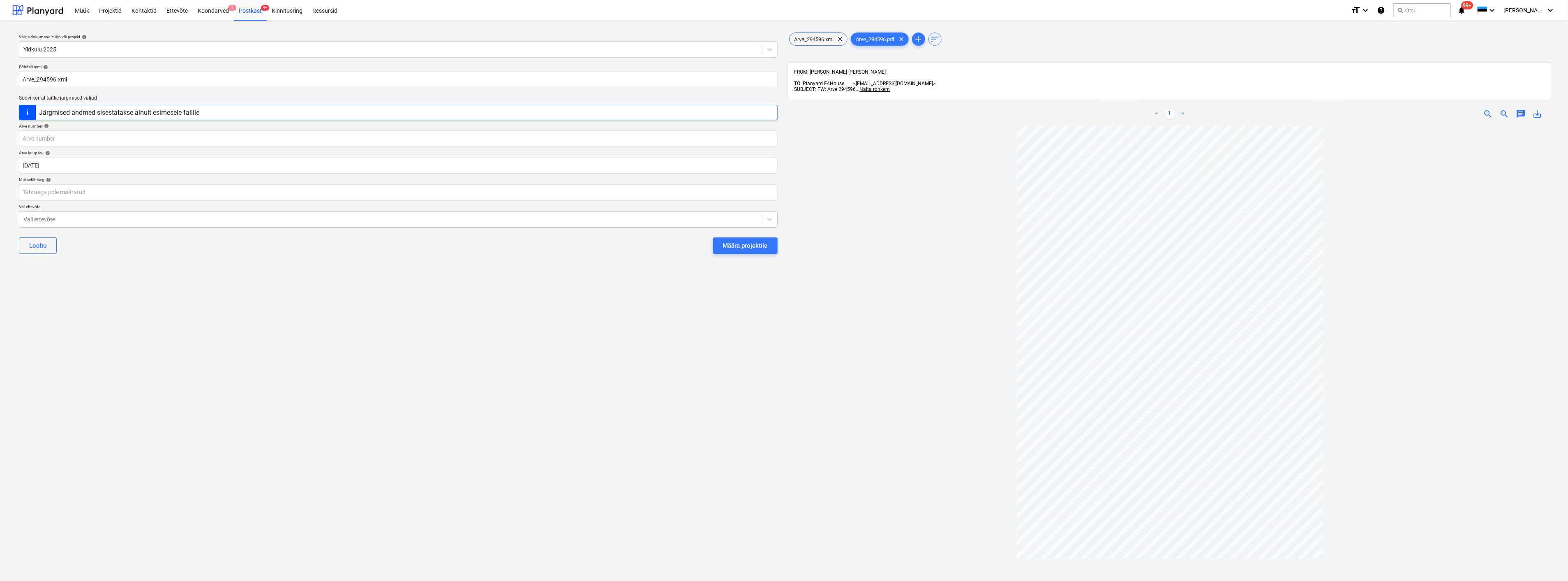
click at [321, 218] on div at bounding box center [390, 218] width 734 height 8
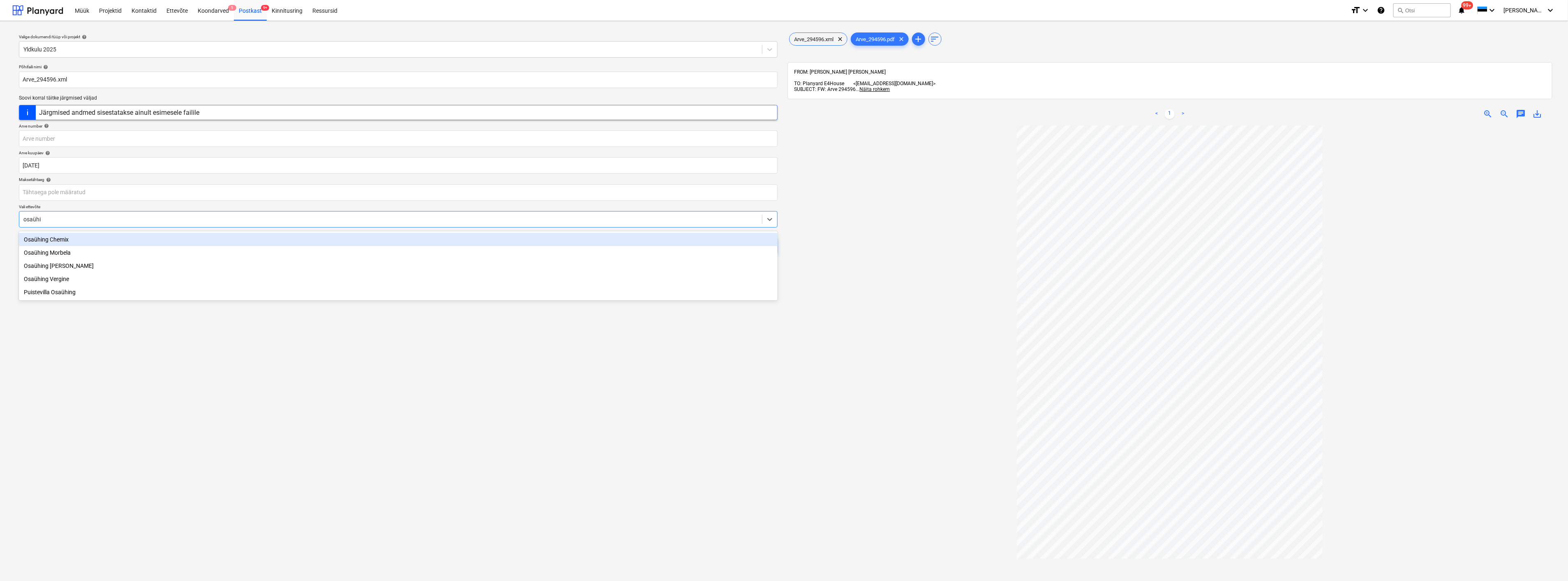
type input "osaühin"
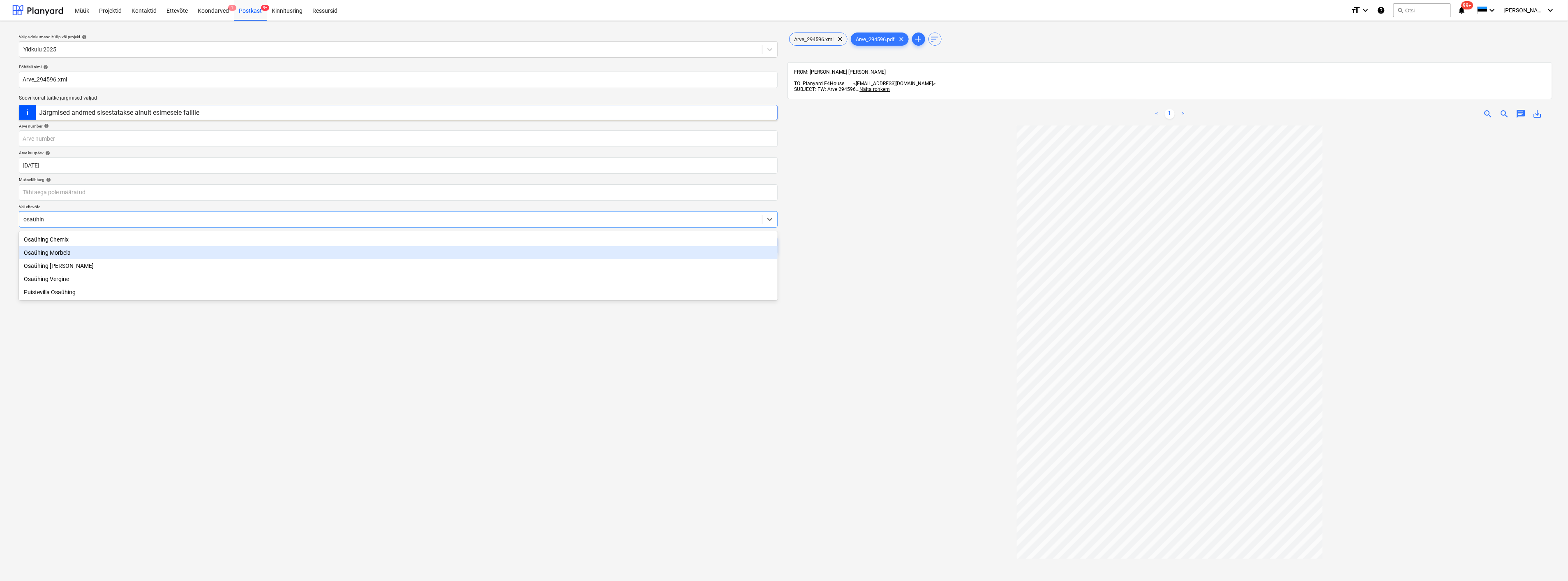
click at [84, 254] on div "Osaühing Morbela" at bounding box center [398, 253] width 759 height 13
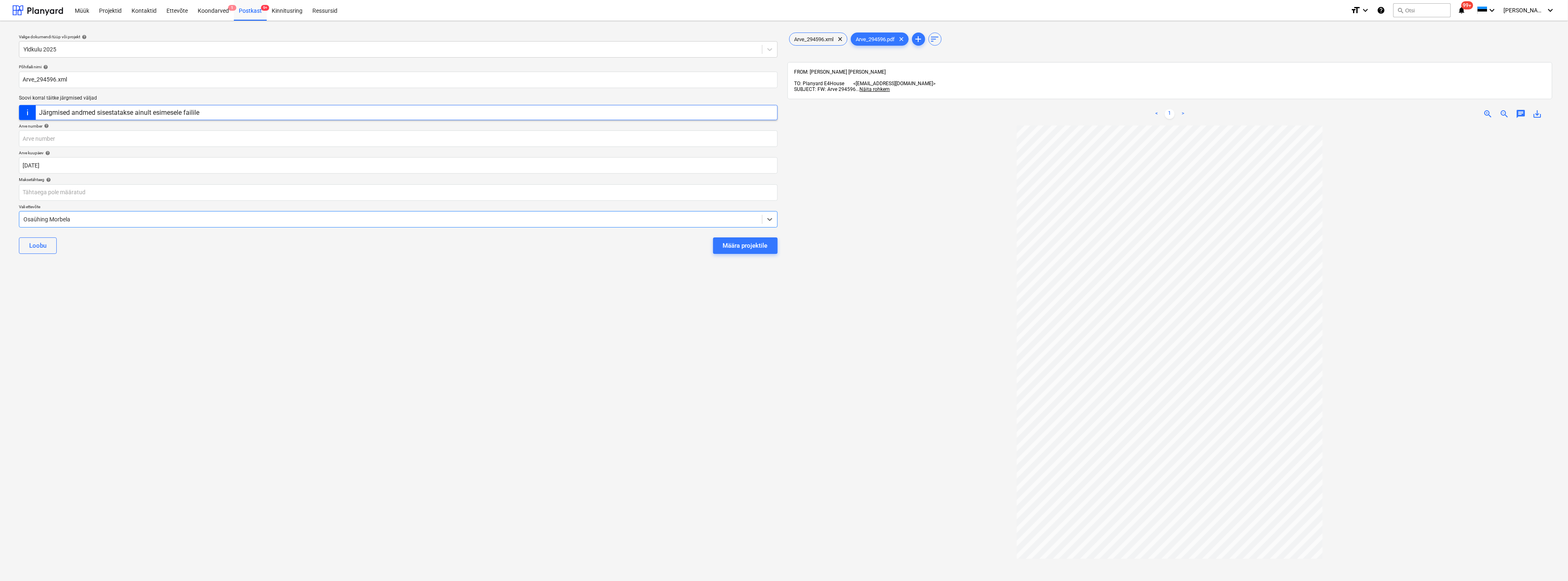
click at [751, 245] on div "Määra projektile" at bounding box center [745, 246] width 45 height 11
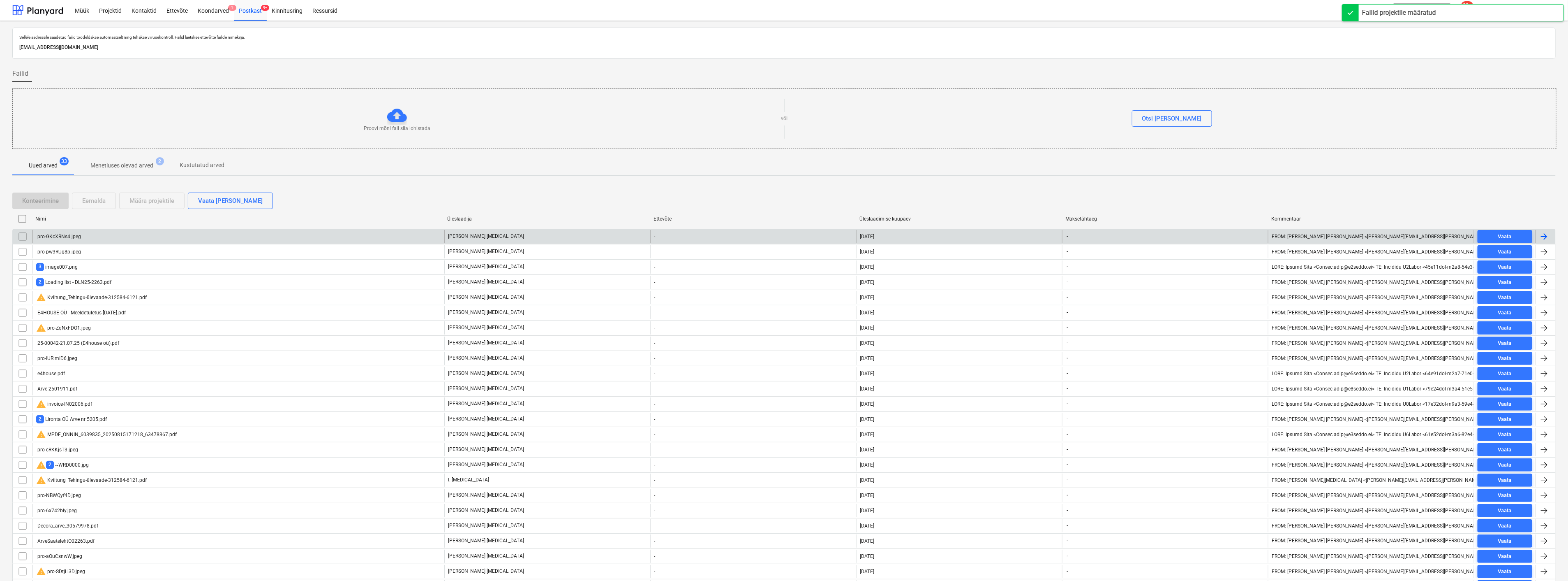
click at [187, 236] on div "pro-GKcXRNs4.jpeg" at bounding box center [238, 237] width 412 height 13
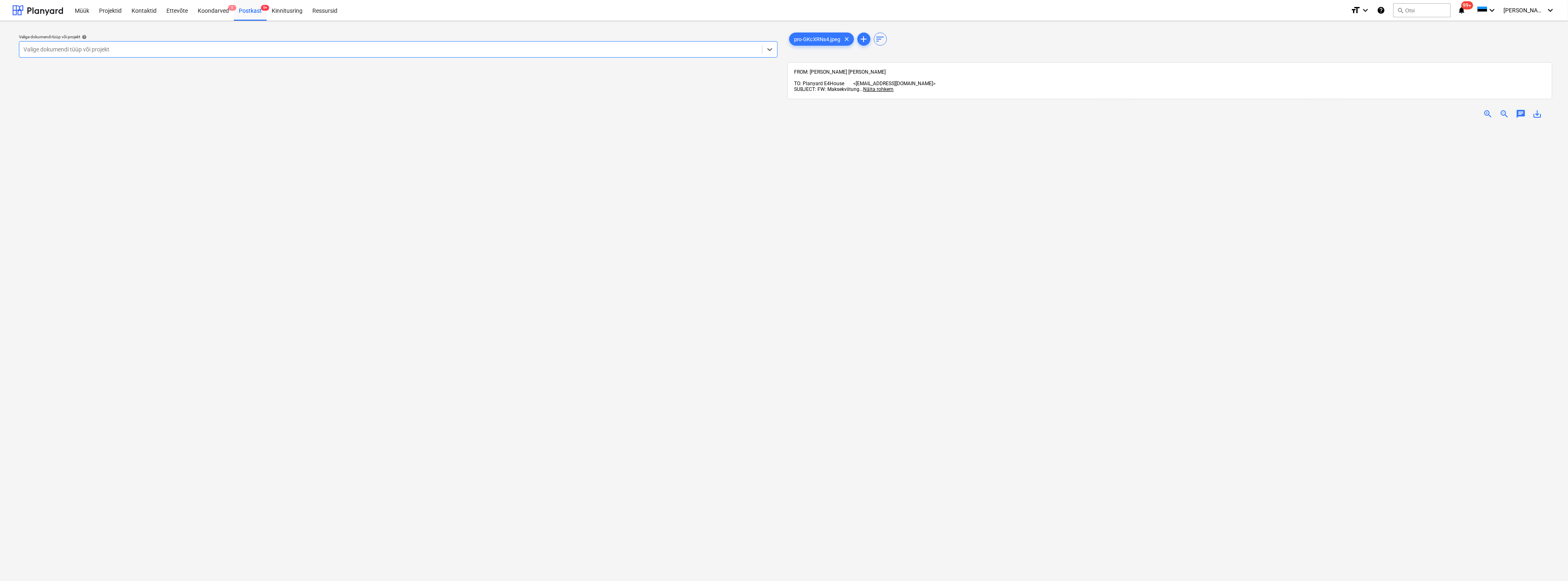
click at [1502, 109] on span "zoom_out" at bounding box center [1505, 114] width 10 height 10
click at [146, 49] on div at bounding box center [390, 49] width 734 height 8
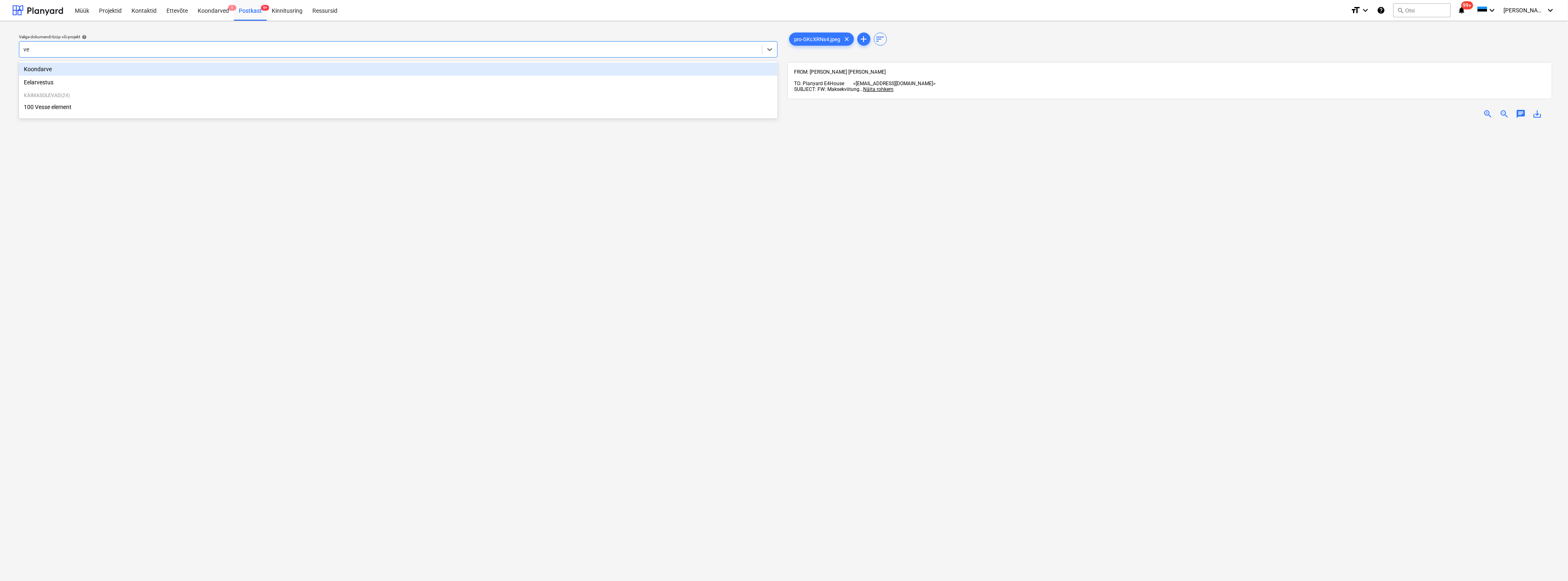
type input "ves"
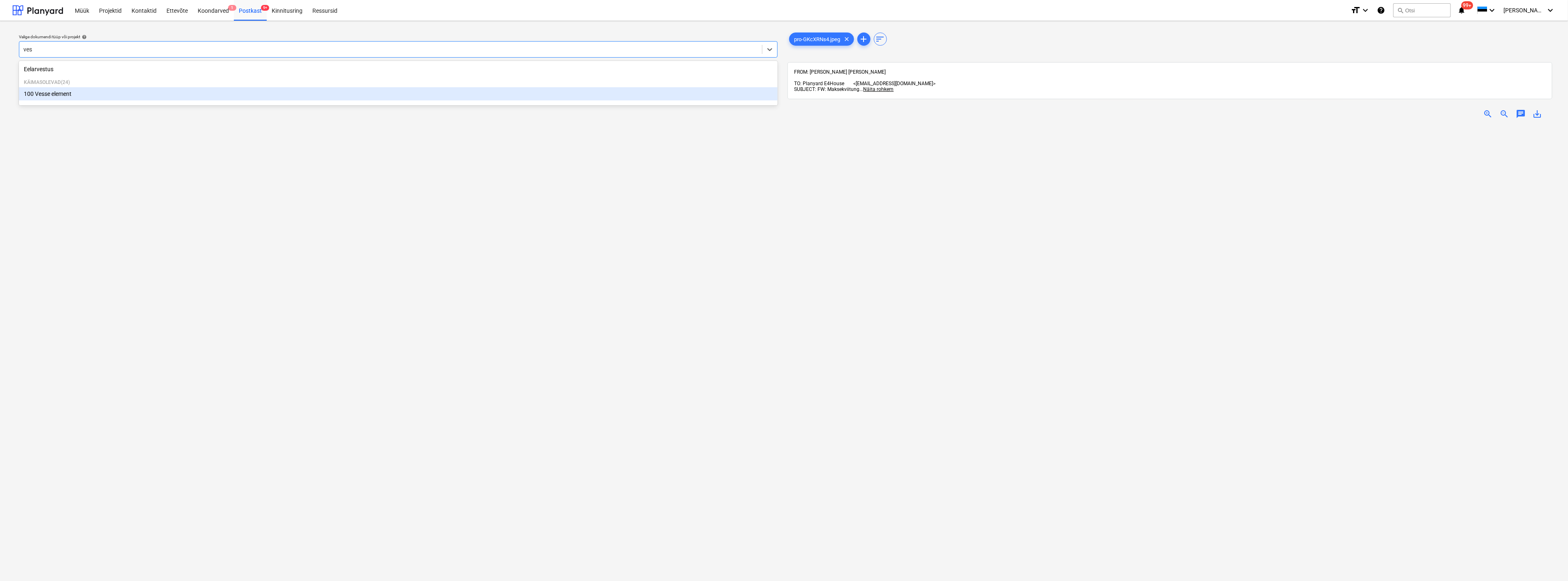
click at [103, 95] on div "100 Vesse element" at bounding box center [398, 94] width 759 height 13
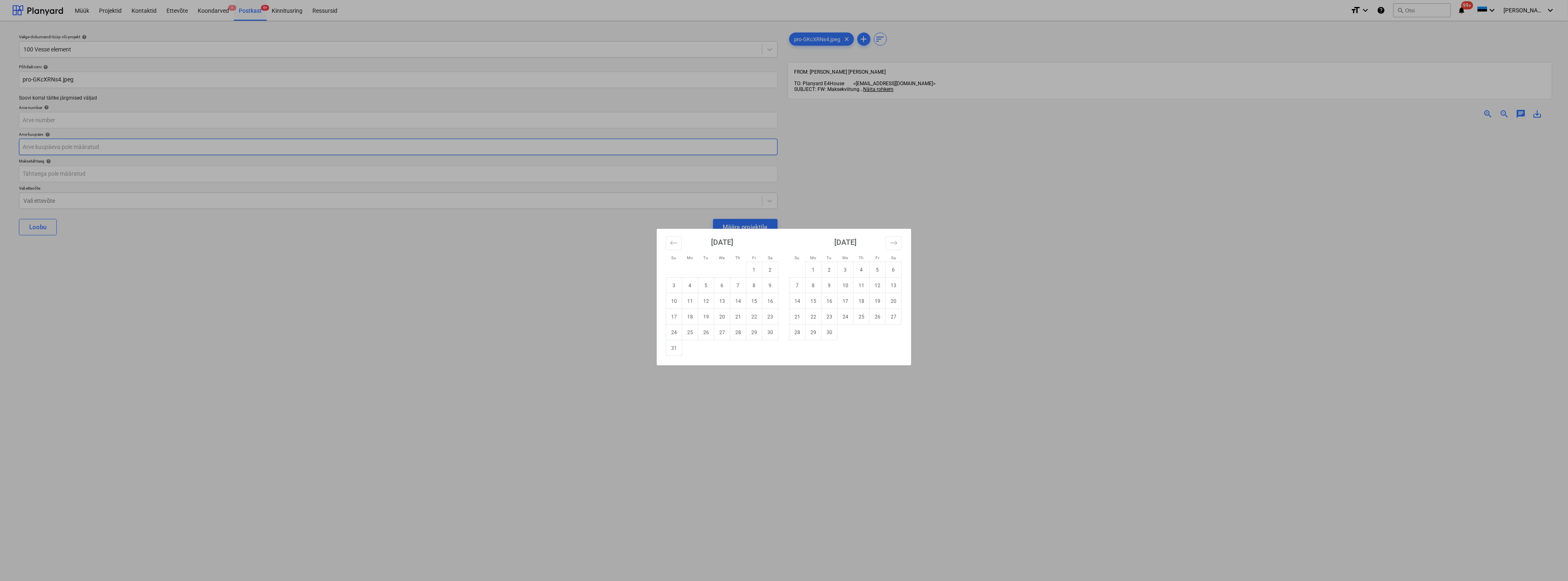
click at [99, 147] on body "Müük Projektid Kontaktid Ettevõte Koondarved 1 Postkast 9+ Kinnitusring Ressurs…" at bounding box center [784, 290] width 1568 height 581
click at [724, 297] on td "13" at bounding box center [722, 301] width 16 height 16
type input "[DATE]"
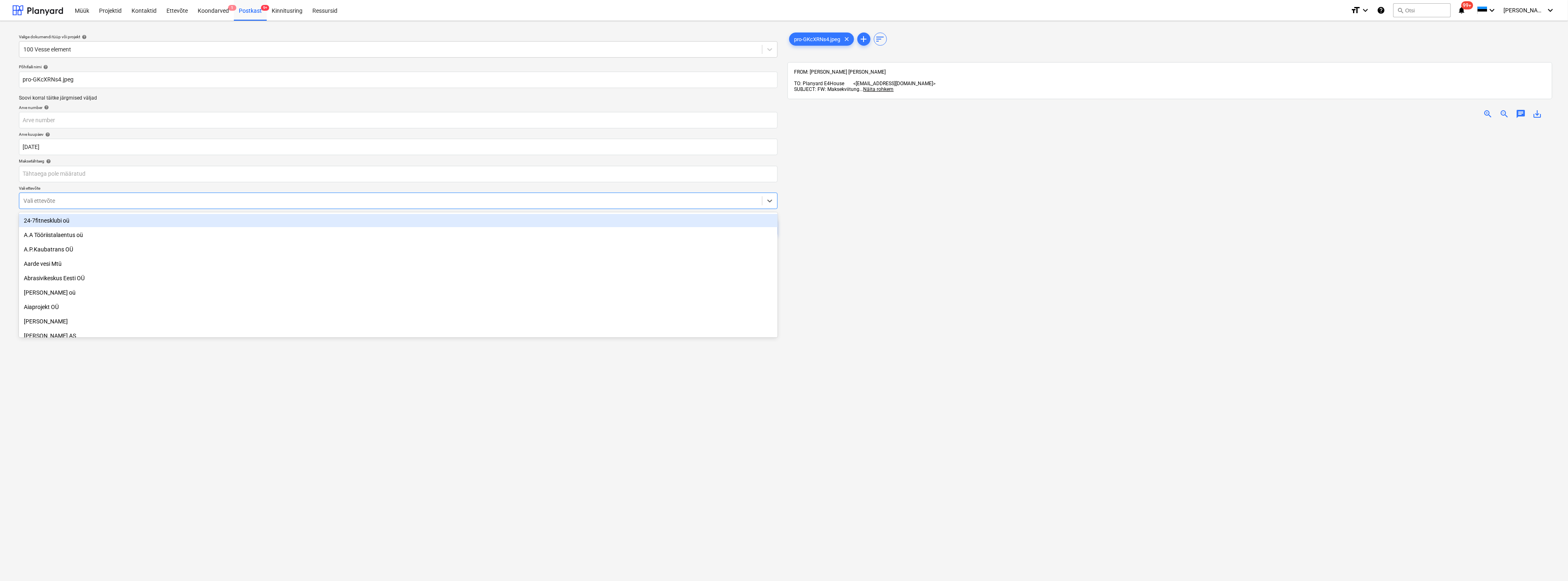
click at [99, 200] on div at bounding box center [390, 200] width 734 height 8
type input "bau"
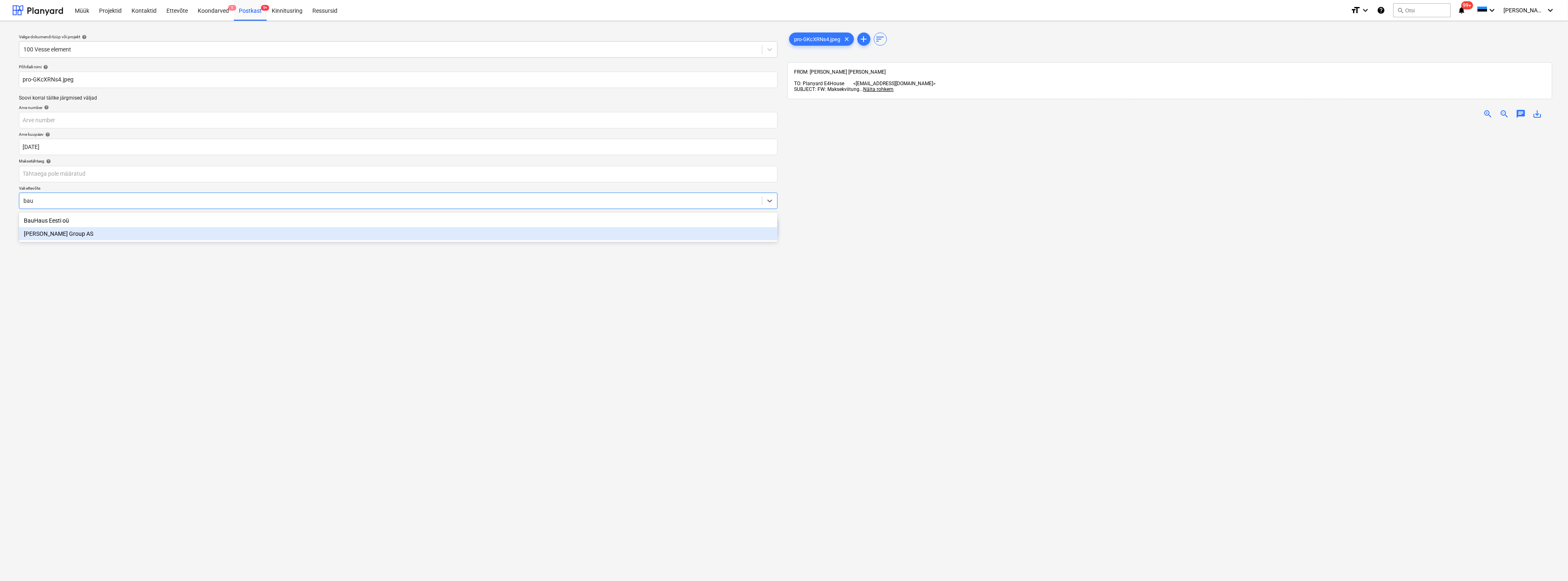
click at [79, 236] on div "[PERSON_NAME] Group AS" at bounding box center [398, 234] width 759 height 13
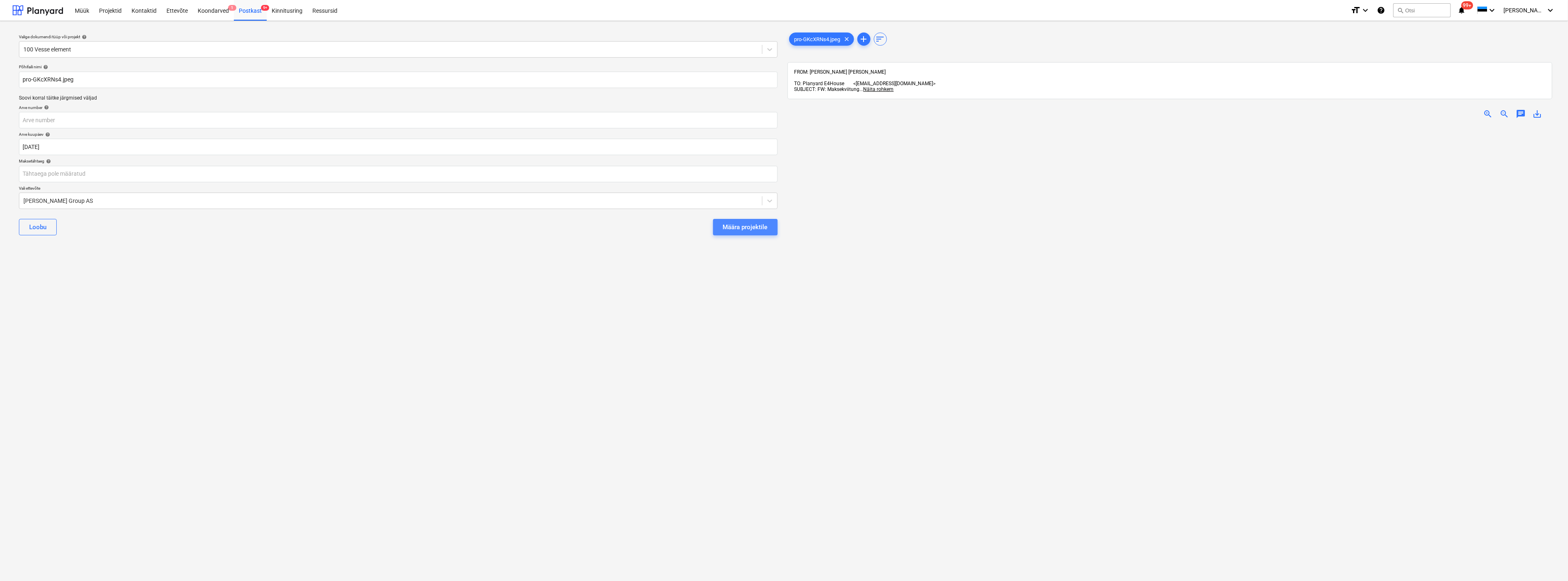
click at [756, 229] on div "Määra projektile" at bounding box center [745, 227] width 45 height 11
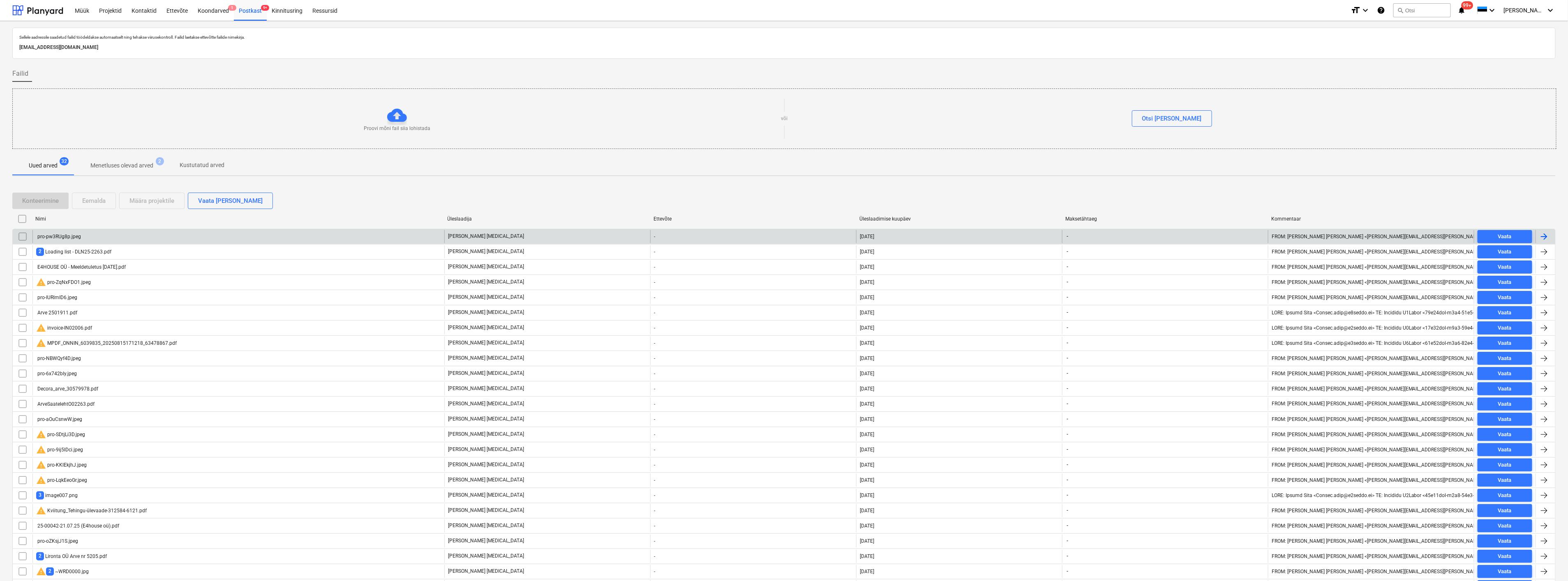
click at [90, 236] on div "pro-pw3RUg8p.jpeg" at bounding box center [238, 237] width 412 height 13
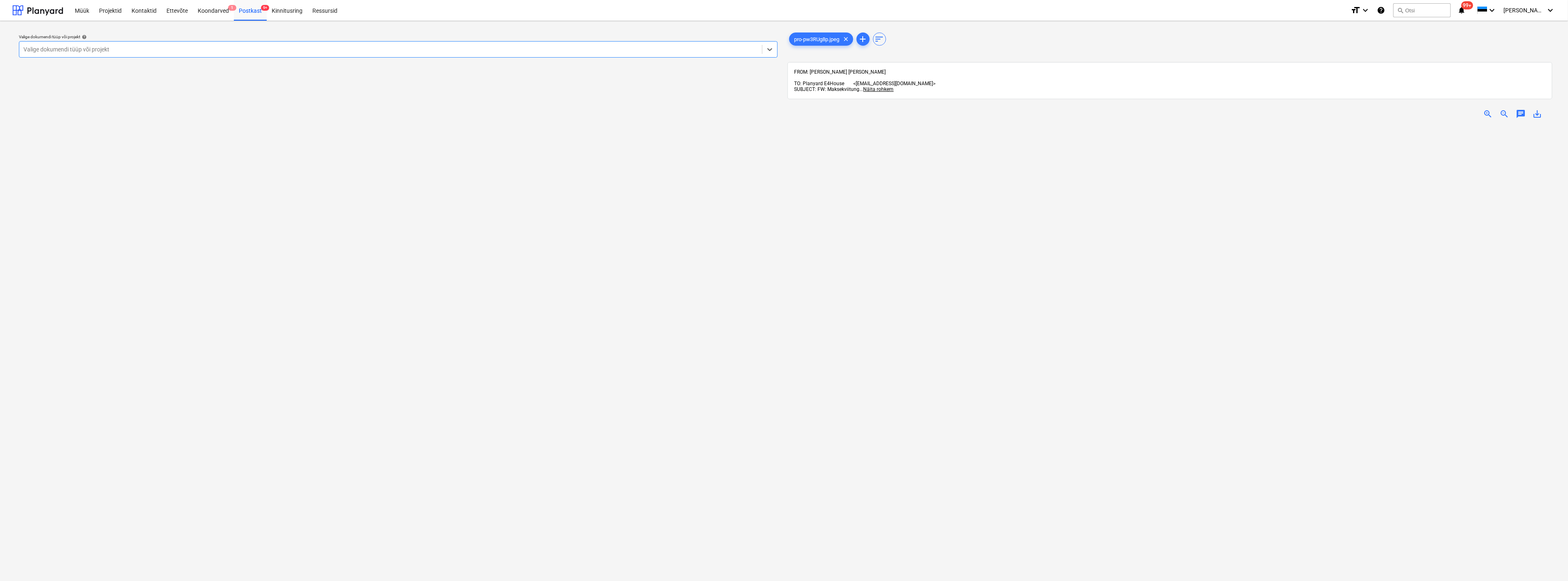
click at [87, 49] on div at bounding box center [390, 49] width 734 height 8
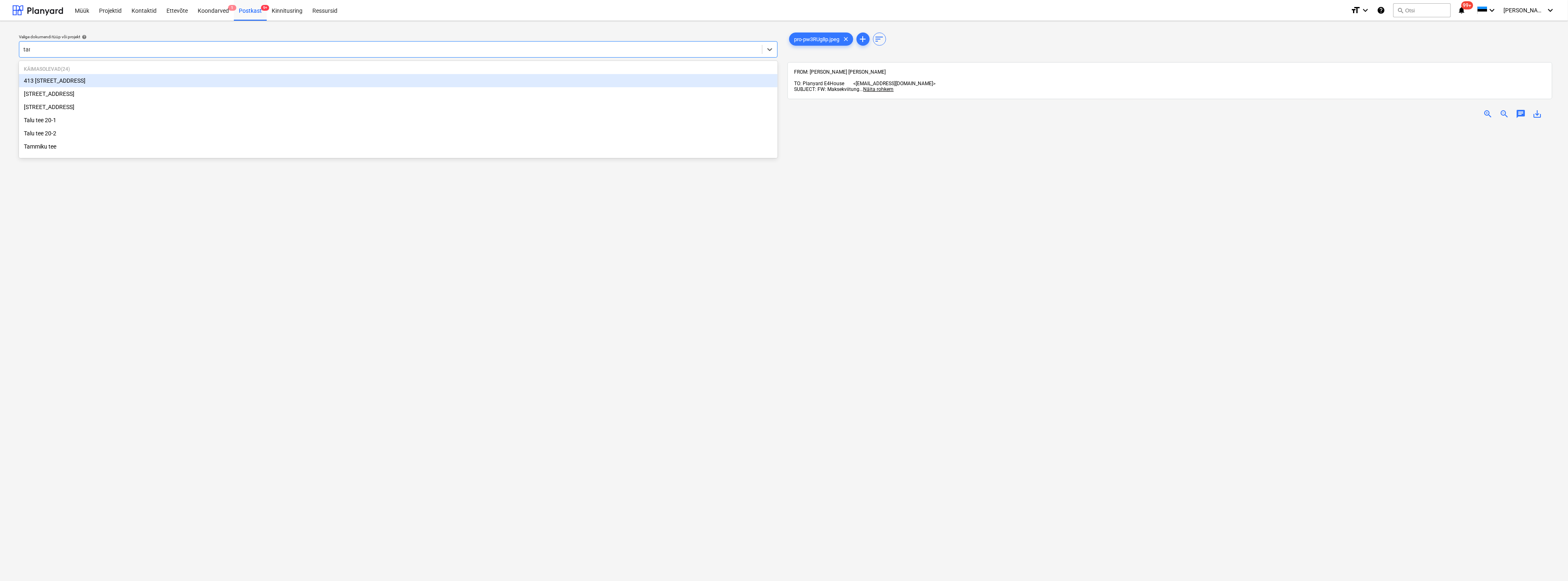
type input "tamm"
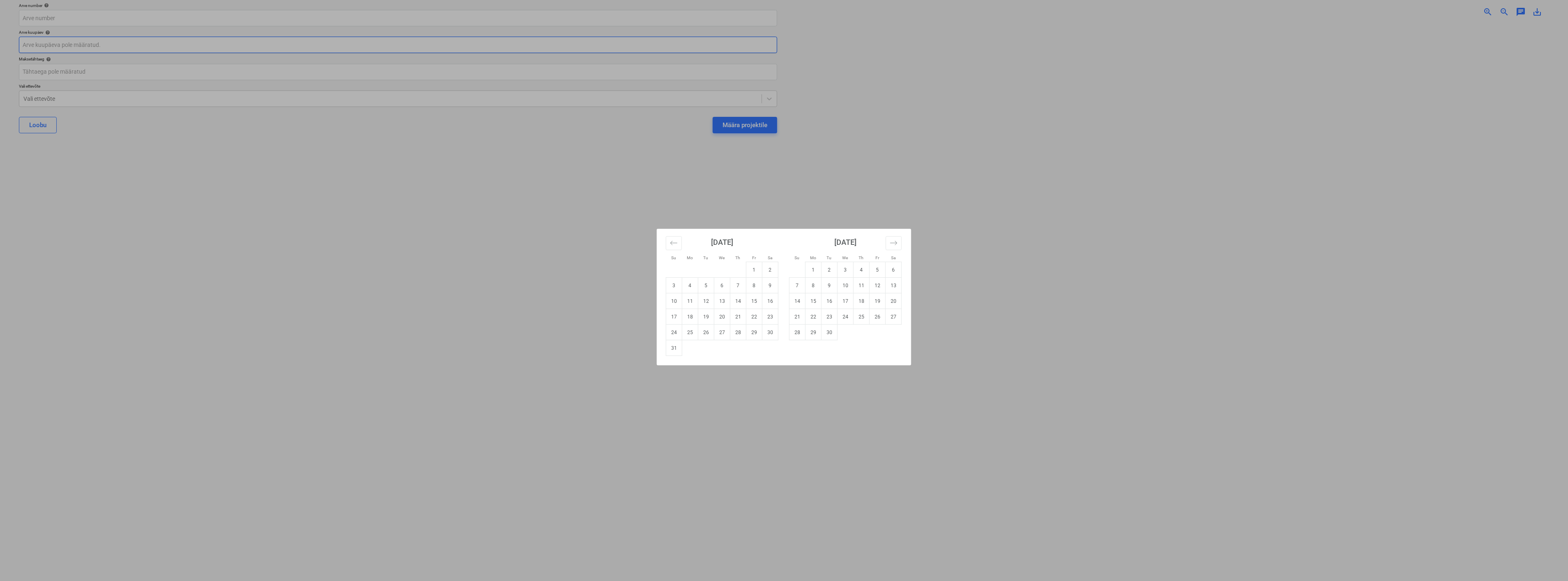
scroll to position [107, 0]
click at [1150, 257] on div "Su Mo Tu We Th Fr Sa Su Mo Tu We Th Fr Sa [DATE] 1 2 3 4 5 6 7 8 9 10 11 12 13 …" at bounding box center [784, 290] width 1568 height 581
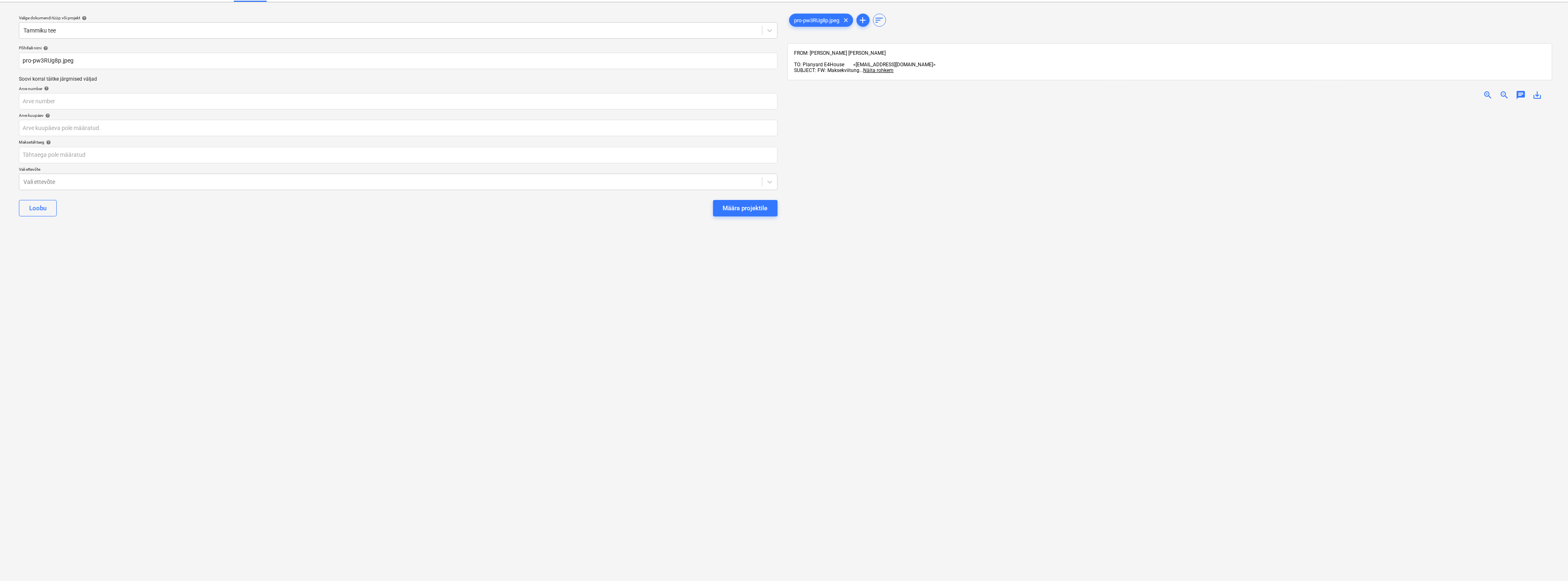
scroll to position [15, 0]
click at [90, 122] on p "Arve kuupäev help" at bounding box center [398, 120] width 759 height 7
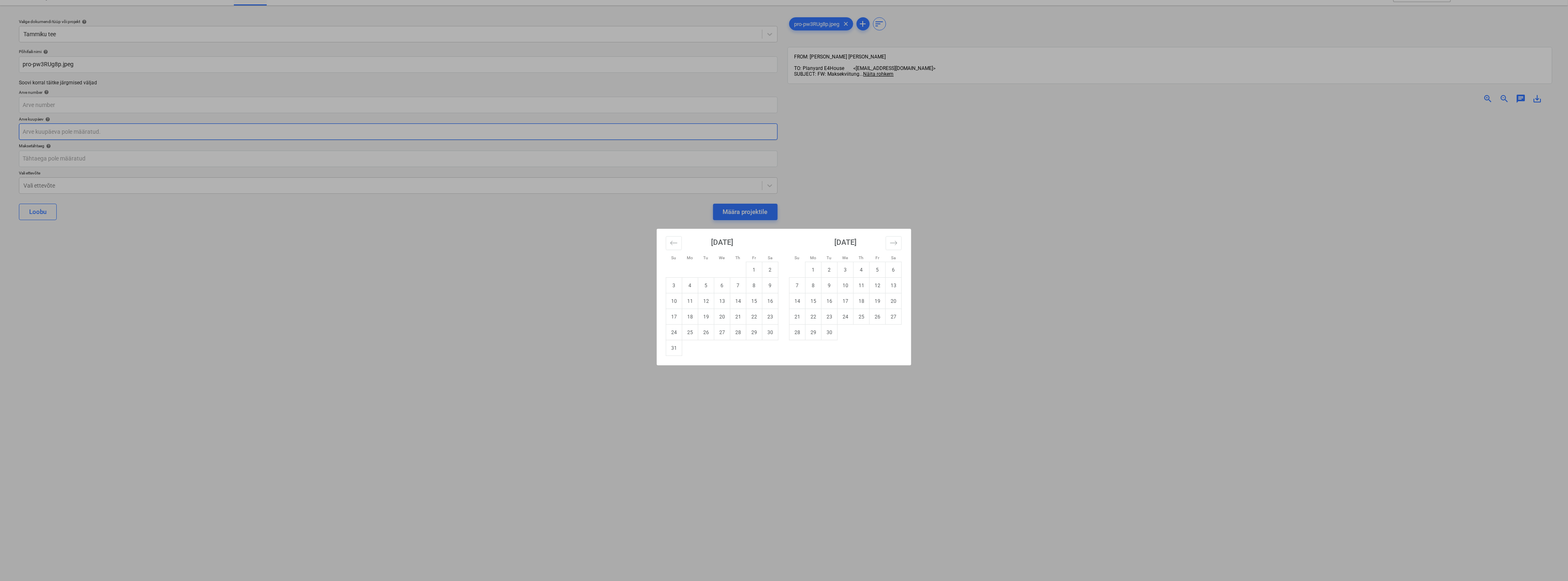
click at [90, 128] on body "Müük Projektid Kontaktid Ettevõte Koondarved 1 Postkast 9+ Kinnitusring Ressurs…" at bounding box center [784, 275] width 1568 height 581
click at [723, 299] on td "13" at bounding box center [722, 301] width 16 height 16
type input "[DATE]"
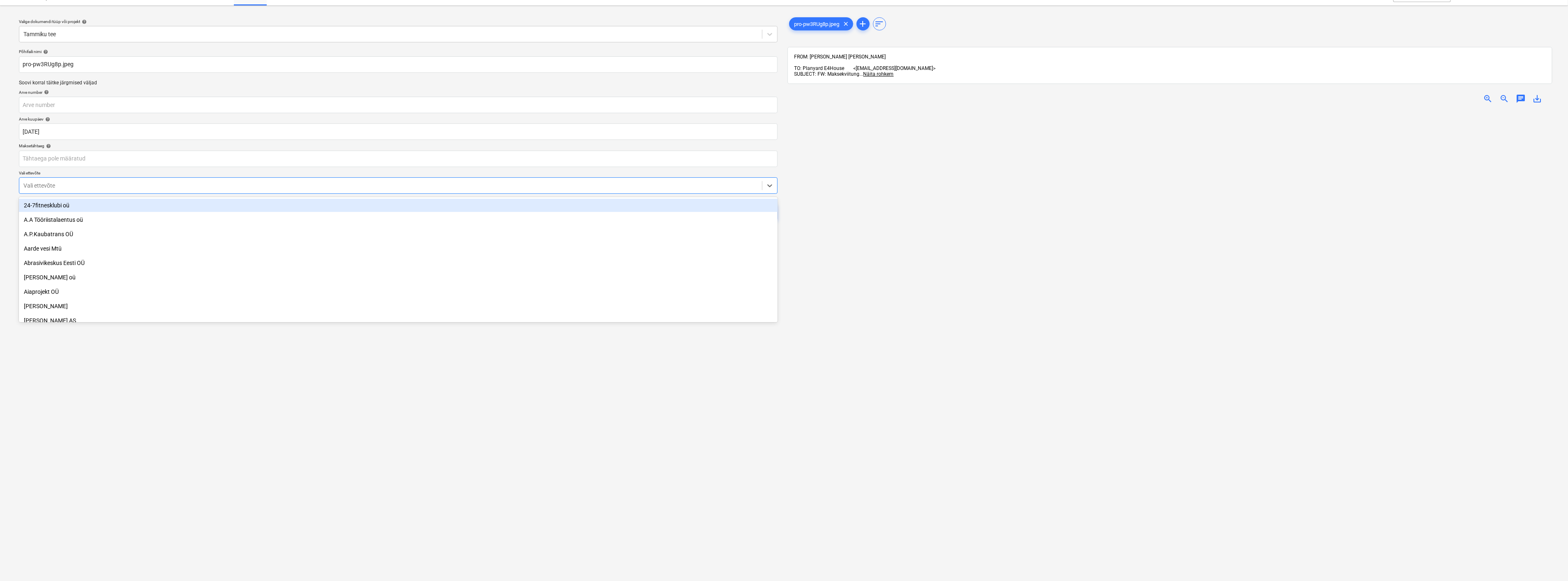
click at [335, 185] on div at bounding box center [390, 185] width 734 height 8
type input "[PERSON_NAME]"
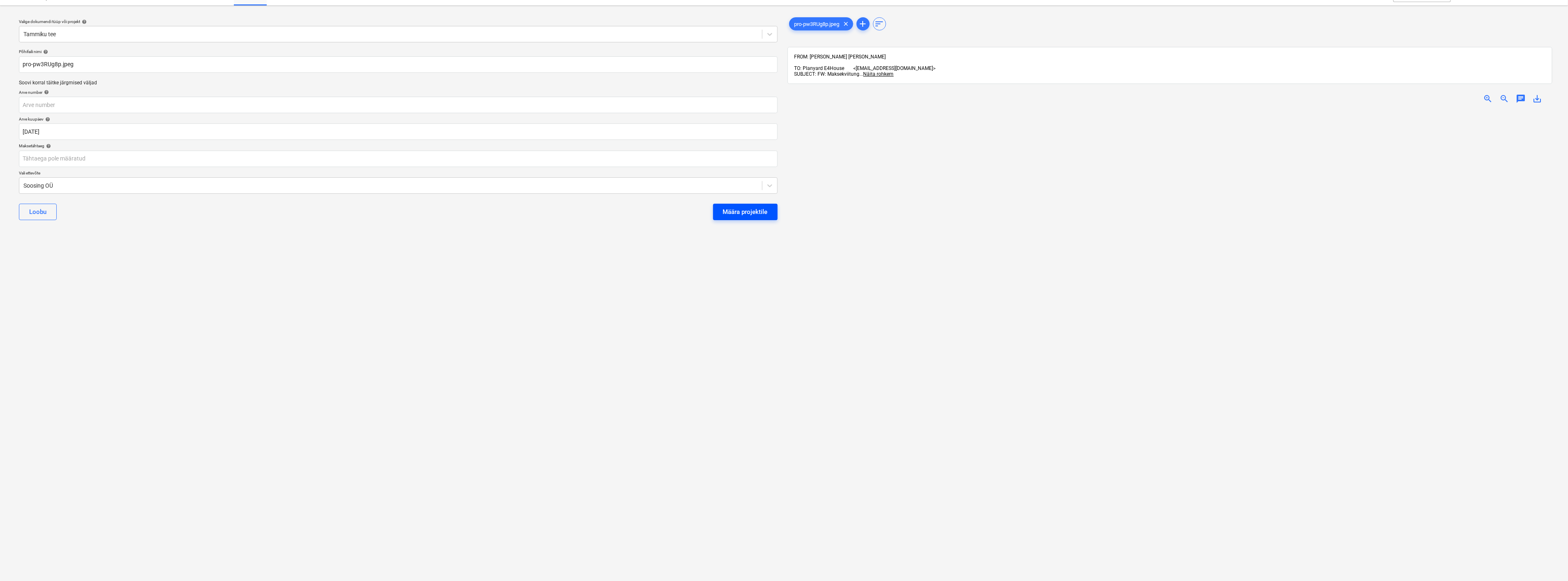
click at [757, 206] on div "Määra projektile" at bounding box center [745, 212] width 45 height 11
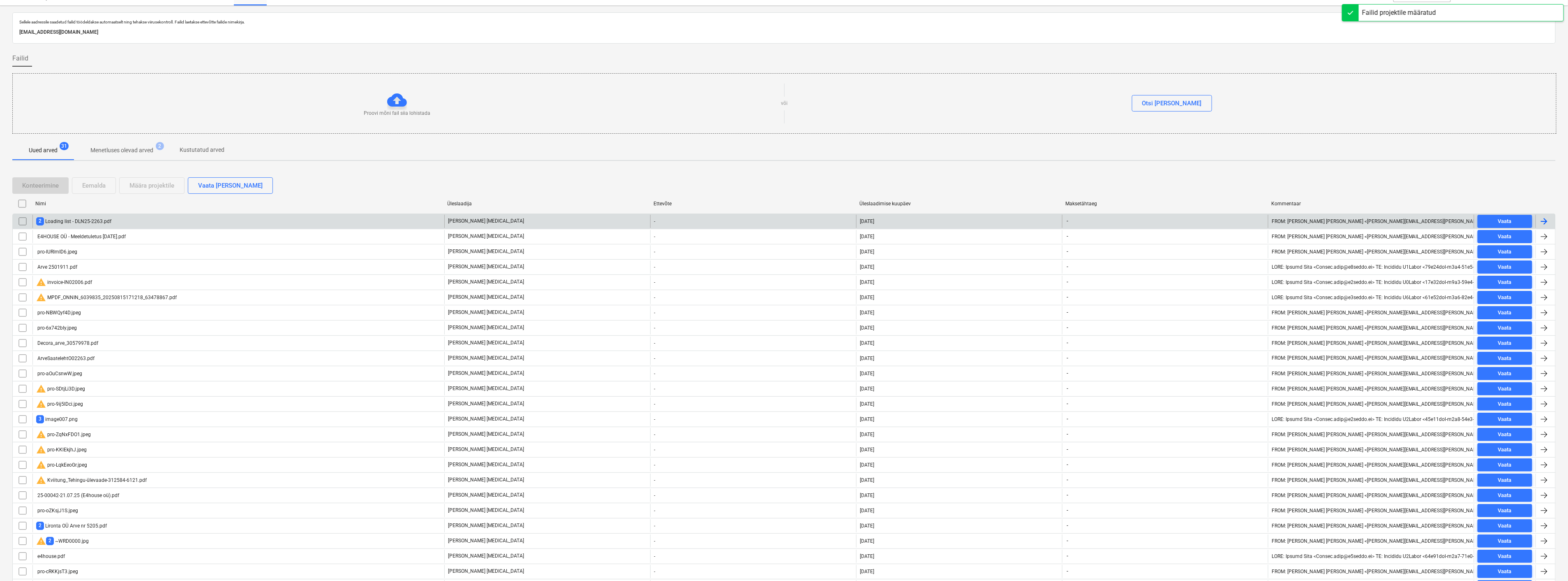
click at [161, 220] on div "2 Loading list - DLN25-2263.pdf" at bounding box center [238, 222] width 412 height 13
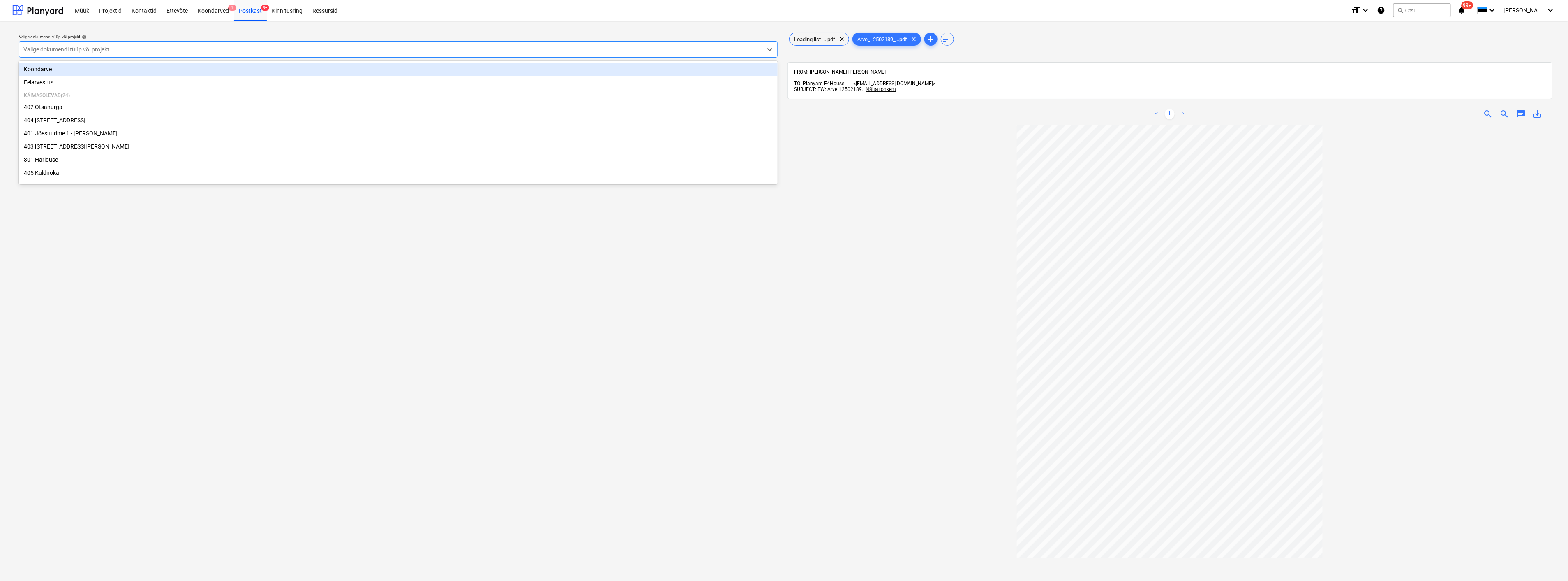
click at [335, 46] on div at bounding box center [390, 49] width 734 height 8
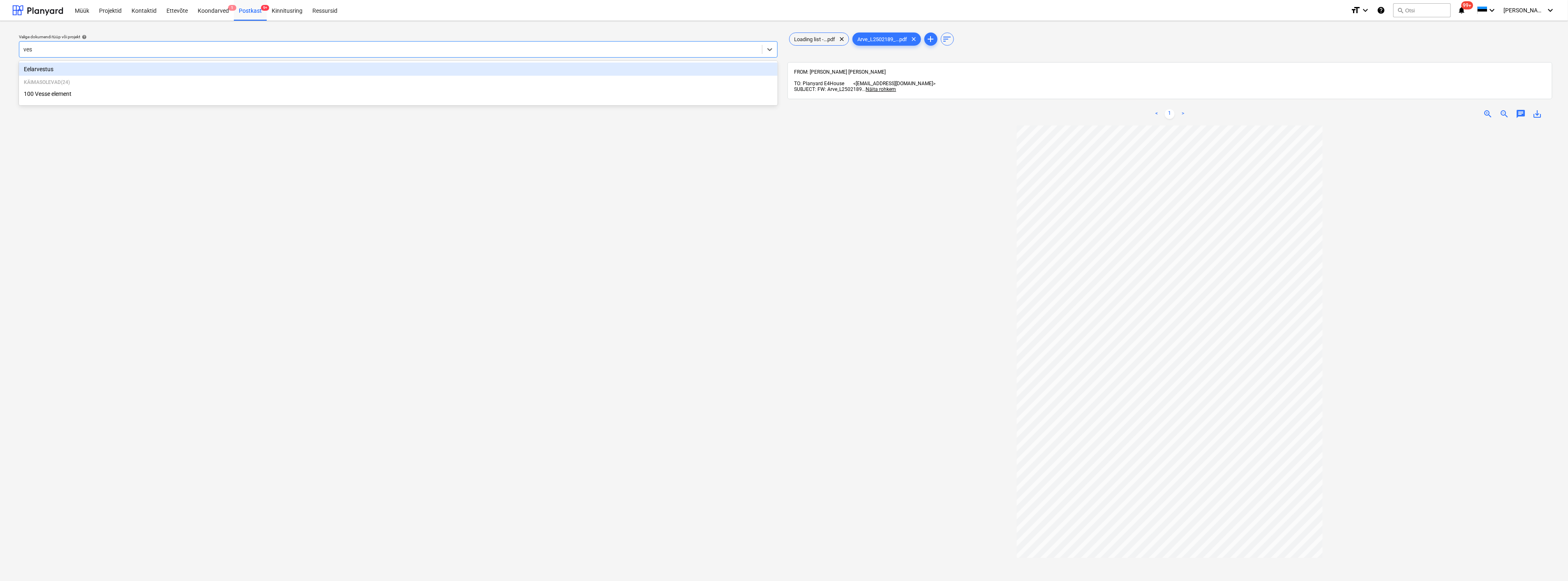
type input "[PERSON_NAME]"
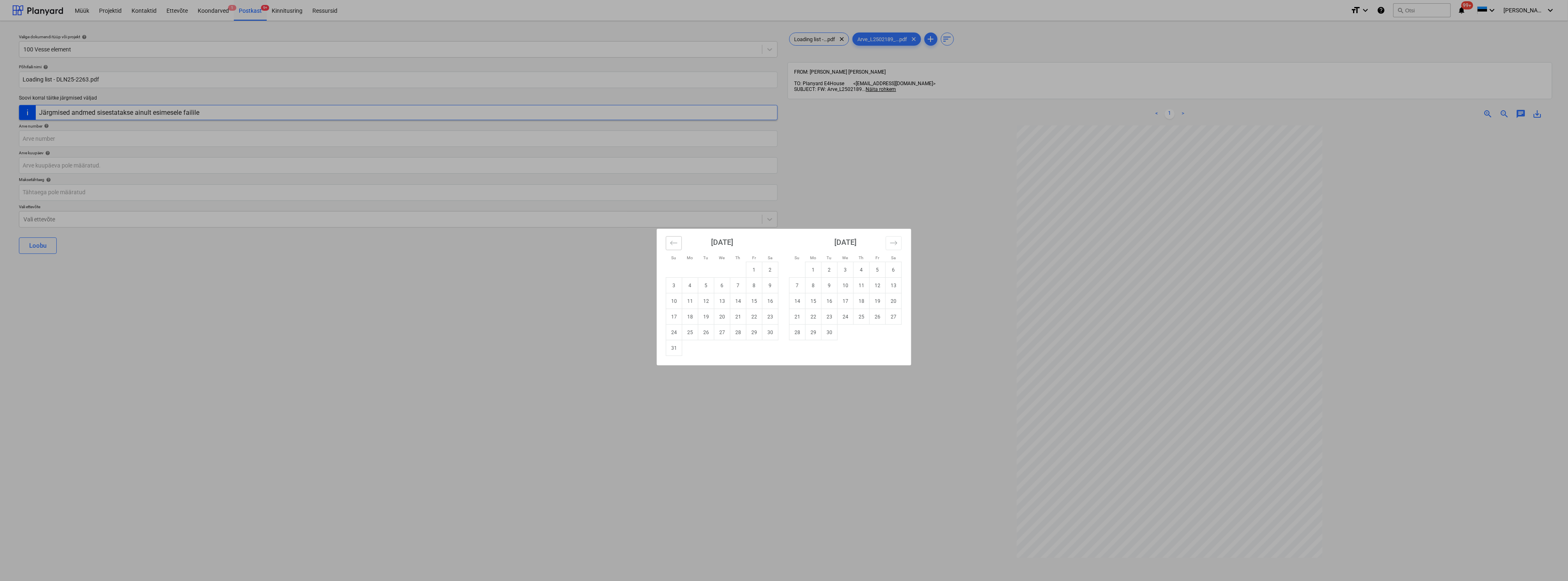
click at [676, 240] on icon "Move backward to switch to the previous month." at bounding box center [674, 243] width 8 height 8
click at [753, 319] on td "25" at bounding box center [754, 317] width 16 height 16
type input "[DATE]"
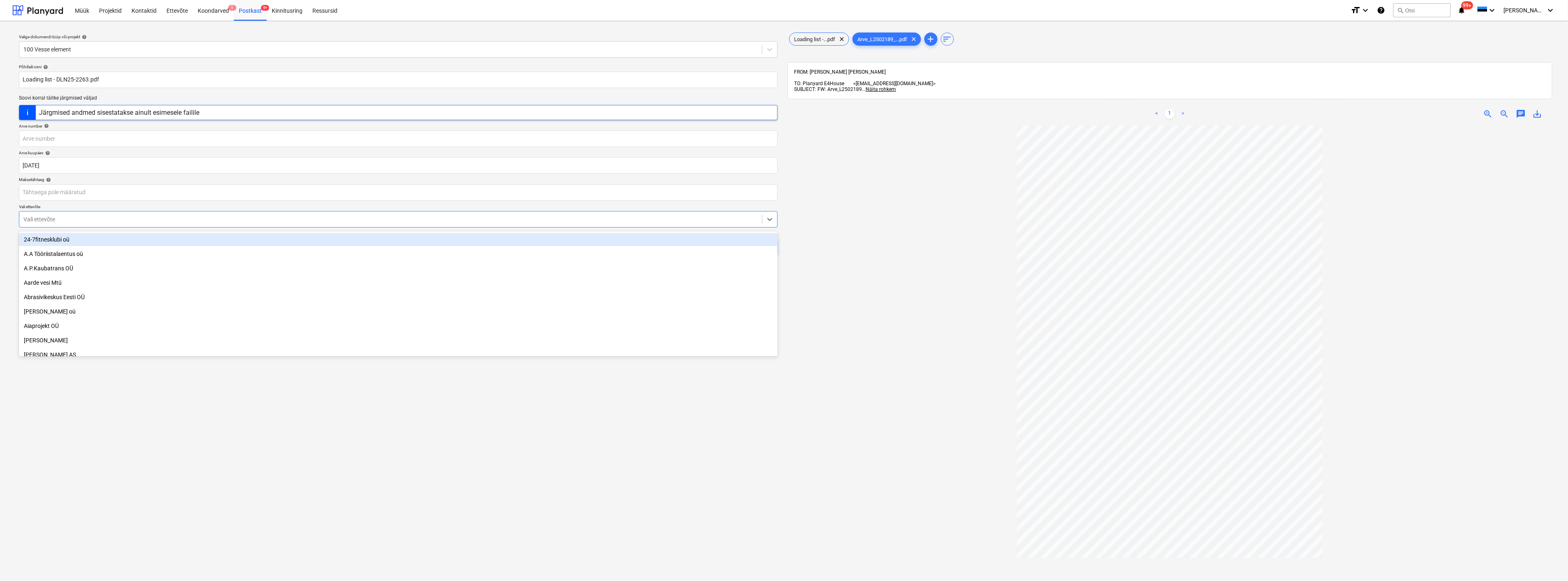
click at [326, 220] on div at bounding box center [390, 218] width 734 height 8
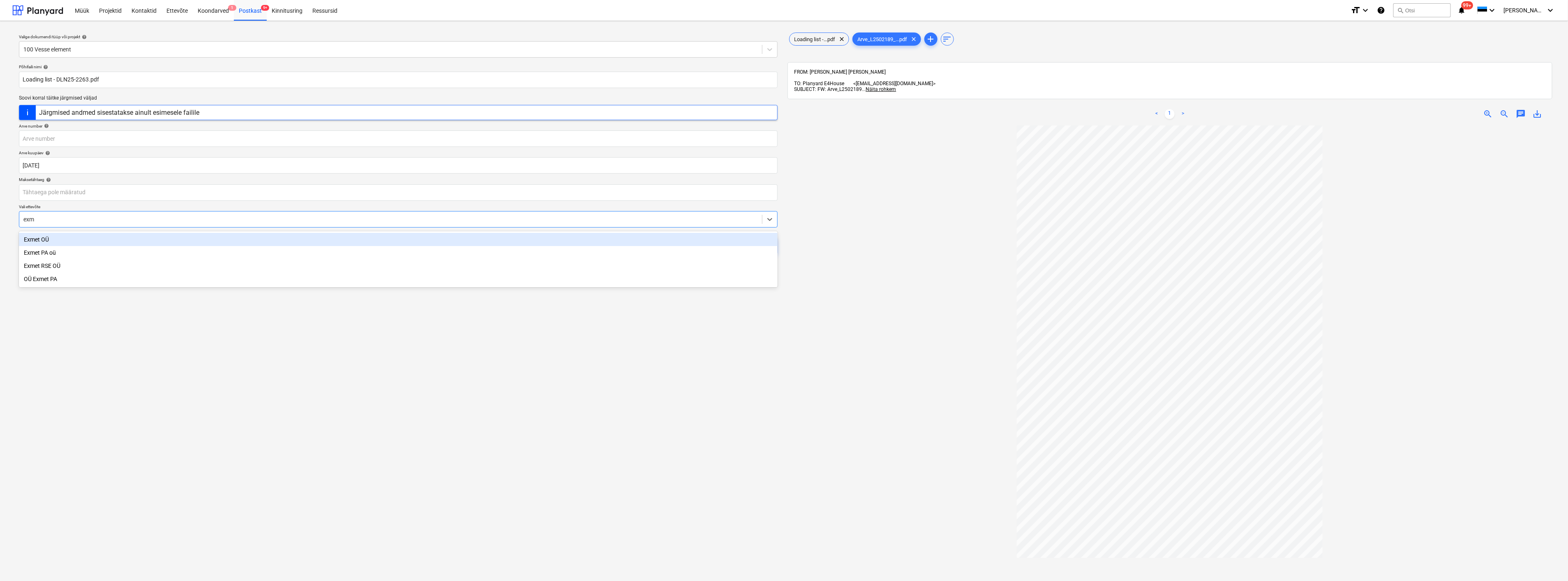
type input "exme"
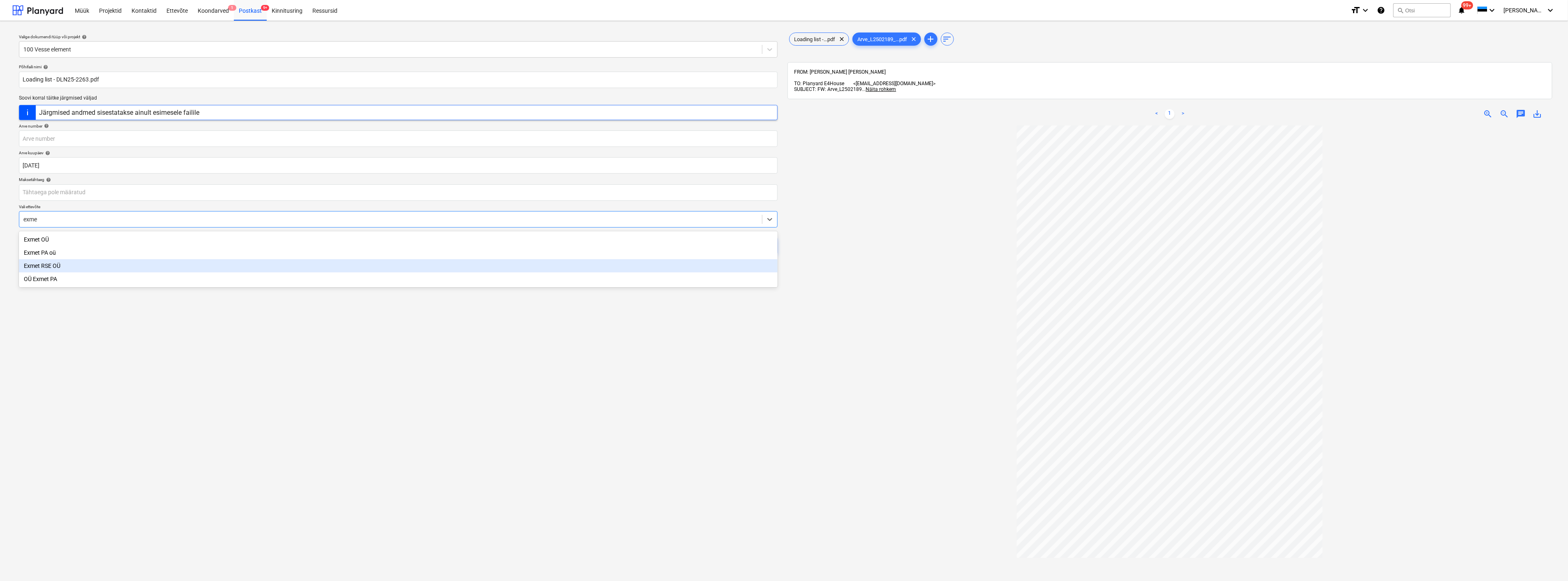
click at [186, 269] on div "Exmet RSE OÜ" at bounding box center [398, 266] width 759 height 13
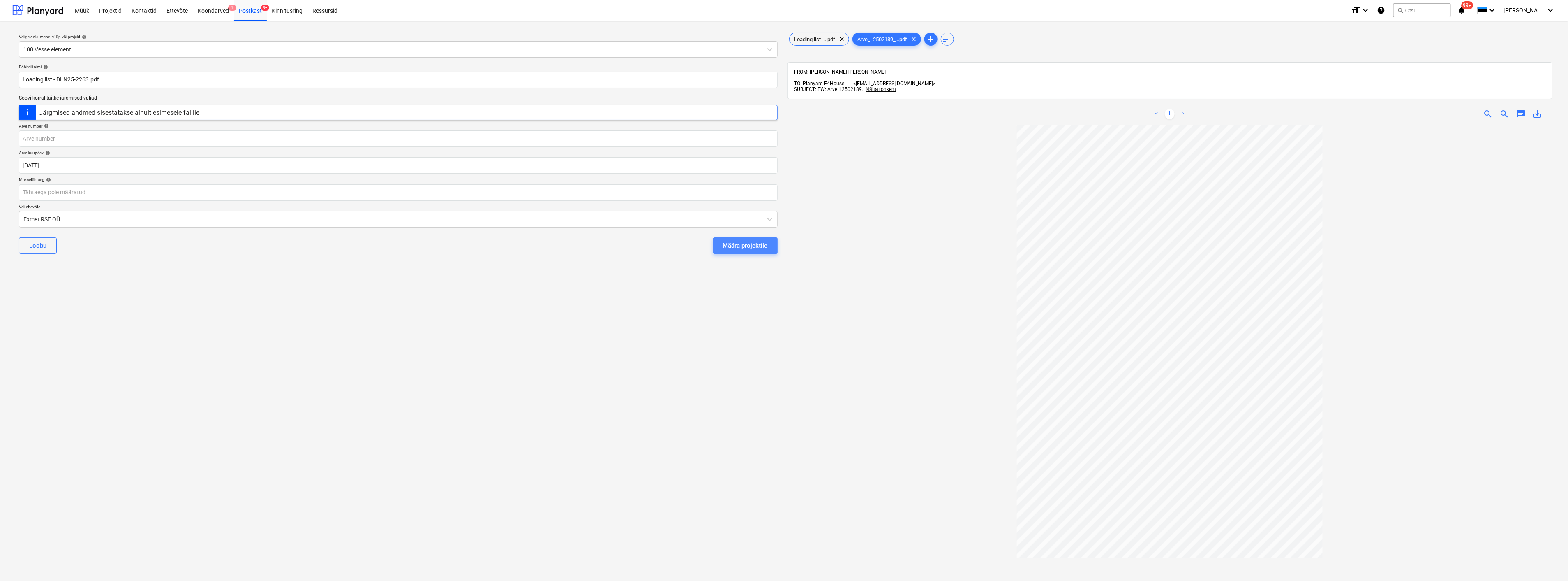
click at [751, 245] on div "Määra projektile" at bounding box center [745, 246] width 45 height 11
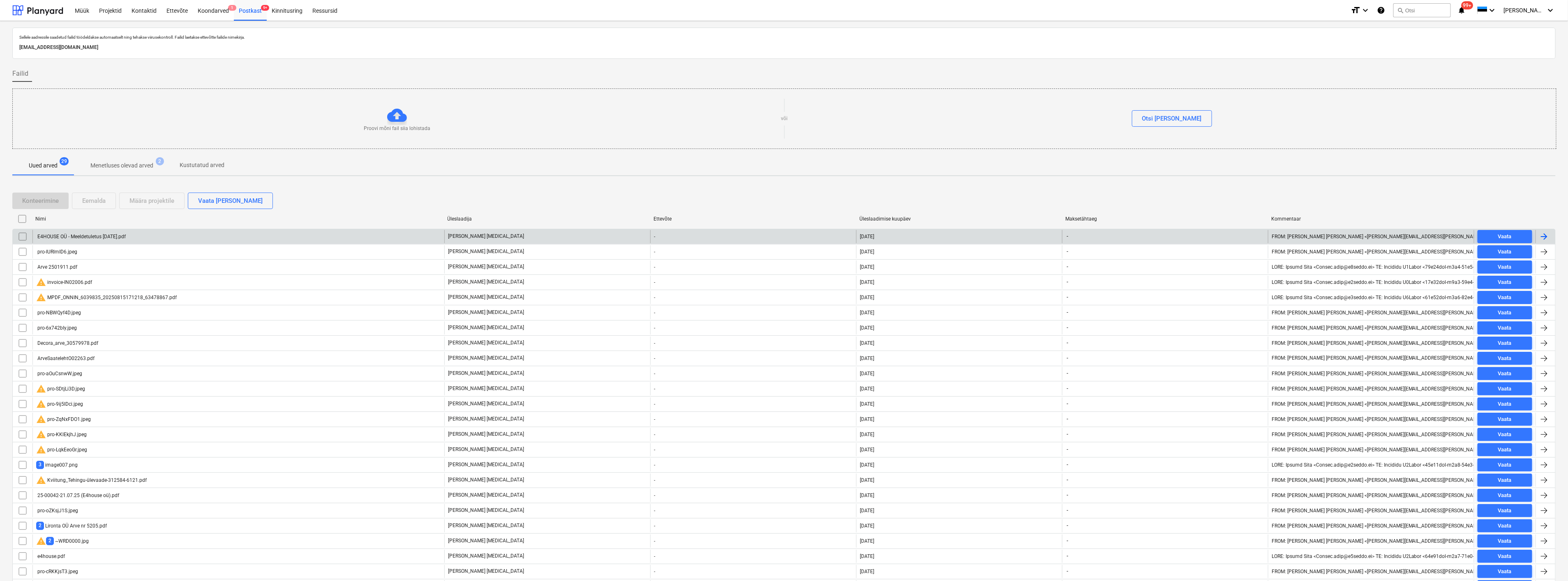
click at [179, 232] on div "E4HOUSE OÜ - Meeldetuletus [DATE].pdf" at bounding box center [238, 237] width 412 height 13
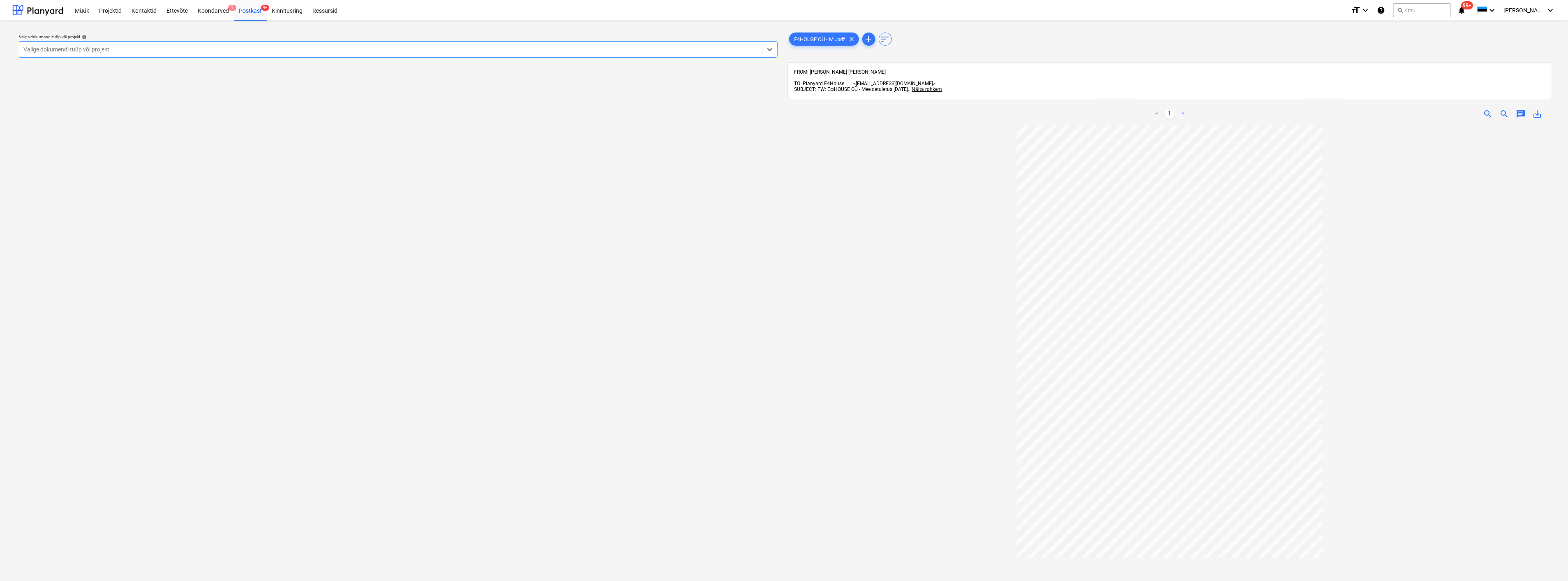
click at [204, 50] on div at bounding box center [390, 49] width 734 height 8
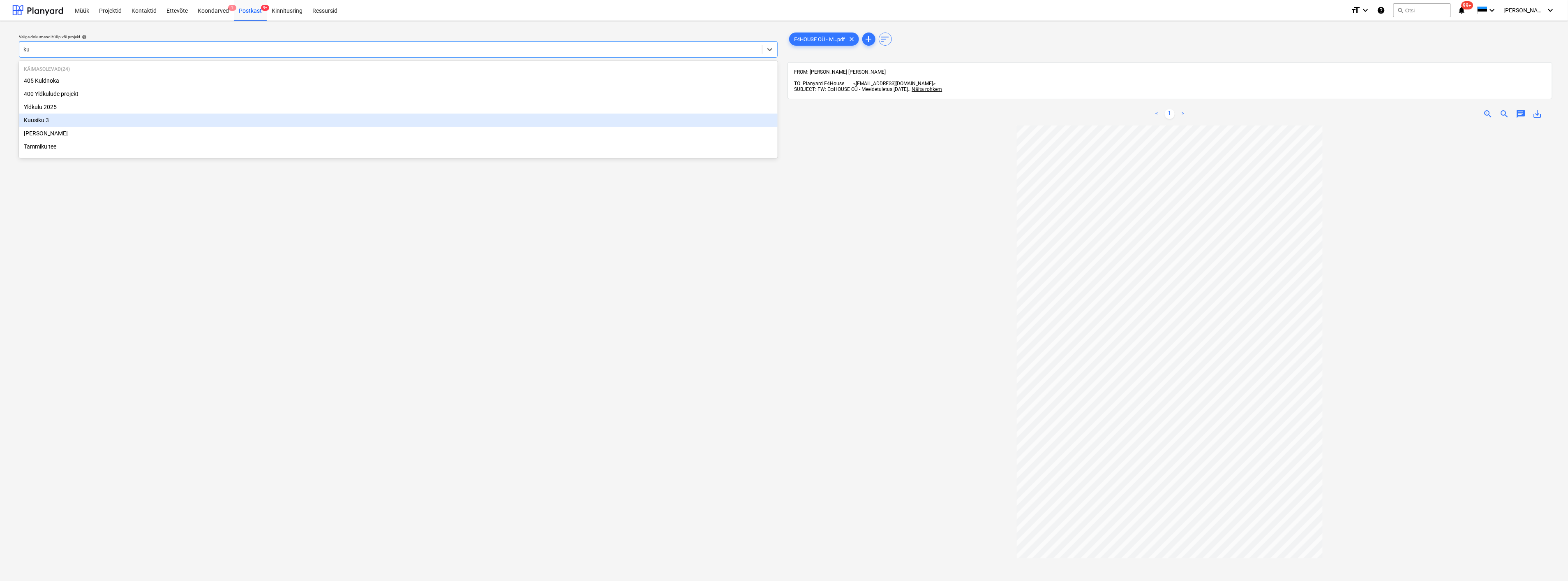
type input "k"
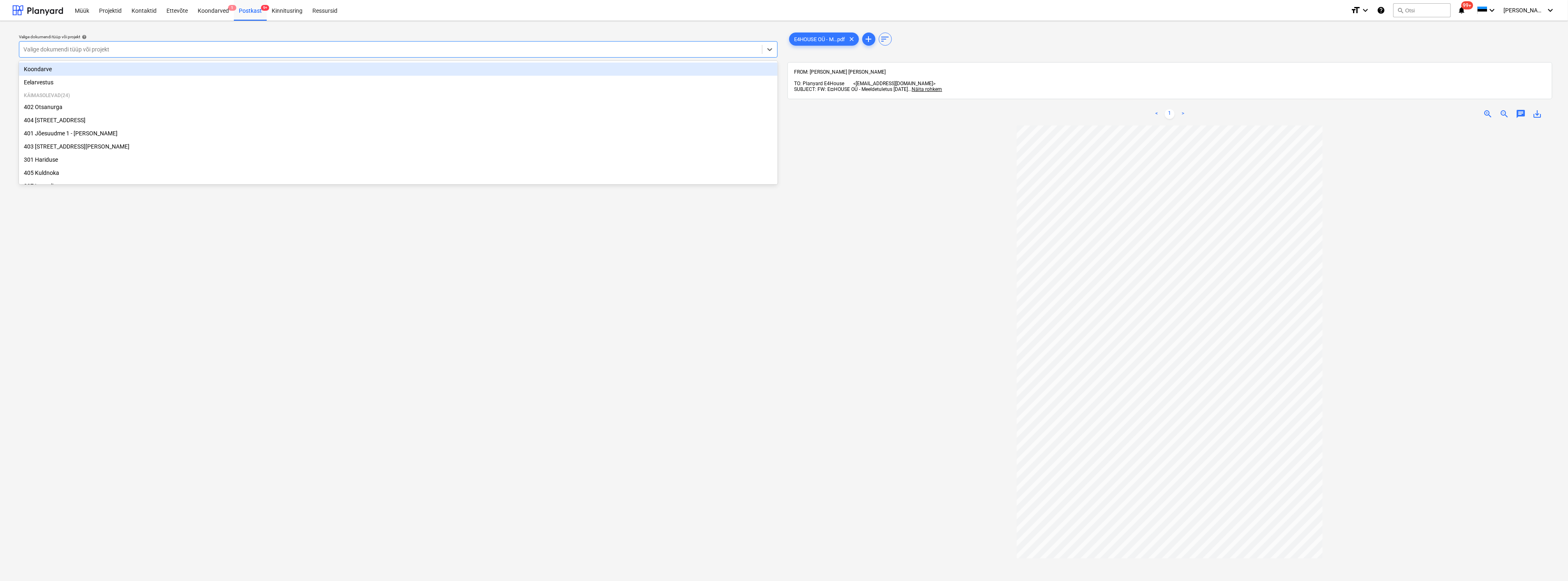
click at [91, 68] on div "Koondarve" at bounding box center [398, 69] width 759 height 13
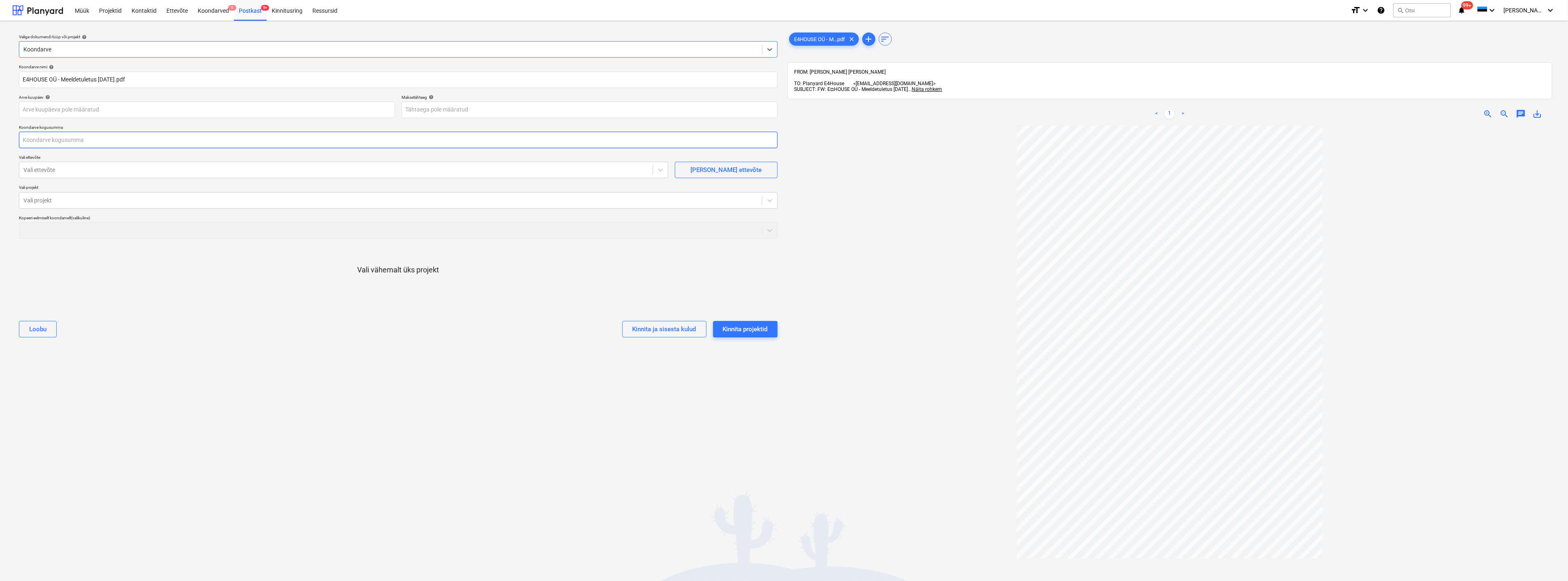
click at [76, 139] on input "text" at bounding box center [398, 140] width 759 height 16
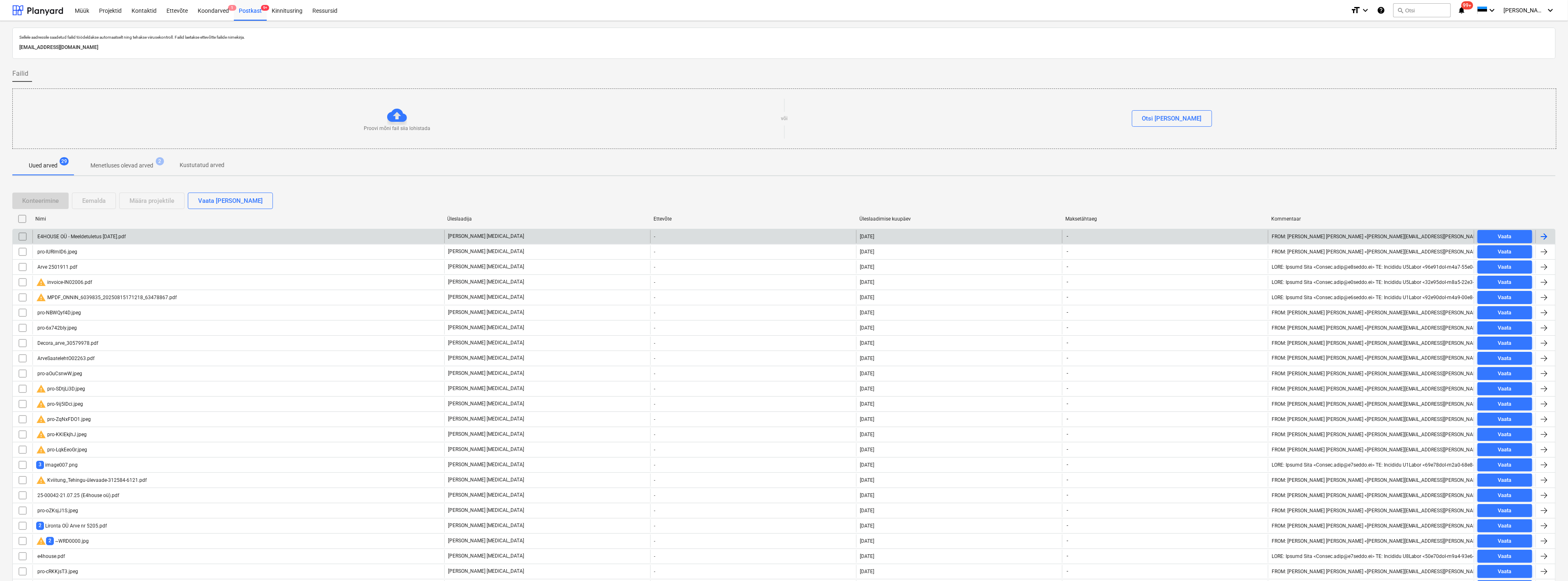
click at [22, 236] on input "checkbox" at bounding box center [23, 237] width 13 height 13
click at [100, 201] on div "Eemalda" at bounding box center [94, 201] width 23 height 11
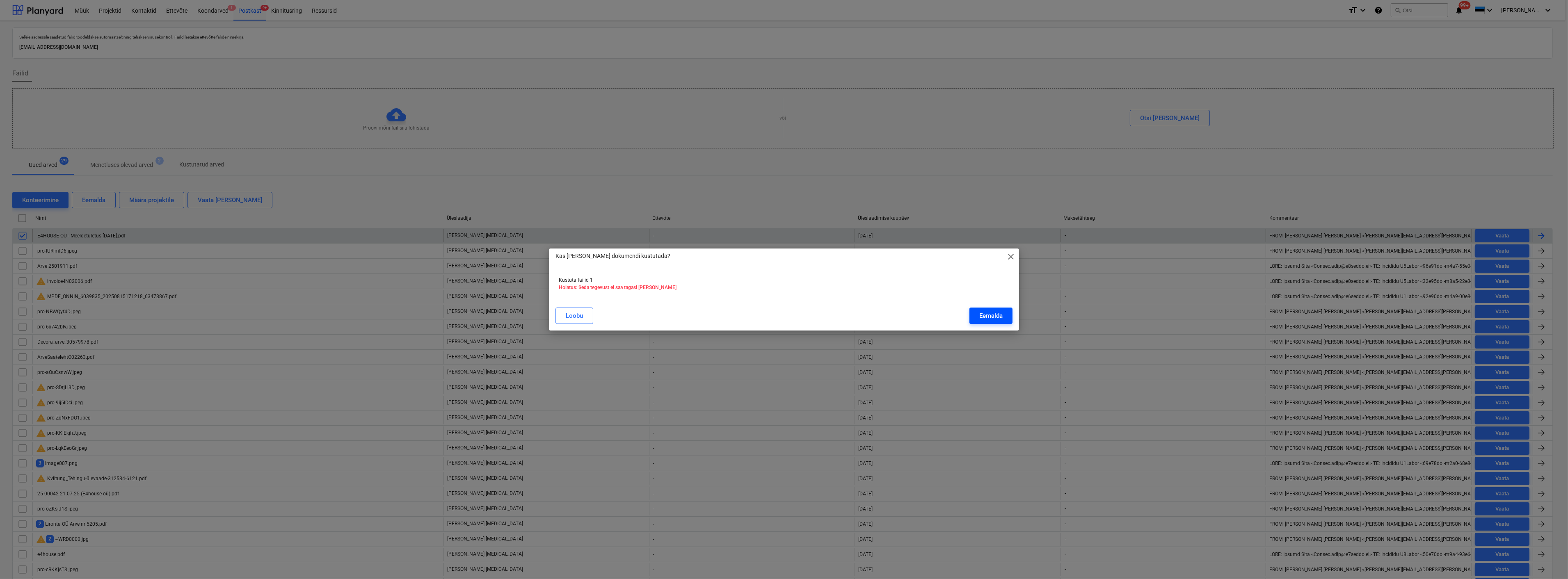
click at [1005, 314] on button "Eemalda" at bounding box center [991, 315] width 43 height 16
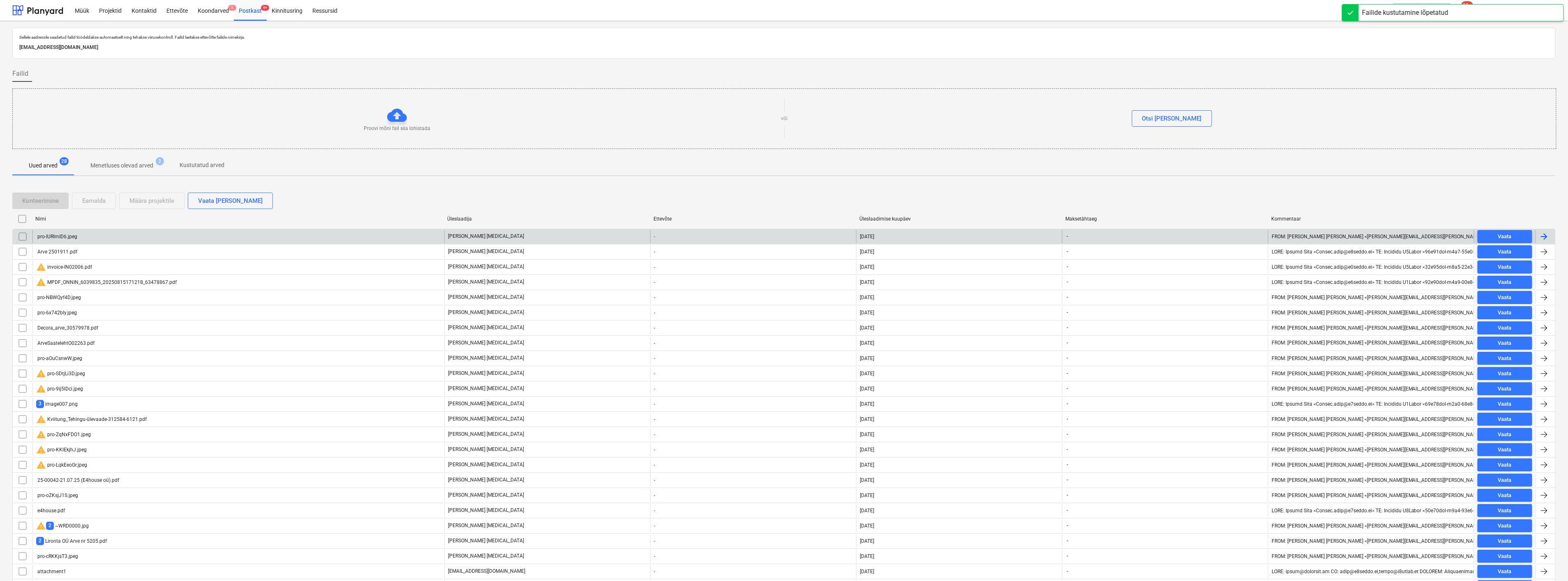
click at [85, 237] on div "pro-IURlmID6.jpeg" at bounding box center [238, 237] width 412 height 13
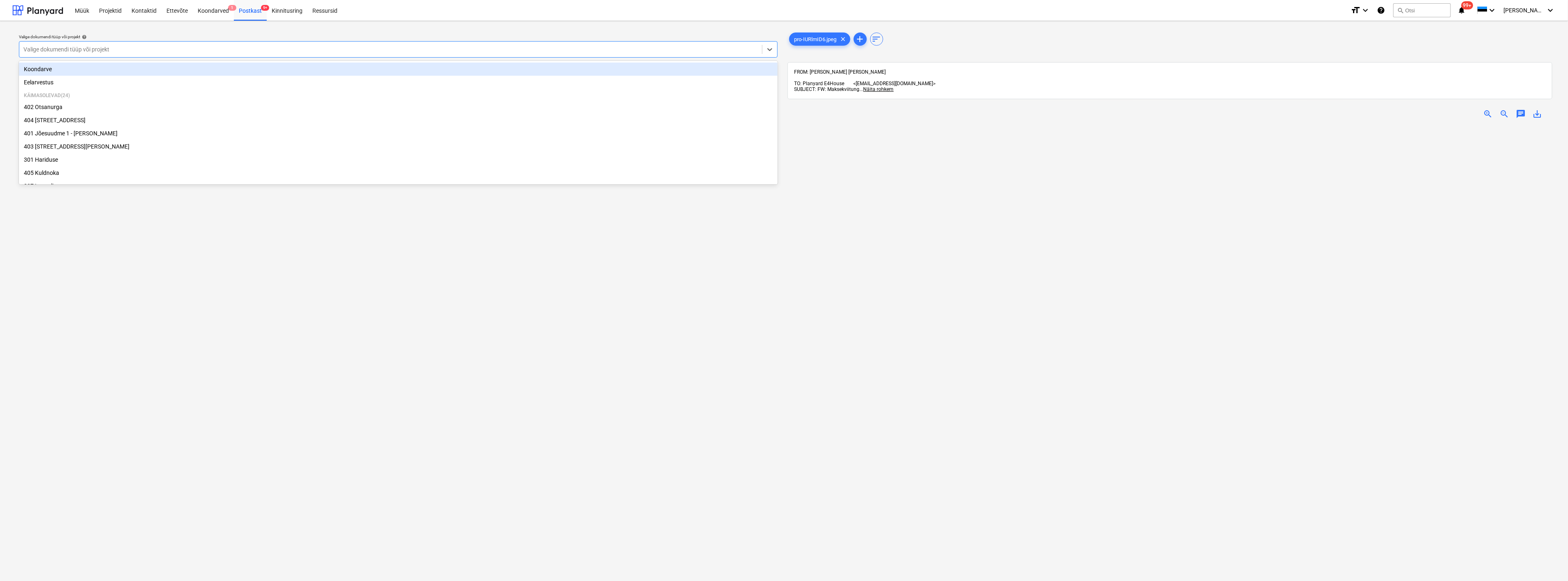
click at [237, 42] on div "Valige dokumendi tüüp või projekt" at bounding box center [398, 49] width 759 height 16
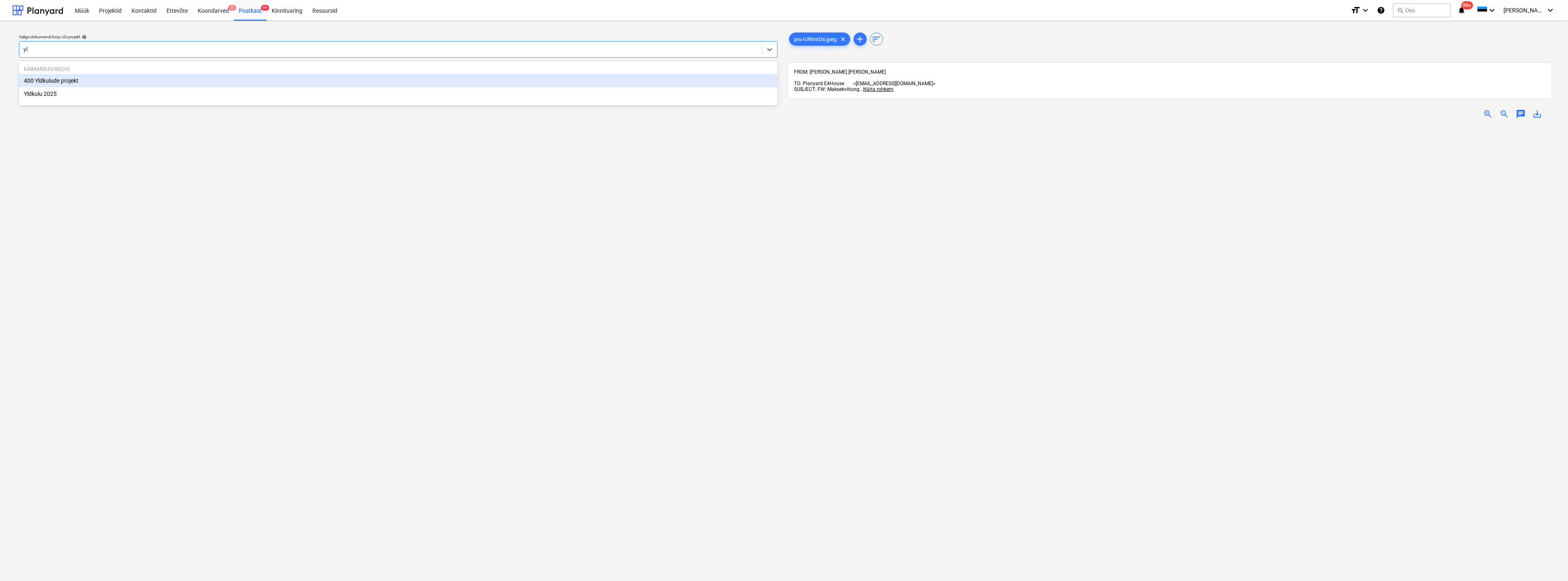
type input "yld"
click at [178, 97] on div "Yldkulu 2025" at bounding box center [398, 94] width 759 height 13
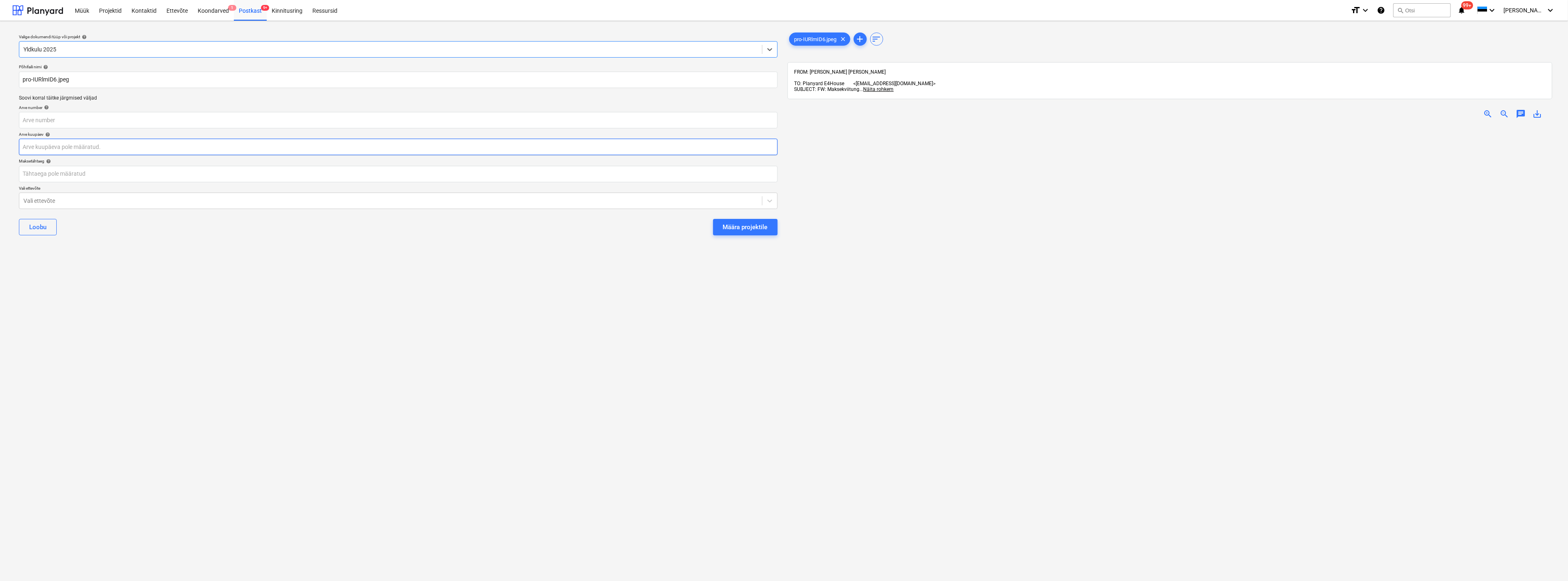
click at [124, 148] on body "Müük Projektid Kontaktid Ettevõte Koondarved 1 Postkast 9+ Kinnitusring Ressurs…" at bounding box center [784, 290] width 1568 height 581
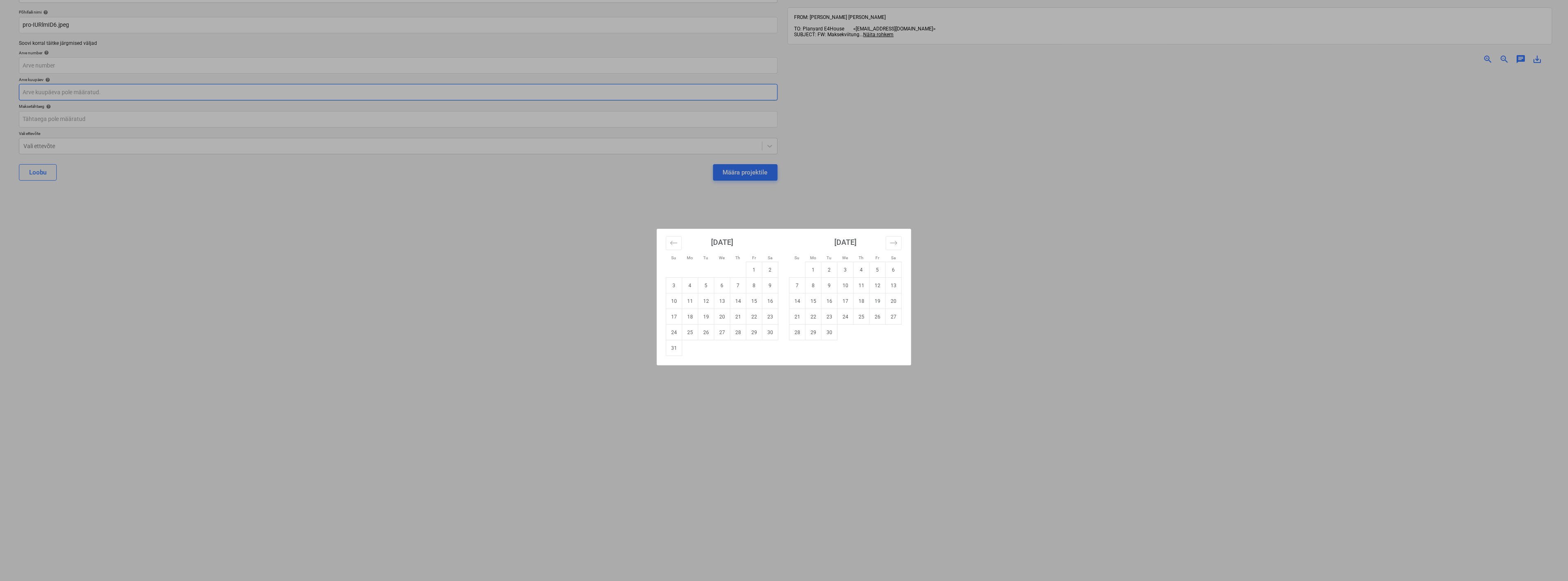
scroll to position [107, 0]
click at [1170, 327] on div "Su Mo Tu We Th Fr Sa Su Mo Tu We Th Fr Sa [DATE] 1 2 3 4 5 6 7 8 9 10 11 12 13 …" at bounding box center [784, 290] width 1568 height 581
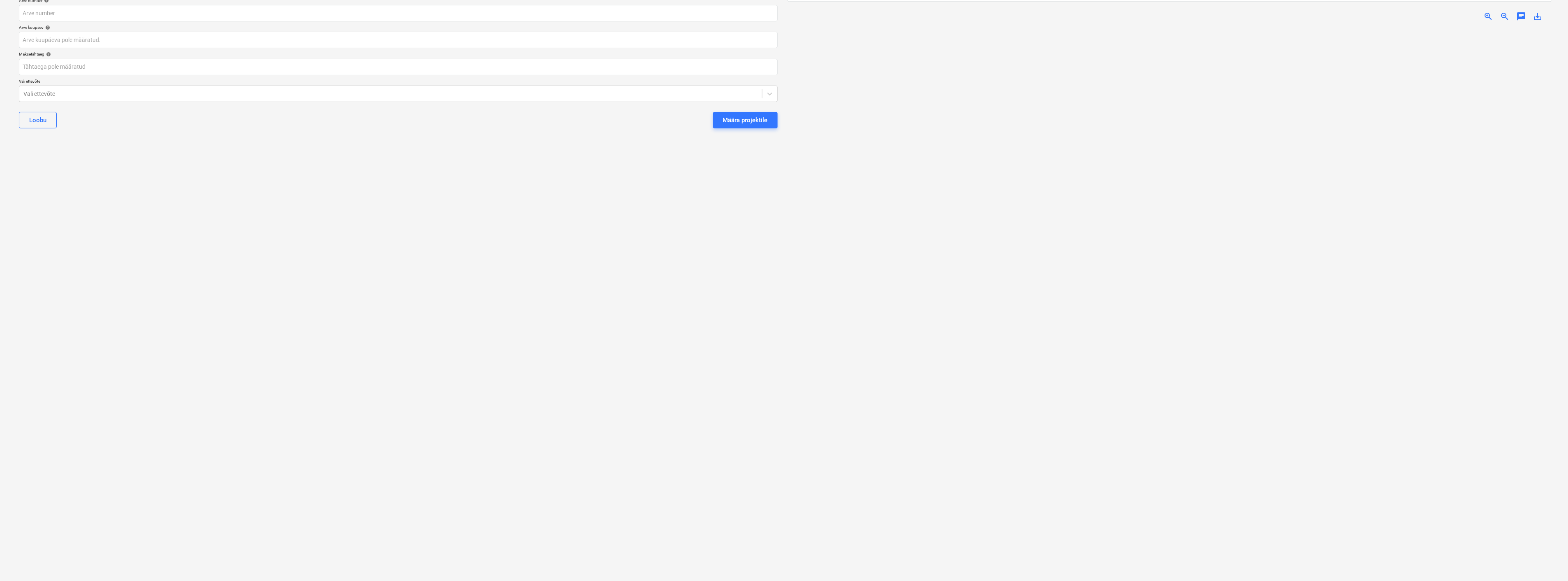
scroll to position [548, 0]
click at [38, 40] on body "Müük Projektid Kontaktid Ettevõte Koondarved 1 Postkast 9+ Kinnitusring Ressurs…" at bounding box center [784, 184] width 1568 height 581
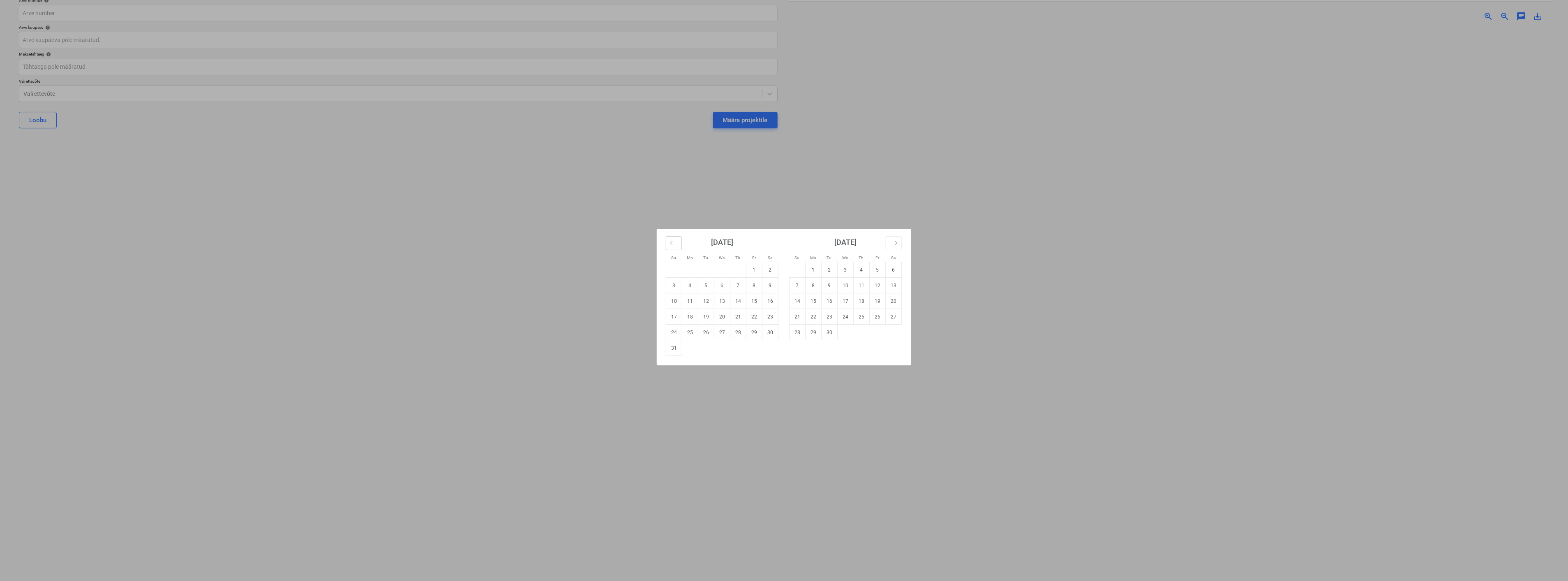
click at [675, 243] on icon "Move backward to switch to the previous month." at bounding box center [673, 242] width 7 height 4
click at [673, 334] on td "27" at bounding box center [675, 333] width 16 height 16
type input "27 Jul 2025"
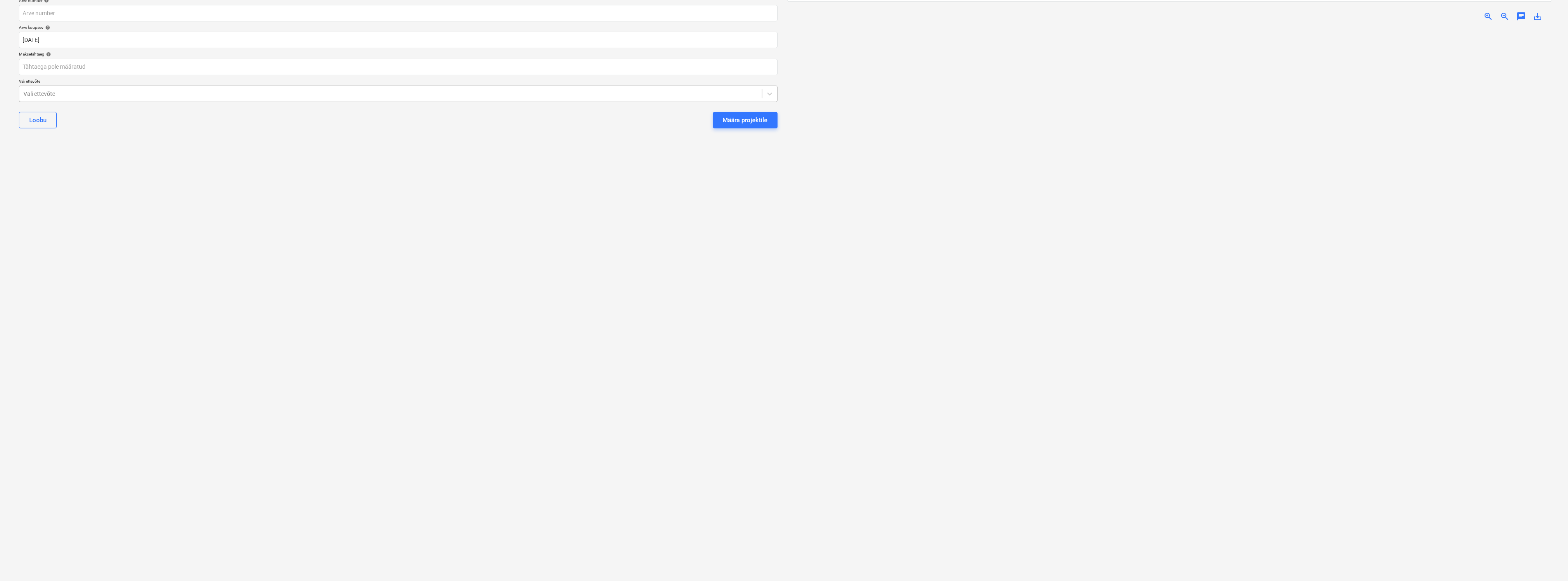
click at [63, 93] on div at bounding box center [390, 93] width 734 height 8
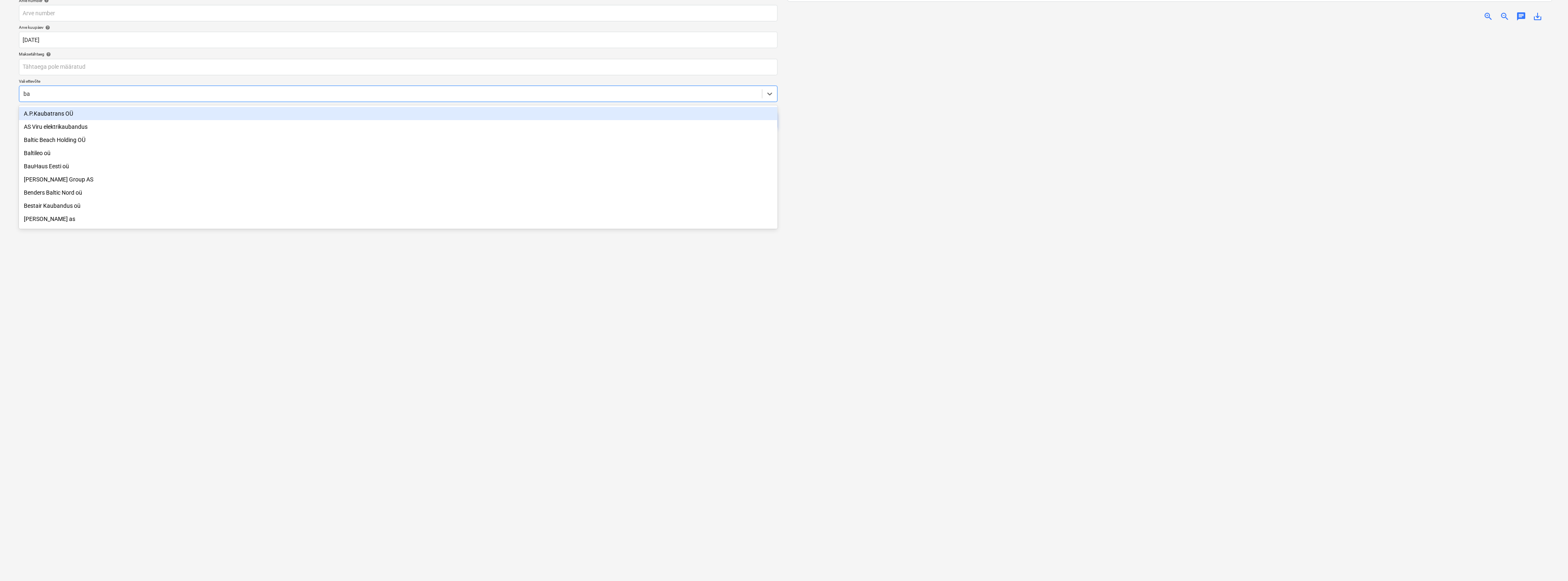
type input "bau"
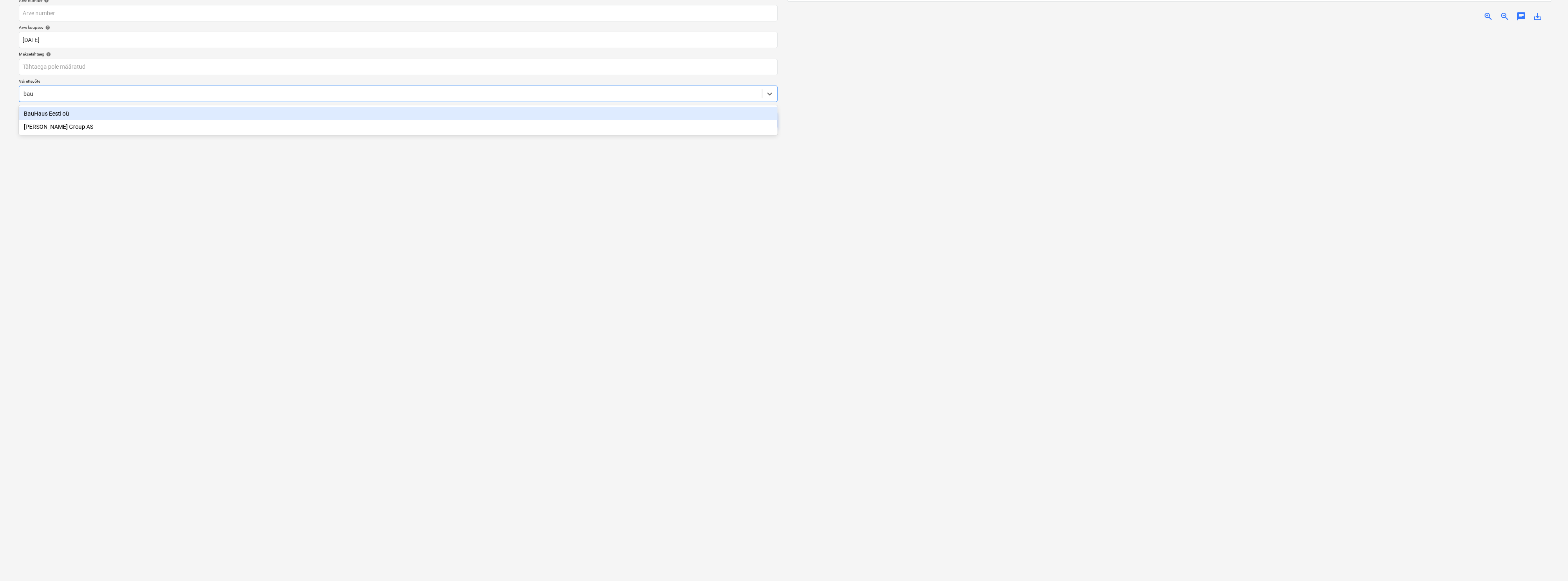
click at [56, 109] on div "BauHaus Eesti oü" at bounding box center [398, 114] width 759 height 13
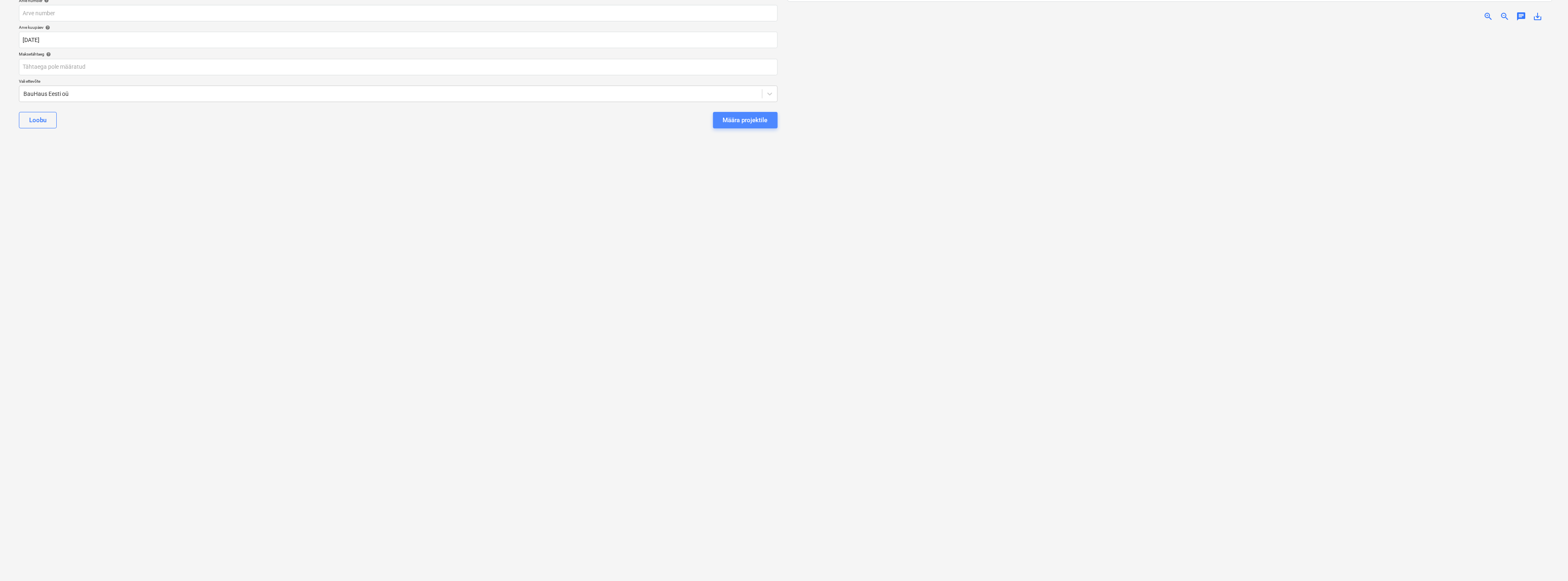
click at [753, 120] on div "Määra projektile" at bounding box center [745, 120] width 45 height 11
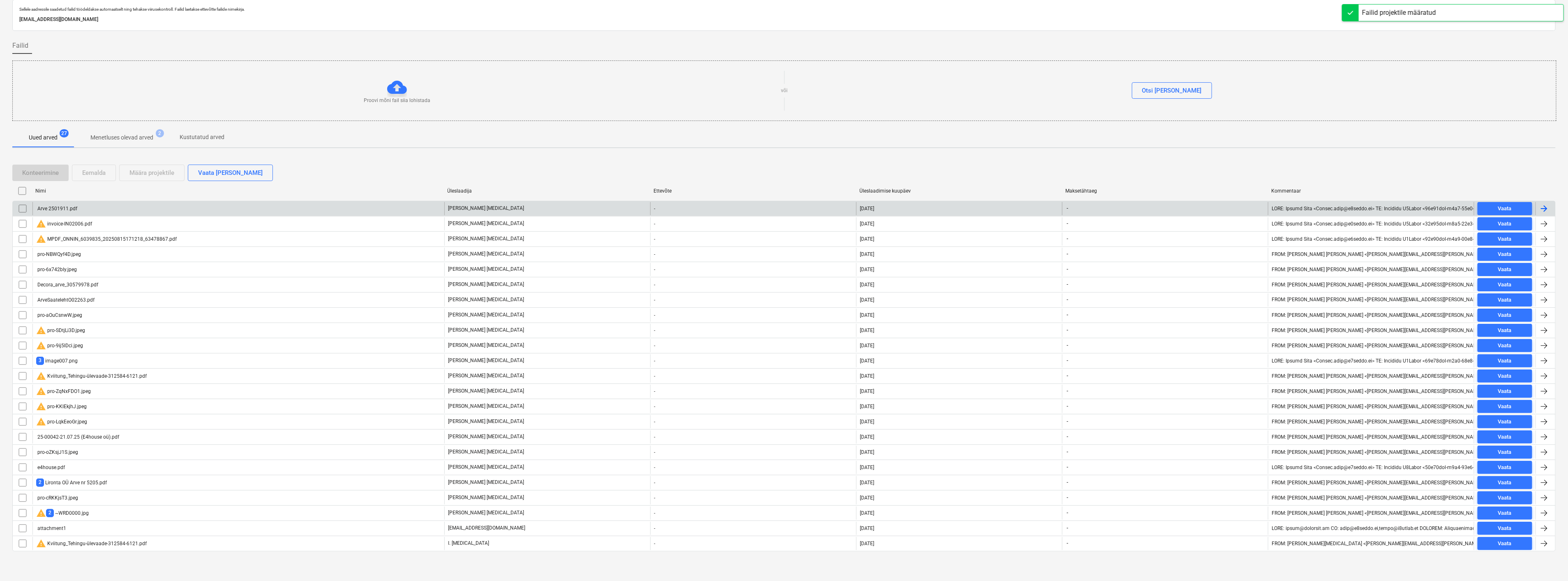
scroll to position [29, 0]
click at [202, 208] on div "Arve 2501911.pdf" at bounding box center [238, 209] width 412 height 13
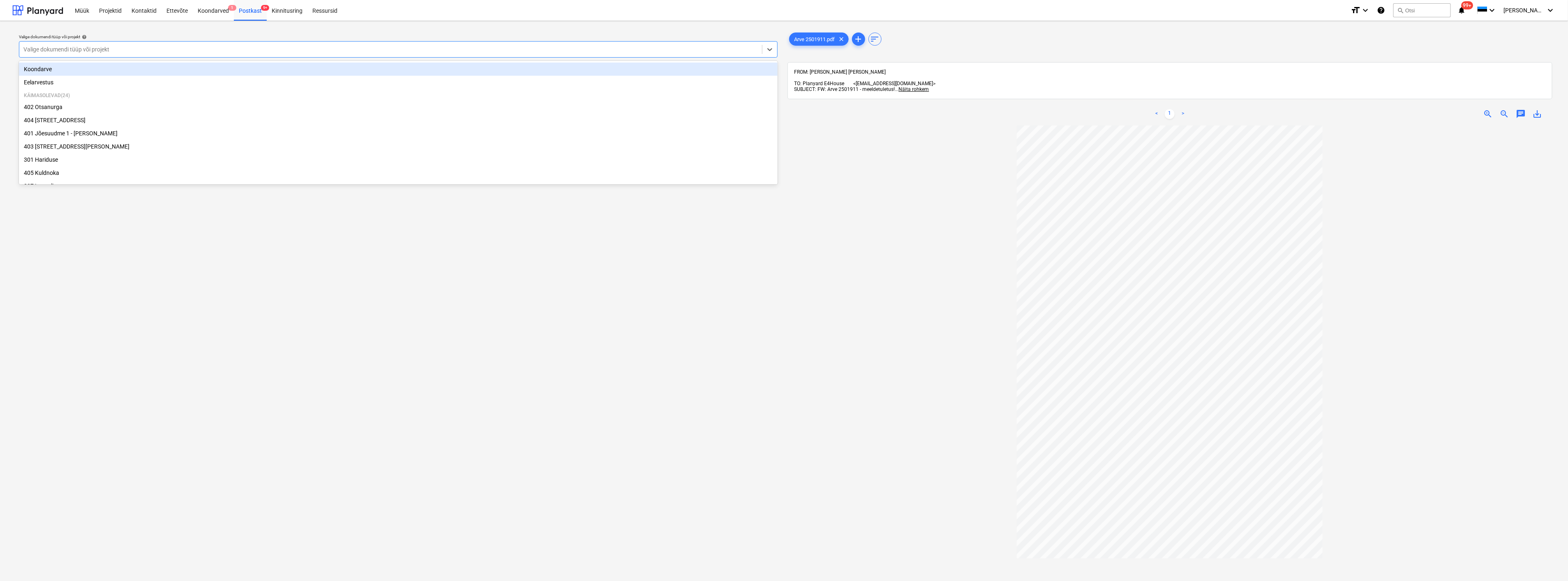
click at [339, 46] on div at bounding box center [390, 49] width 734 height 8
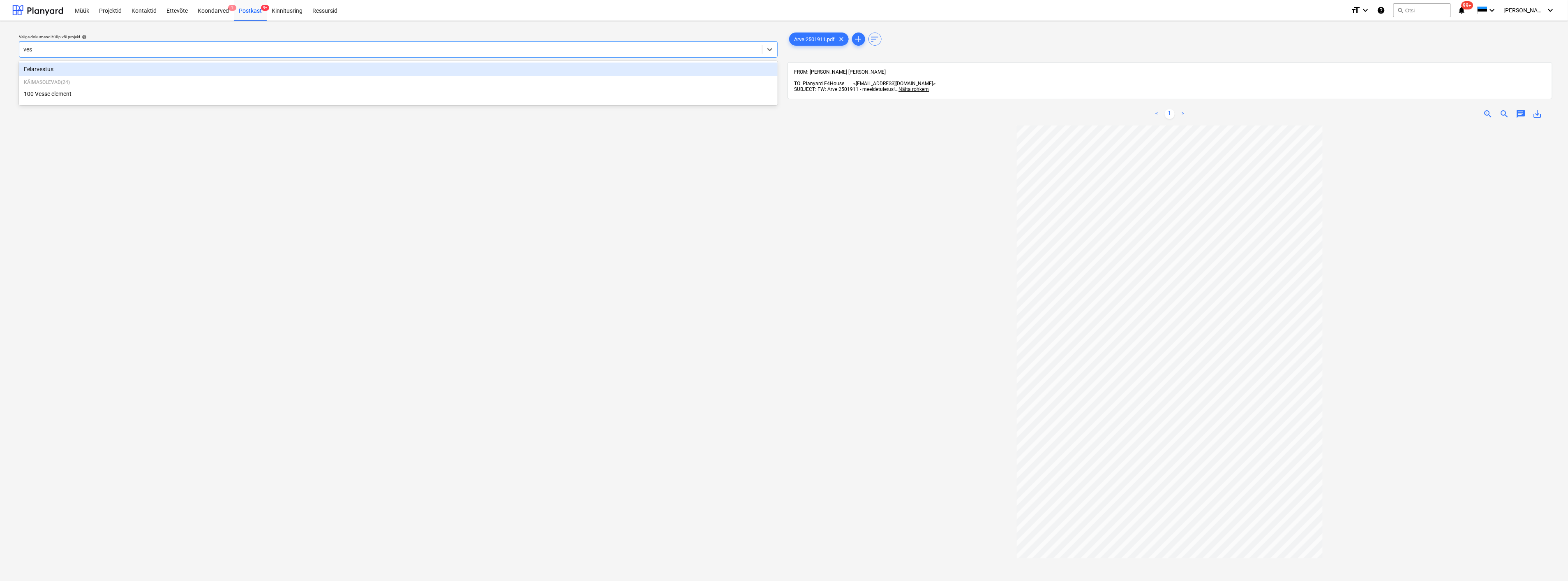
type input "[PERSON_NAME]"
click at [80, 80] on div "100 Vesse element" at bounding box center [398, 81] width 759 height 13
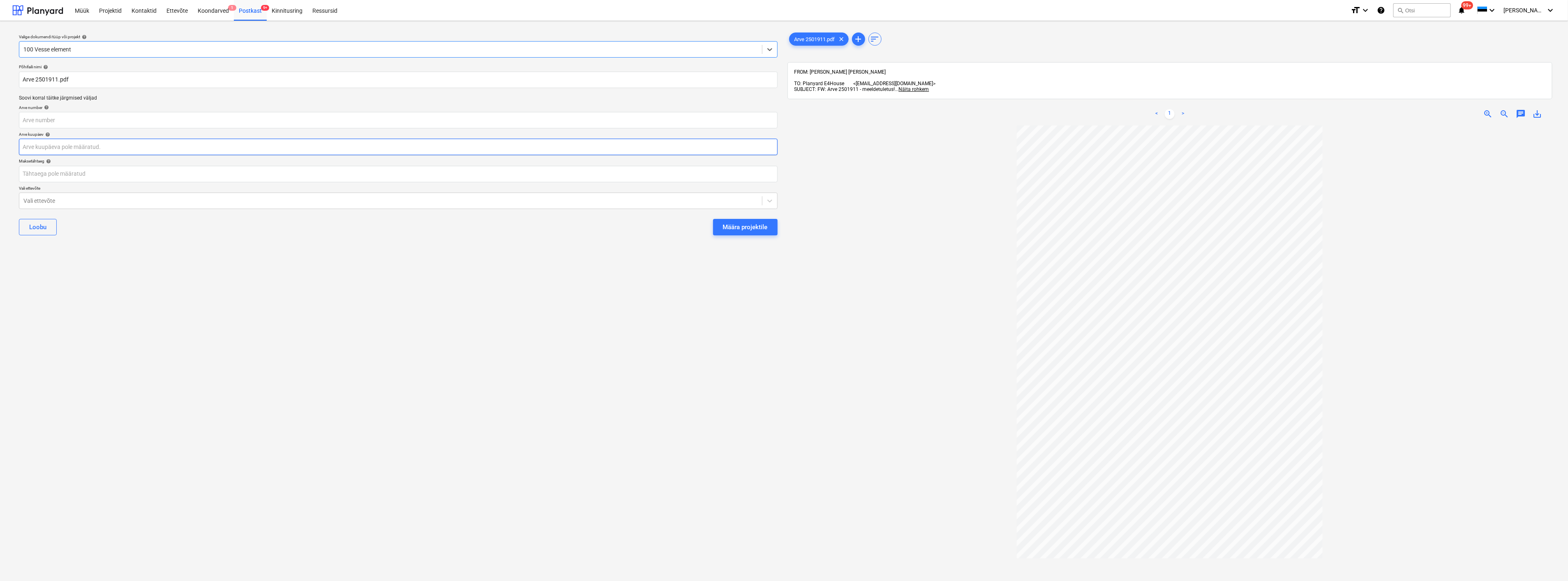
click at [62, 149] on body "Müük Projektid Kontaktid Ettevõte Koondarved 1 Postkast 9+ Kinnitusring Ressurs…" at bounding box center [784, 290] width 1568 height 581
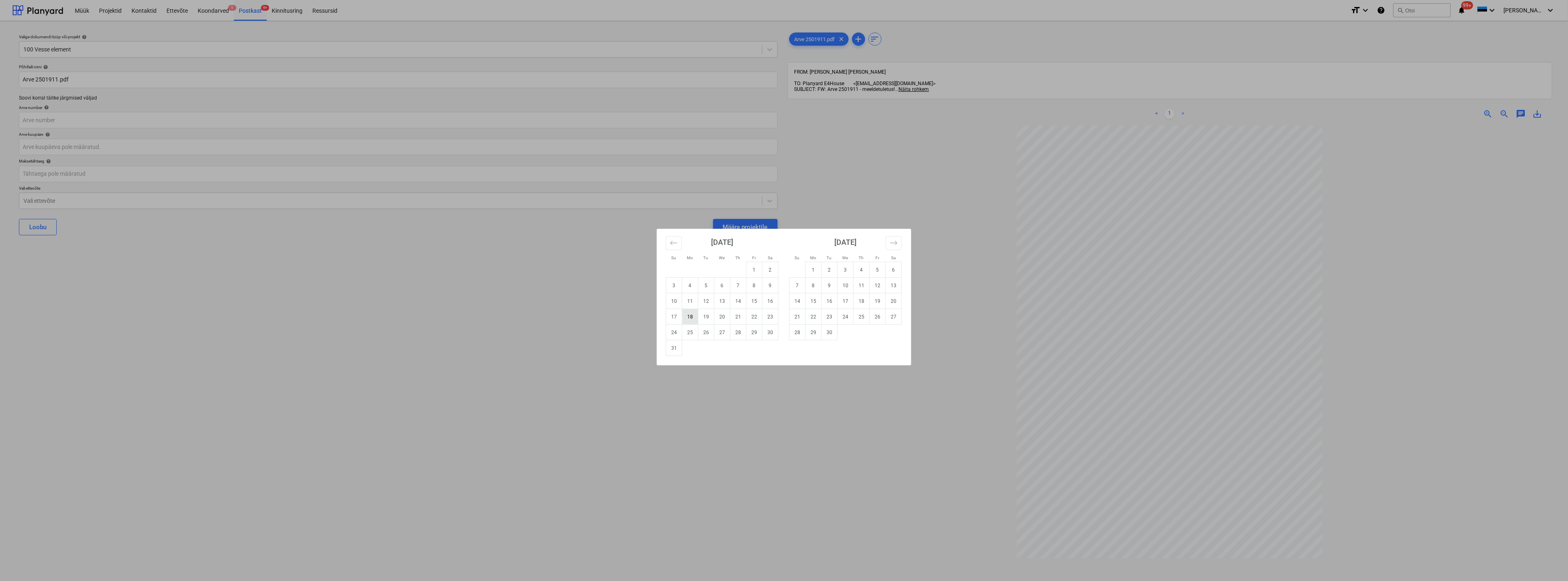
click at [688, 320] on td "18" at bounding box center [690, 317] width 16 height 16
type input "18 Aug 2025"
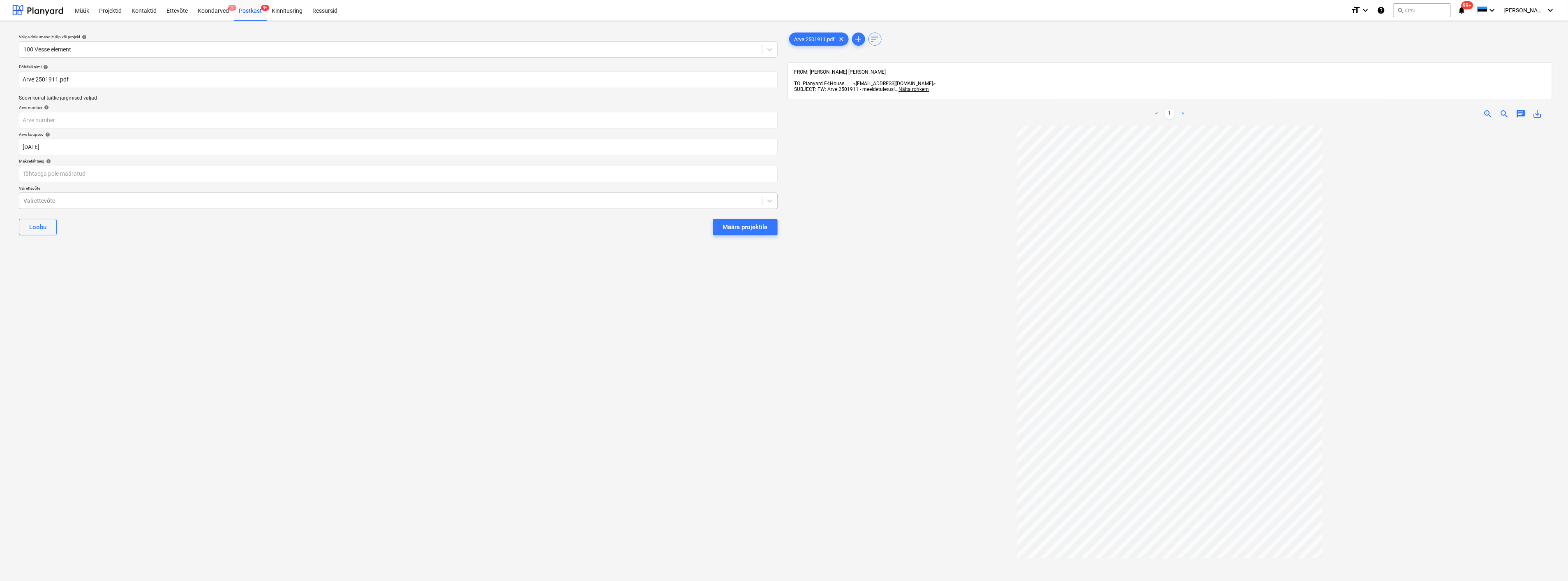
click at [206, 201] on div at bounding box center [390, 200] width 734 height 8
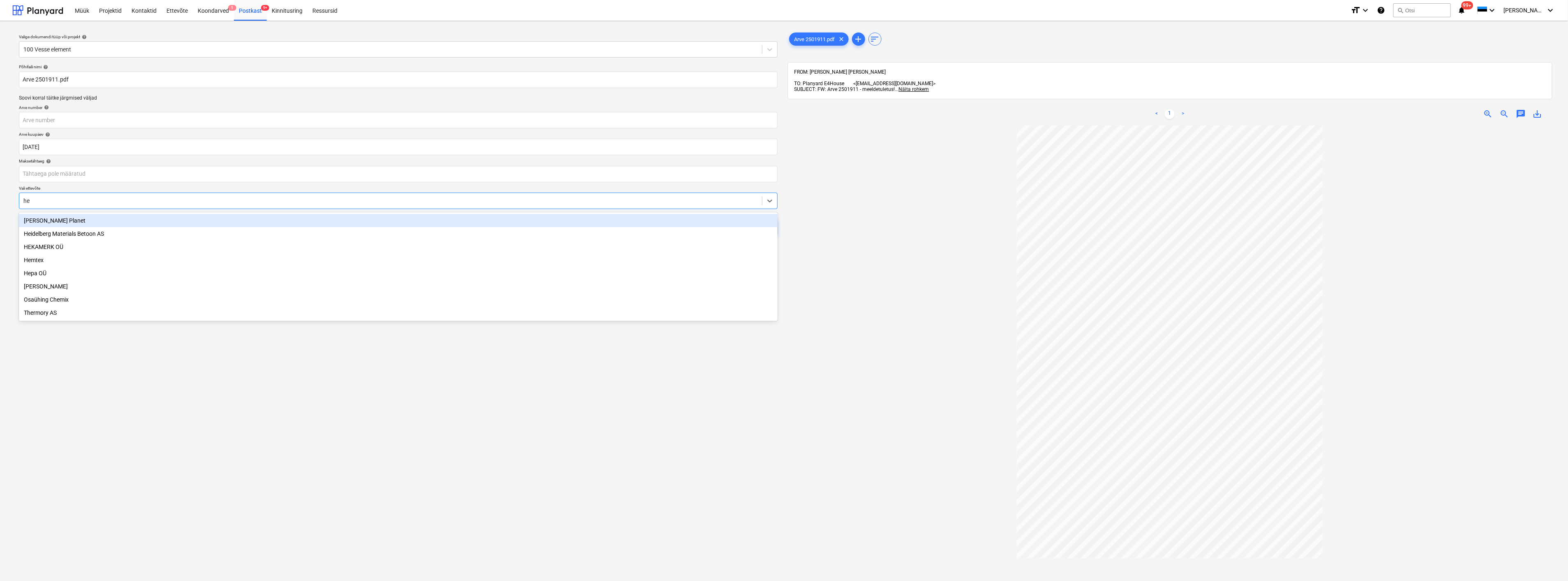
type input "hei"
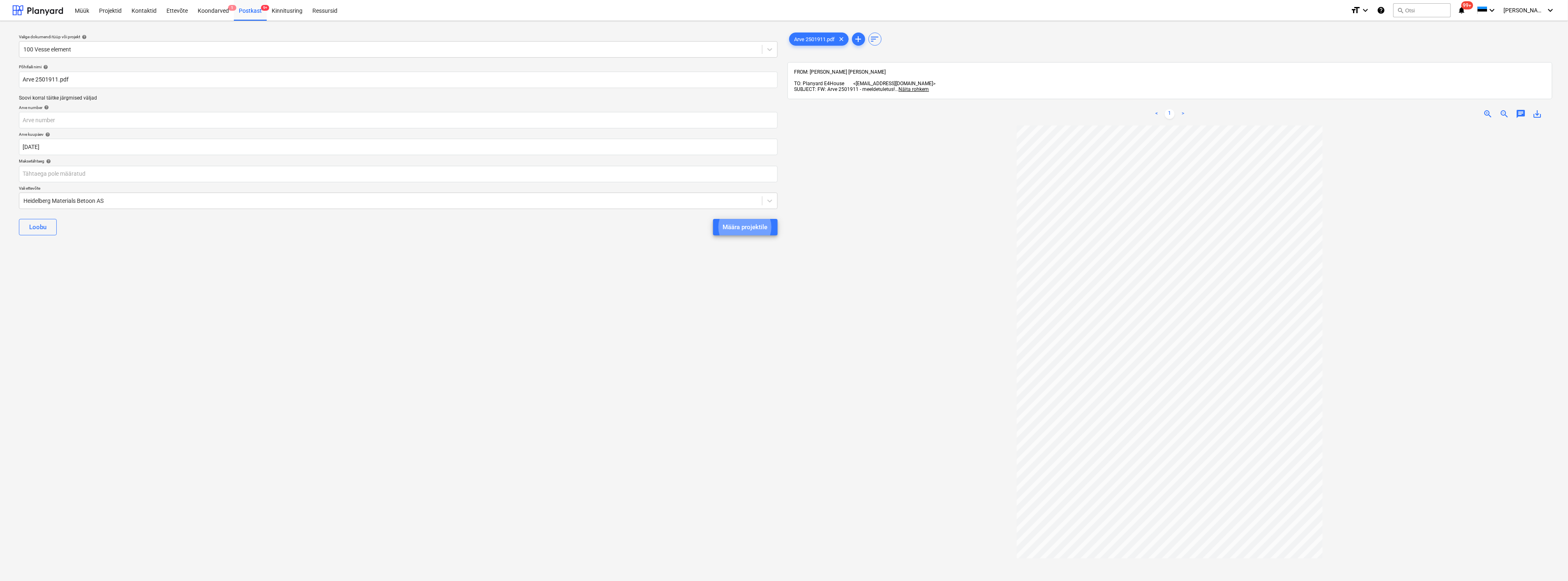
click at [736, 228] on div "Määra projektile" at bounding box center [745, 227] width 45 height 11
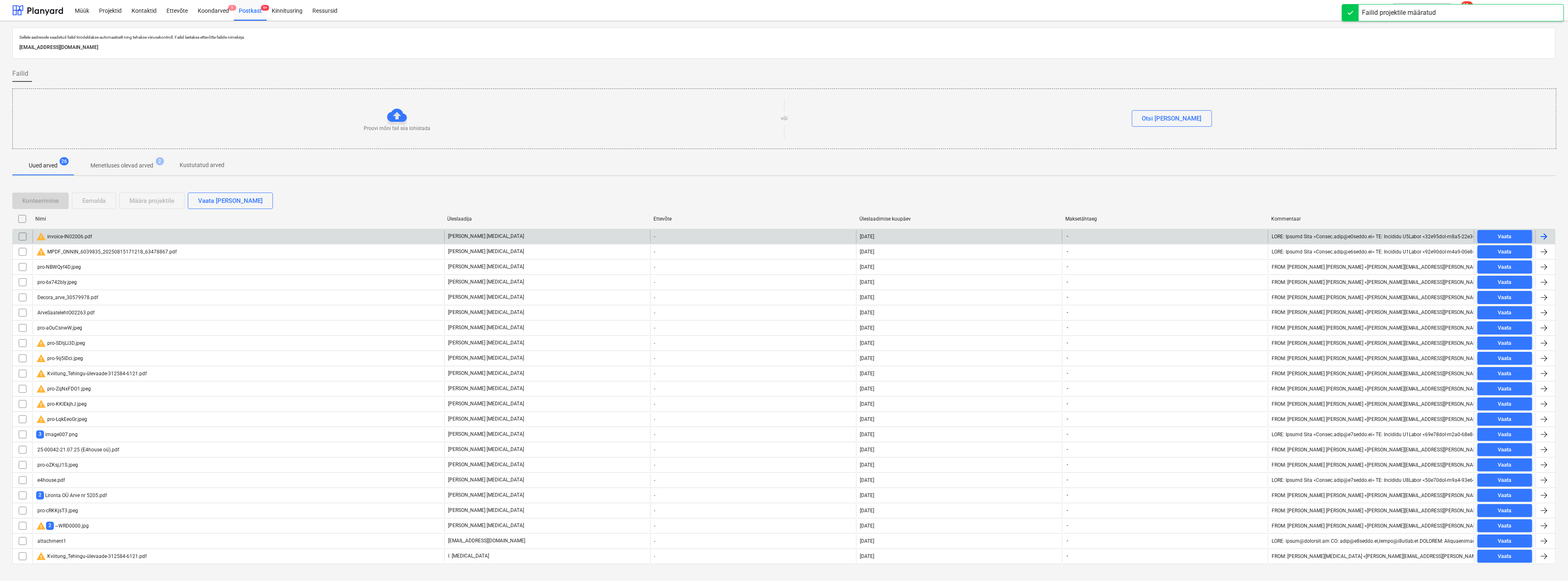
click at [91, 234] on div "warning invoice-IN02006.pdf" at bounding box center [238, 237] width 412 height 13
click at [20, 233] on input "checkbox" at bounding box center [23, 237] width 13 height 13
click at [96, 200] on div "Eemalda" at bounding box center [94, 201] width 23 height 11
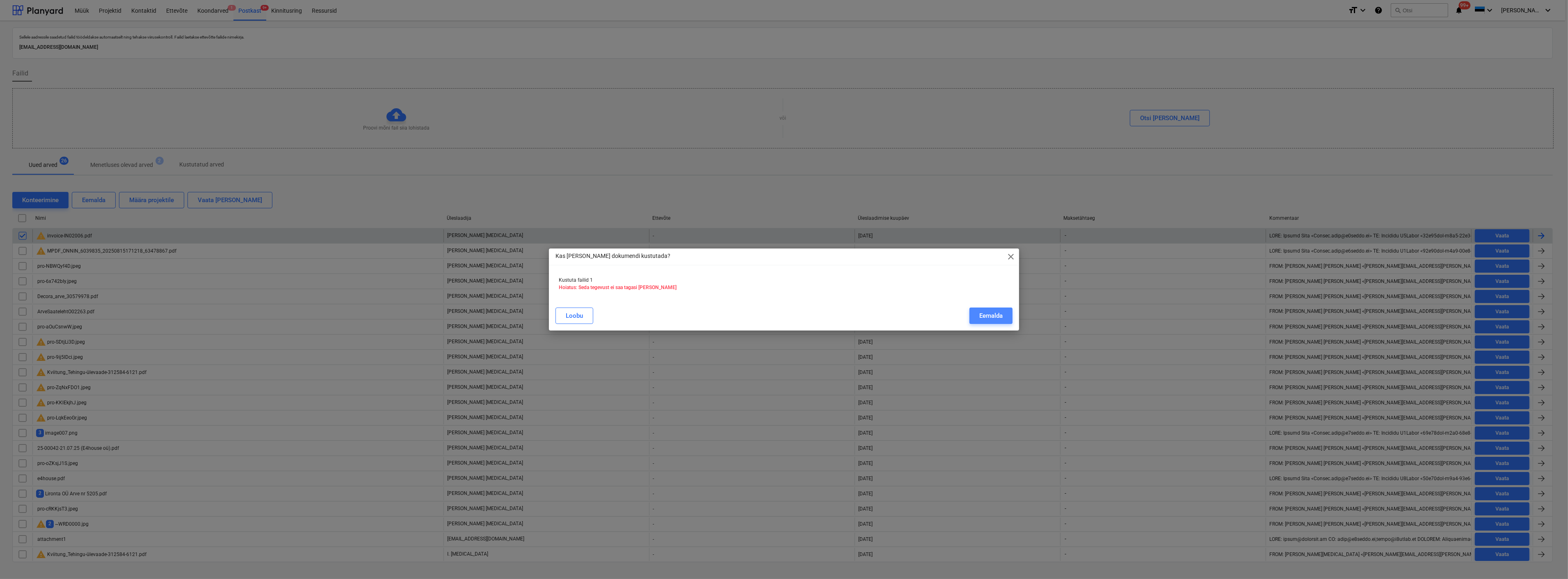
click at [989, 311] on div "Eemalda" at bounding box center [991, 316] width 23 height 11
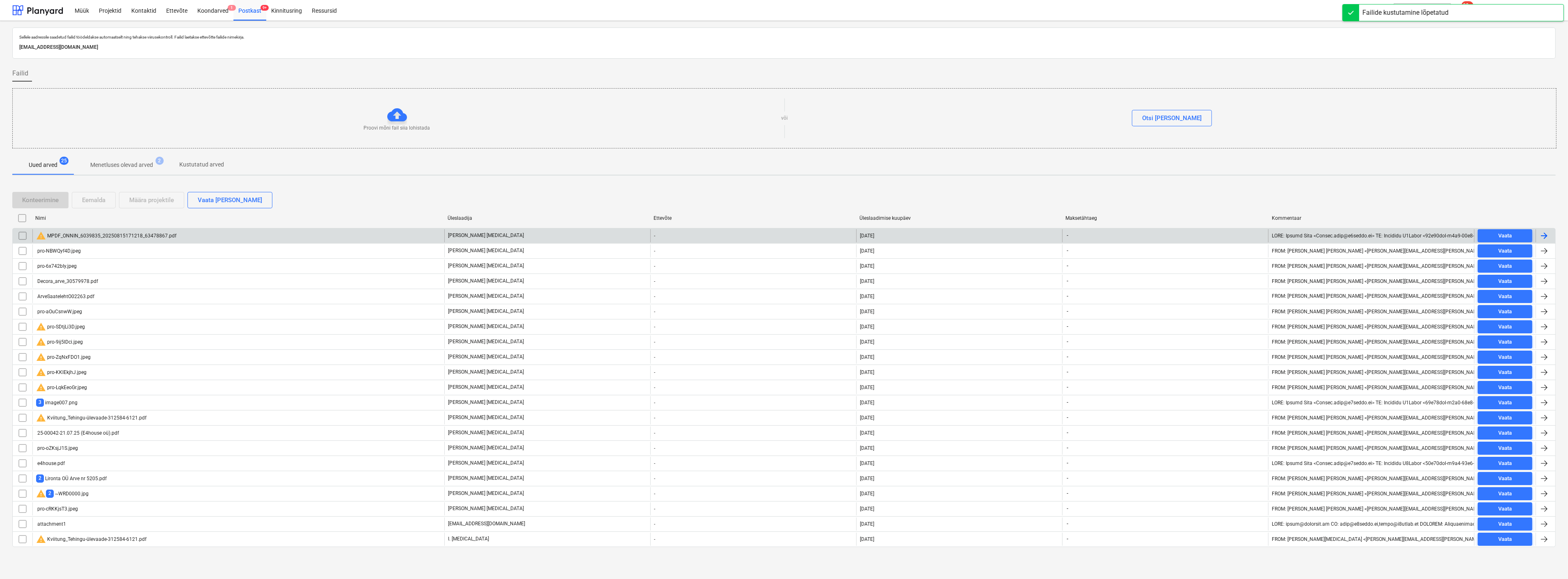
click at [100, 231] on div "warning MPDF_ONNIN_6039835_20250815171218_63478867.pdf" at bounding box center [106, 235] width 141 height 10
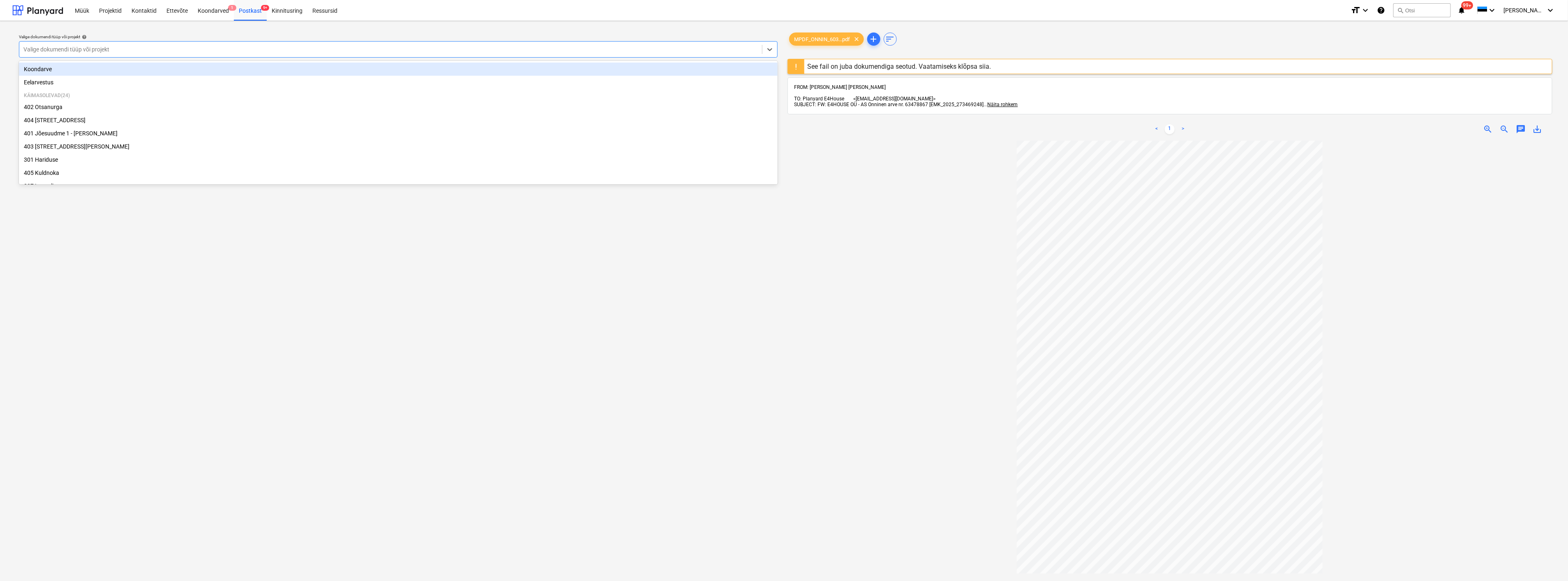
click at [158, 49] on div at bounding box center [390, 49] width 734 height 8
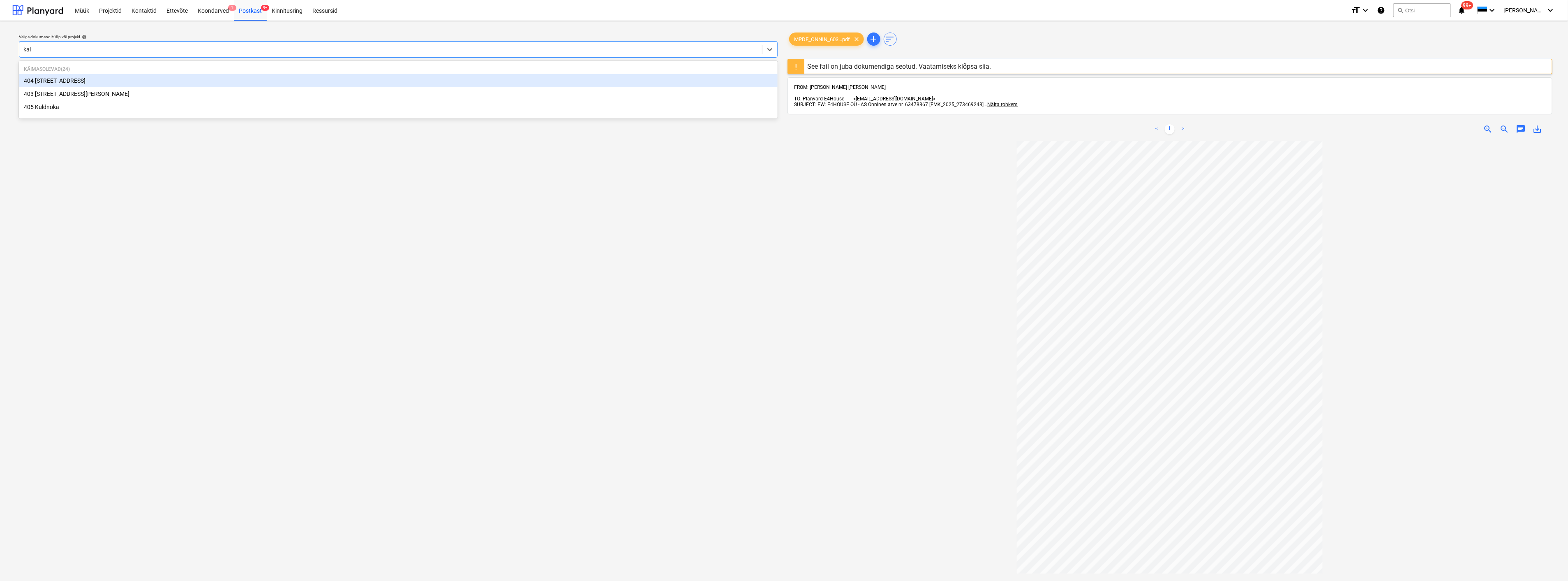
type input "kald"
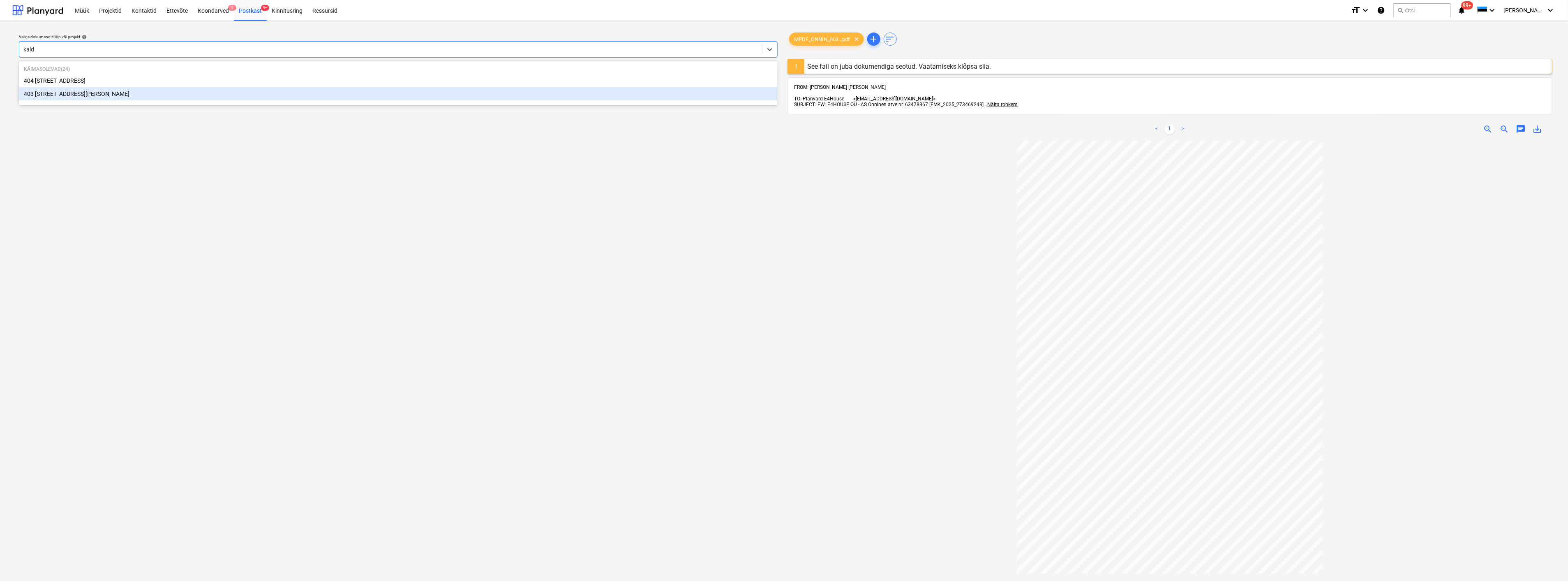
click at [123, 93] on div "403 [STREET_ADDRESS][PERSON_NAME]" at bounding box center [398, 94] width 759 height 13
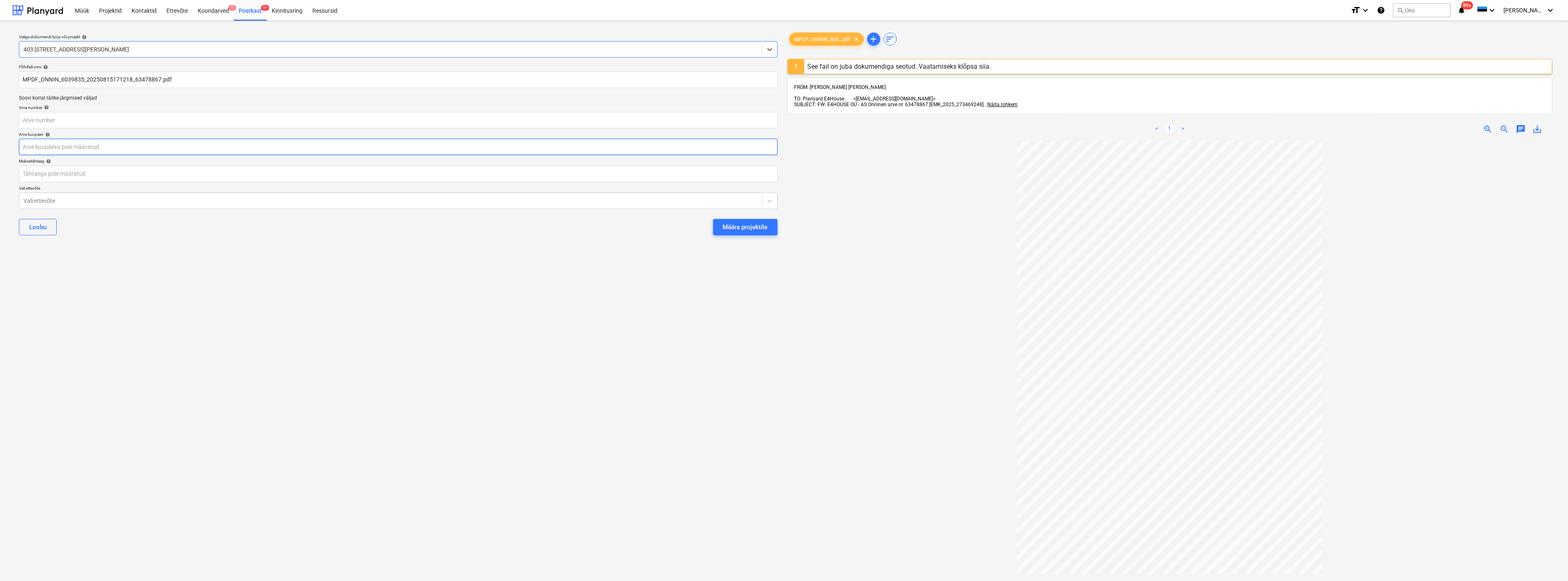
click at [95, 151] on body "Müük Projektid Kontaktid Ettevõte Koondarved 1 Postkast 9+ Kinnitusring Ressurs…" at bounding box center [784, 290] width 1568 height 581
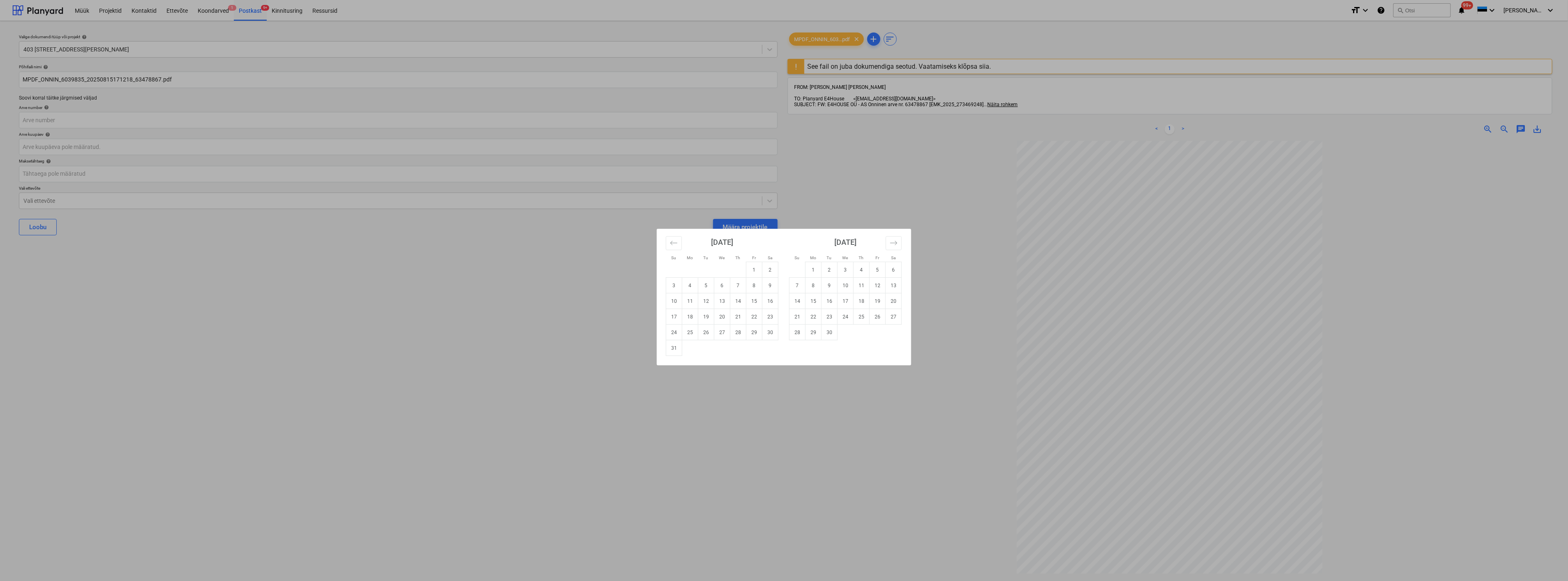
click at [747, 302] on td "15" at bounding box center [754, 301] width 16 height 16
type input "[DATE]"
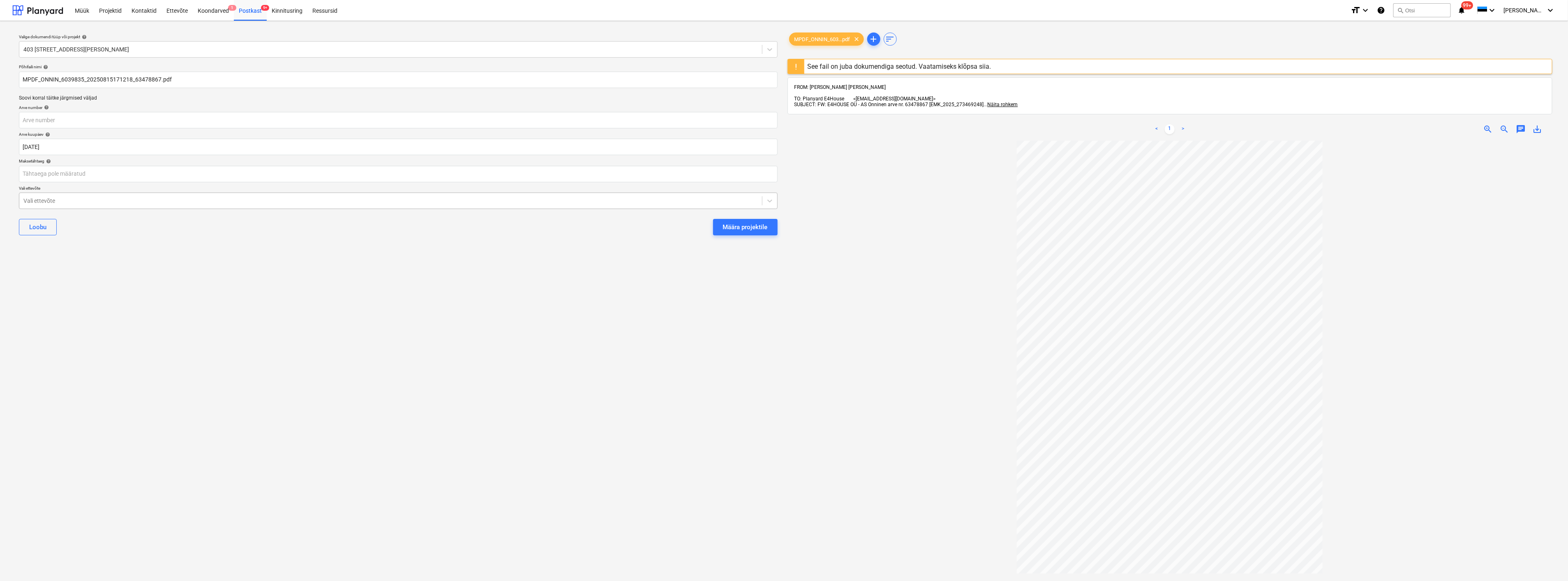
click at [229, 202] on div at bounding box center [390, 200] width 734 height 8
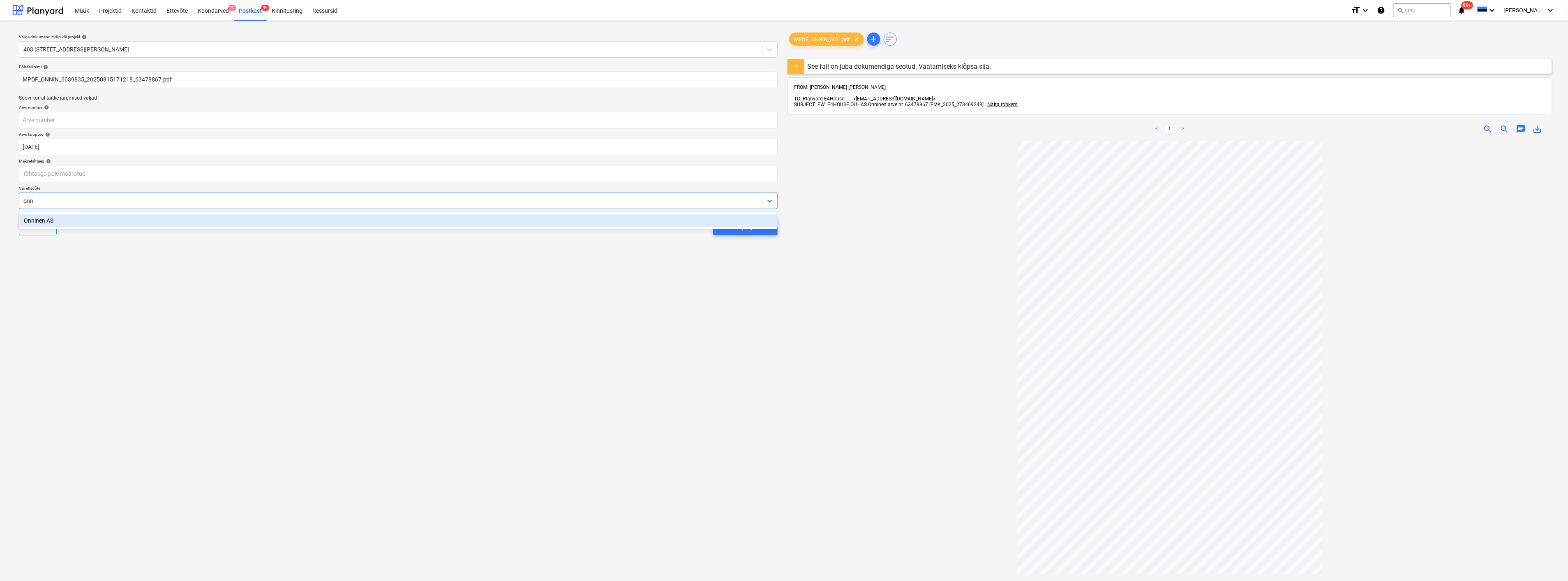
type input "onni"
click at [713, 219] on button "Määra projektile" at bounding box center [745, 227] width 65 height 16
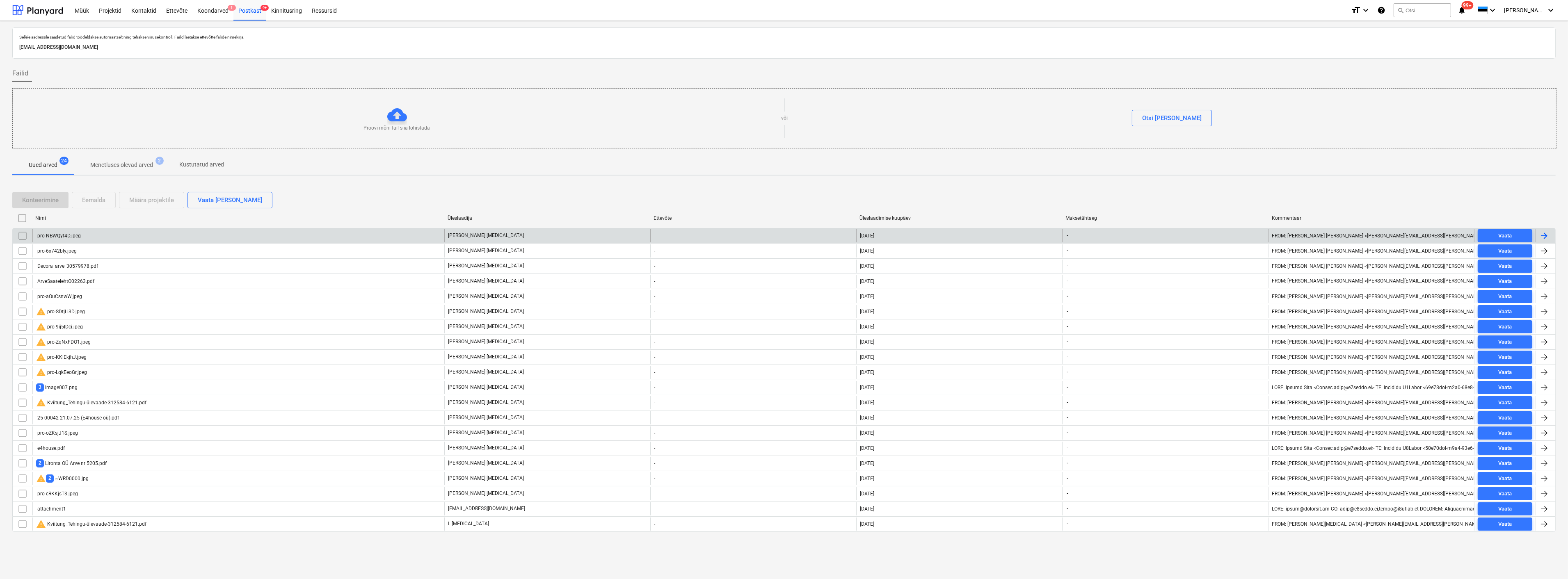
click at [65, 239] on div "pro-NBWQyf4D.jpeg" at bounding box center [238, 236] width 412 height 13
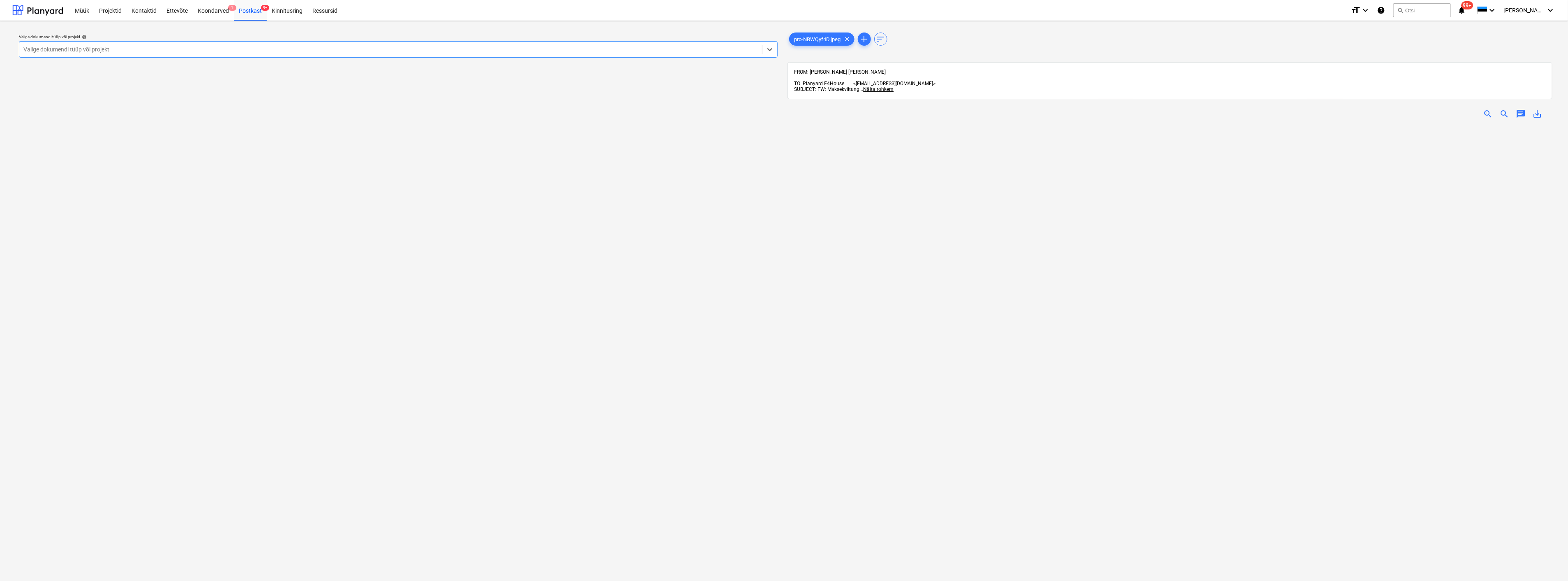
click at [206, 45] on div at bounding box center [390, 49] width 734 height 8
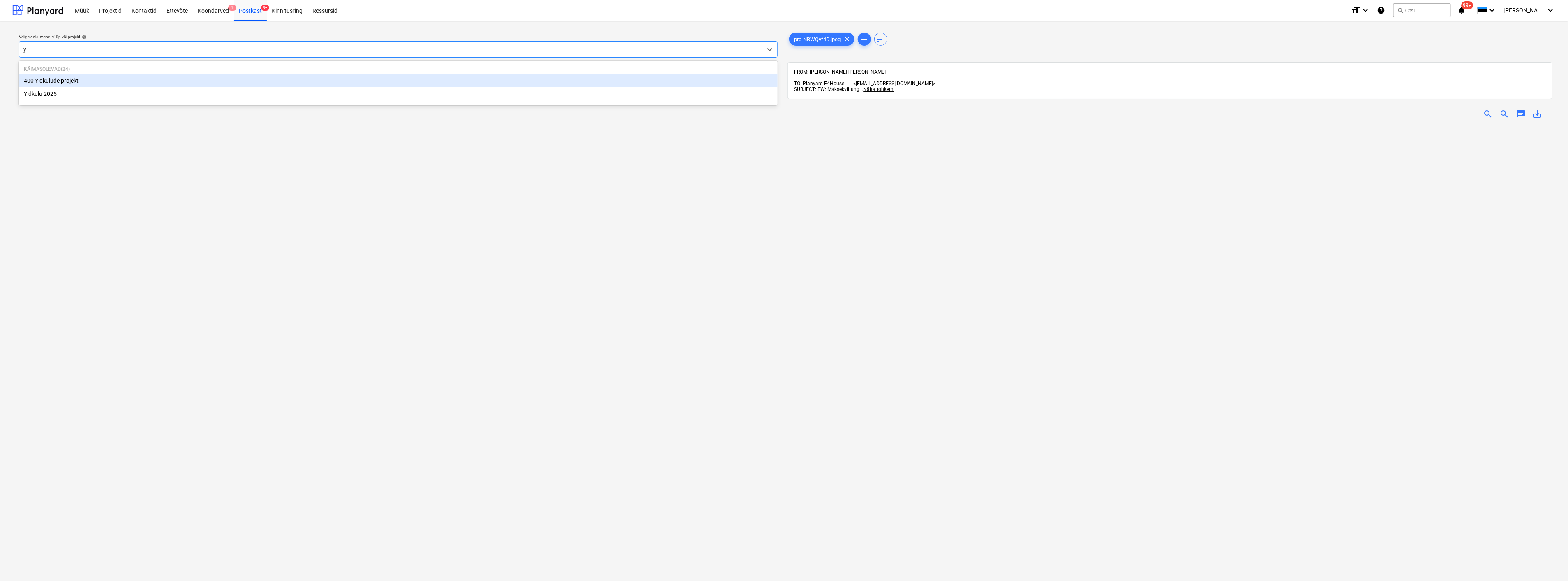
type input "yl"
click at [112, 96] on div "Yldkulu 2025" at bounding box center [398, 94] width 759 height 13
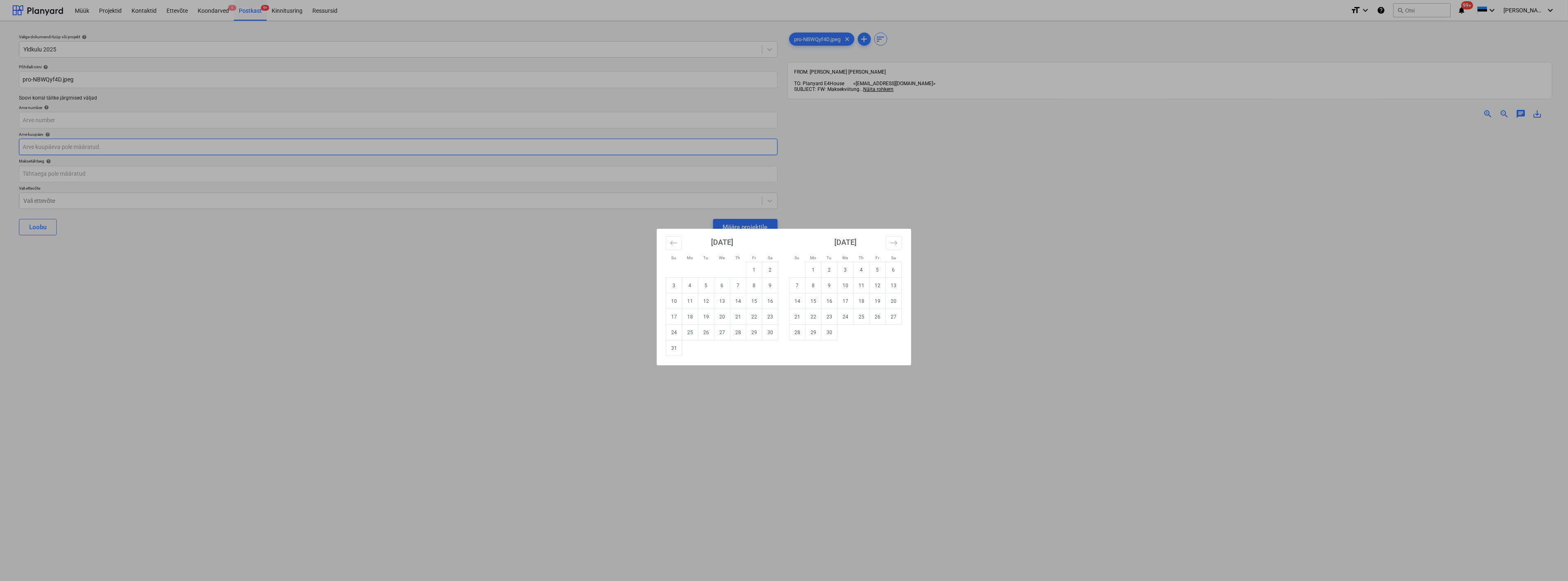
click at [77, 149] on body "Müük Projektid Kontaktid Ettevõte Koondarved 1 Postkast 9+ Kinnitusring Ressurs…" at bounding box center [784, 290] width 1568 height 581
click at [721, 326] on td "27" at bounding box center [722, 333] width 16 height 16
type input "27 Aug 2025"
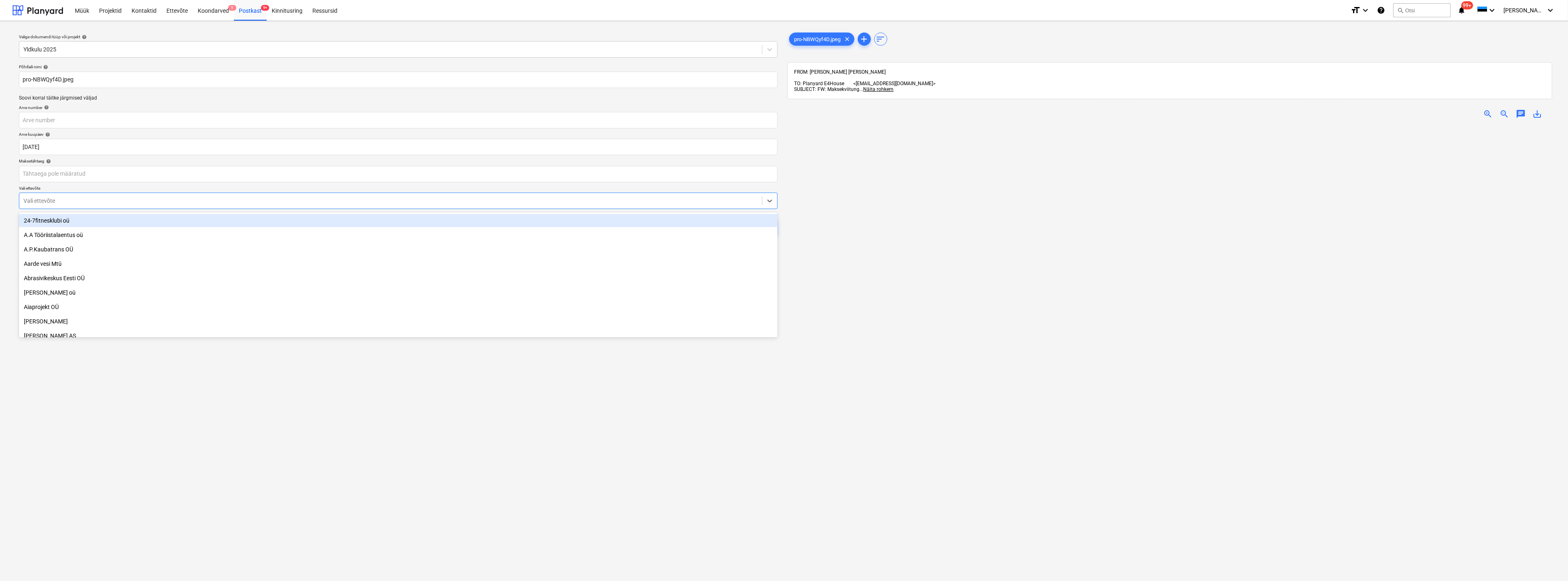
click at [174, 201] on div at bounding box center [390, 200] width 734 height 8
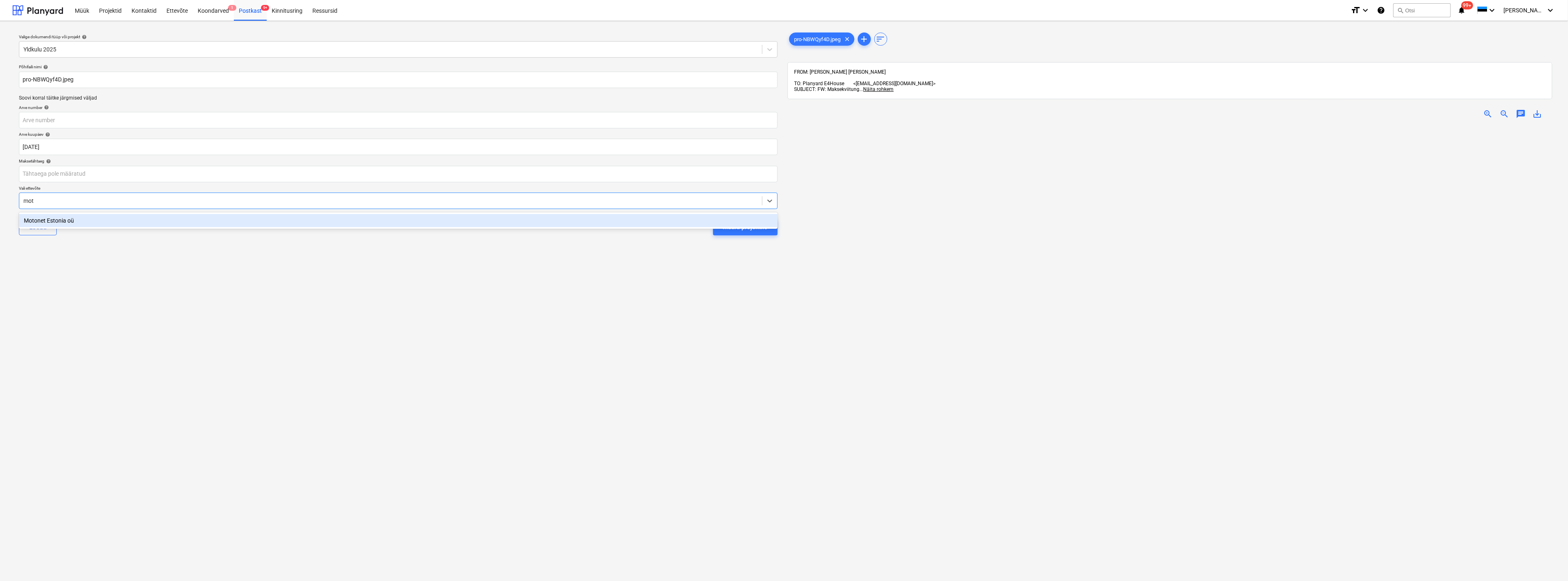
type input "moto"
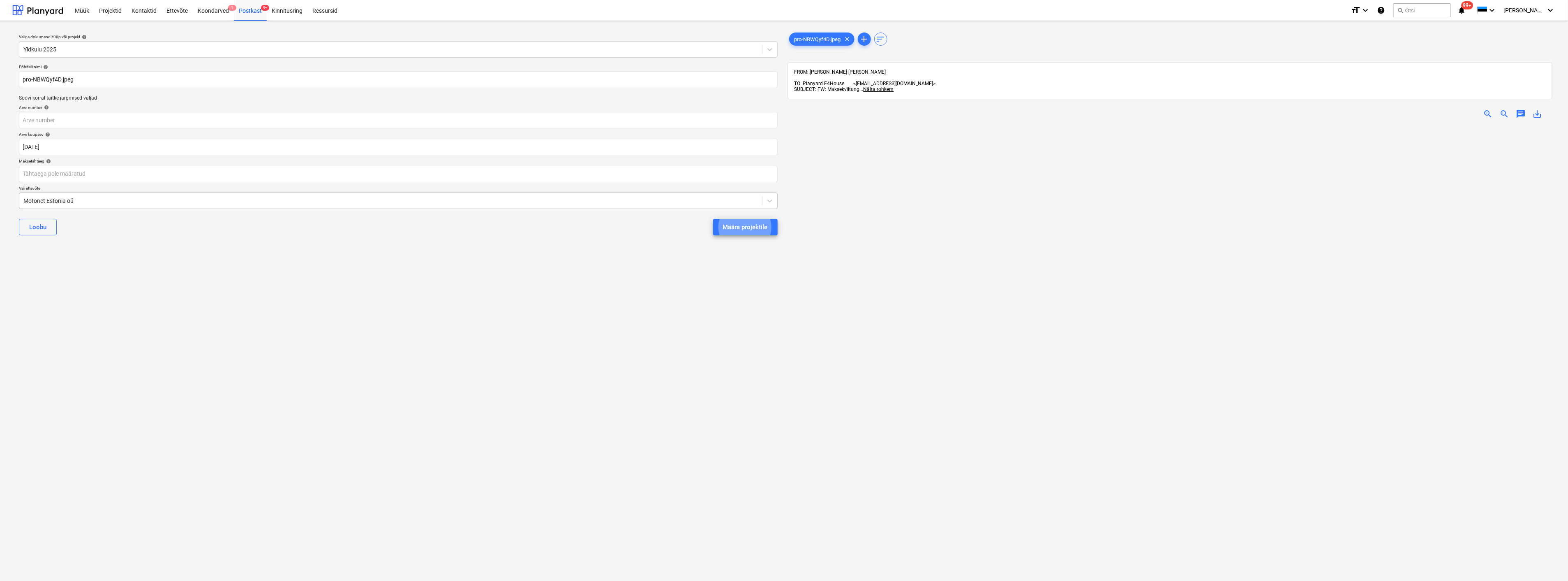
click at [713, 219] on button "Määra projektile" at bounding box center [745, 227] width 65 height 16
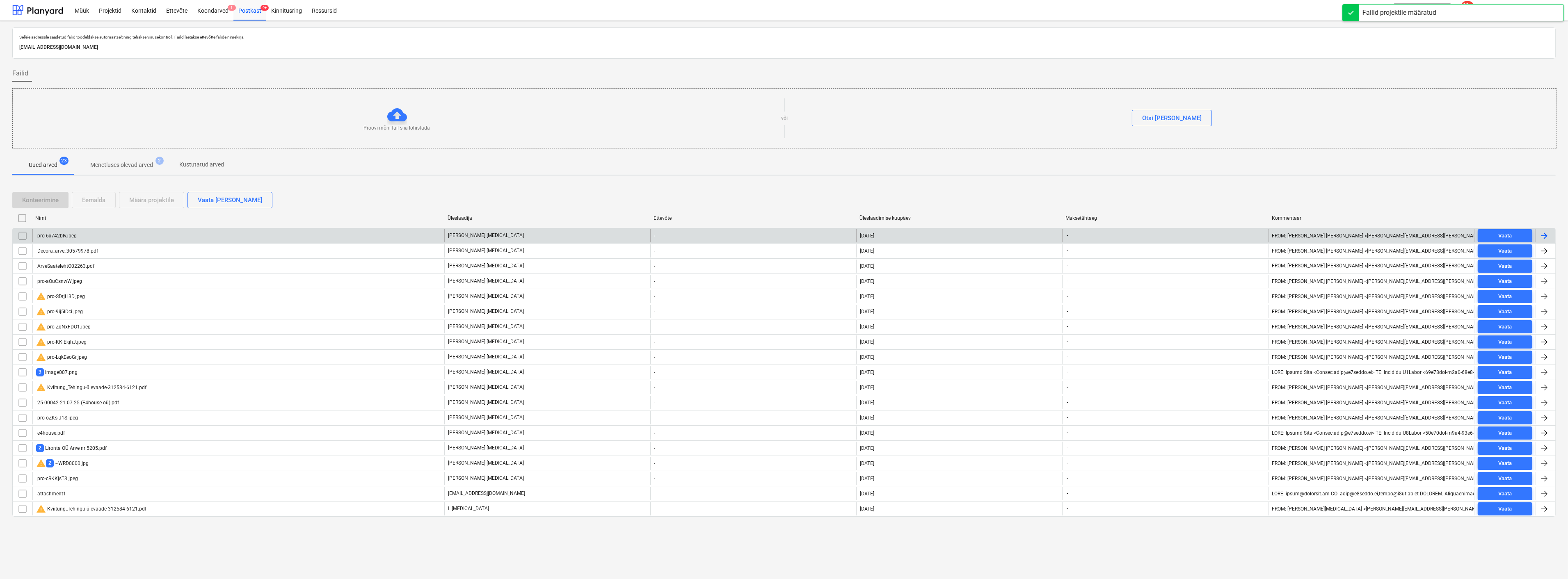
click at [66, 236] on div "pro-6x742bIy.jpeg" at bounding box center [56, 235] width 41 height 5
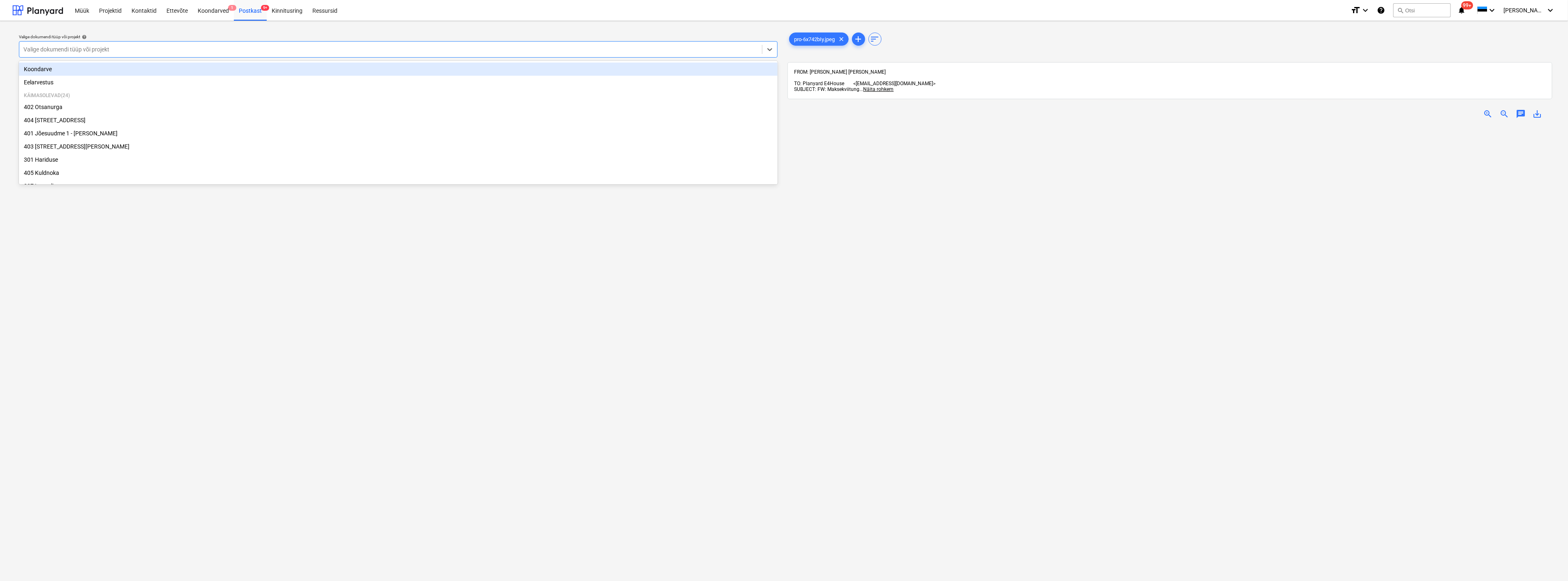
click at [174, 45] on div at bounding box center [390, 49] width 734 height 8
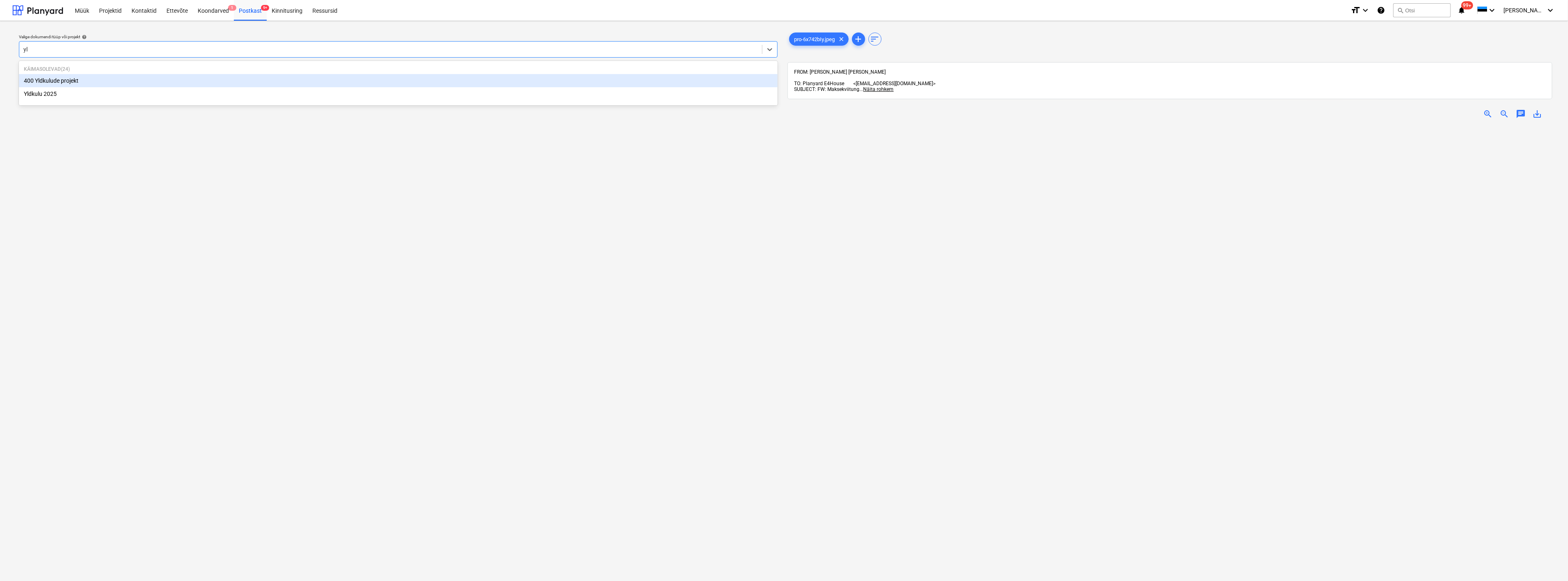
type input "yld"
click at [131, 99] on div "Yldkulu 2025" at bounding box center [398, 94] width 759 height 13
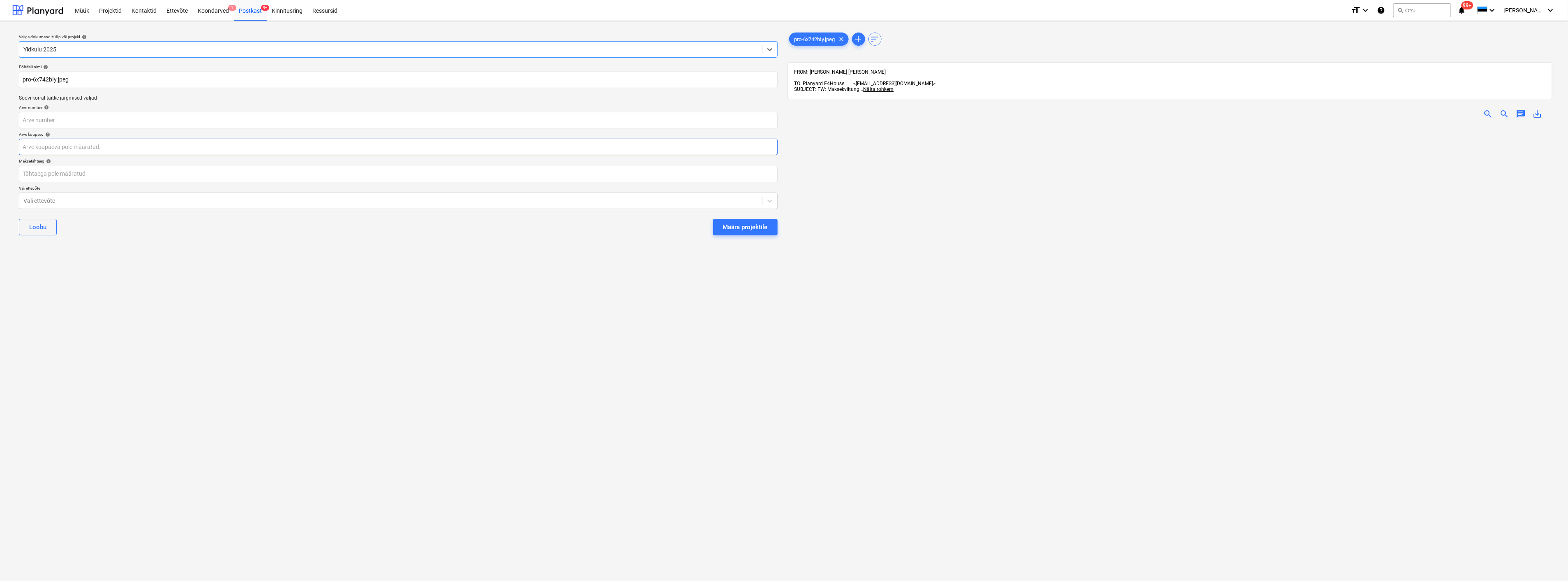
click at [113, 149] on body "Müük Projektid Kontaktid Ettevõte Koondarved 1 Postkast 9+ Kinnitusring Ressurs…" at bounding box center [784, 290] width 1568 height 581
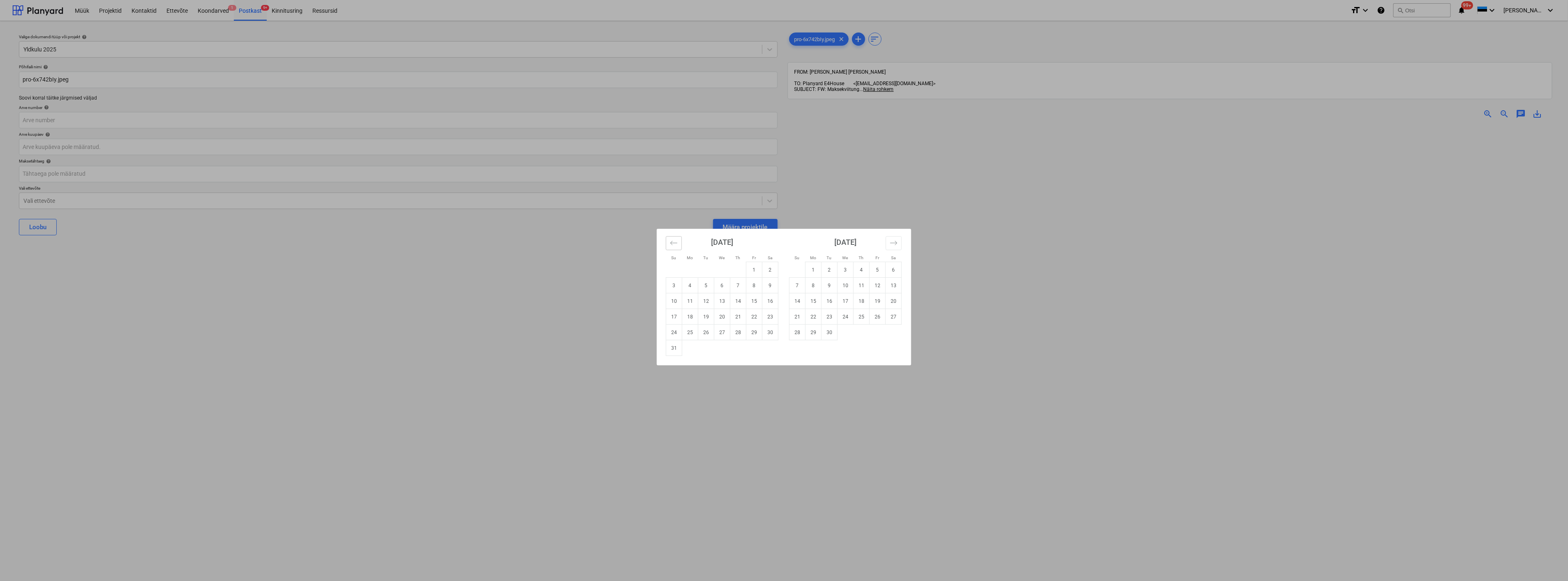
click at [672, 242] on icon "Move backward to switch to the previous month." at bounding box center [674, 243] width 8 height 8
click at [766, 316] on td "26" at bounding box center [770, 317] width 16 height 16
type input "26 Jul 2025"
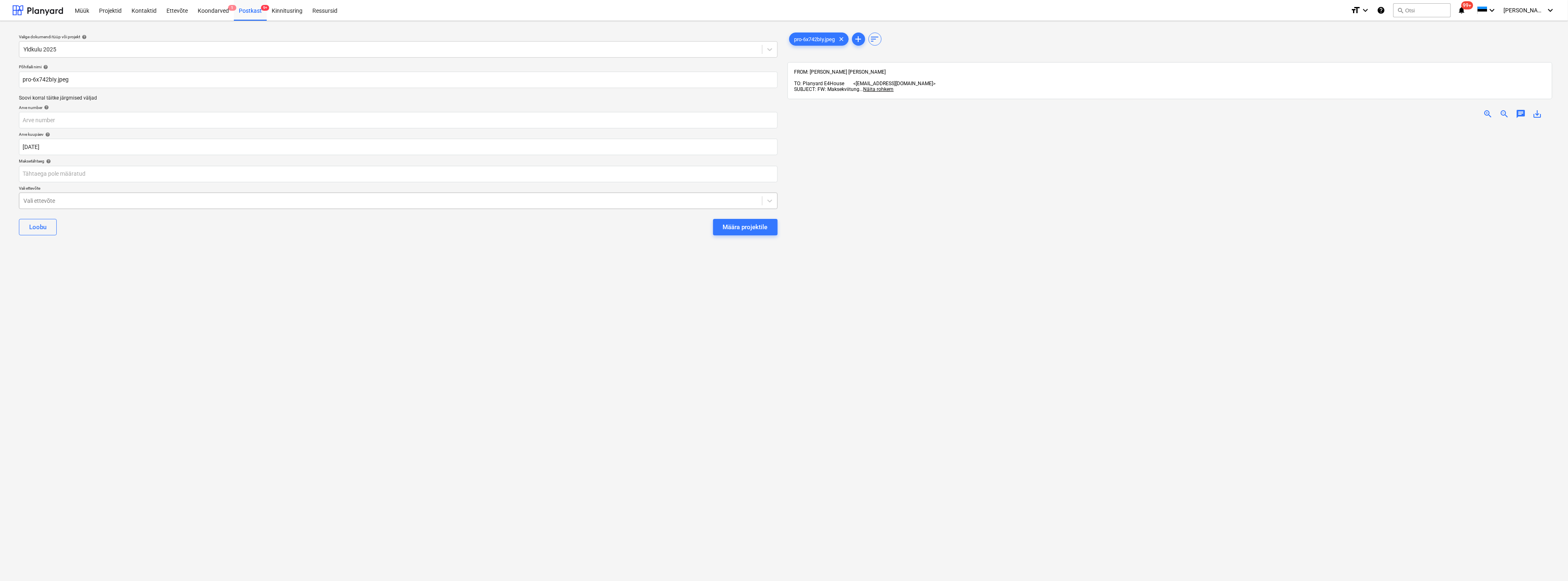
click at [95, 203] on div at bounding box center [390, 200] width 734 height 8
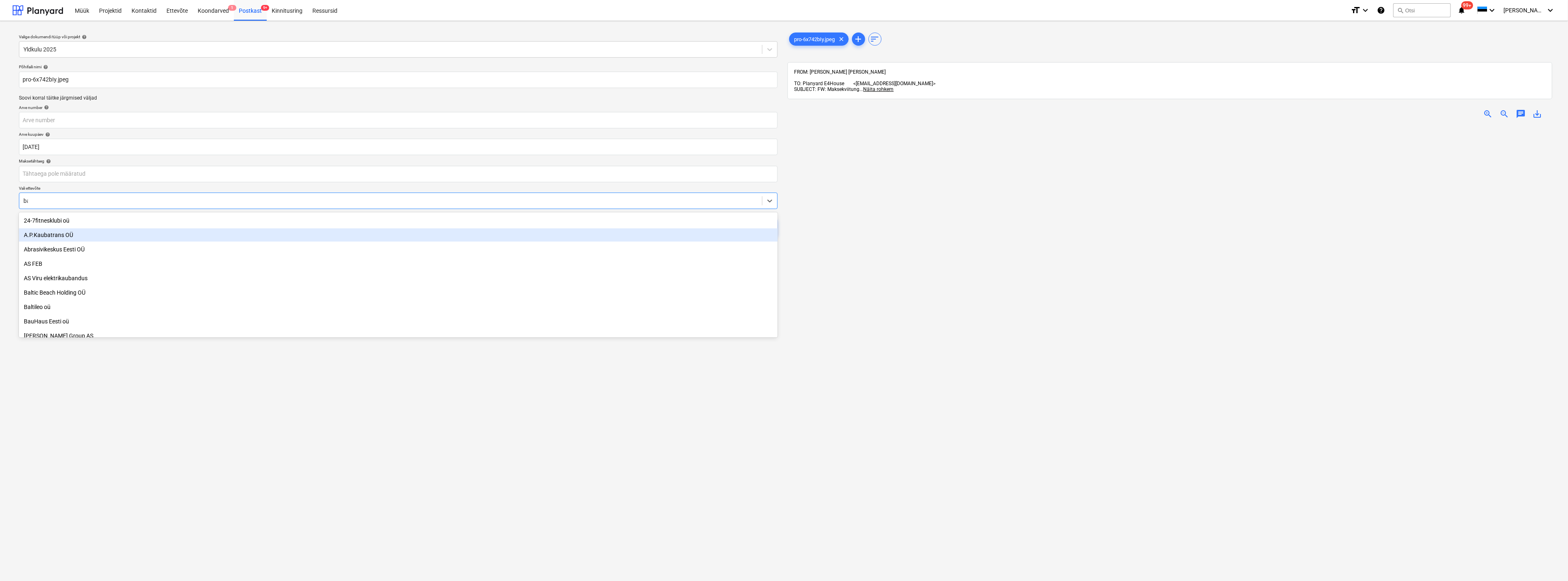
type input "bau"
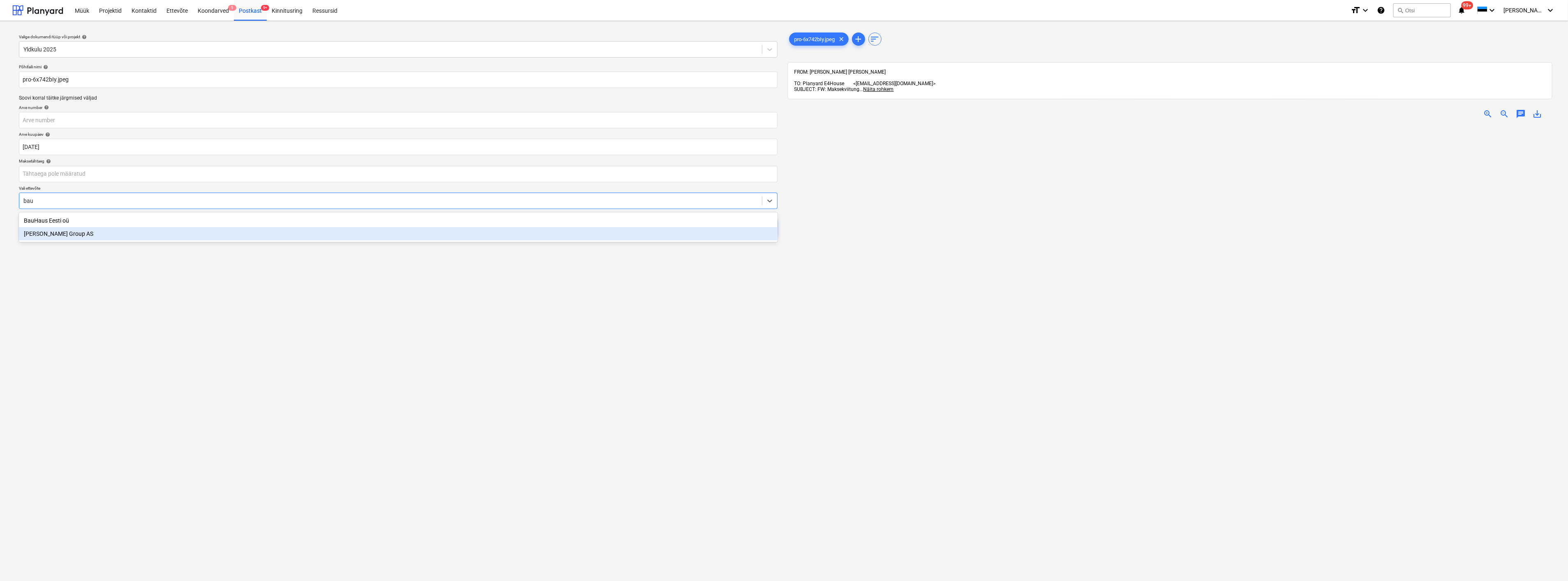
click at [88, 232] on div "[PERSON_NAME] Group AS" at bounding box center [398, 234] width 759 height 13
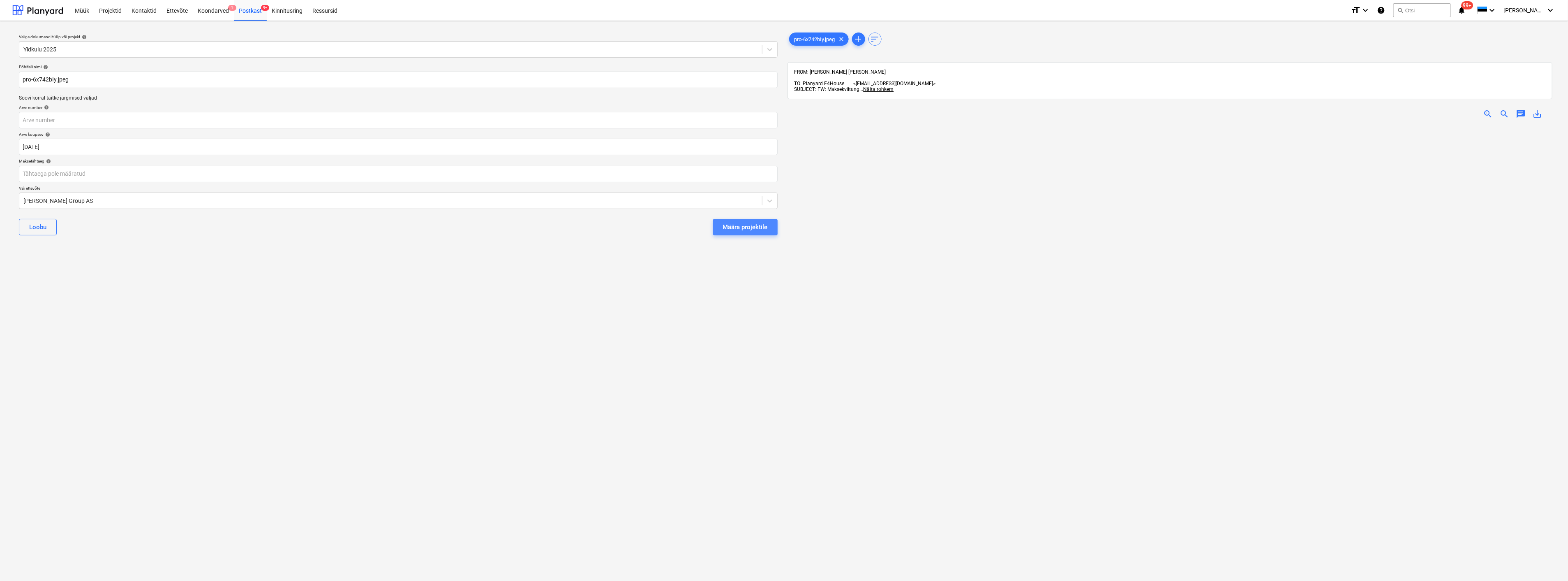
click at [733, 226] on div "Määra projektile" at bounding box center [745, 227] width 45 height 11
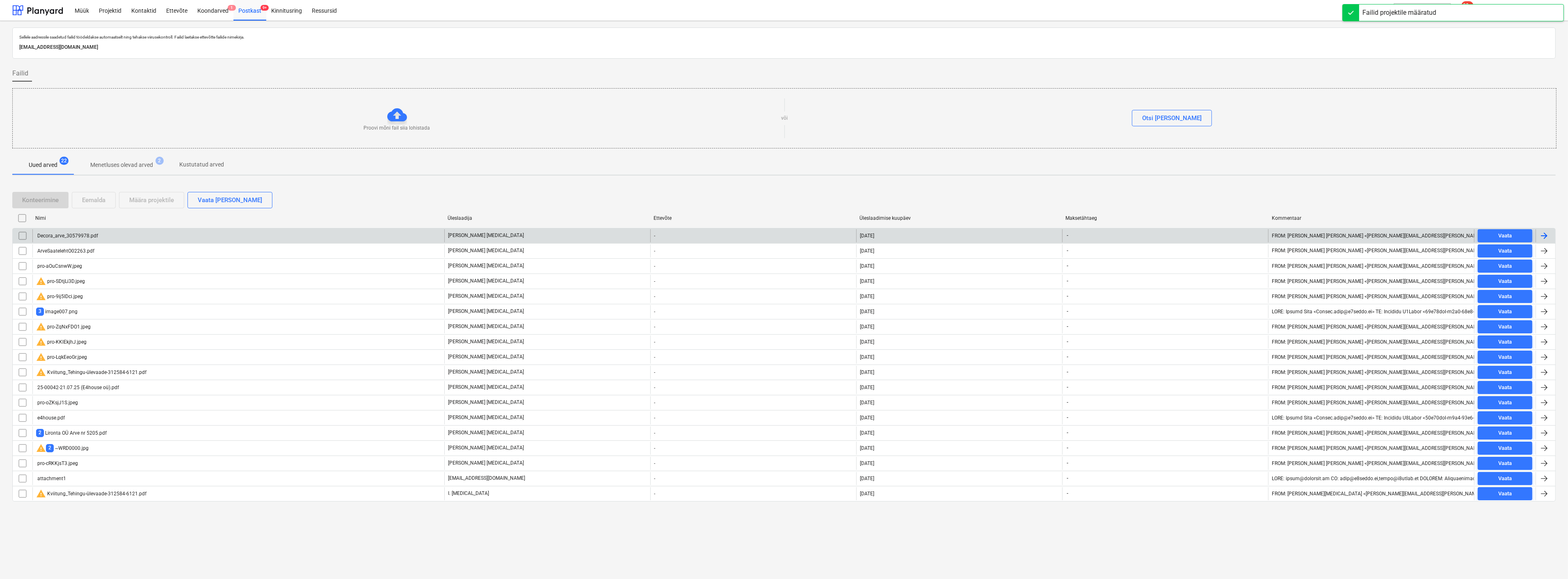
click at [86, 233] on div "Decora_arve_30579978.pdf" at bounding box center [67, 235] width 62 height 5
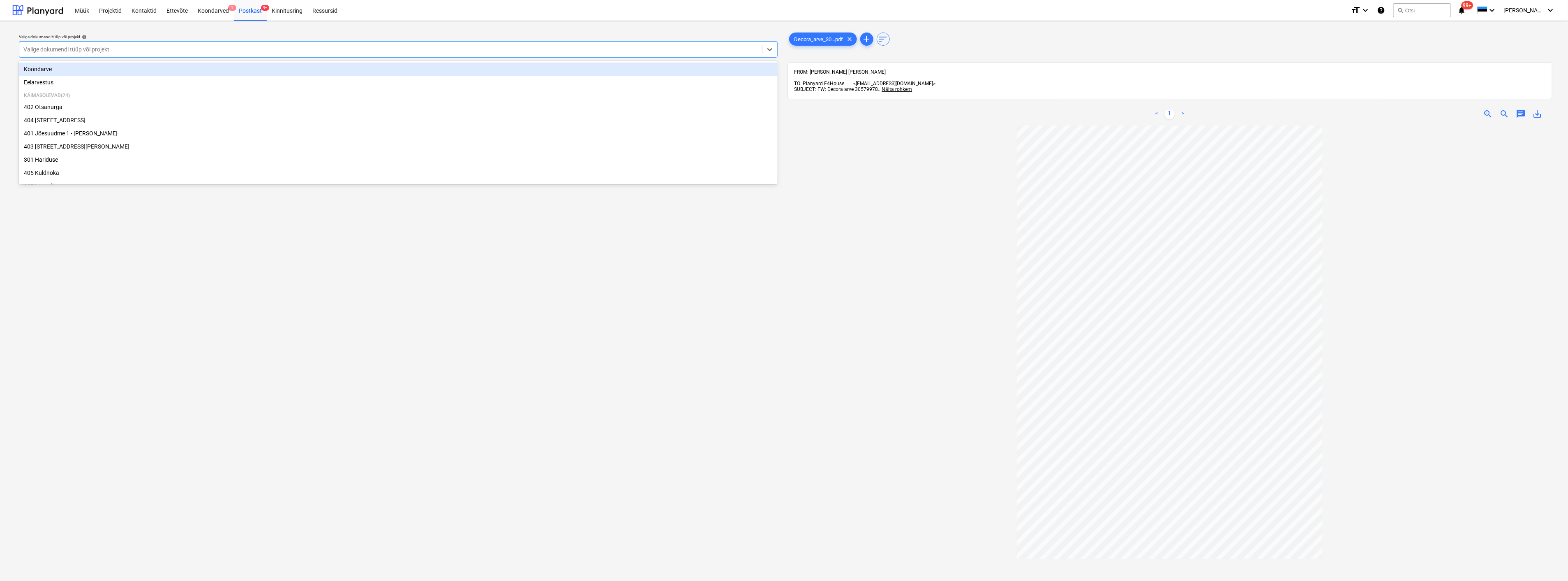
click at [368, 49] on div at bounding box center [390, 49] width 734 height 8
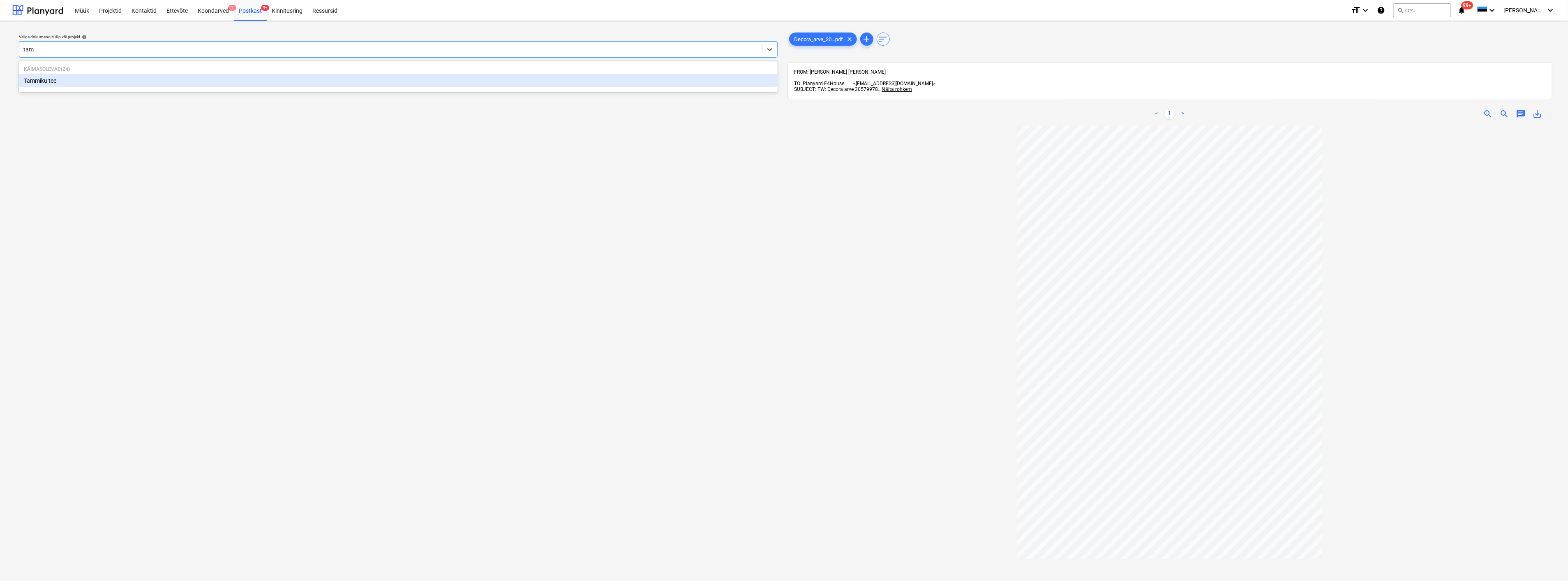
type input "tamm"
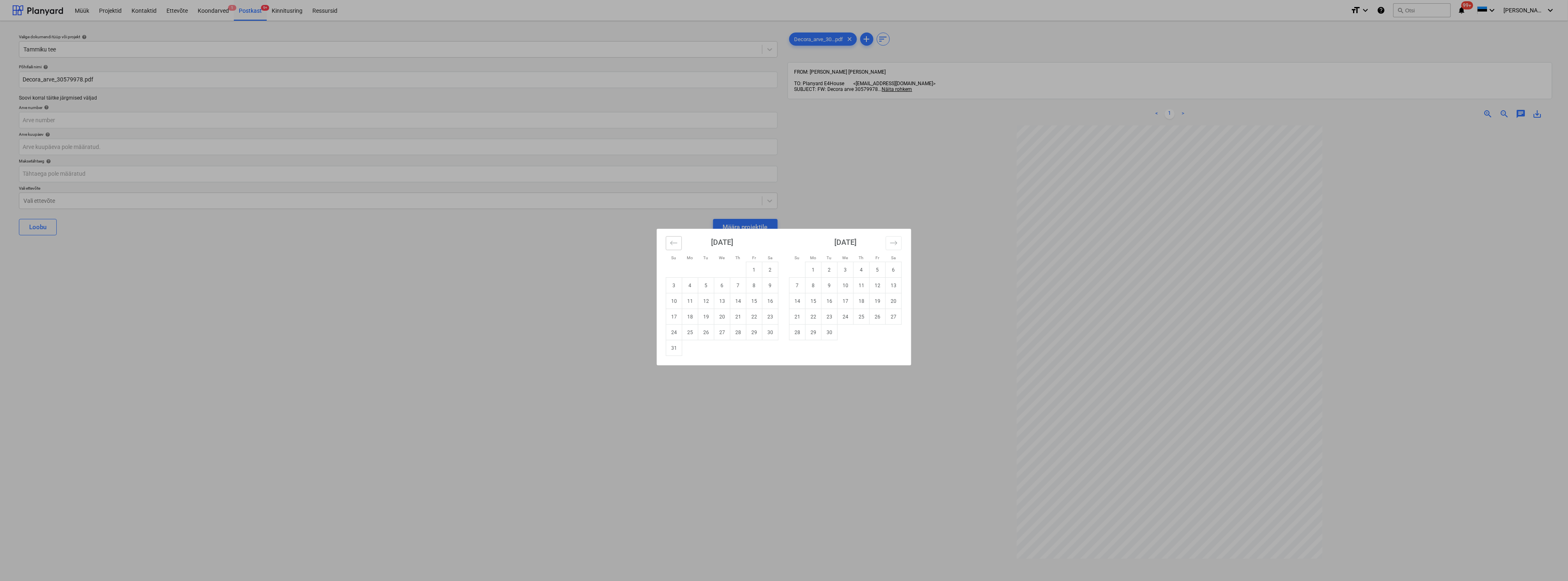
click at [671, 243] on icon "Move backward to switch to the previous month." at bounding box center [673, 242] width 7 height 4
click at [85, 56] on div "Su Mo Tu We Th Fr Sa Su Mo Tu We Th Fr Sa June 2025 1 2 3 4 5 6 7 8 9 10 11 12 …" at bounding box center [784, 290] width 1568 height 581
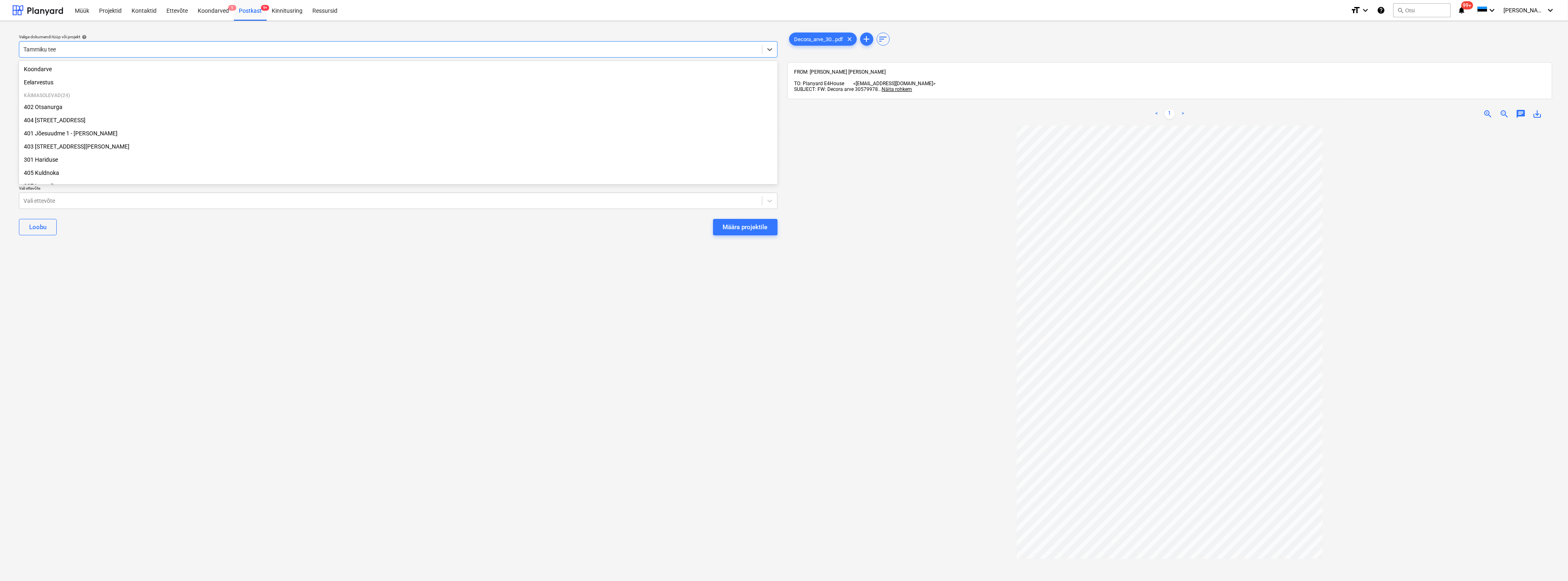
click at [85, 48] on div at bounding box center [390, 49] width 734 height 8
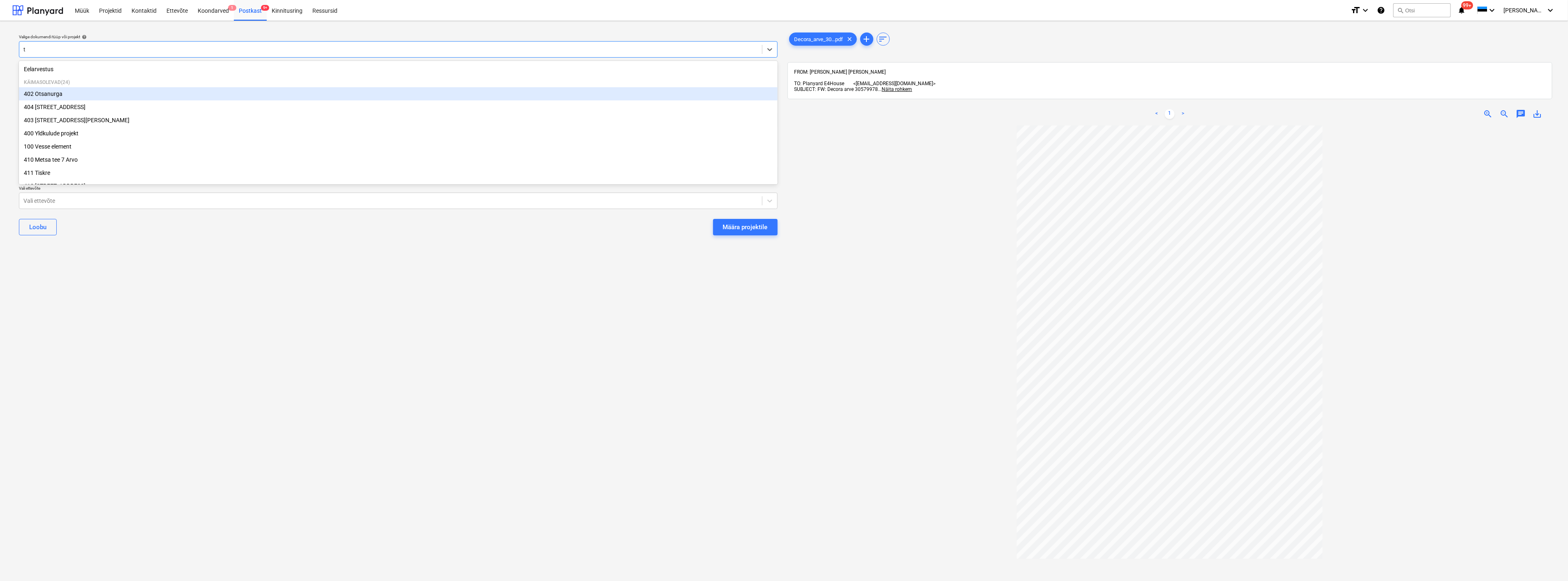
type input "ta"
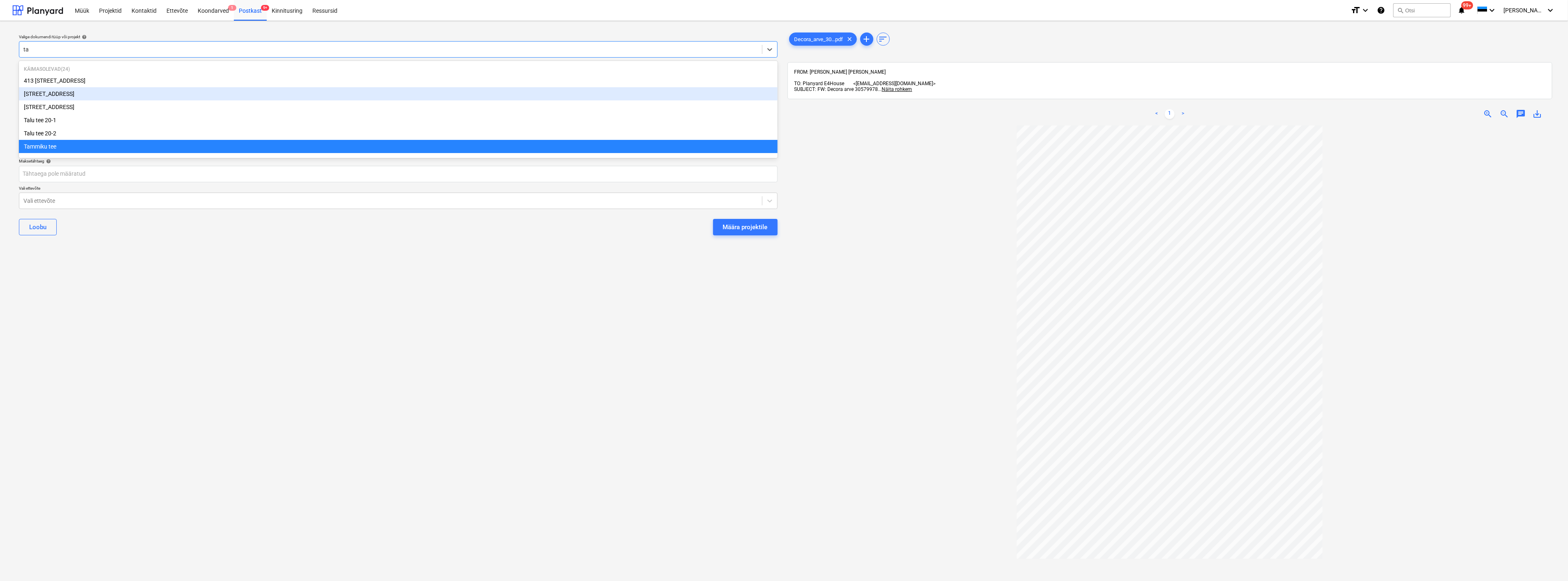
click at [69, 93] on div "[STREET_ADDRESS]" at bounding box center [398, 94] width 759 height 13
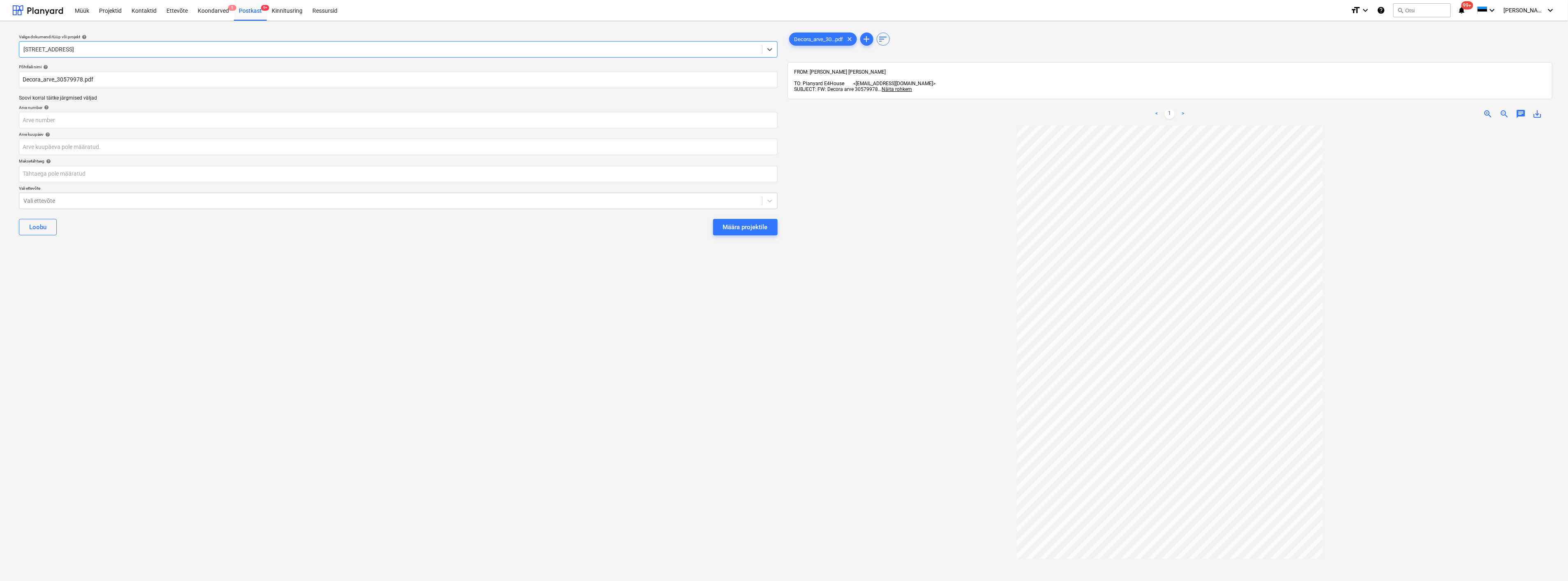
click at [193, 306] on div "Valige dokumendi tüüp või projekt help option Talu tee 22 A, selected. Select i…" at bounding box center [398, 357] width 772 height 659
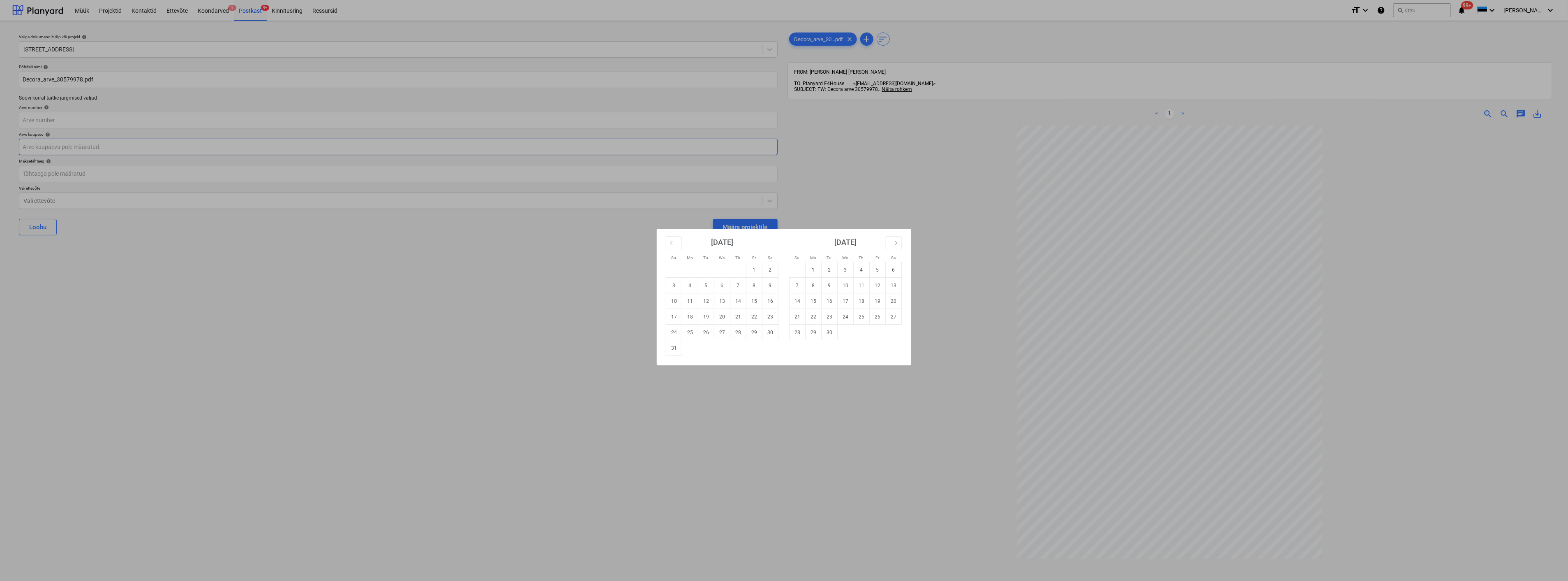
click at [90, 142] on body "Müük Projektid Kontaktid Ettevõte Koondarved 1 Postkast 9+ Kinnitusring Ressurs…" at bounding box center [784, 290] width 1568 height 581
click at [668, 239] on button "Move backward to switch to the previous month." at bounding box center [674, 243] width 16 height 14
click at [751, 317] on td "25" at bounding box center [754, 317] width 16 height 16
type input "[DATE]"
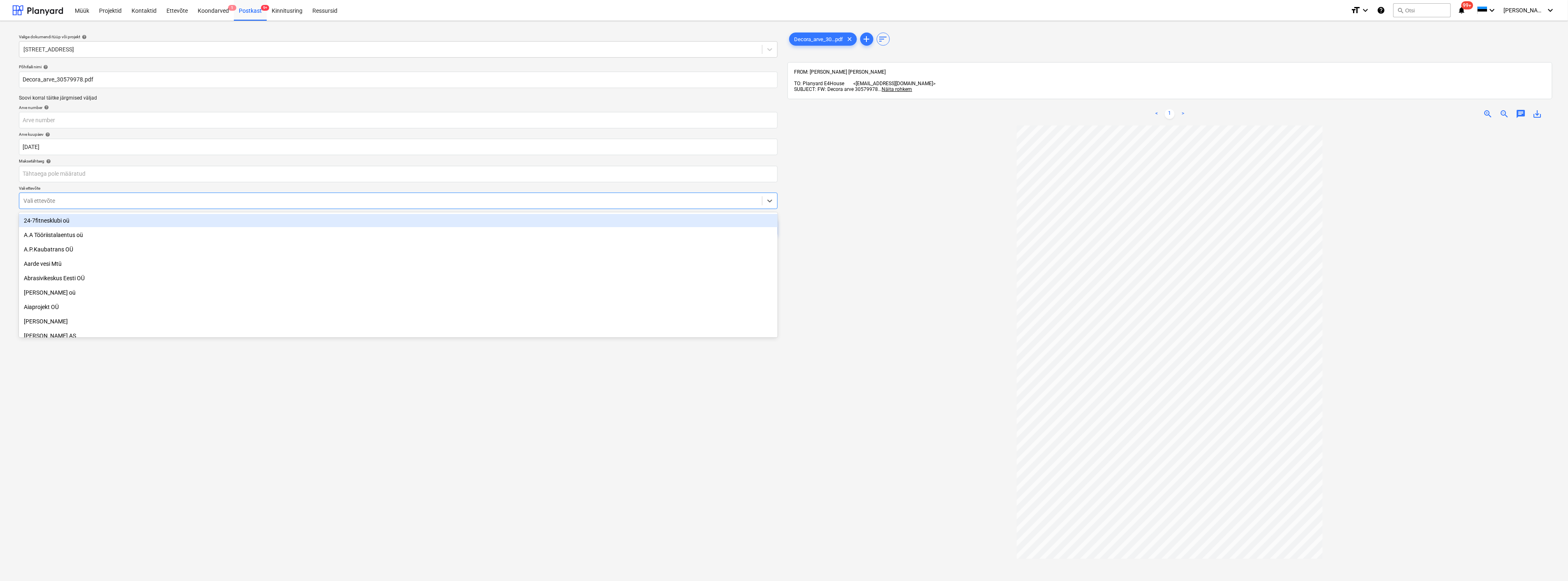
click at [204, 199] on div at bounding box center [390, 200] width 734 height 8
type input "deco"
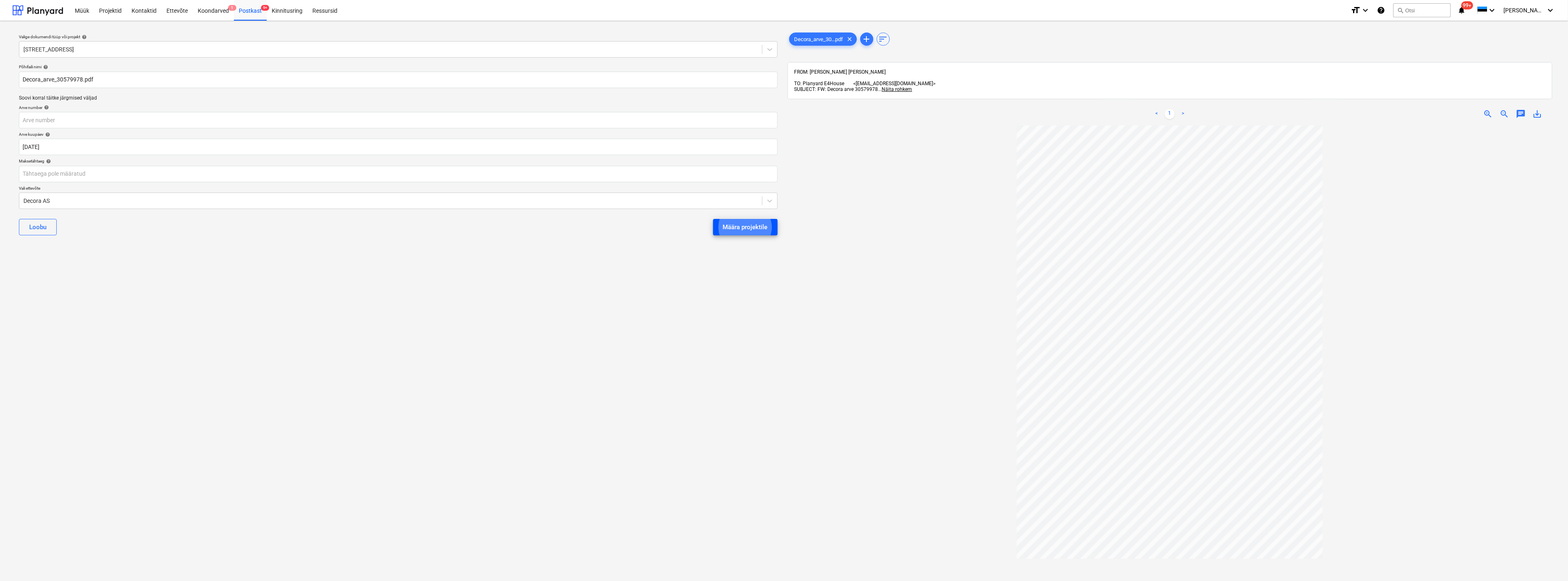
click at [713, 219] on button "Määra projektile" at bounding box center [745, 227] width 65 height 16
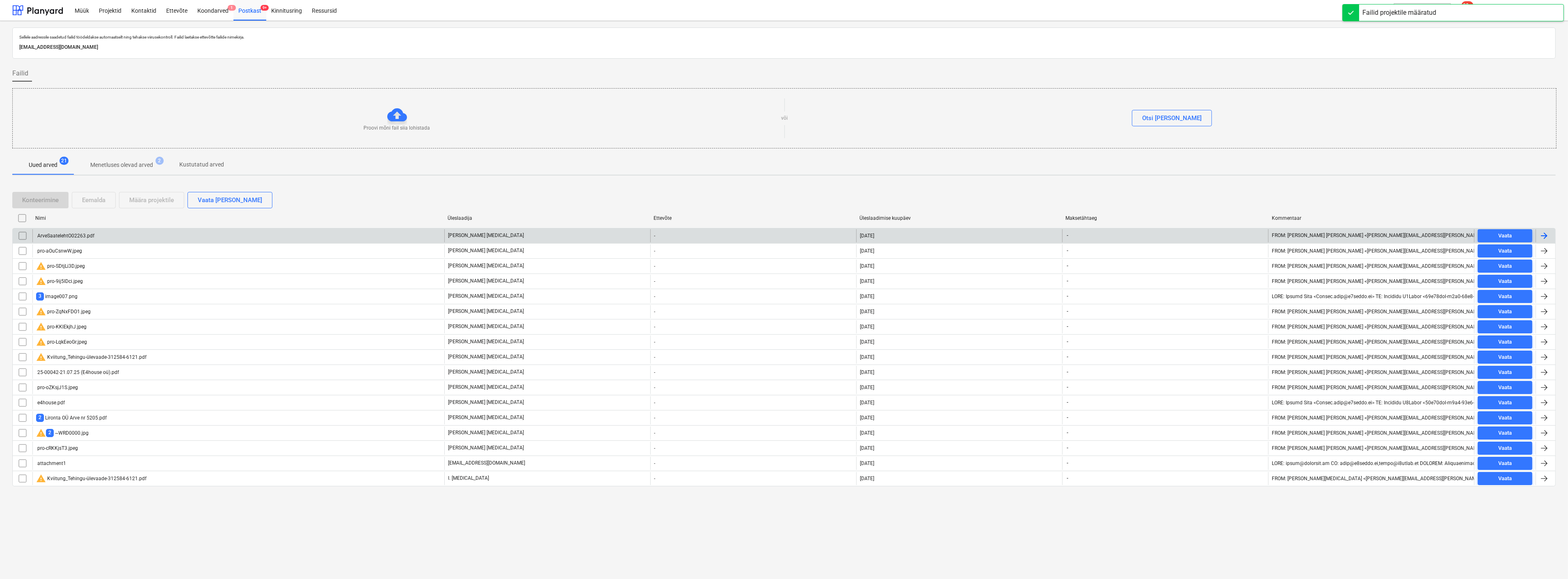
click at [157, 231] on div "ArveSaatelehtO02263.pdf" at bounding box center [238, 236] width 412 height 13
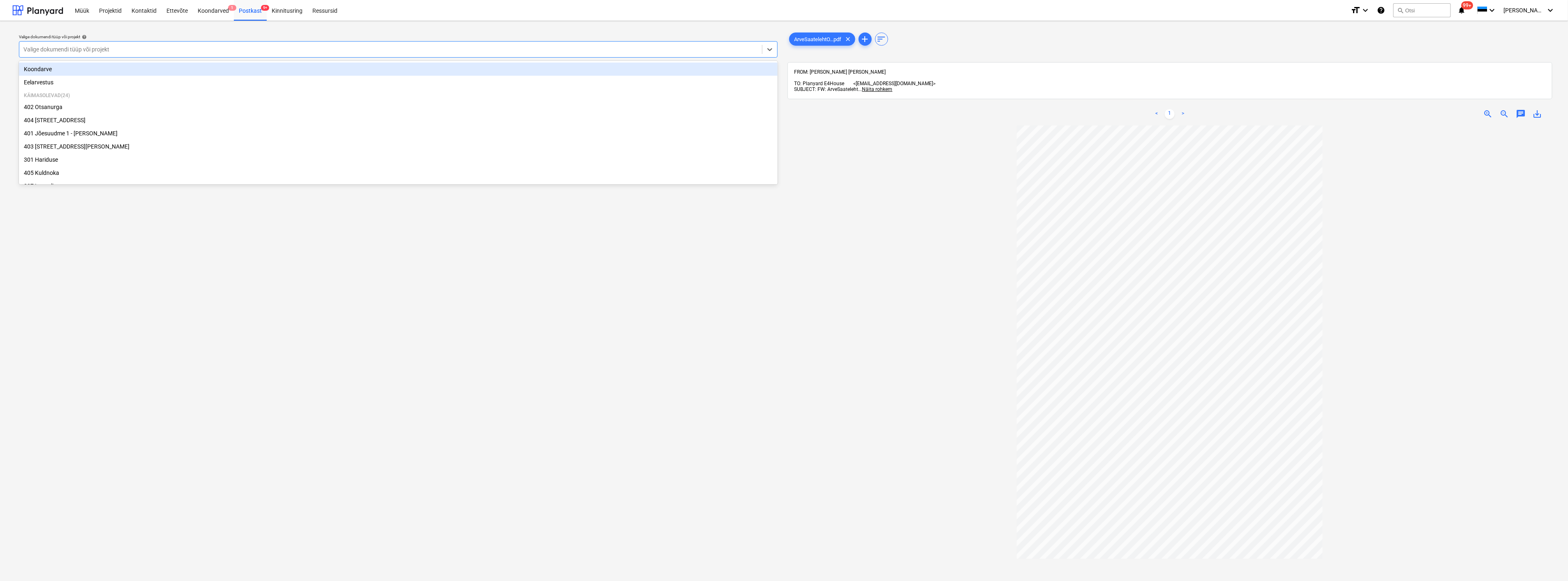
click at [201, 46] on div at bounding box center [390, 49] width 734 height 8
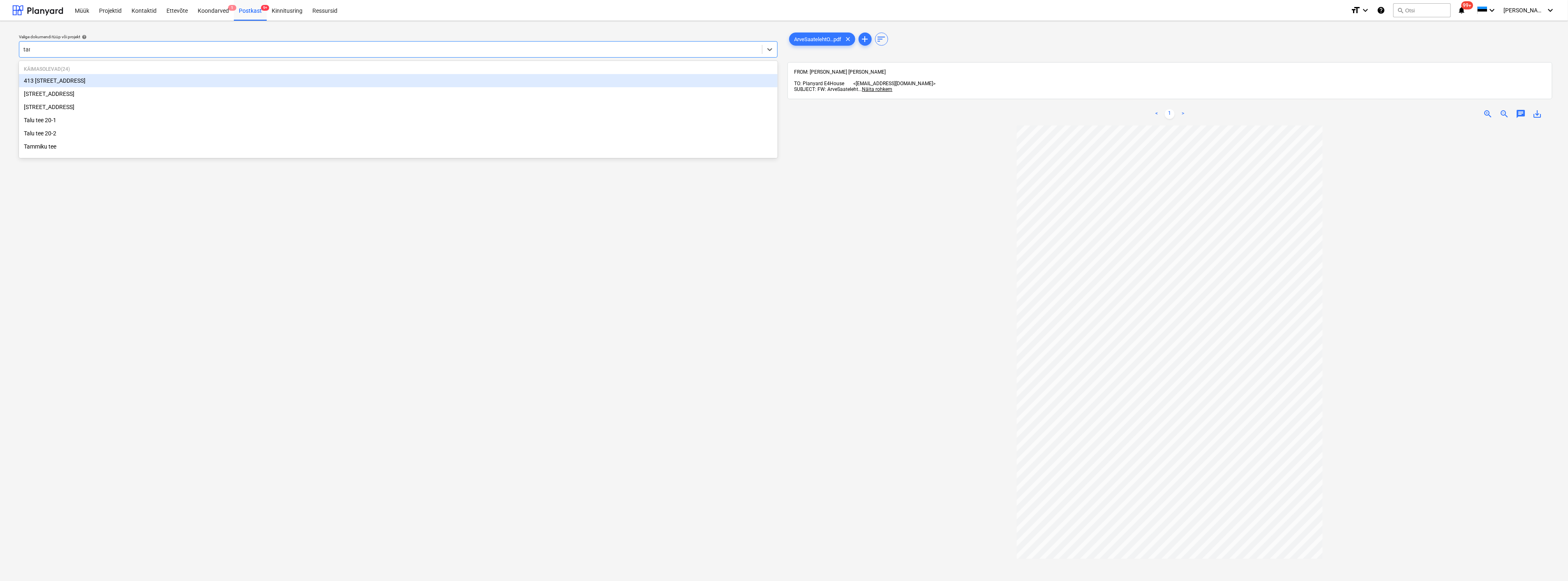
type input "tamm"
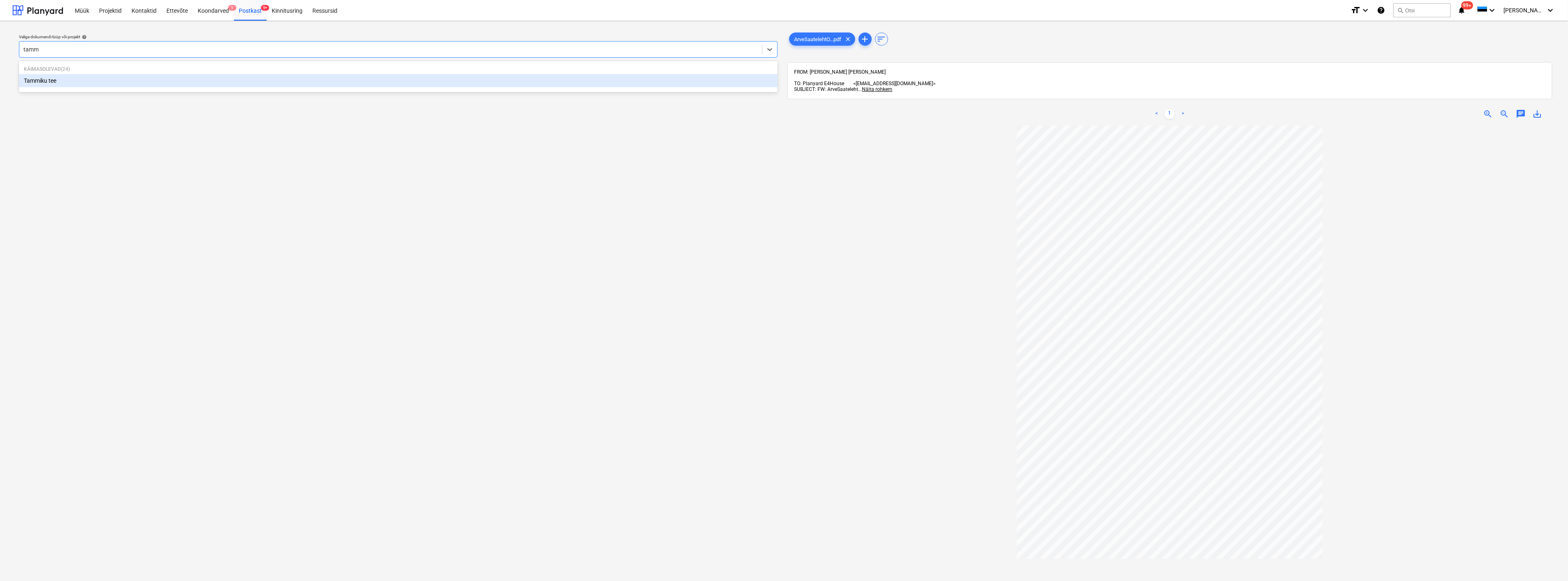
click at [147, 81] on div "Tammiku tee" at bounding box center [398, 81] width 759 height 13
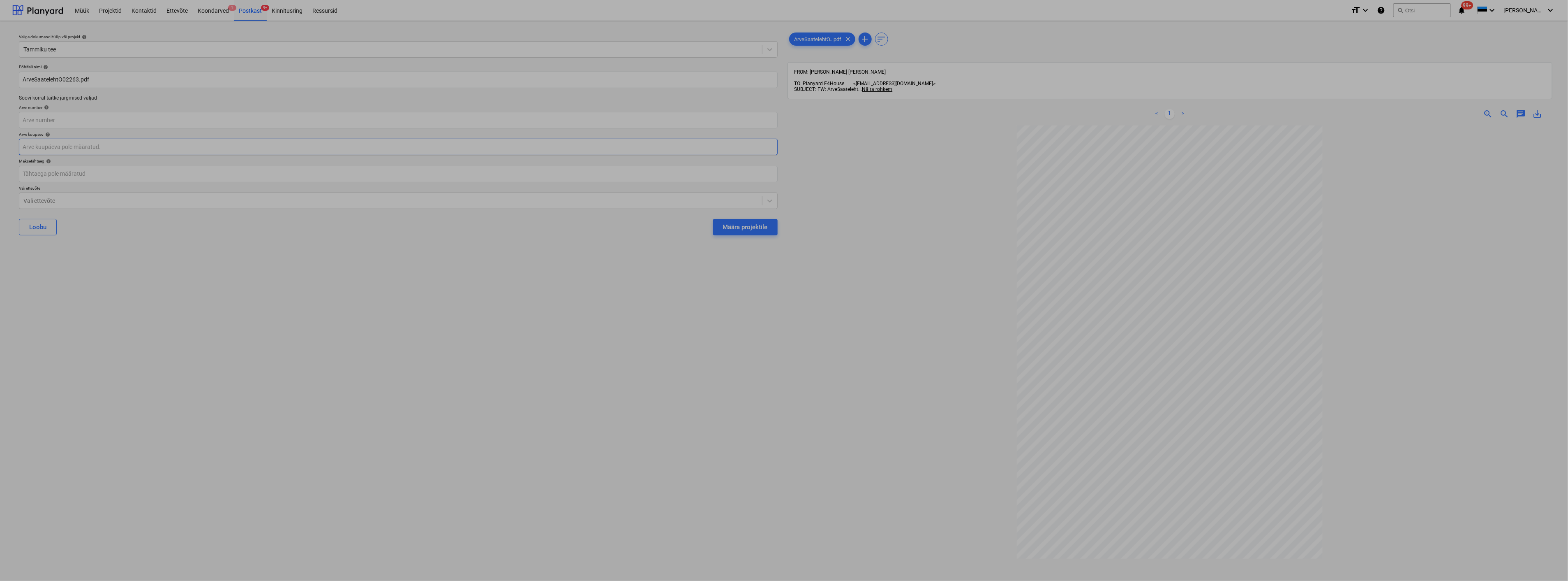
click at [102, 145] on body "Müük Projektid Kontaktid Ettevõte Koondarved 1 Postkast 9+ Kinnitusring Ressurs…" at bounding box center [784, 290] width 1568 height 581
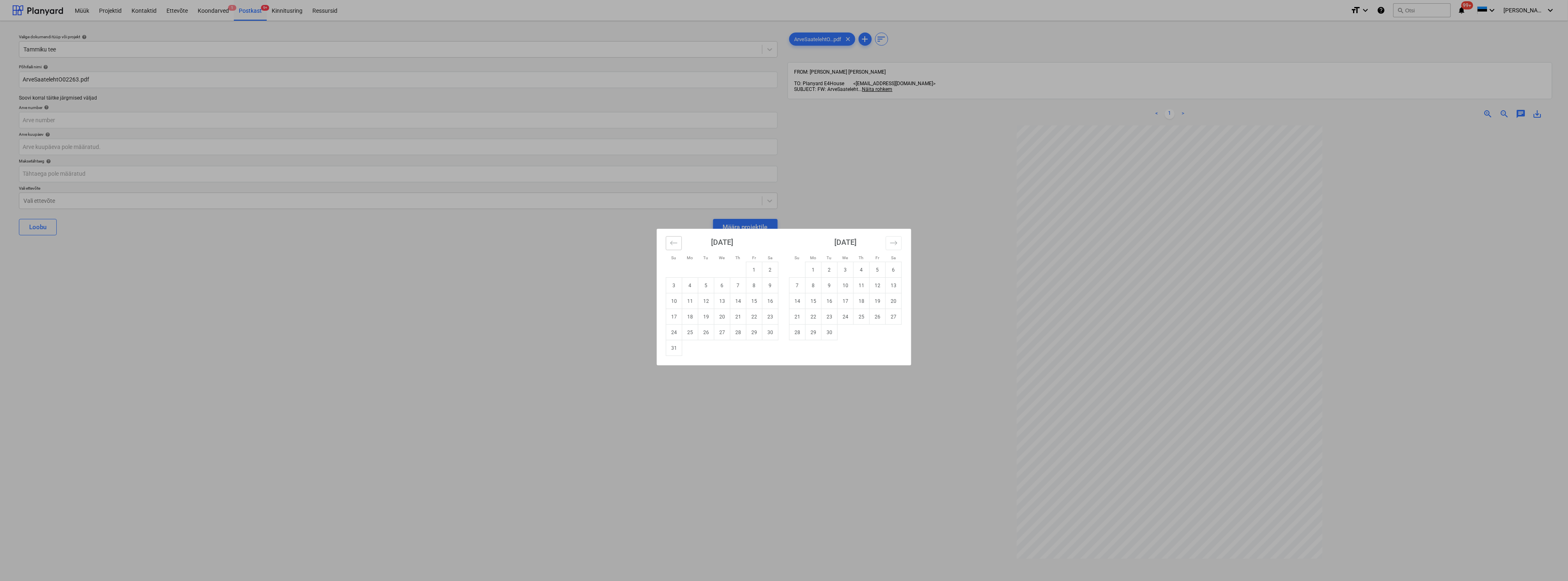
click at [673, 240] on icon "Move backward to switch to the previous month." at bounding box center [674, 243] width 8 height 8
click at [748, 315] on td "25" at bounding box center [754, 317] width 16 height 16
type input "[DATE]"
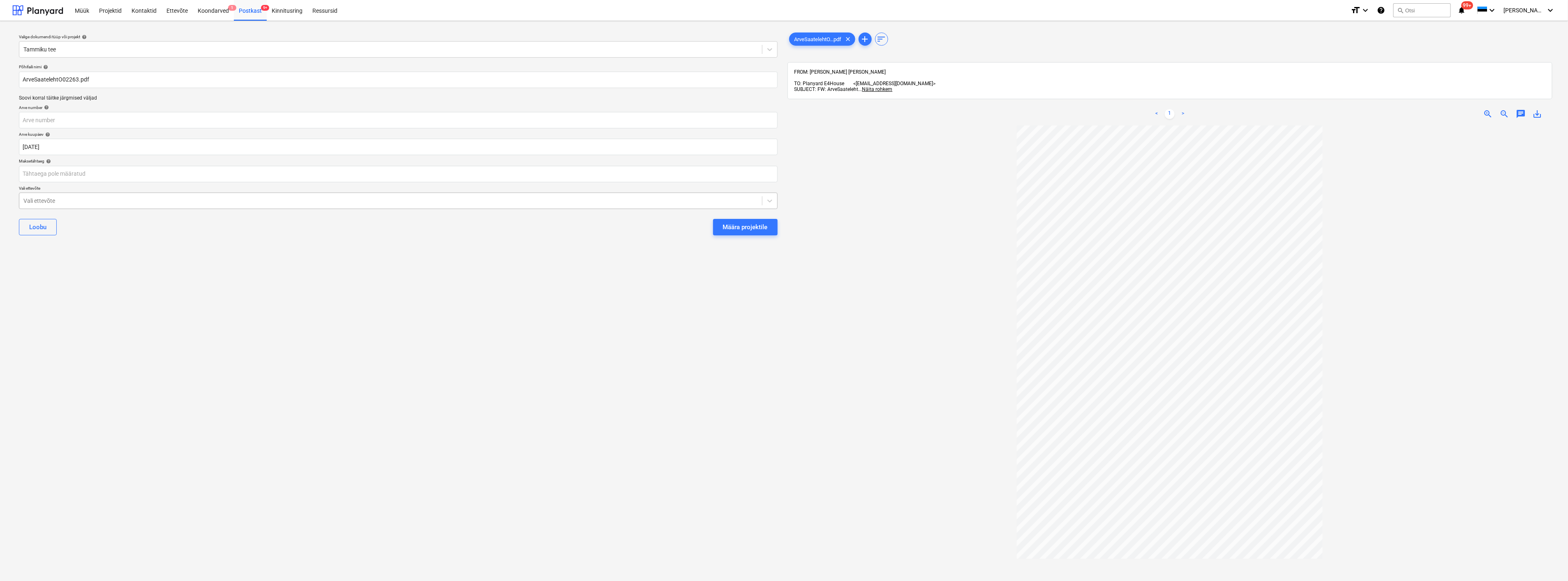
click at [82, 200] on div at bounding box center [390, 200] width 734 height 8
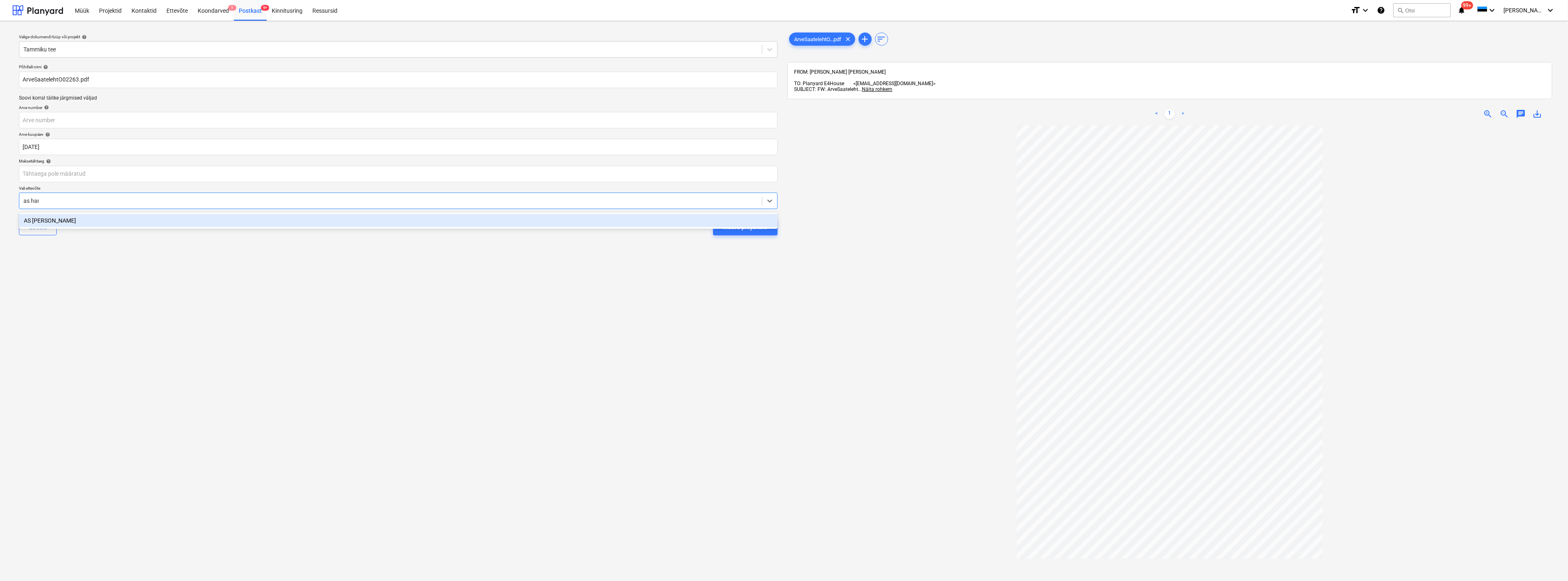
type input "as hark"
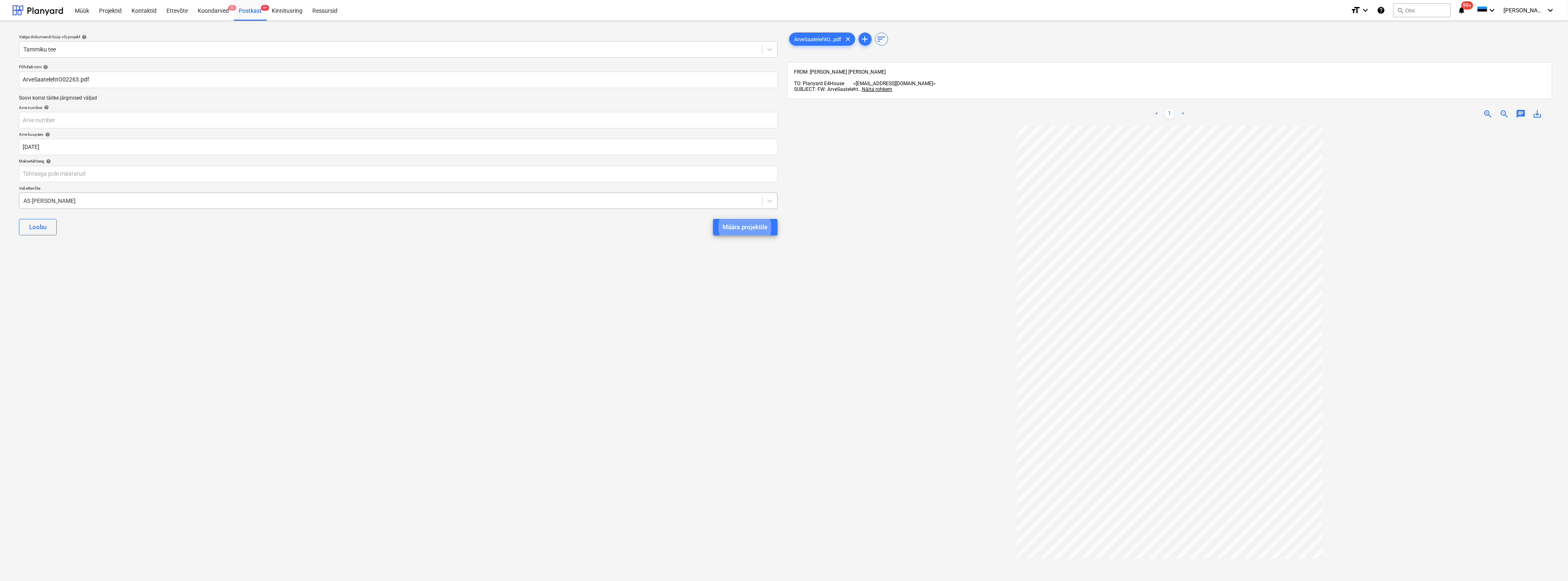
click at [713, 219] on button "Määra projektile" at bounding box center [745, 227] width 65 height 16
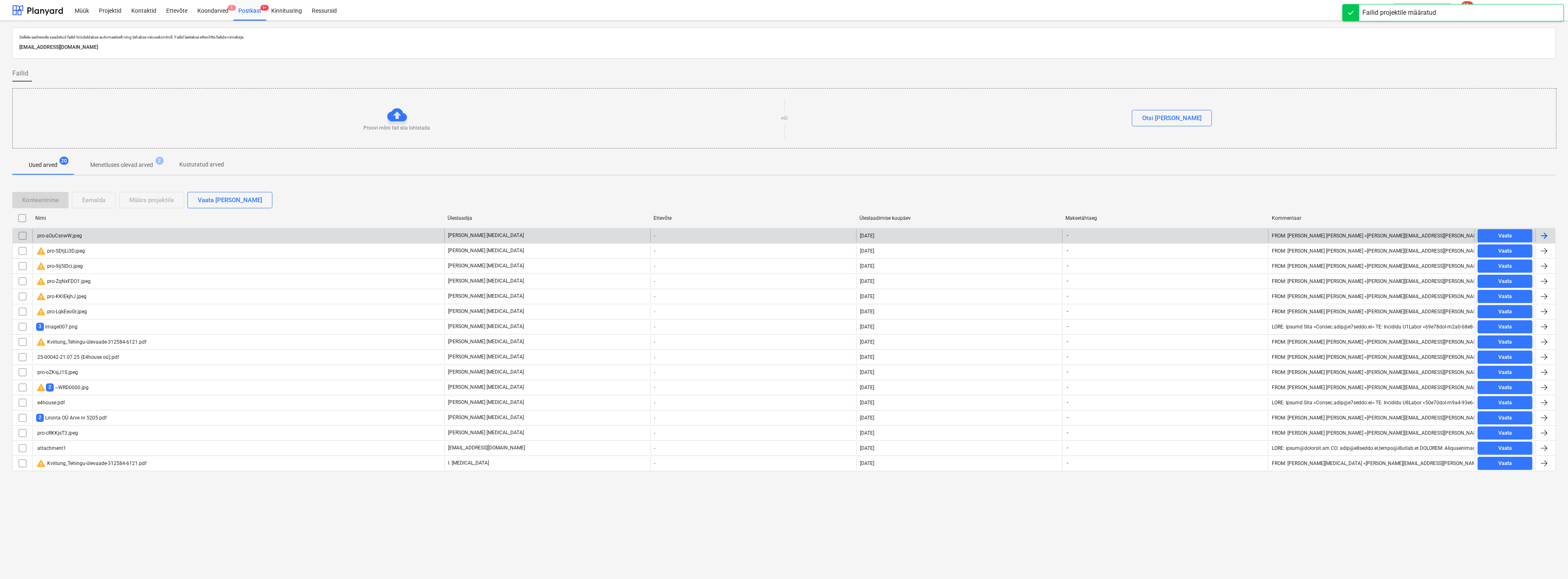
click at [52, 235] on div "pro-aOuCsnwW.jpeg" at bounding box center [58, 235] width 46 height 5
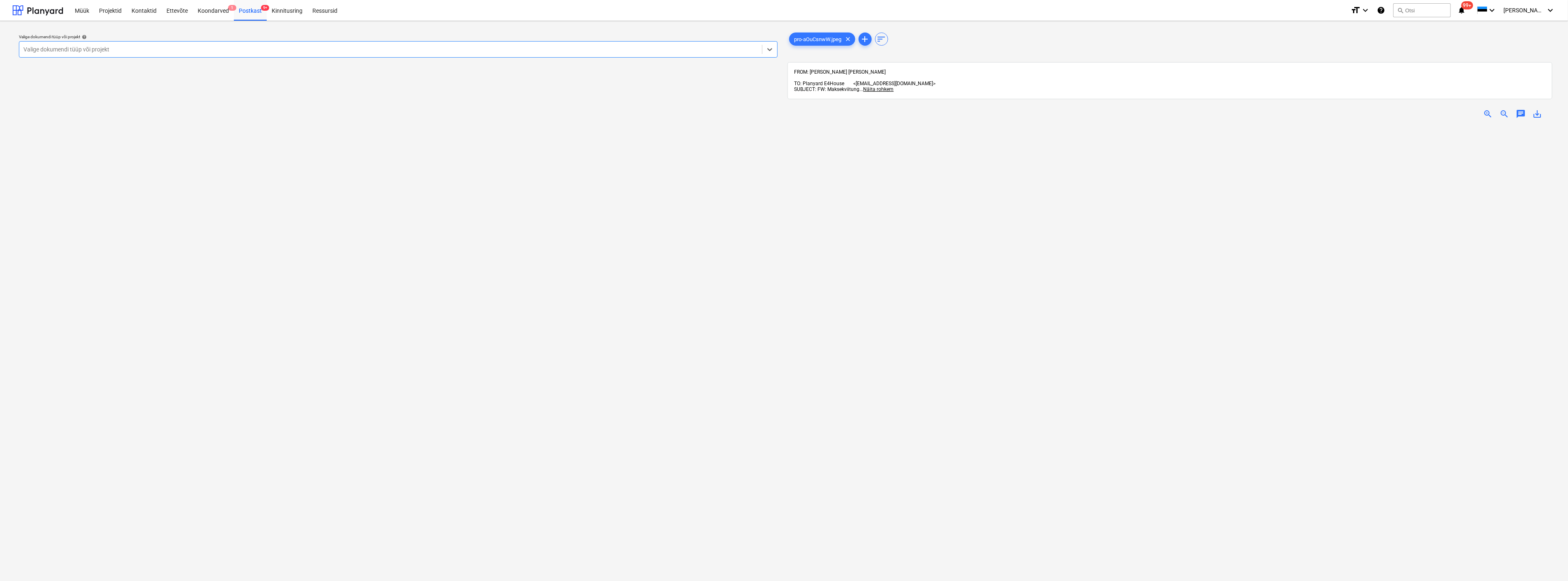
scroll to position [228, 0]
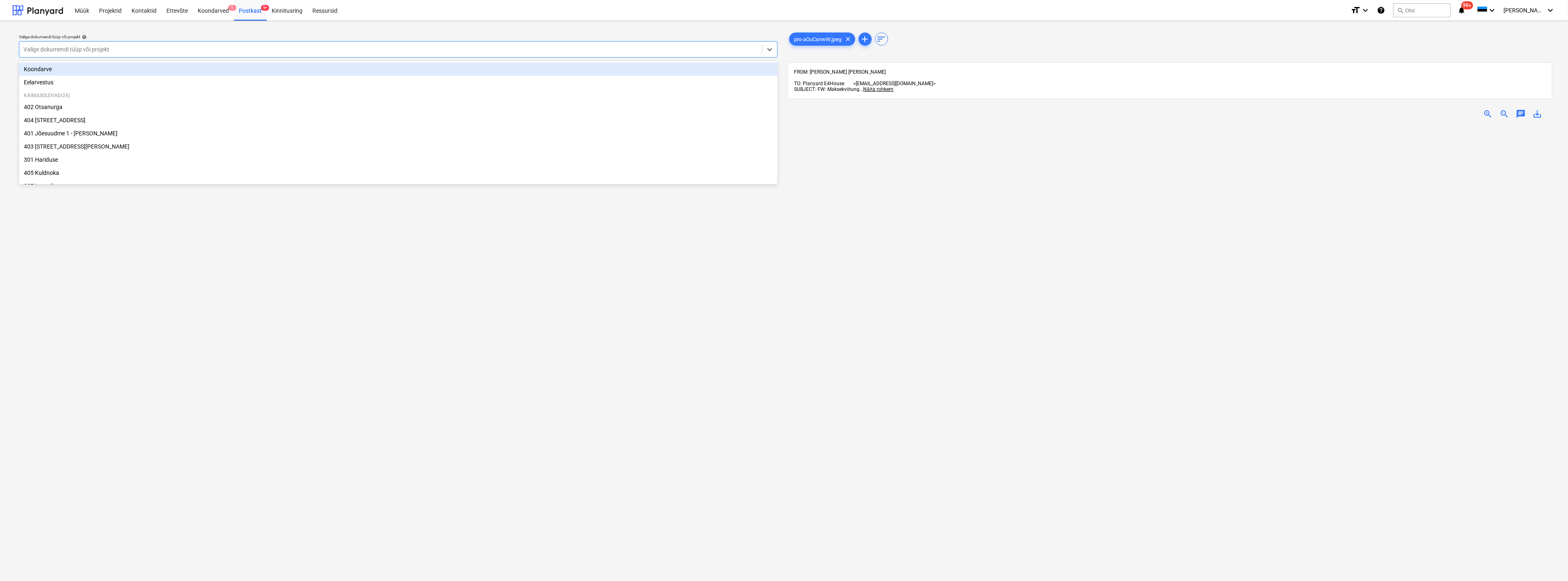
click at [187, 47] on div at bounding box center [390, 49] width 734 height 8
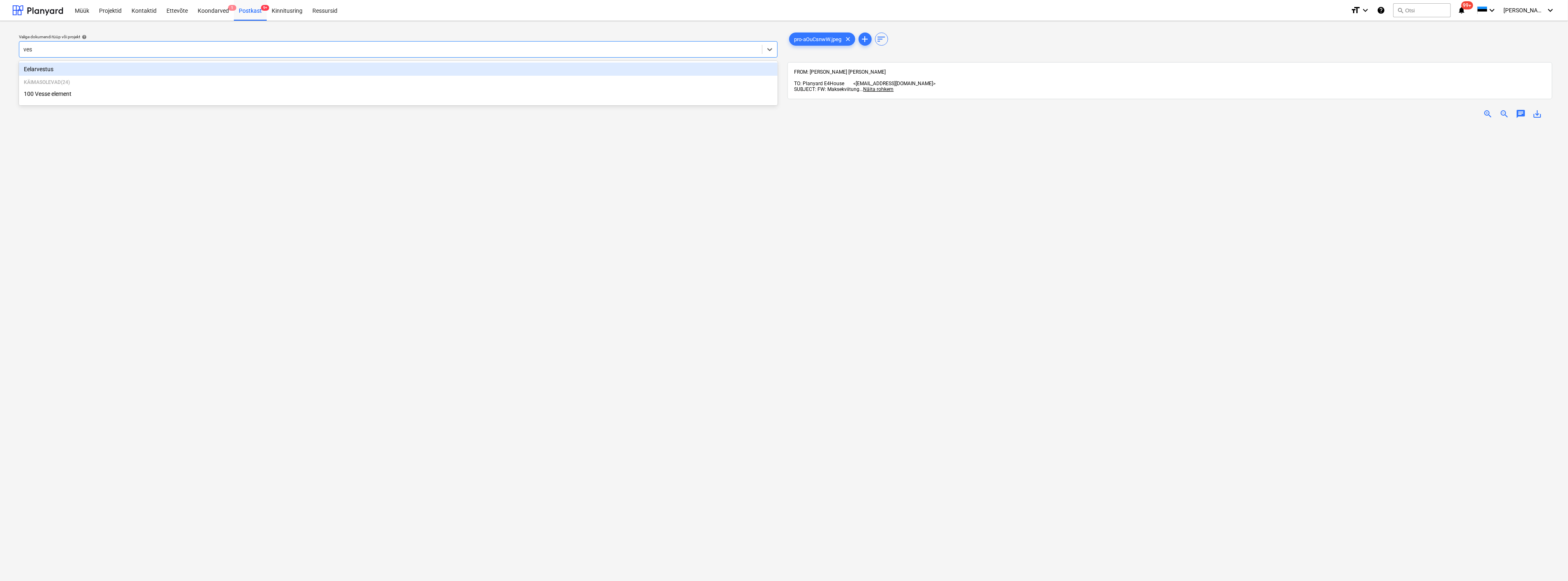
type input "[PERSON_NAME]"
click at [127, 79] on div "100 Vesse element" at bounding box center [398, 81] width 759 height 13
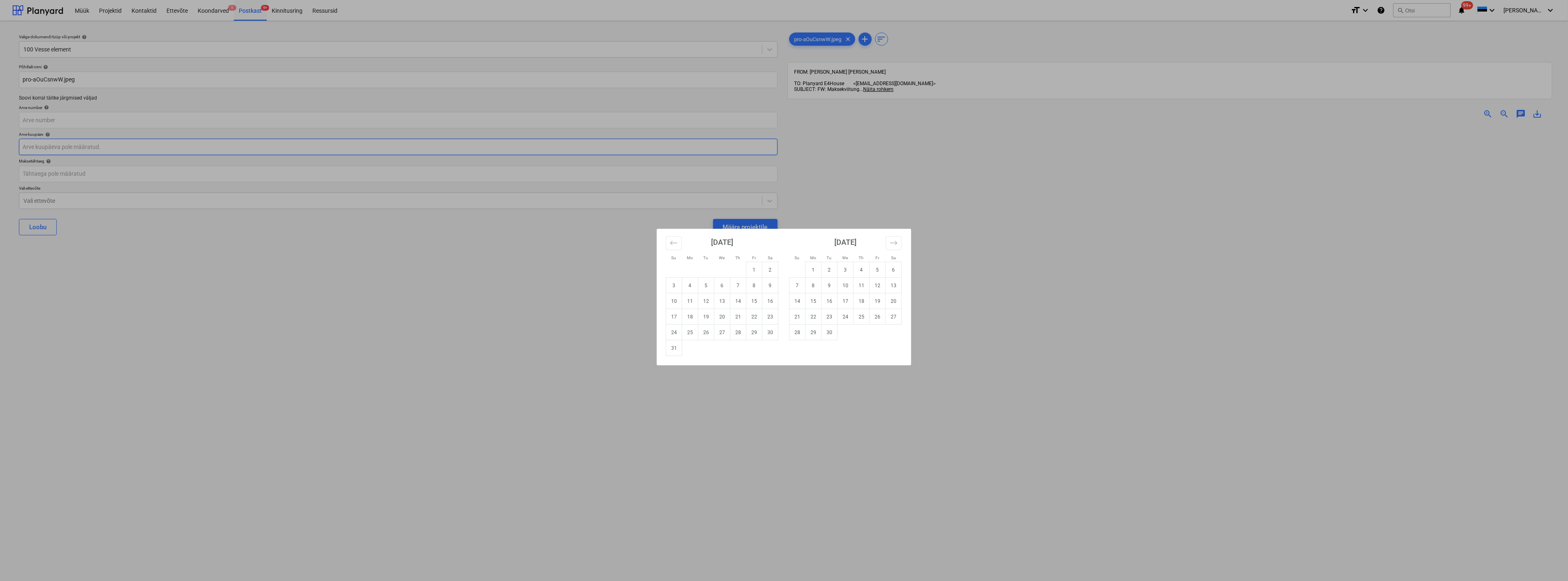
click at [80, 144] on body "Müük Projektid Kontaktid Ettevõte Koondarved 1 Postkast 9+ Kinnitusring Ressurs…" at bounding box center [784, 290] width 1568 height 581
click at [722, 302] on td "13" at bounding box center [722, 301] width 16 height 16
type input "[DATE]"
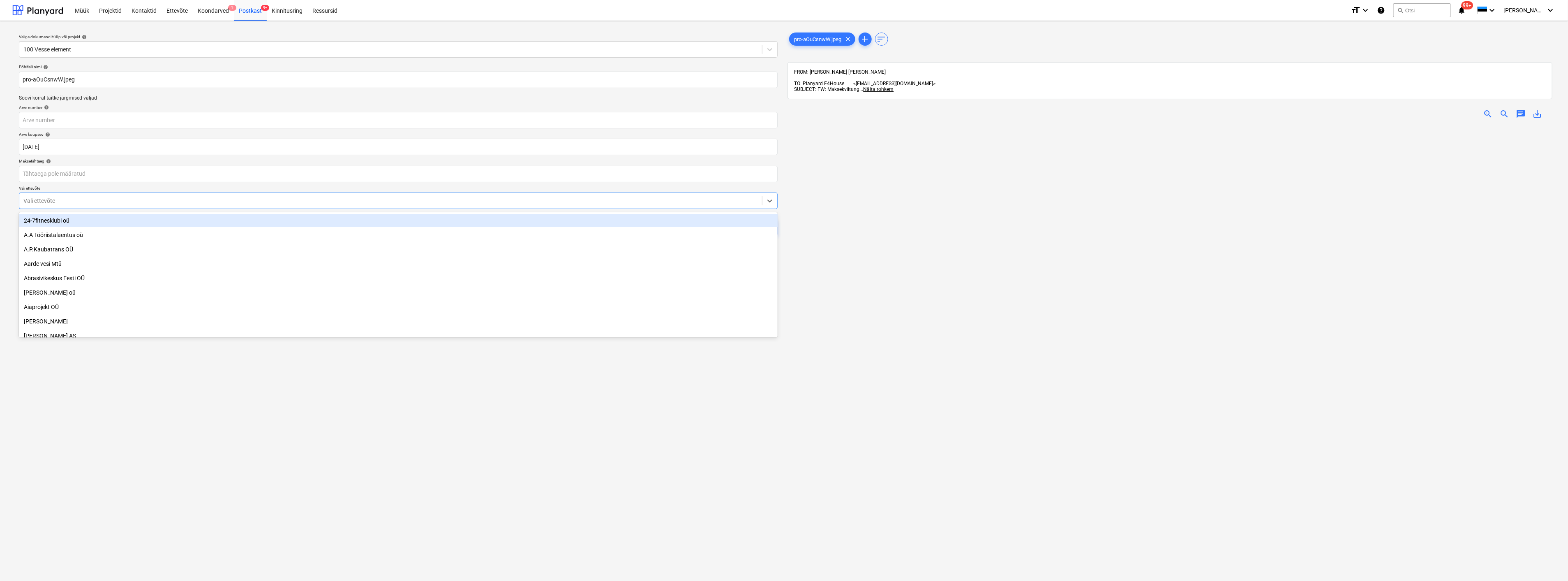
click at [156, 203] on div at bounding box center [390, 200] width 734 height 8
type input "bau"
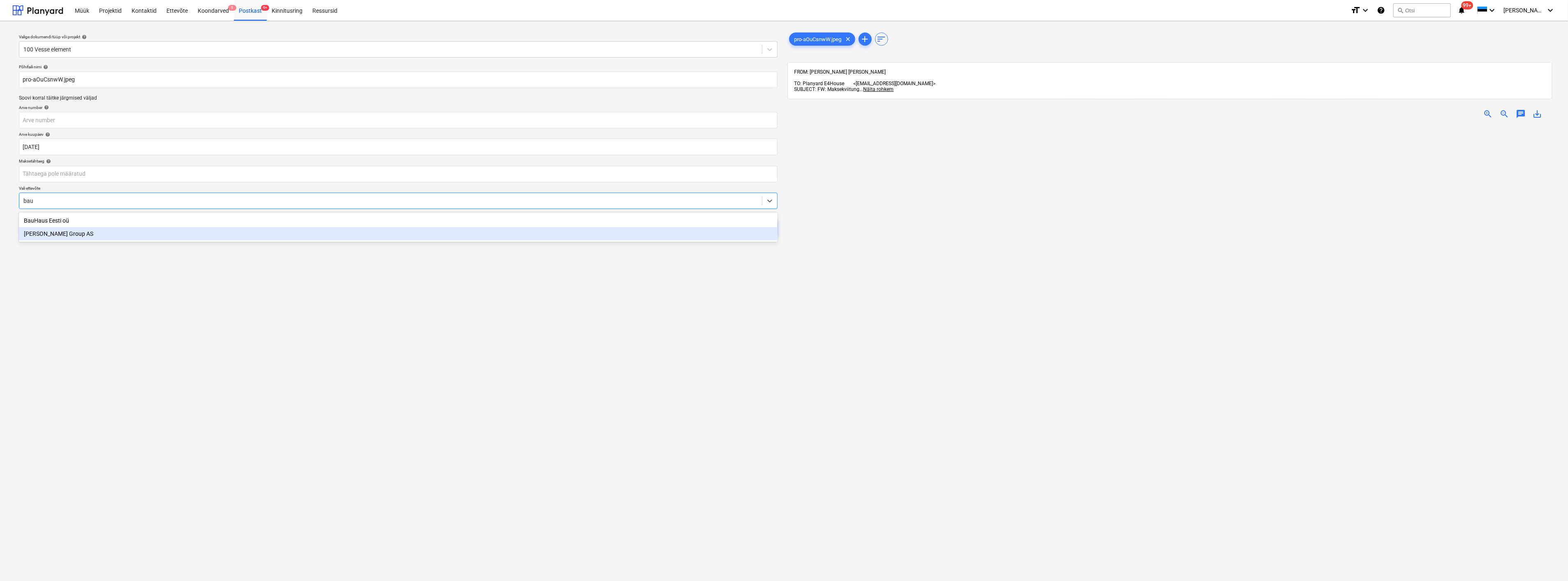
click at [141, 231] on div "[PERSON_NAME] Group AS" at bounding box center [398, 234] width 759 height 13
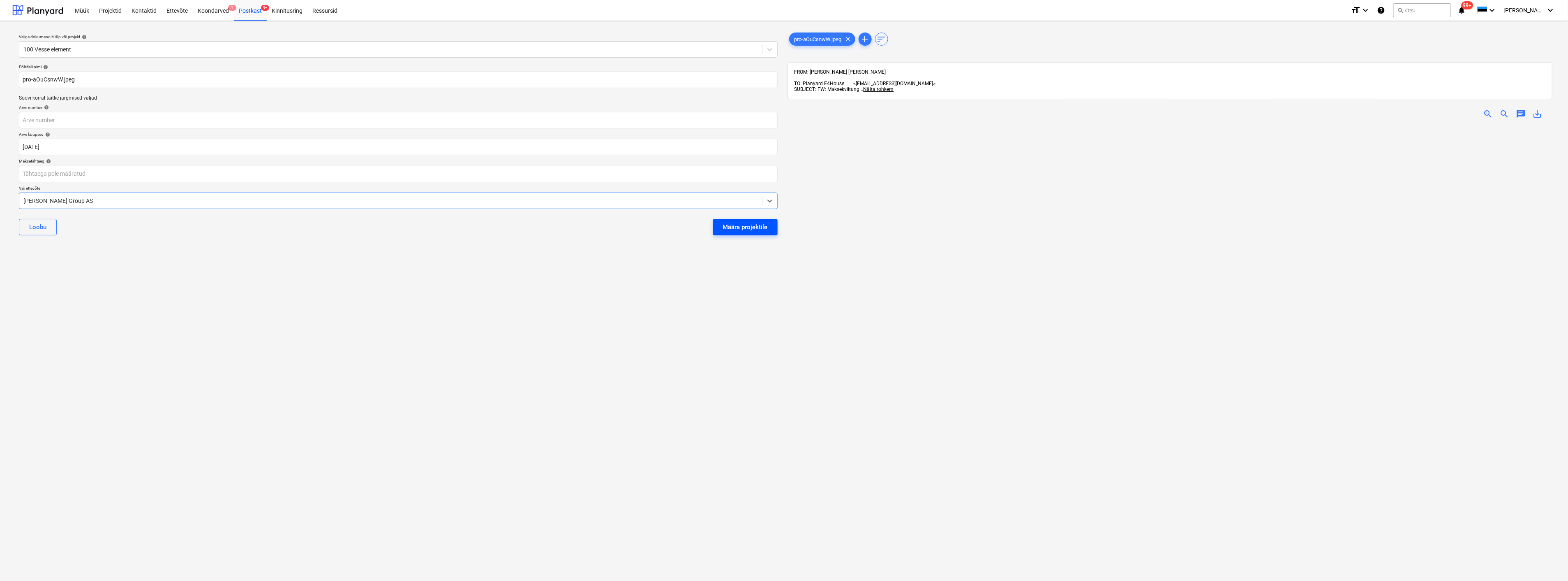
click at [740, 226] on div "Määra projektile" at bounding box center [745, 227] width 45 height 11
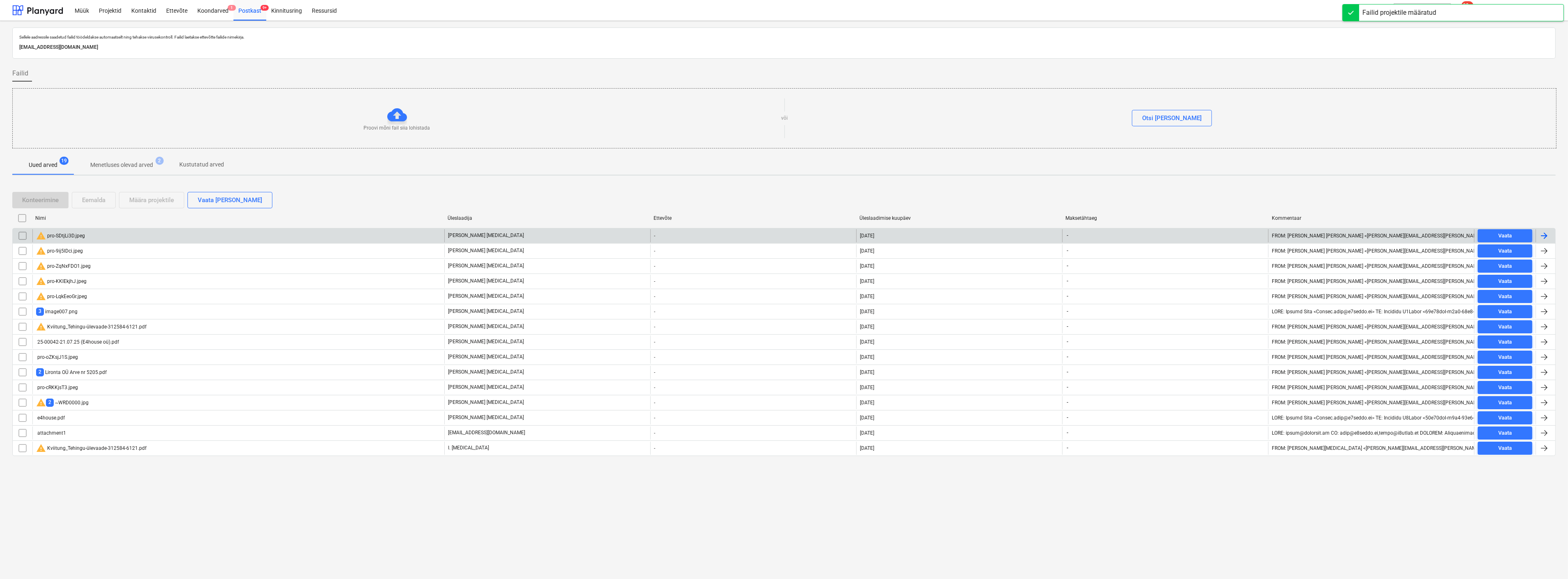
click at [102, 237] on div "warning pro-SDtjLi3D.jpeg" at bounding box center [238, 236] width 412 height 13
click at [19, 235] on input "checkbox" at bounding box center [23, 236] width 13 height 13
click at [103, 198] on div "Eemalda" at bounding box center [94, 200] width 23 height 11
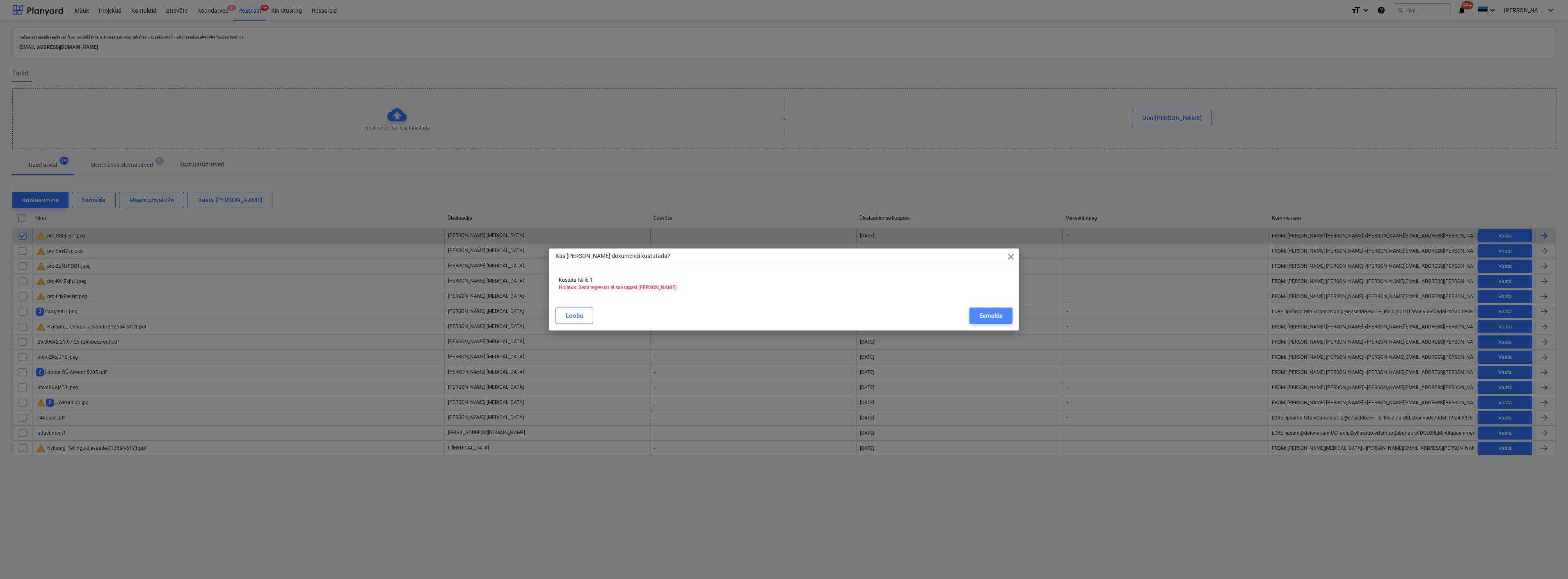
click at [981, 308] on button "Eemalda" at bounding box center [991, 315] width 43 height 16
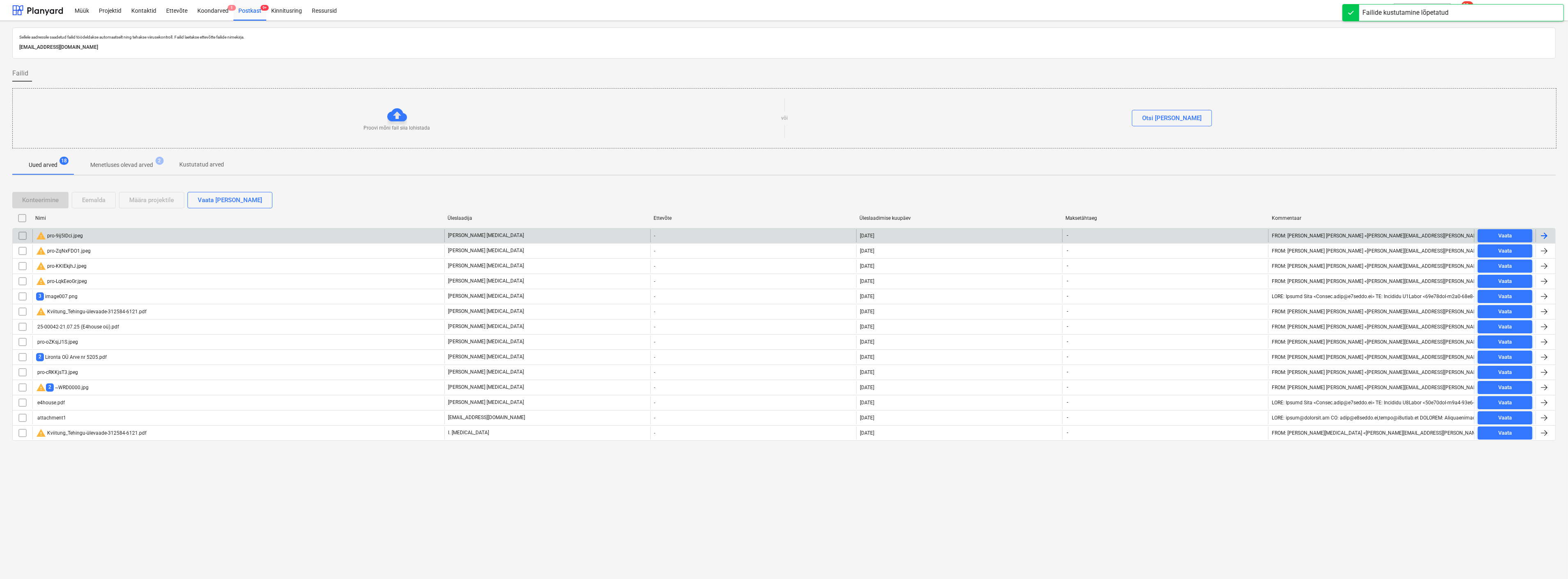
click at [101, 234] on div "warning pro-9ij5lDci.jpeg" at bounding box center [238, 236] width 412 height 13
click at [19, 232] on input "checkbox" at bounding box center [23, 236] width 13 height 13
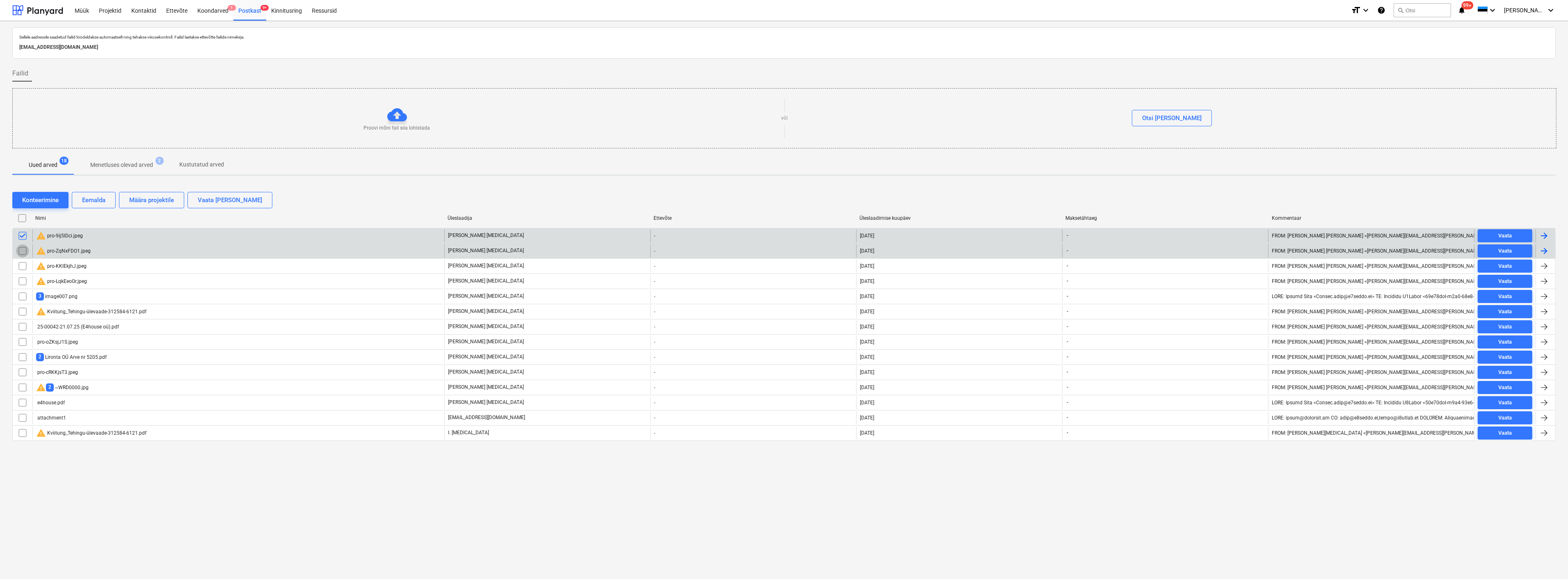
click at [22, 248] on input "checkbox" at bounding box center [23, 251] width 13 height 13
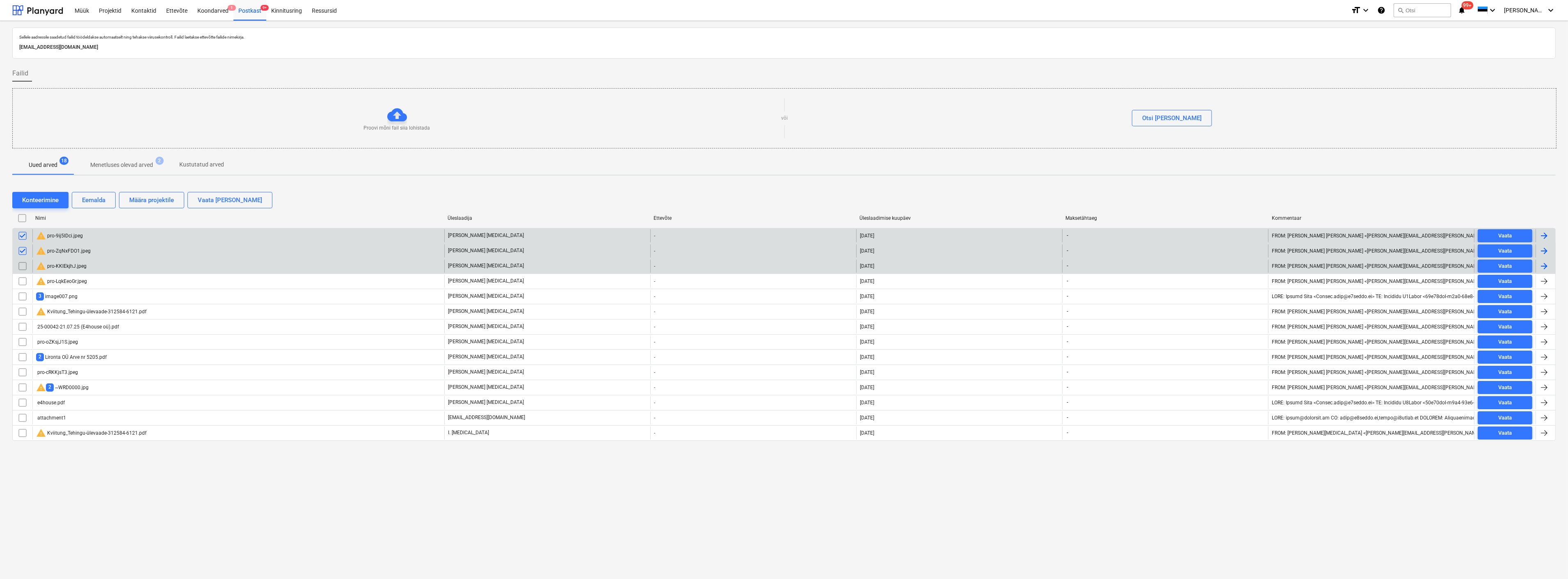
click at [24, 263] on input "checkbox" at bounding box center [23, 266] width 13 height 13
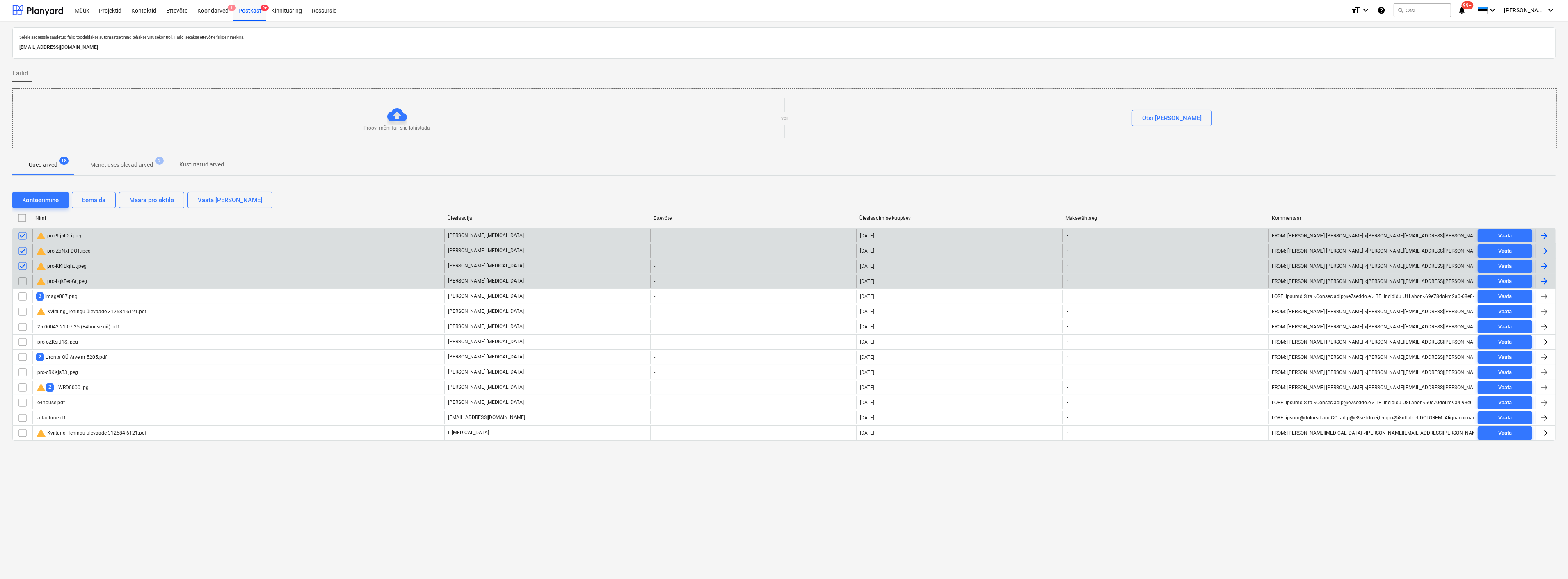
click at [22, 277] on input "checkbox" at bounding box center [23, 282] width 13 height 13
click at [88, 195] on div "Eemalda" at bounding box center [94, 200] width 23 height 11
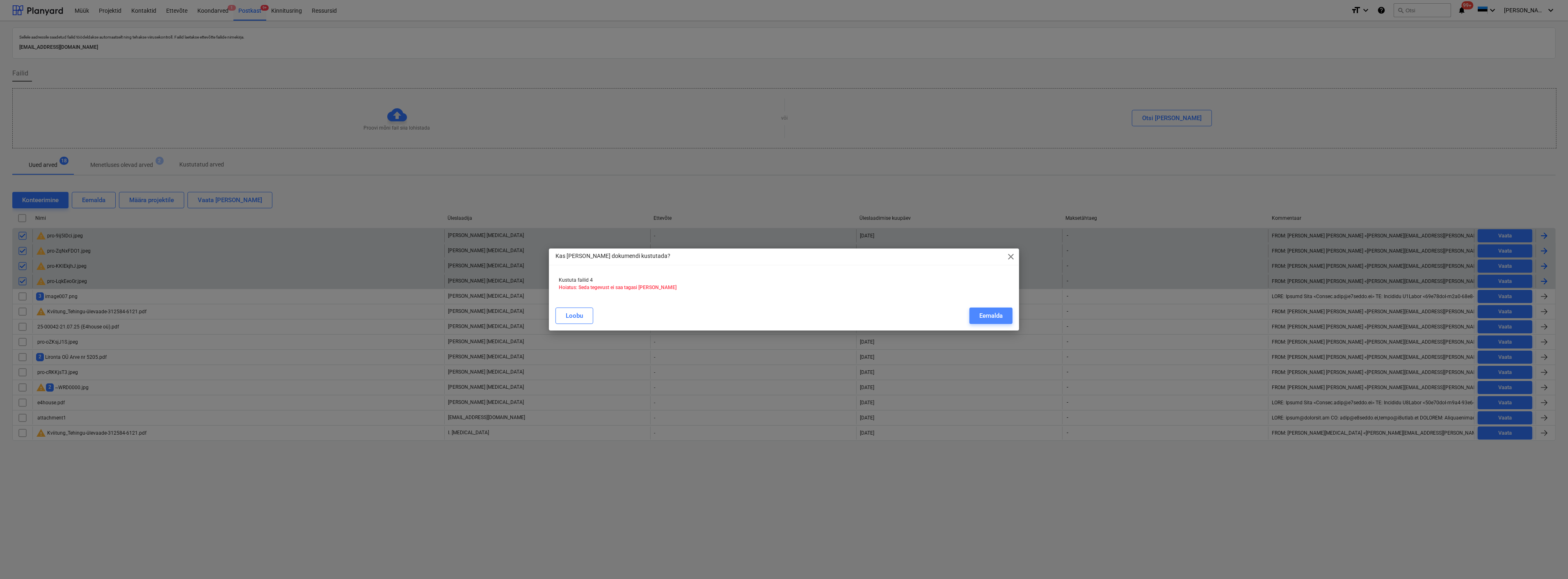
click at [998, 312] on div "Eemalda" at bounding box center [991, 316] width 23 height 11
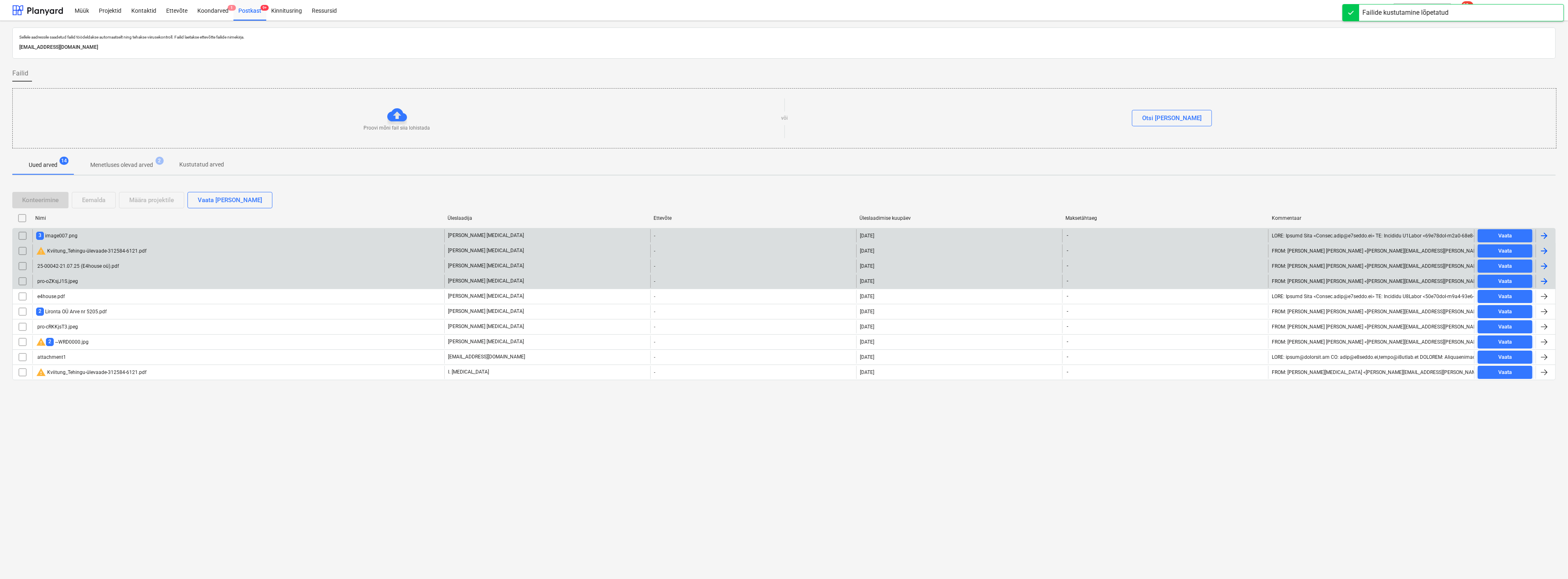
click at [63, 234] on div "3 image007.png" at bounding box center [57, 235] width 41 height 8
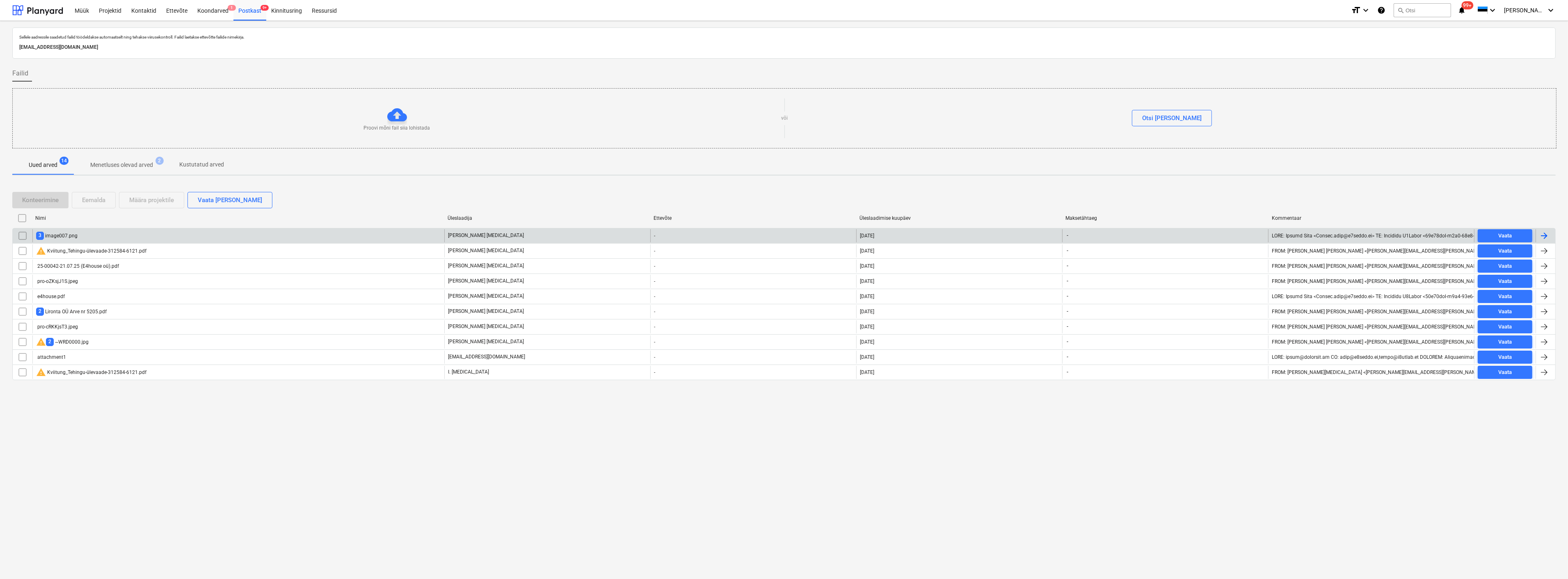
click at [89, 234] on div "3 image007.png" at bounding box center [238, 236] width 412 height 13
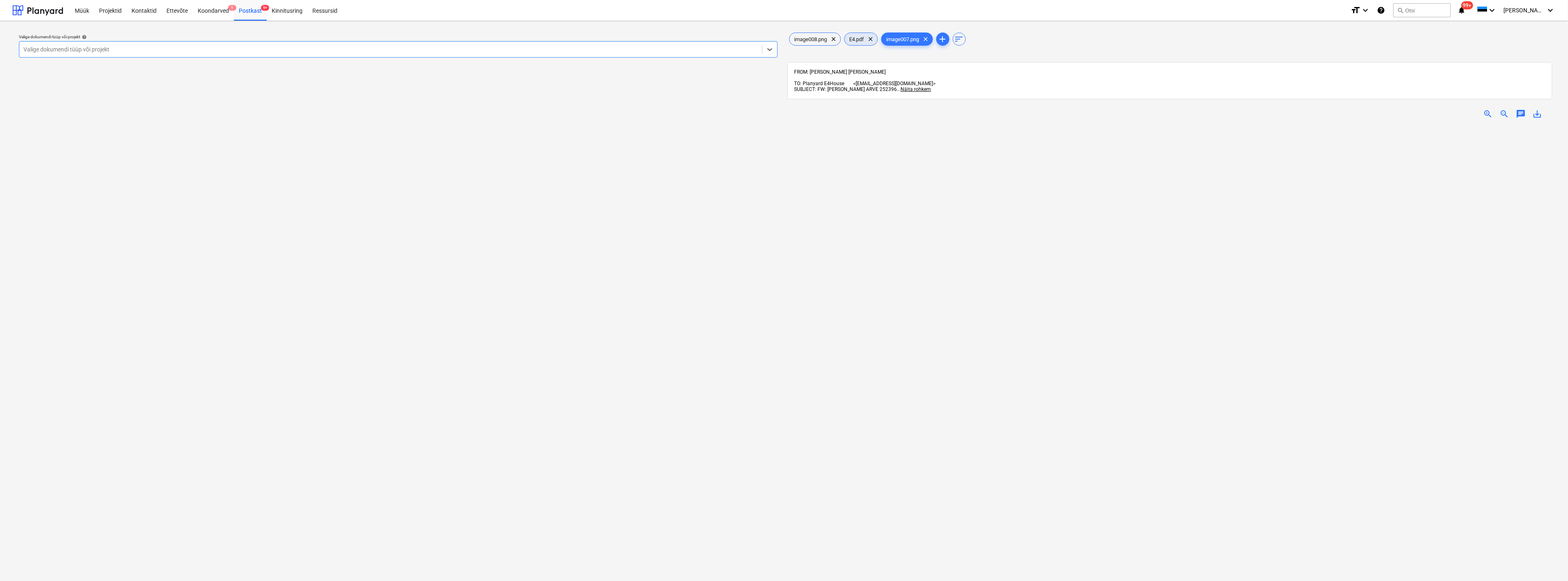
click at [861, 38] on span "E4.pdf" at bounding box center [857, 39] width 24 height 6
